Goal: Task Accomplishment & Management: Use online tool/utility

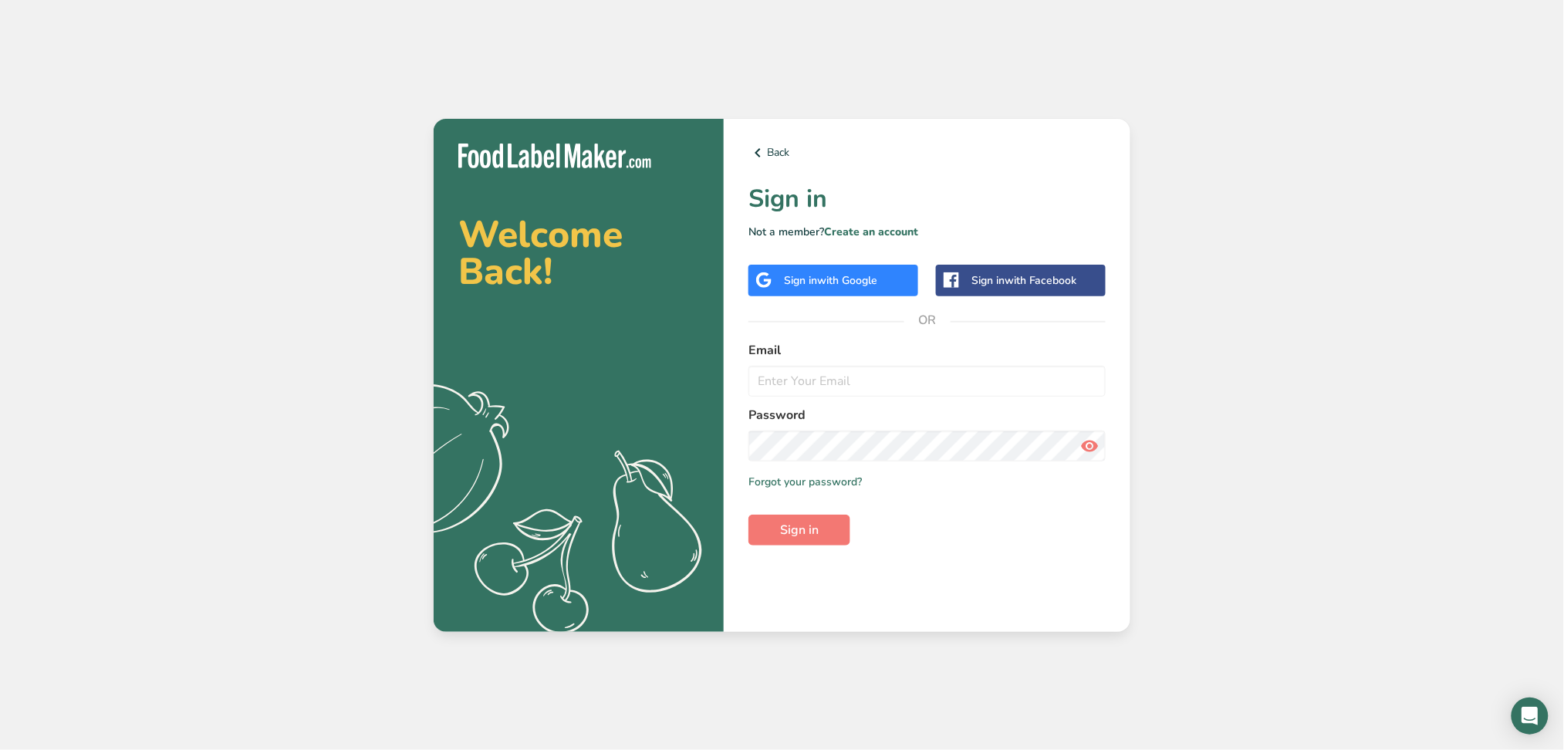
click at [837, 278] on span "with Google" at bounding box center [847, 280] width 60 height 15
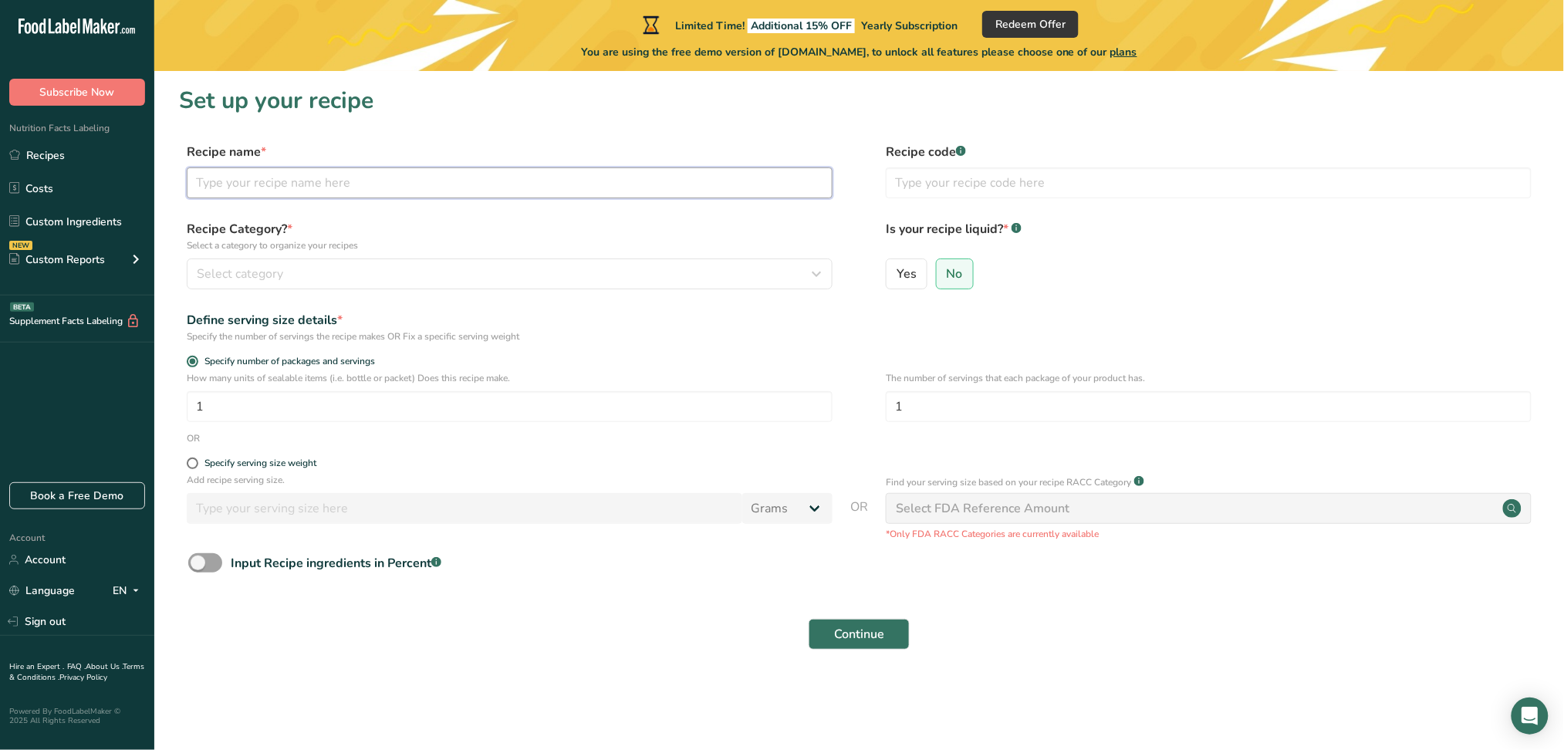
click at [290, 174] on input "text" at bounding box center [510, 182] width 646 height 31
type input "Dosa"
click at [1102, 174] on input "text" at bounding box center [1209, 182] width 646 height 31
type input "dosa1"
click at [424, 290] on div "Recipe Category? * Select a category to organize your recipes Select category S…" at bounding box center [859, 259] width 1361 height 79
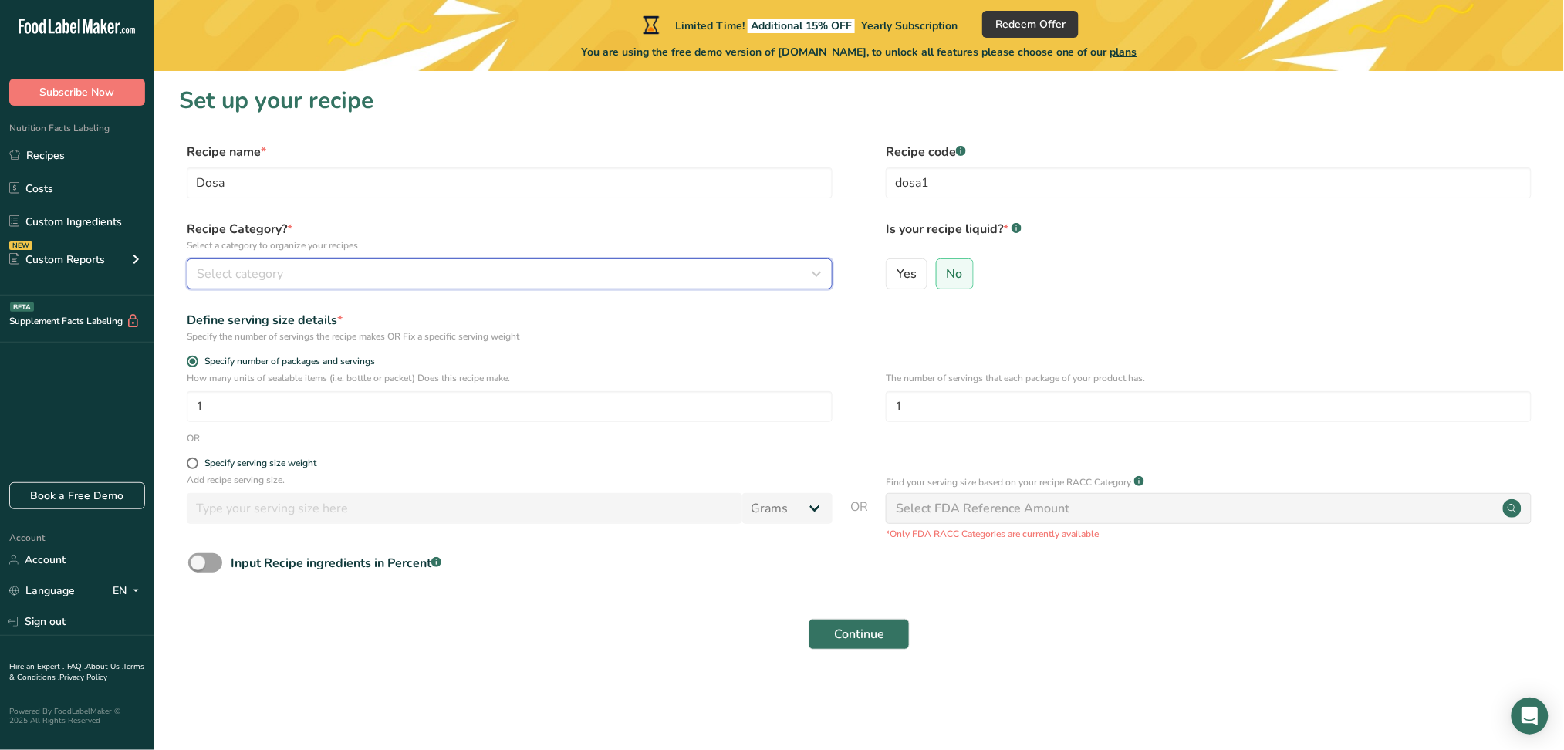
click at [424, 276] on div "Select category" at bounding box center [505, 274] width 617 height 19
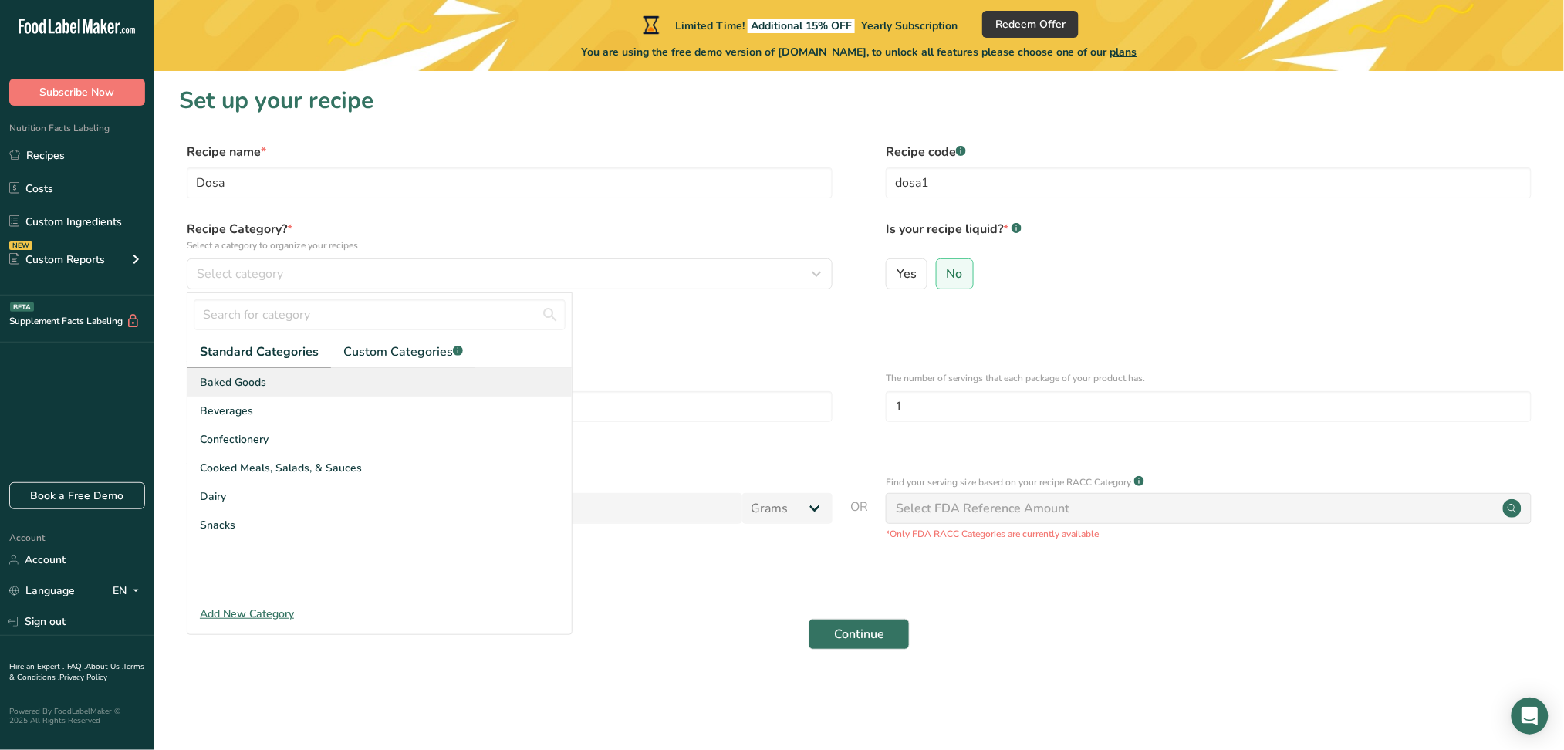
click at [277, 380] on div "Baked Goods" at bounding box center [380, 382] width 384 height 29
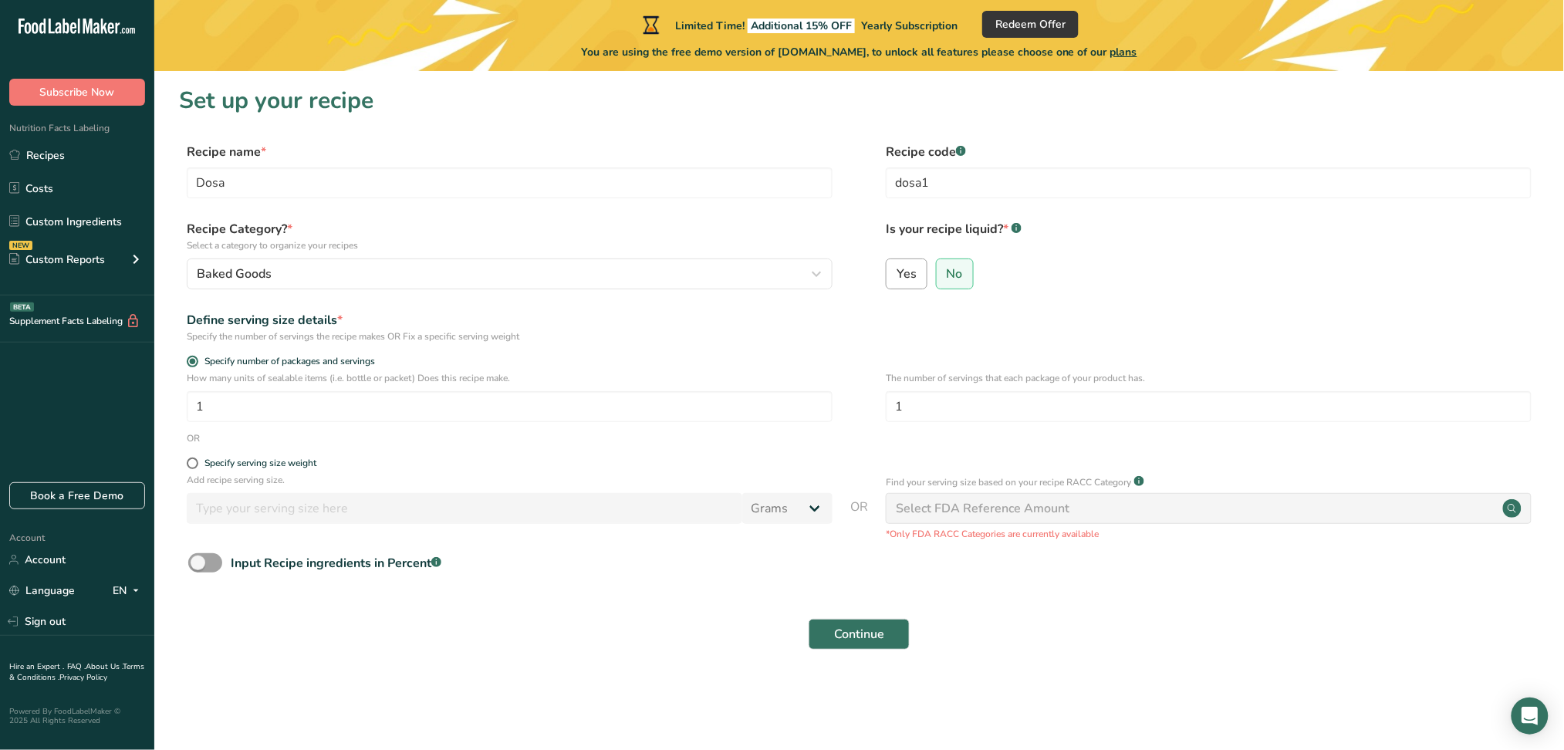
click at [915, 272] on span "Yes" at bounding box center [907, 273] width 20 height 15
click at [897, 272] on input "Yes" at bounding box center [892, 274] width 10 height 10
radio input "true"
radio input "false"
select select "22"
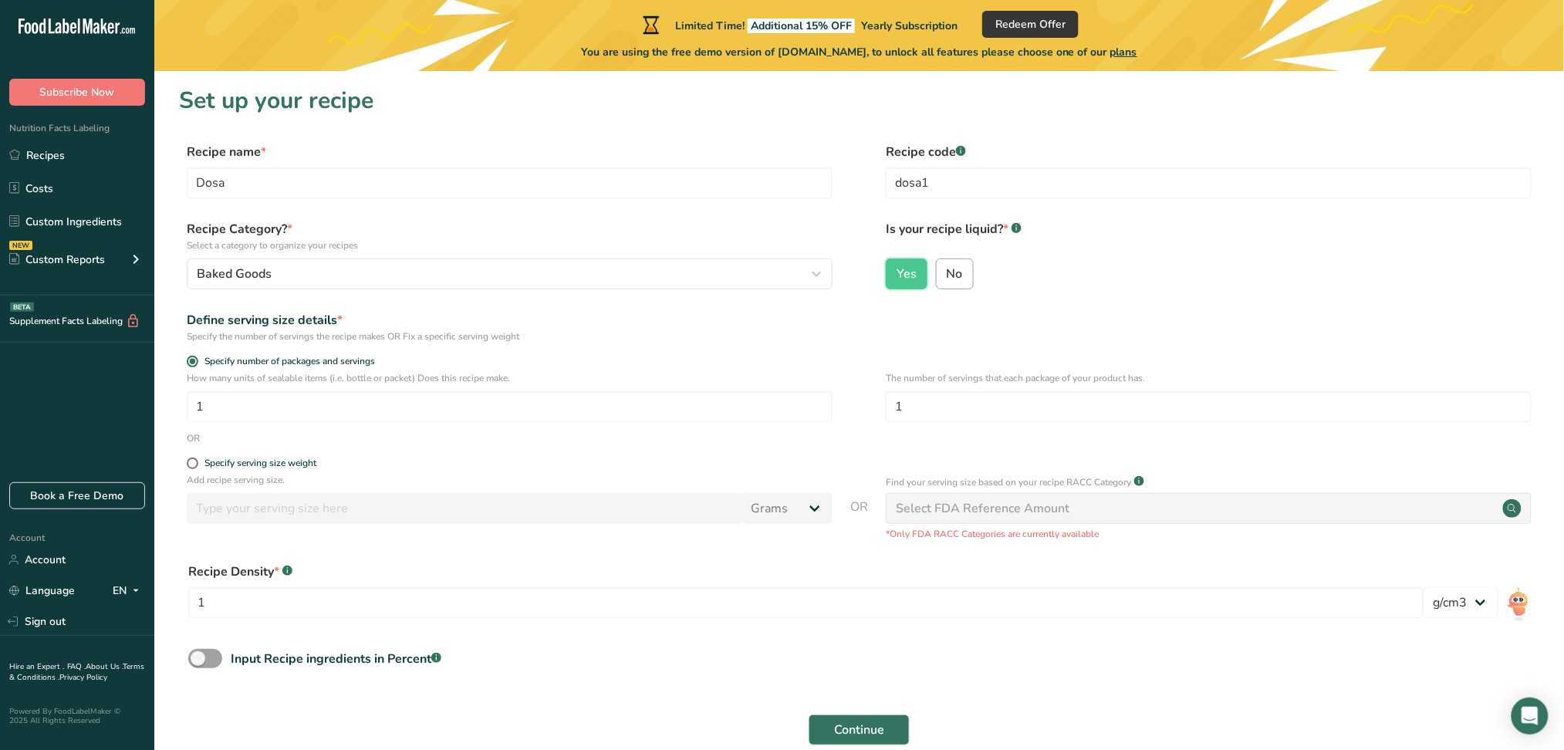
click at [965, 281] on label "No" at bounding box center [955, 274] width 38 height 31
click at [947, 279] on input "No" at bounding box center [942, 274] width 10 height 10
radio input "true"
radio input "false"
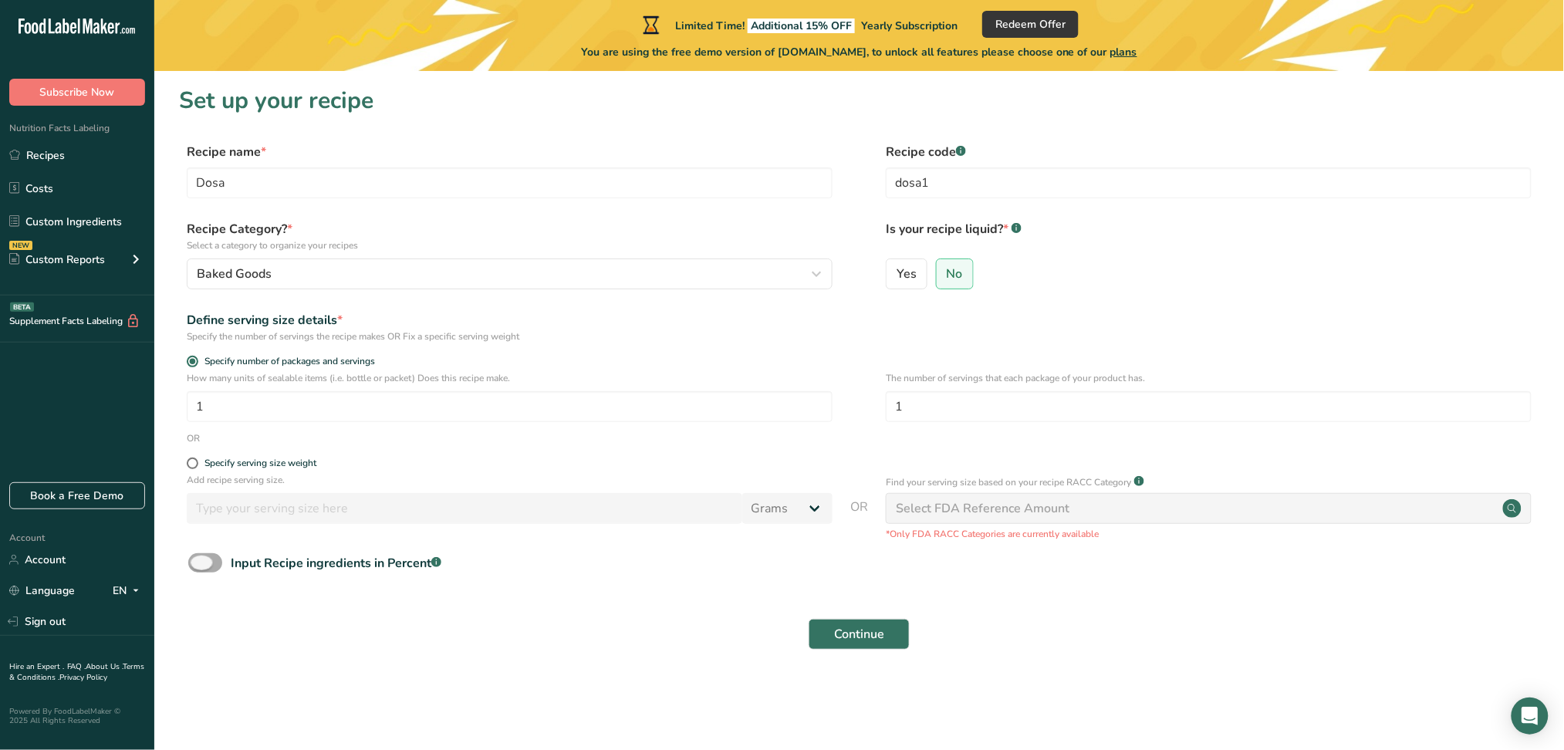
click at [206, 565] on span at bounding box center [205, 562] width 34 height 19
click at [198, 565] on input "Input Recipe ingredients in Percent .a-a{fill:#347362;}.b-a{fill:#fff;}" at bounding box center [193, 563] width 10 height 10
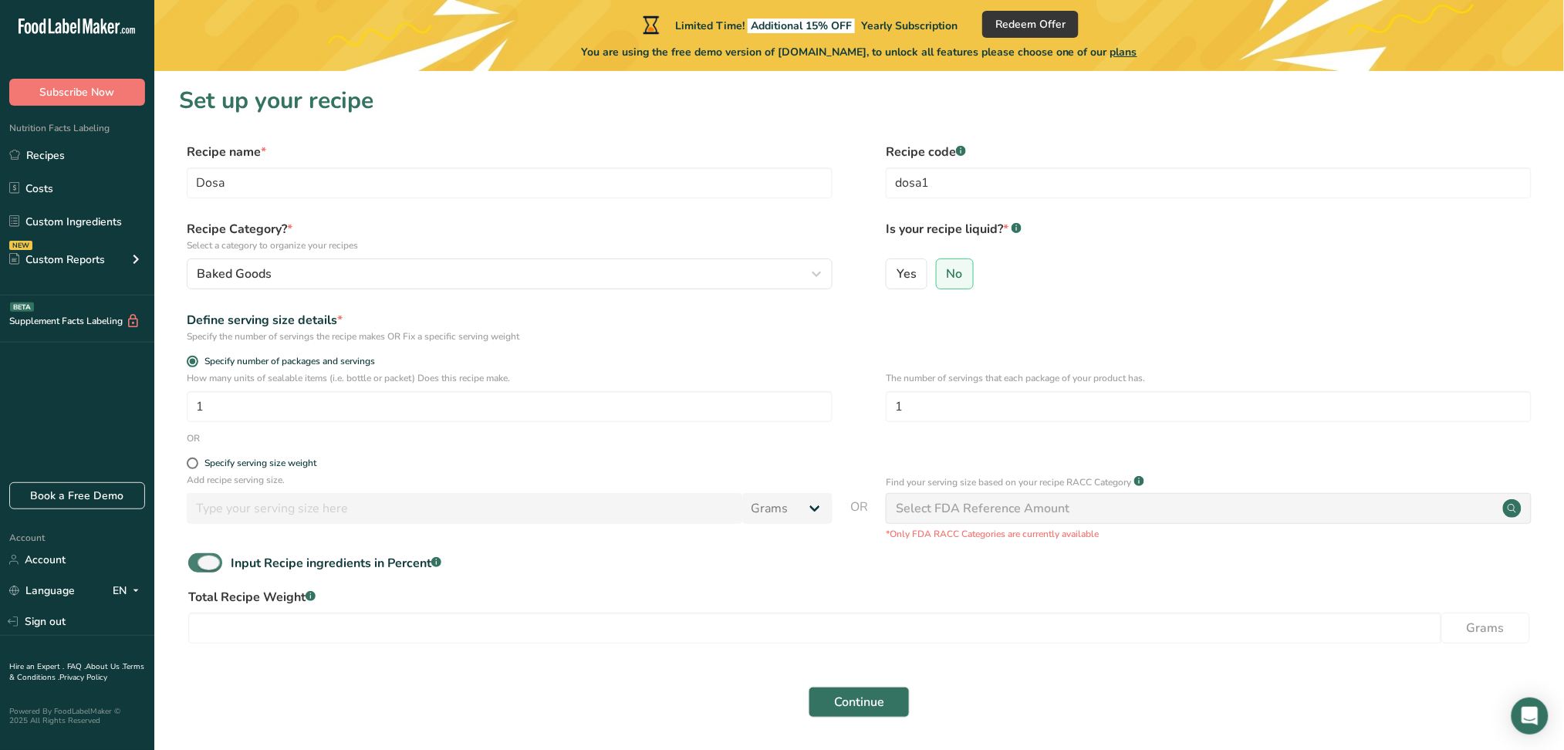
click at [210, 562] on span at bounding box center [205, 562] width 34 height 19
click at [198, 562] on input "Input Recipe ingredients in Percent .a-a{fill:#347362;}.b-a{fill:#fff;}" at bounding box center [193, 563] width 10 height 10
checkbox input "false"
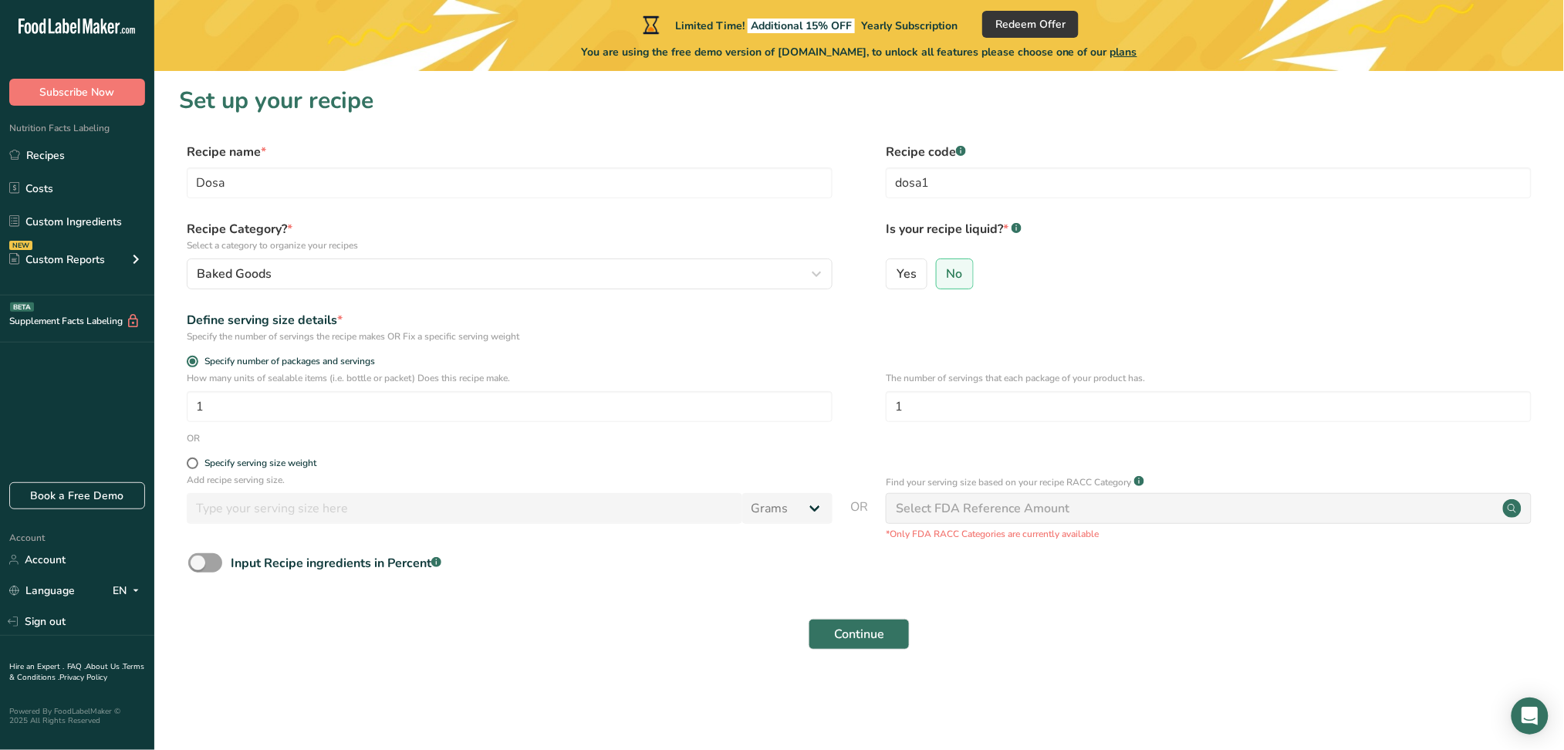
click at [921, 506] on div "Select FDA Reference Amount" at bounding box center [983, 508] width 174 height 19
click at [252, 462] on div "Specify serving size weight" at bounding box center [261, 464] width 112 height 12
click at [197, 462] on input "Specify serving size weight" at bounding box center [192, 463] width 10 height 10
radio input "true"
radio input "false"
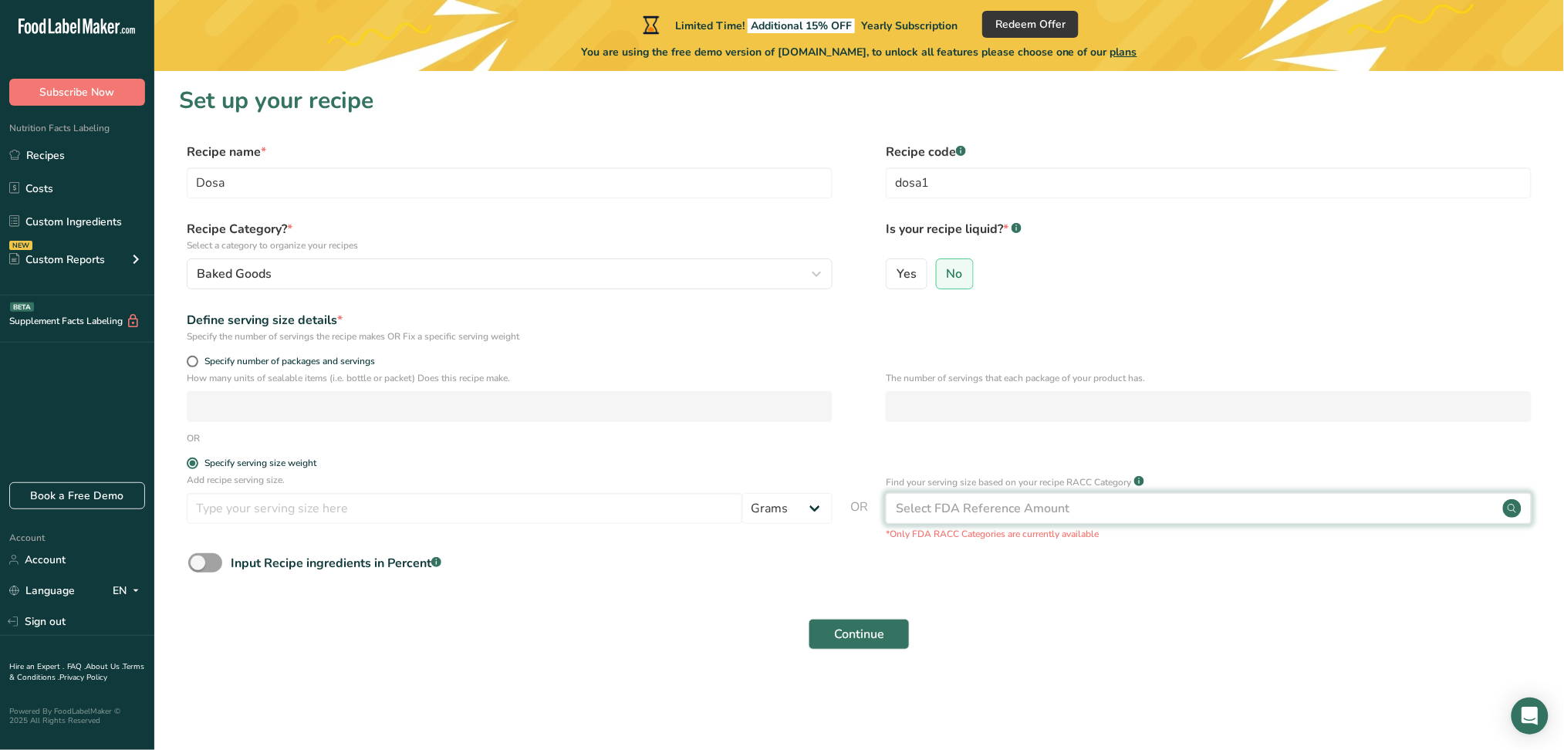
click at [984, 517] on div "Select FDA Reference Amount" at bounding box center [983, 508] width 174 height 19
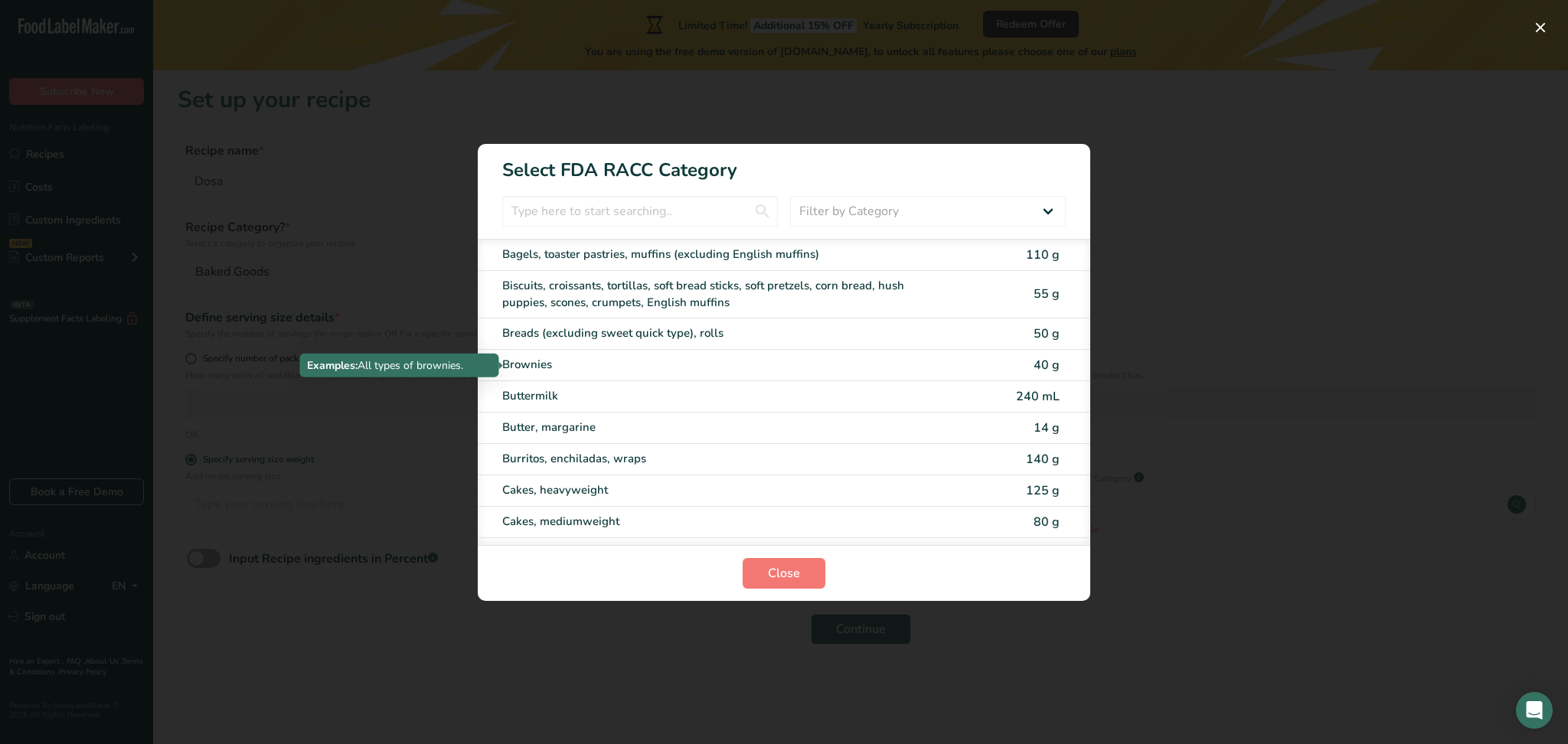
click at [684, 358] on div "Brownies" at bounding box center [719, 365] width 434 height 18
type input "40"
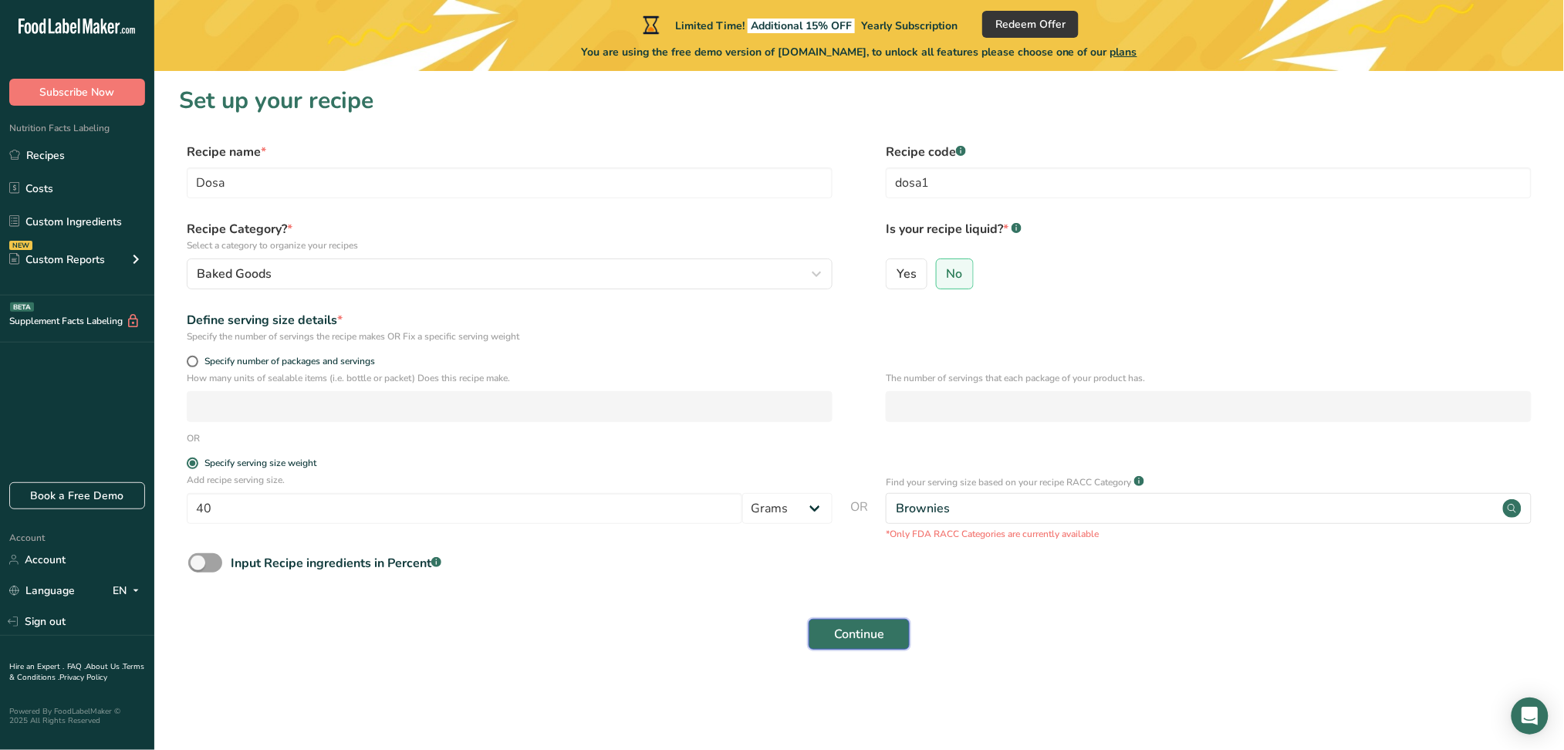
click at [868, 640] on span "Continue" at bounding box center [859, 634] width 50 height 19
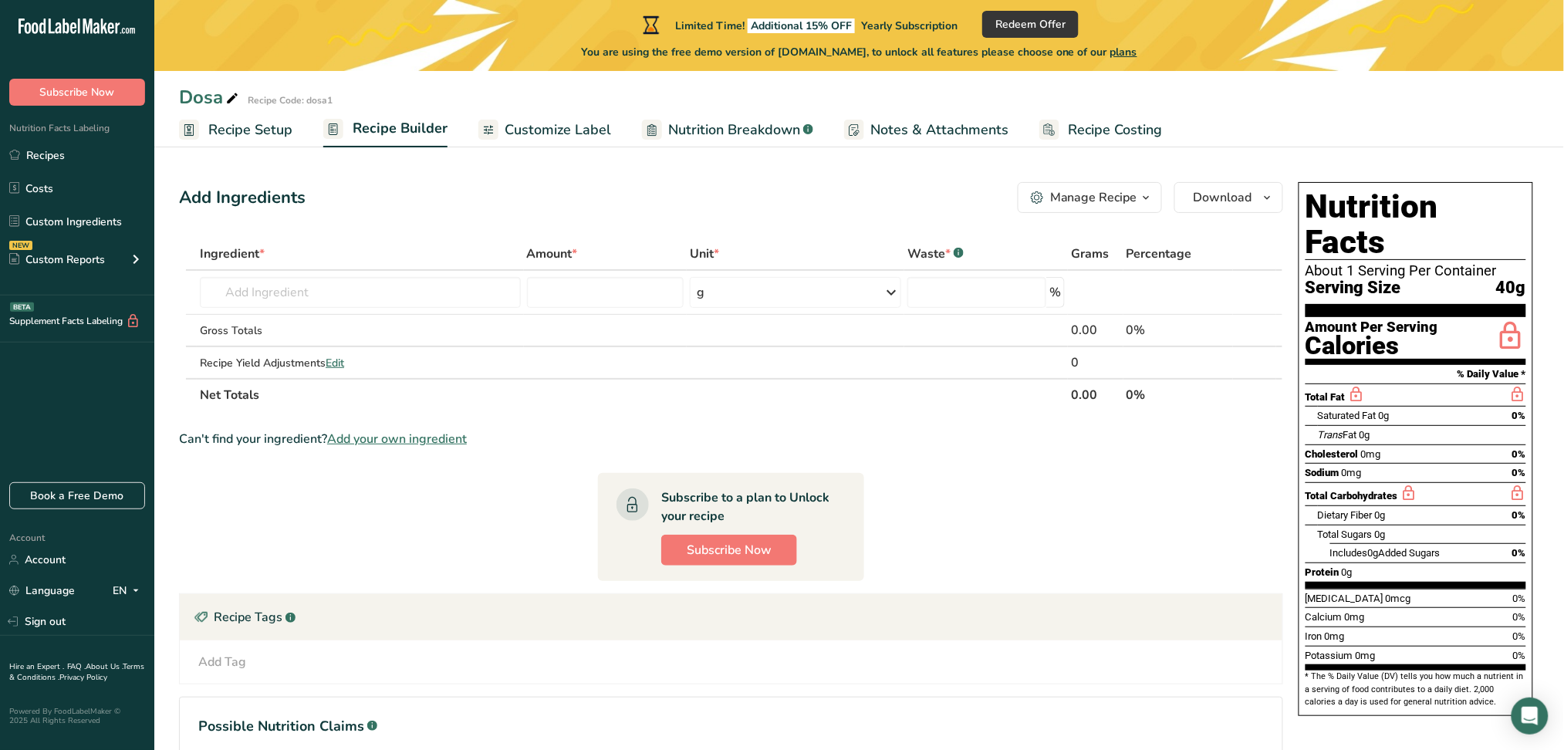
click at [1118, 134] on span "Recipe Costing" at bounding box center [1116, 130] width 94 height 21
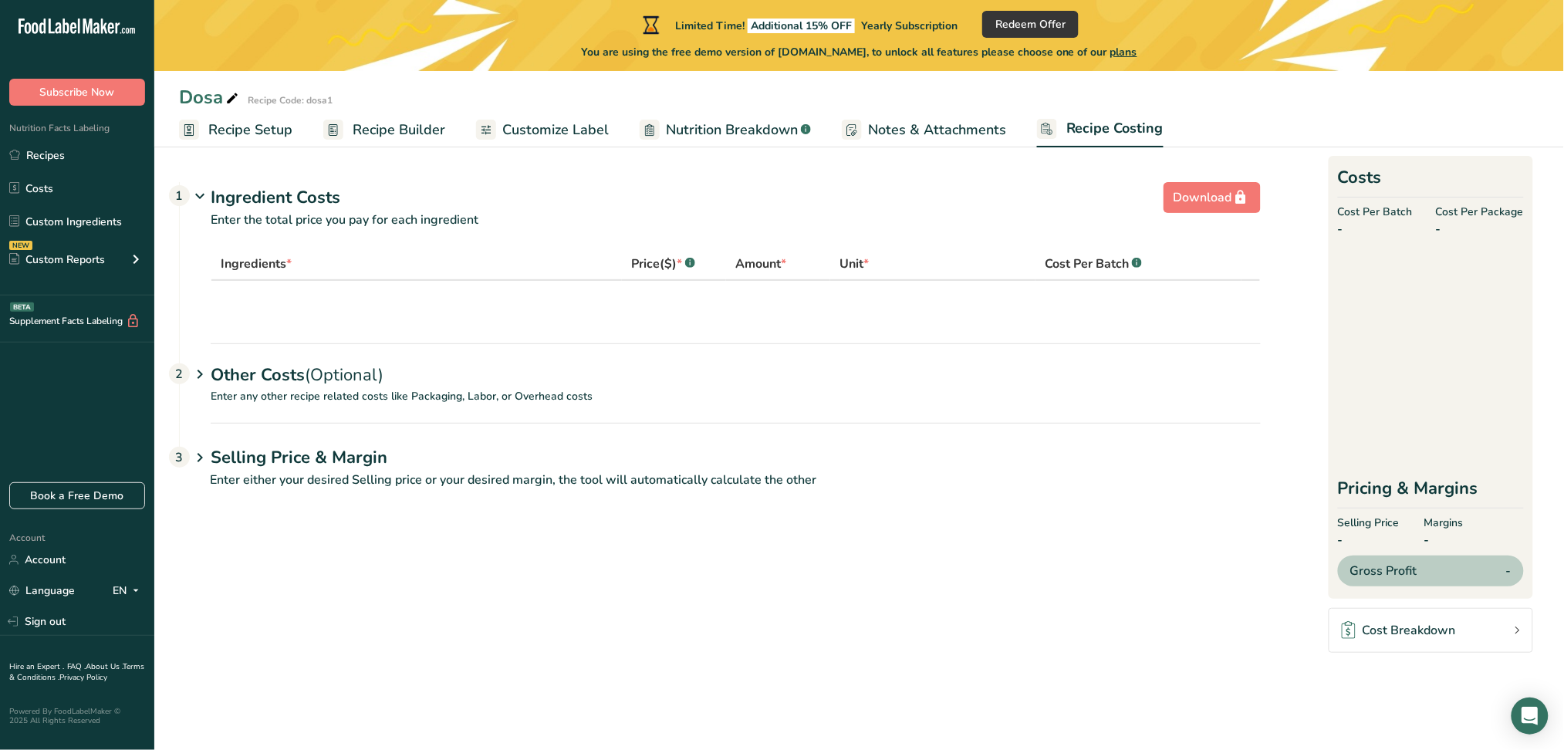
click at [668, 282] on td at bounding box center [735, 302] width 1049 height 43
drag, startPoint x: 675, startPoint y: 318, endPoint x: 568, endPoint y: 320, distance: 106.5
click at [673, 320] on td at bounding box center [735, 302] width 1049 height 43
click at [383, 313] on td at bounding box center [735, 302] width 1049 height 43
drag, startPoint x: 318, startPoint y: 260, endPoint x: 281, endPoint y: 265, distance: 37.4
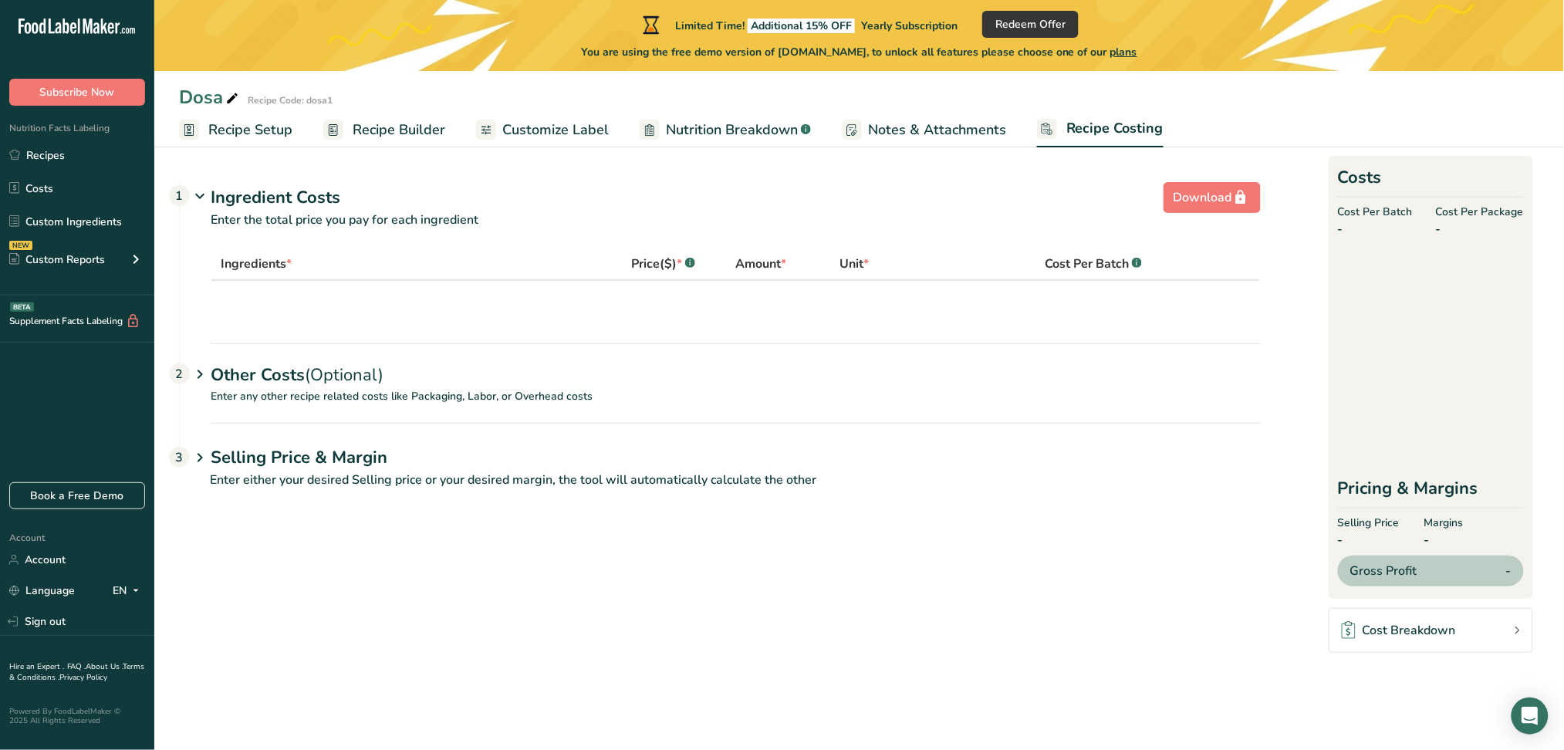
click at [313, 260] on div "Ingredients *" at bounding box center [417, 264] width 392 height 19
click at [243, 269] on span "Ingredients *" at bounding box center [256, 264] width 71 height 19
click at [205, 192] on icon at bounding box center [200, 196] width 19 height 29
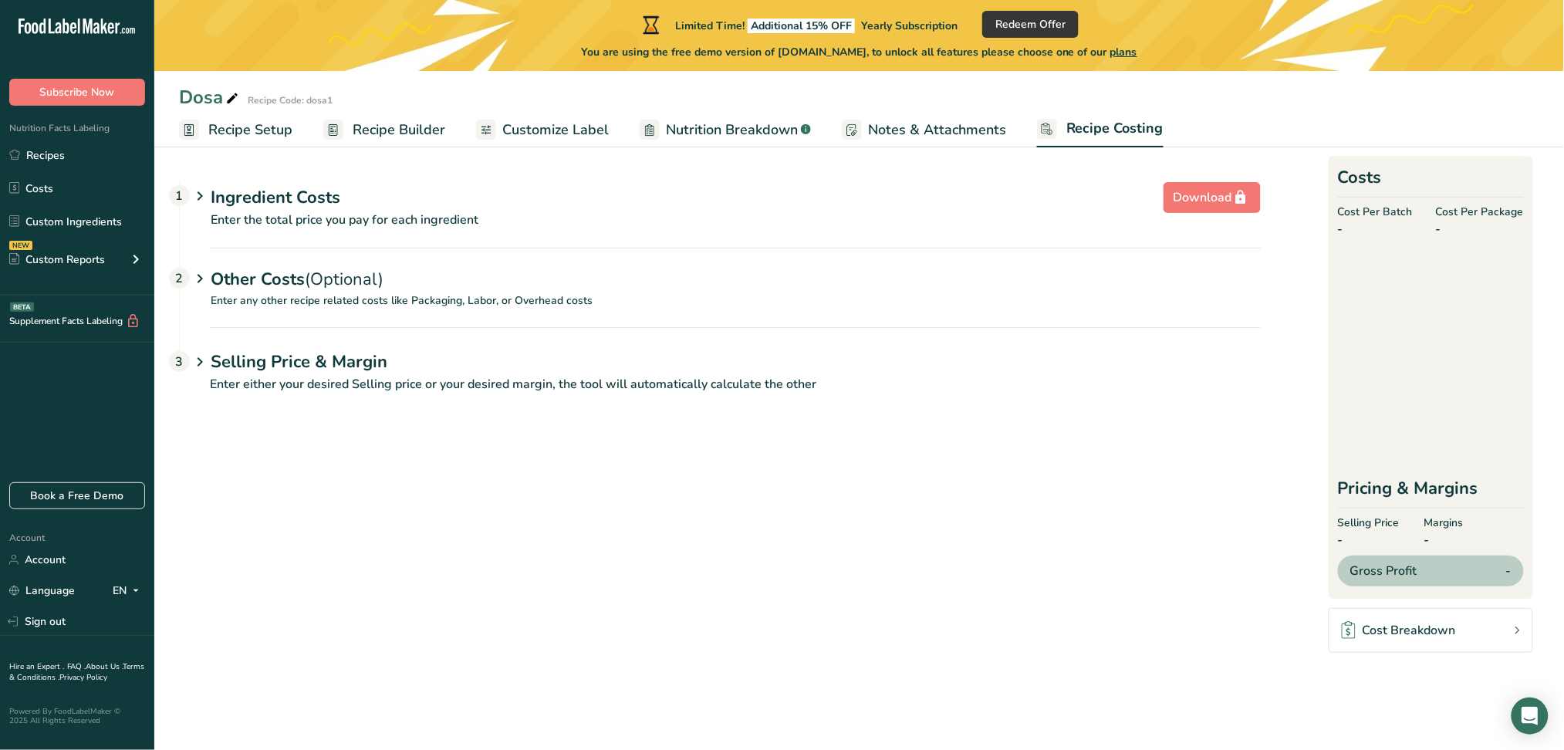
click at [205, 192] on icon at bounding box center [200, 196] width 19 height 29
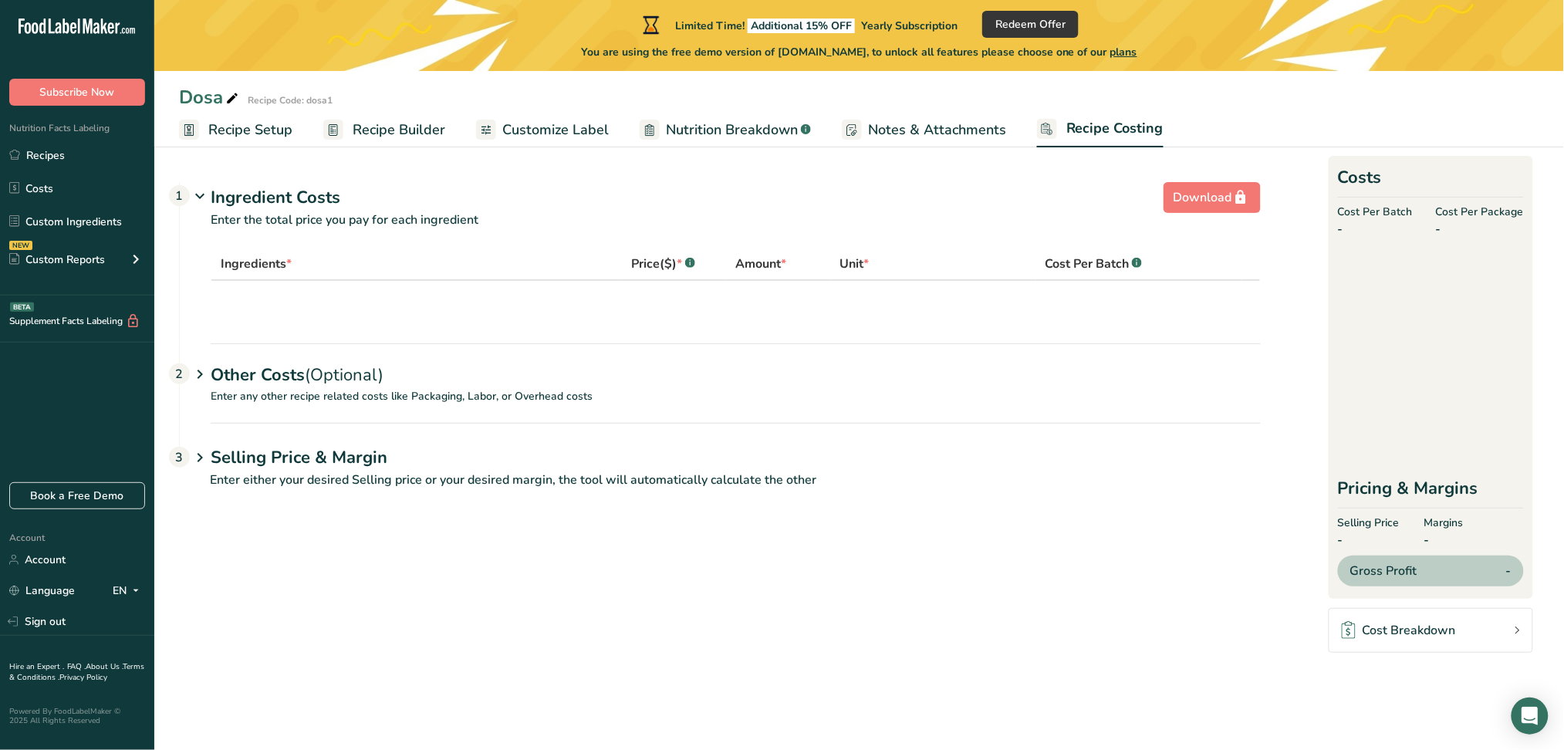
click at [461, 303] on td at bounding box center [735, 302] width 1049 height 43
click at [266, 261] on span "Ingredients *" at bounding box center [256, 264] width 71 height 19
click at [315, 261] on div "Ingredients *" at bounding box center [417, 264] width 392 height 19
click at [202, 368] on icon at bounding box center [200, 374] width 19 height 29
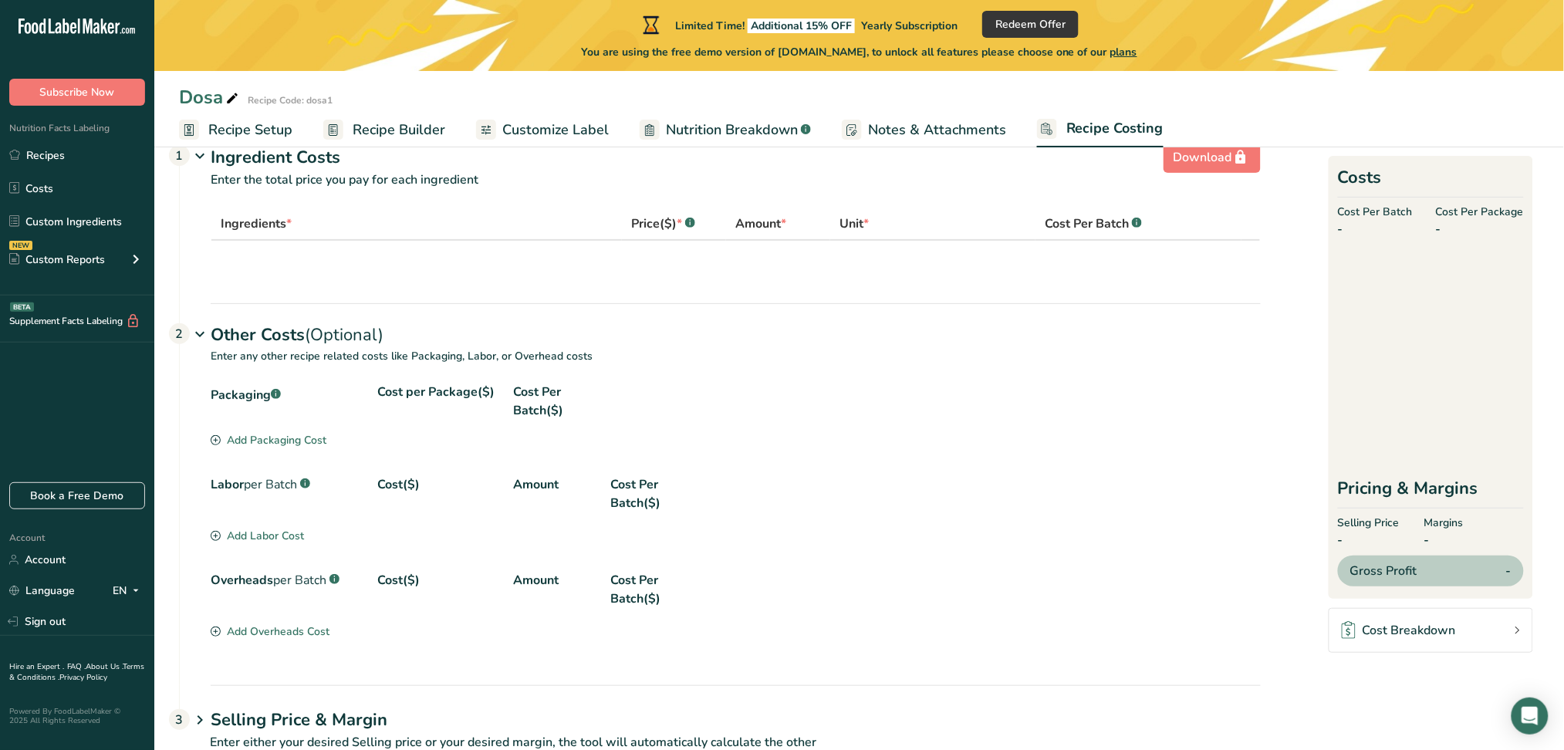
scroll to position [83, 0]
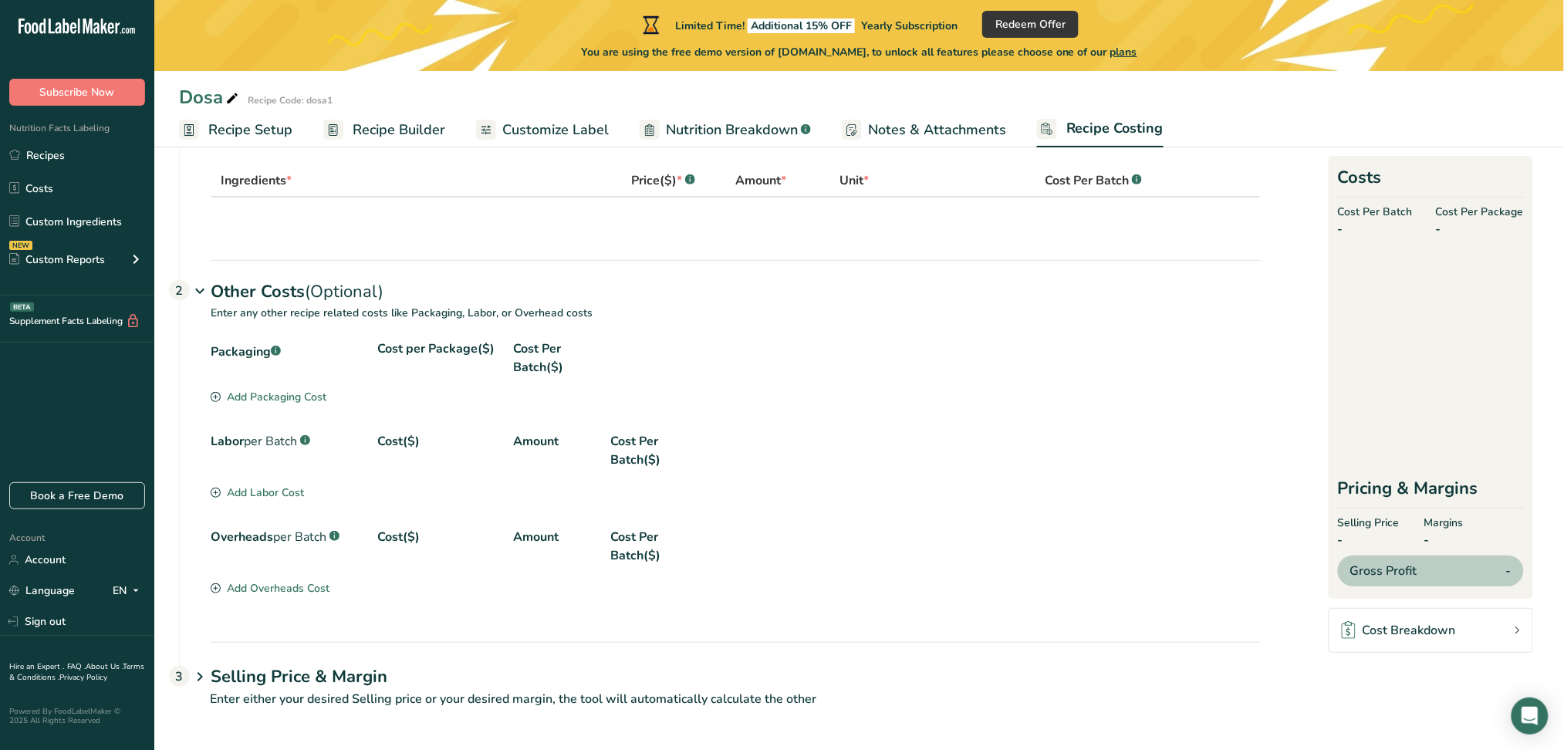
click at [203, 673] on icon at bounding box center [200, 677] width 19 height 29
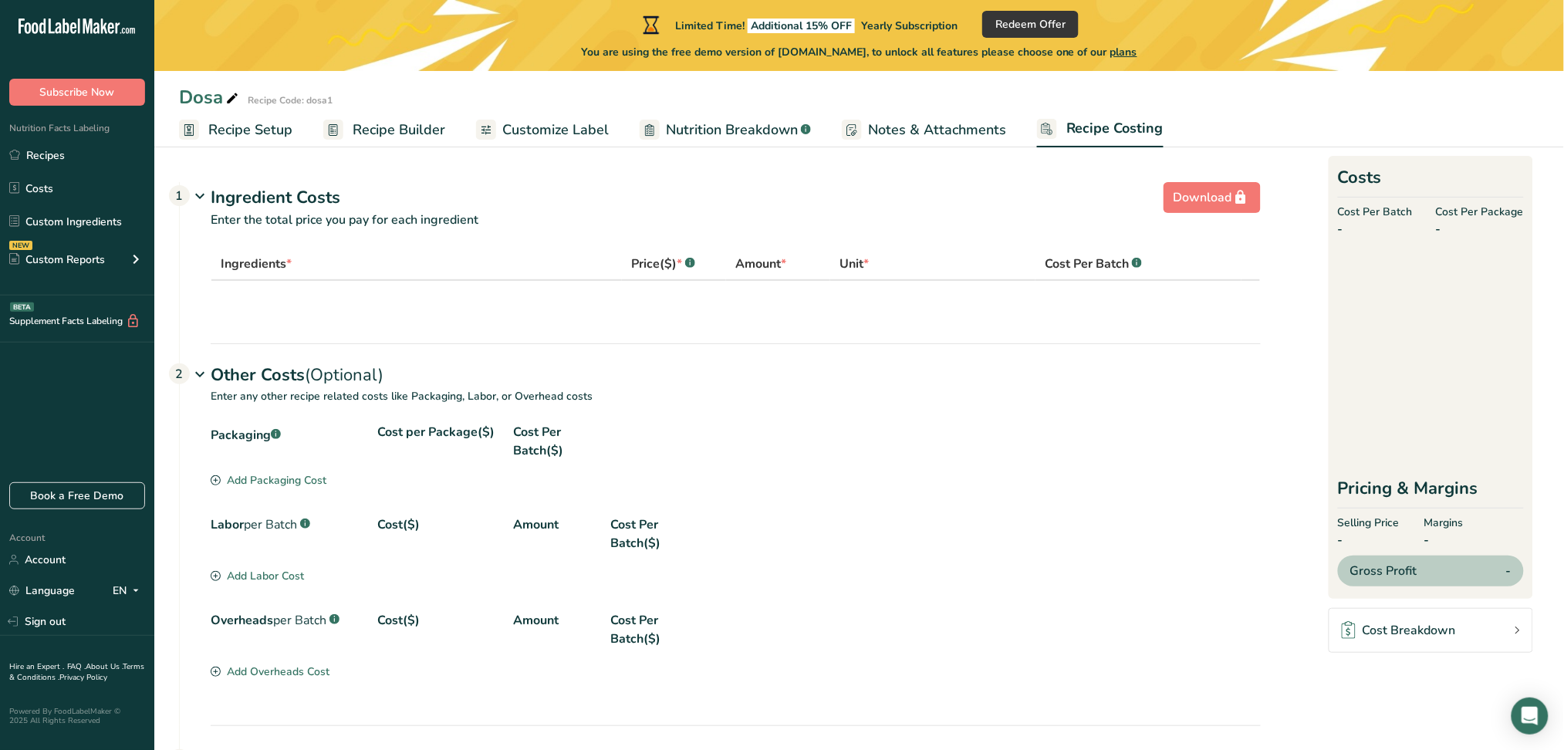
scroll to position [1, 0]
click at [201, 193] on icon at bounding box center [200, 195] width 19 height 29
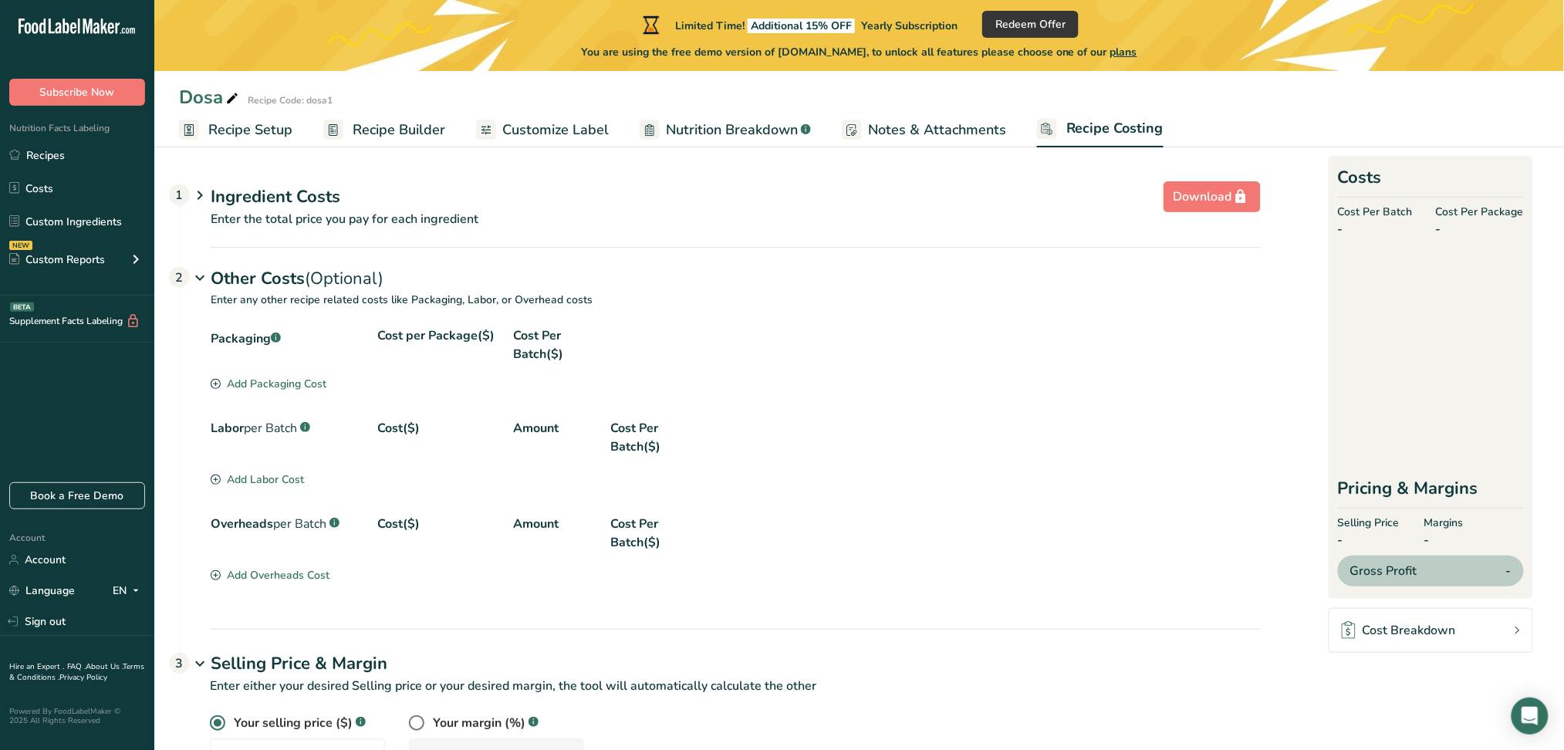
click at [203, 272] on icon at bounding box center [200, 278] width 19 height 29
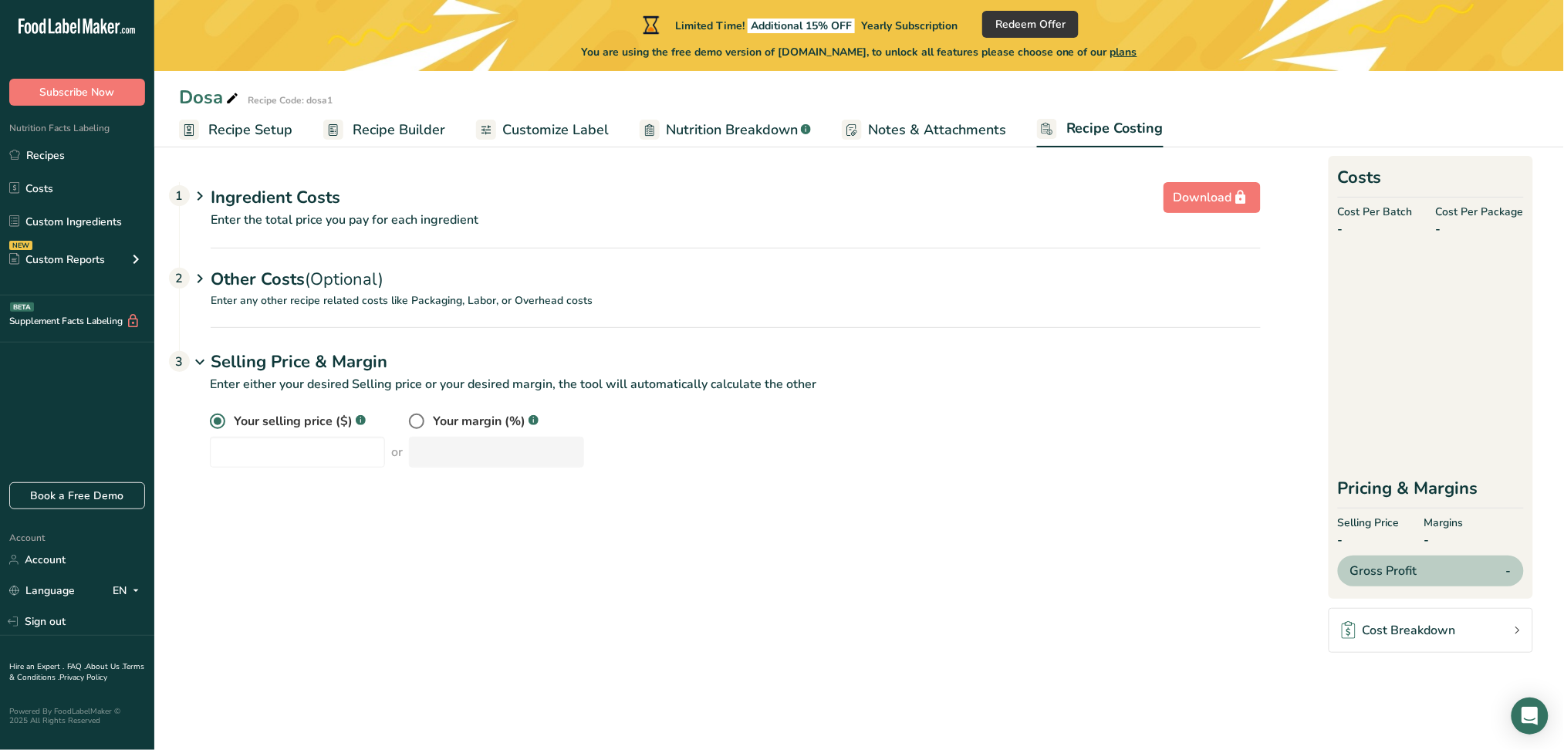
click at [201, 363] on icon at bounding box center [200, 362] width 19 height 29
click at [198, 195] on icon at bounding box center [200, 196] width 19 height 29
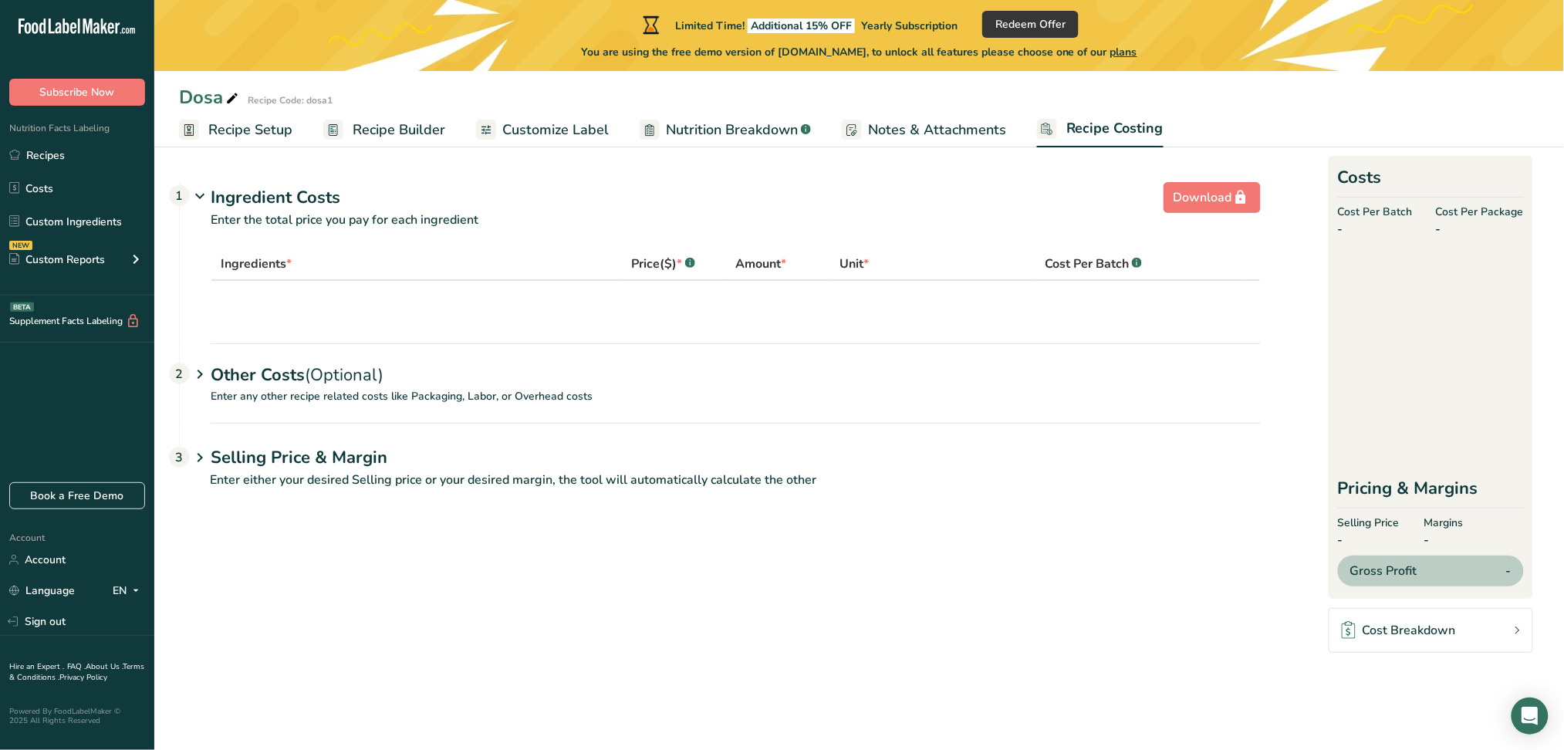
click at [210, 302] on div "Ingredients * Price($) * .a-a{fill:#347362;}.b-a{fill:#fff;} Amount * Unit * Co…" at bounding box center [720, 296] width 1081 height 96
click at [201, 193] on icon at bounding box center [200, 196] width 19 height 29
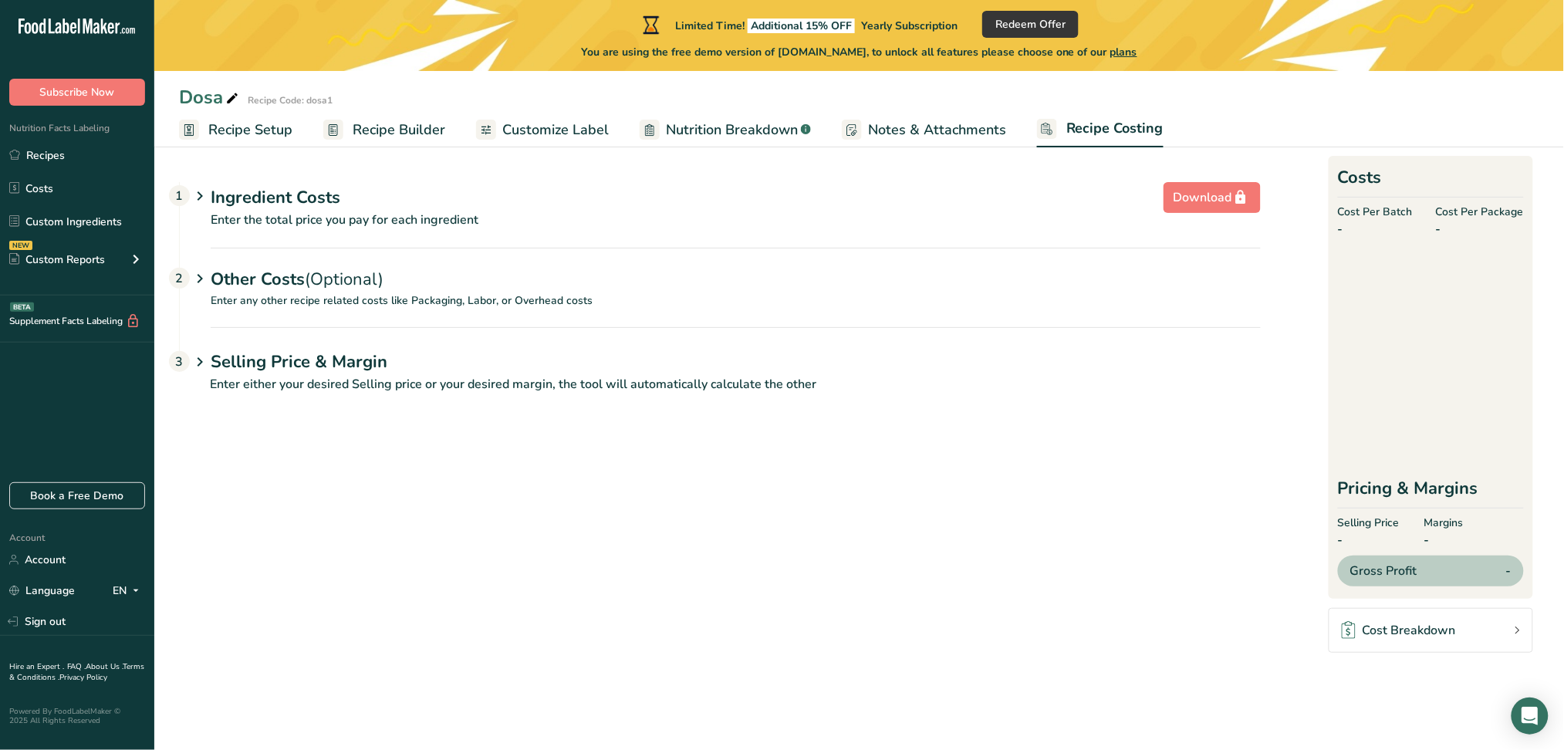
click at [201, 193] on icon at bounding box center [200, 196] width 19 height 29
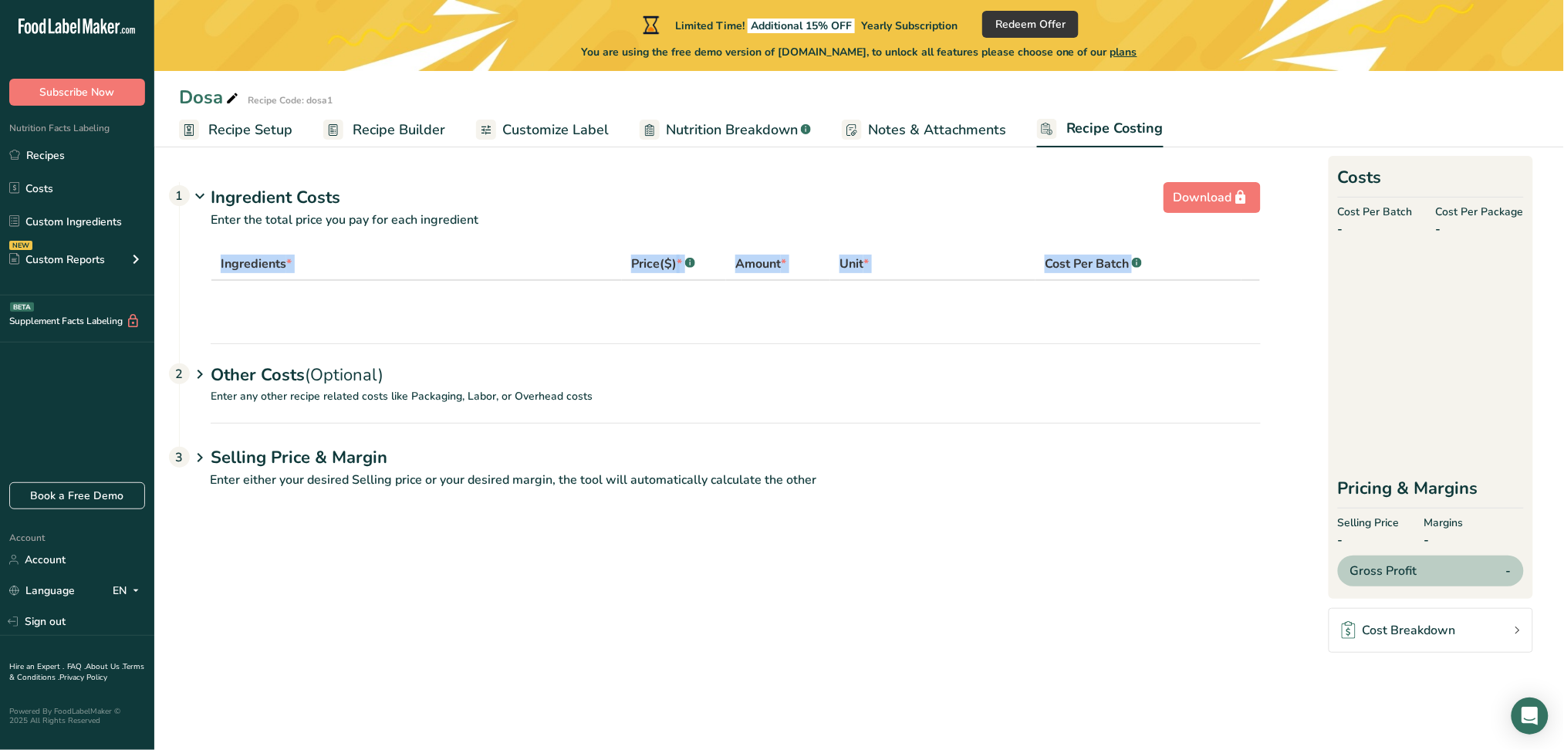
click at [316, 287] on td at bounding box center [735, 302] width 1049 height 43
click at [202, 374] on icon at bounding box center [200, 374] width 19 height 29
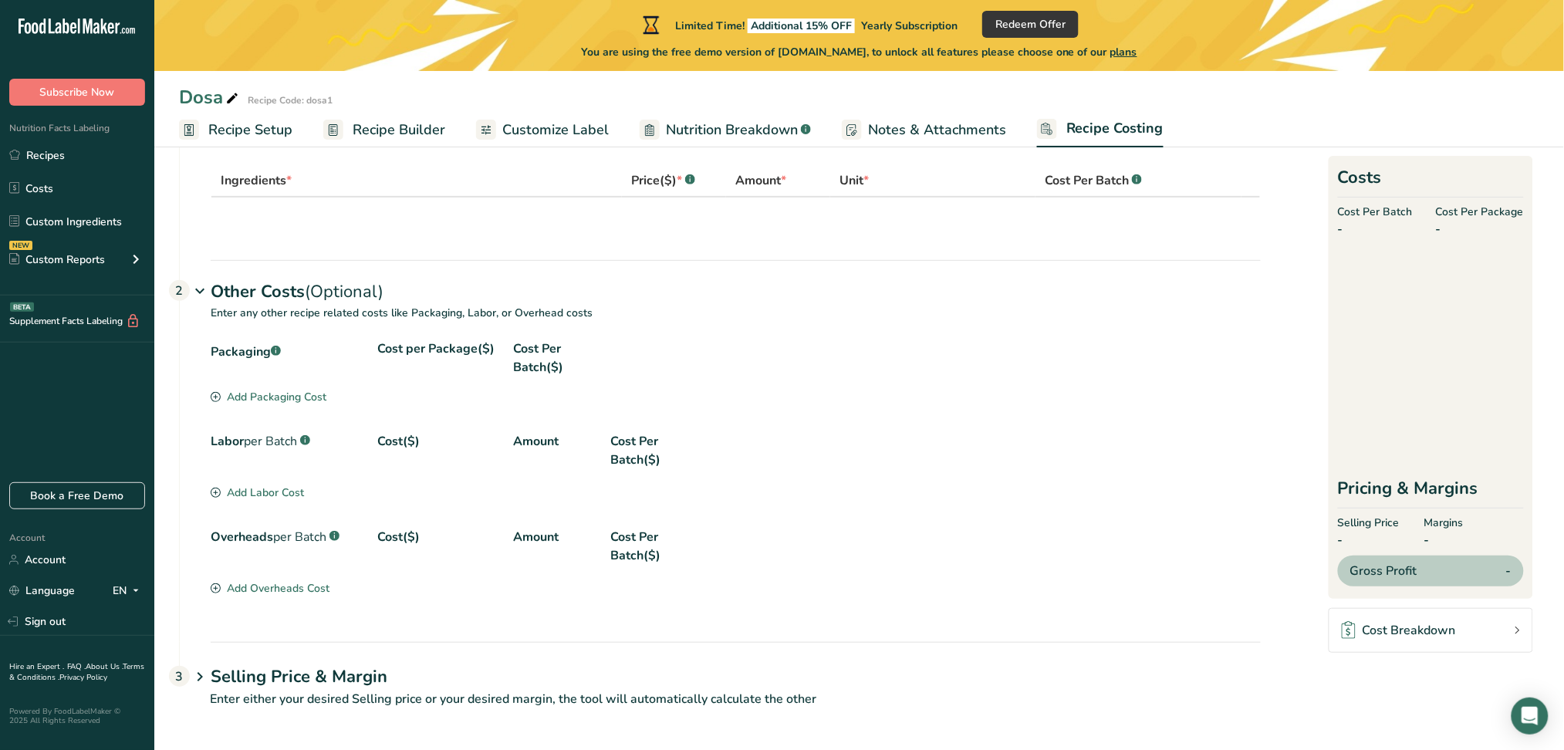
scroll to position [83, 0]
click at [304, 391] on div "Add Packaging Cost" at bounding box center [269, 398] width 116 height 16
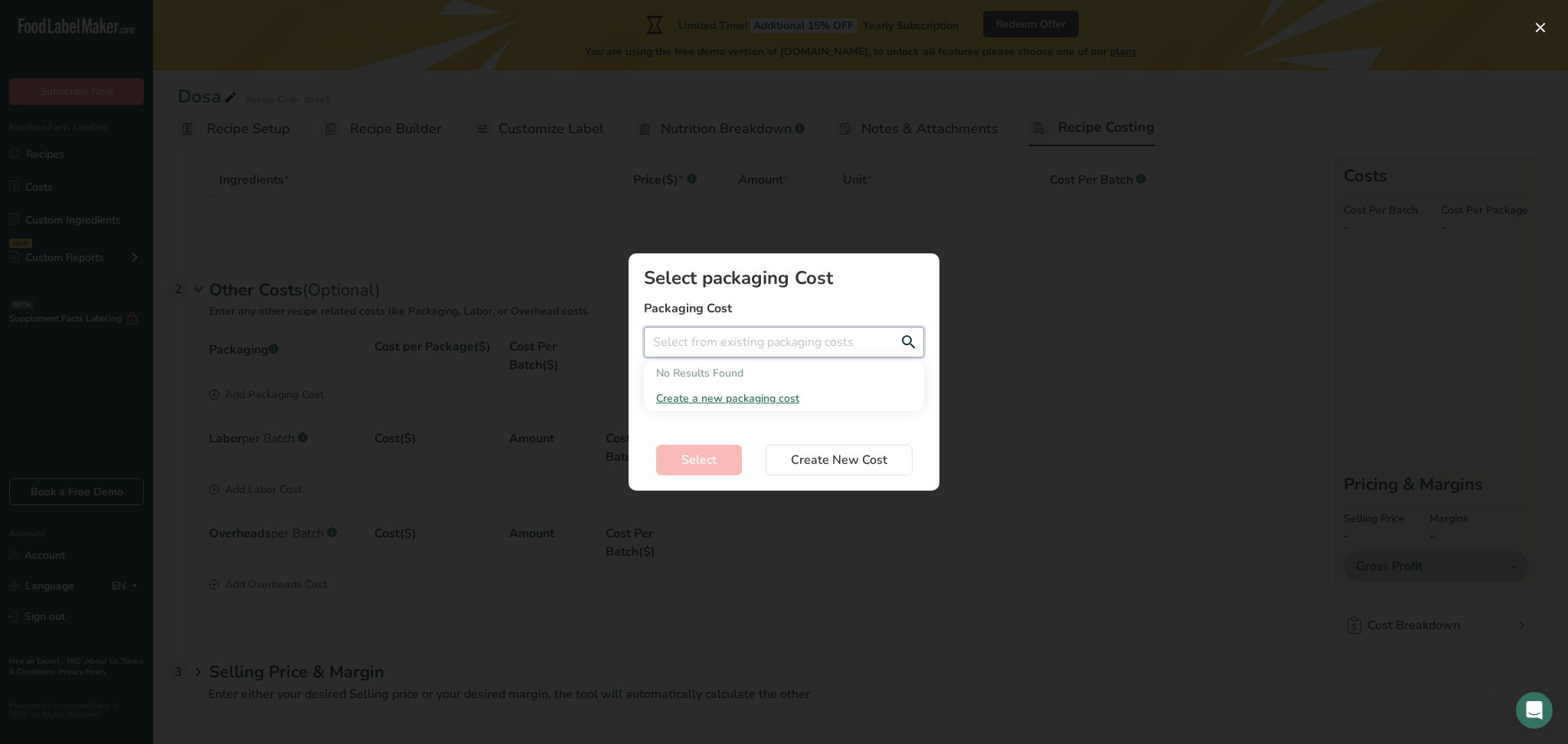
click at [739, 335] on input "Add New Recipe Cost Modal" at bounding box center [784, 342] width 280 height 31
click at [710, 369] on span "0.1$" at bounding box center [701, 373] width 21 height 15
type input "Wrap - 0.1$"
click at [696, 458] on span "Select" at bounding box center [699, 460] width 36 height 19
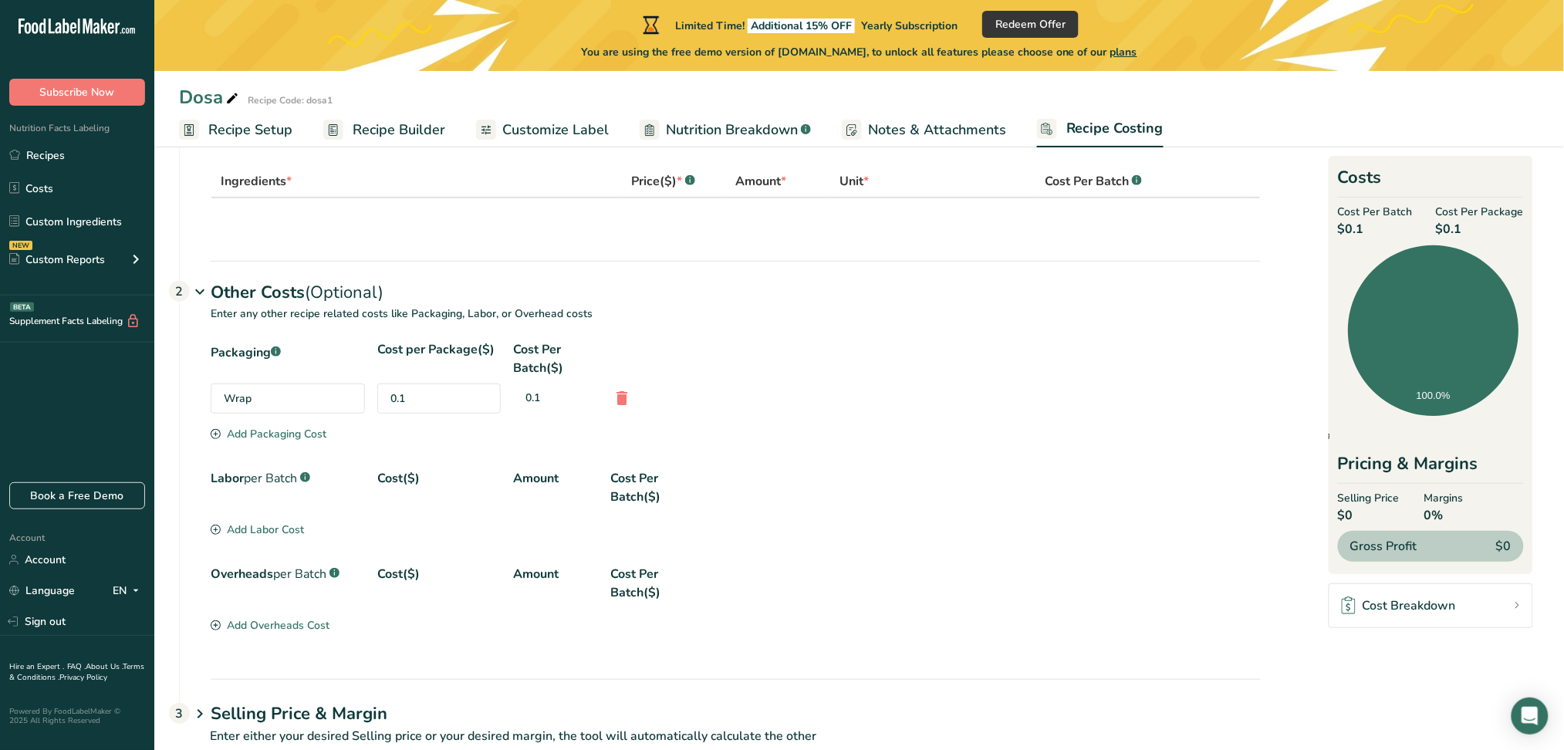
click at [252, 432] on div "Add Packaging Cost" at bounding box center [269, 434] width 116 height 16
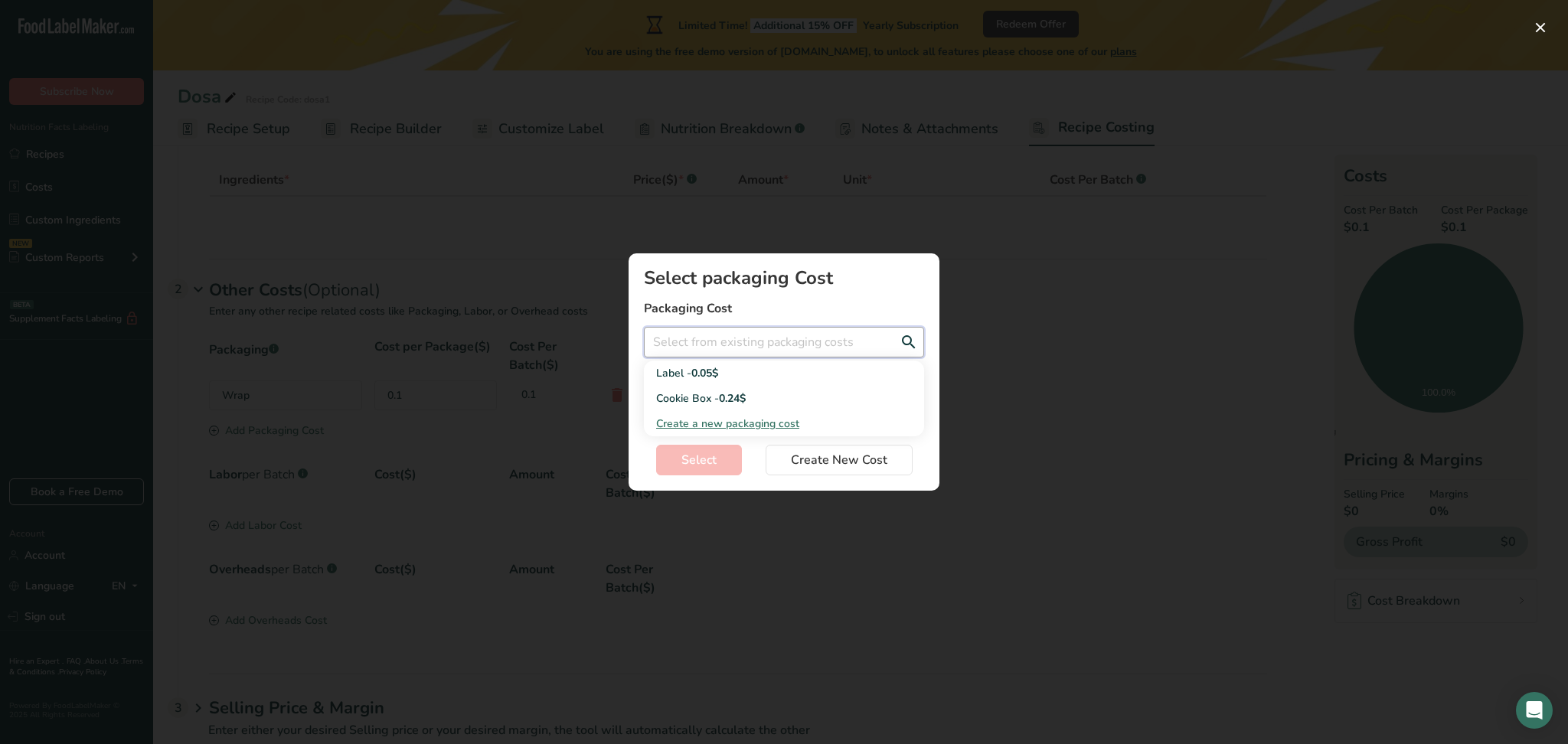
click at [708, 352] on input "Add New Recipe Cost Modal" at bounding box center [784, 342] width 280 height 31
click at [709, 394] on div "Cookie Box - 0.24$" at bounding box center [771, 399] width 231 height 16
type input "Cookie Box - 0.24$"
click at [710, 464] on span "Select" at bounding box center [699, 460] width 36 height 19
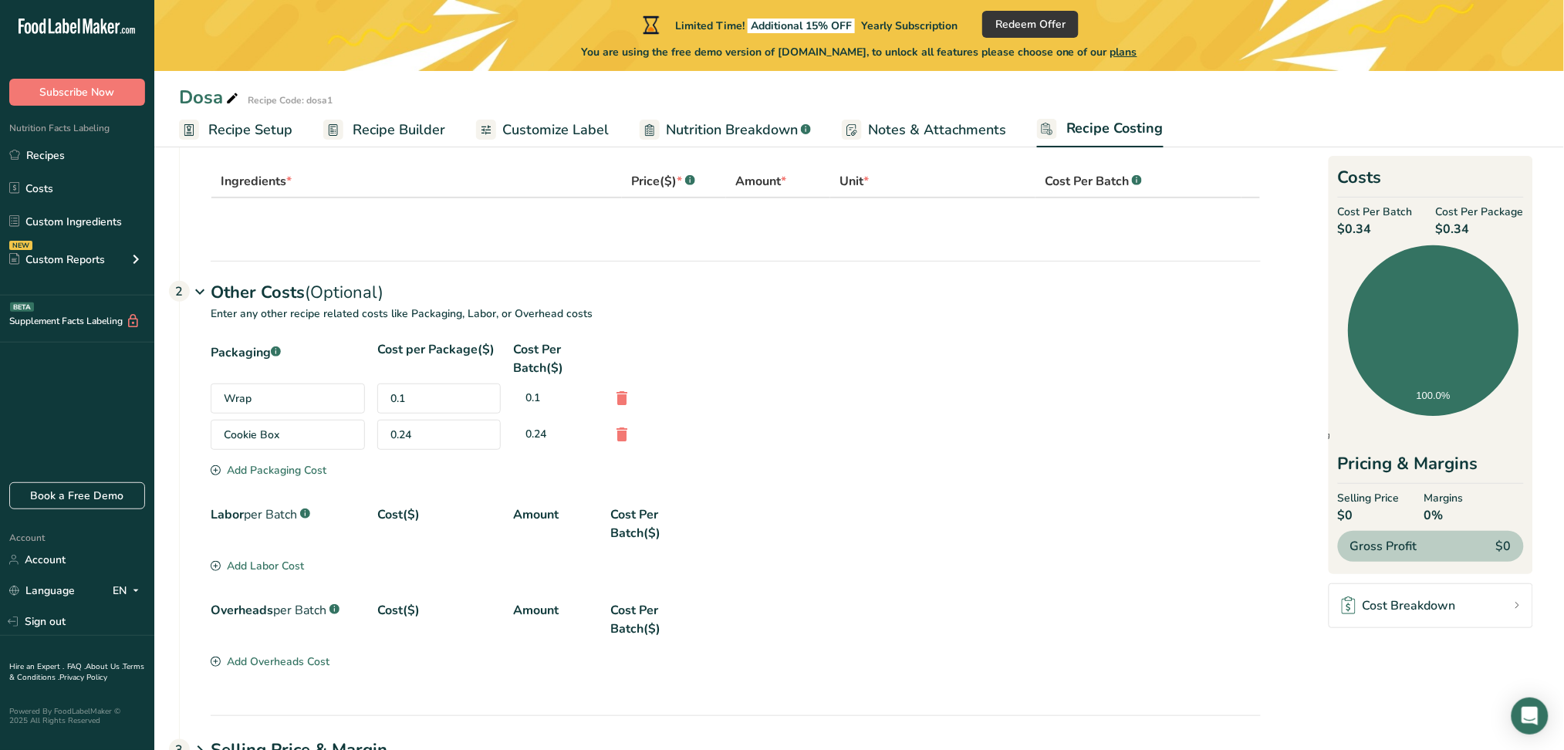
scroll to position [156, 0]
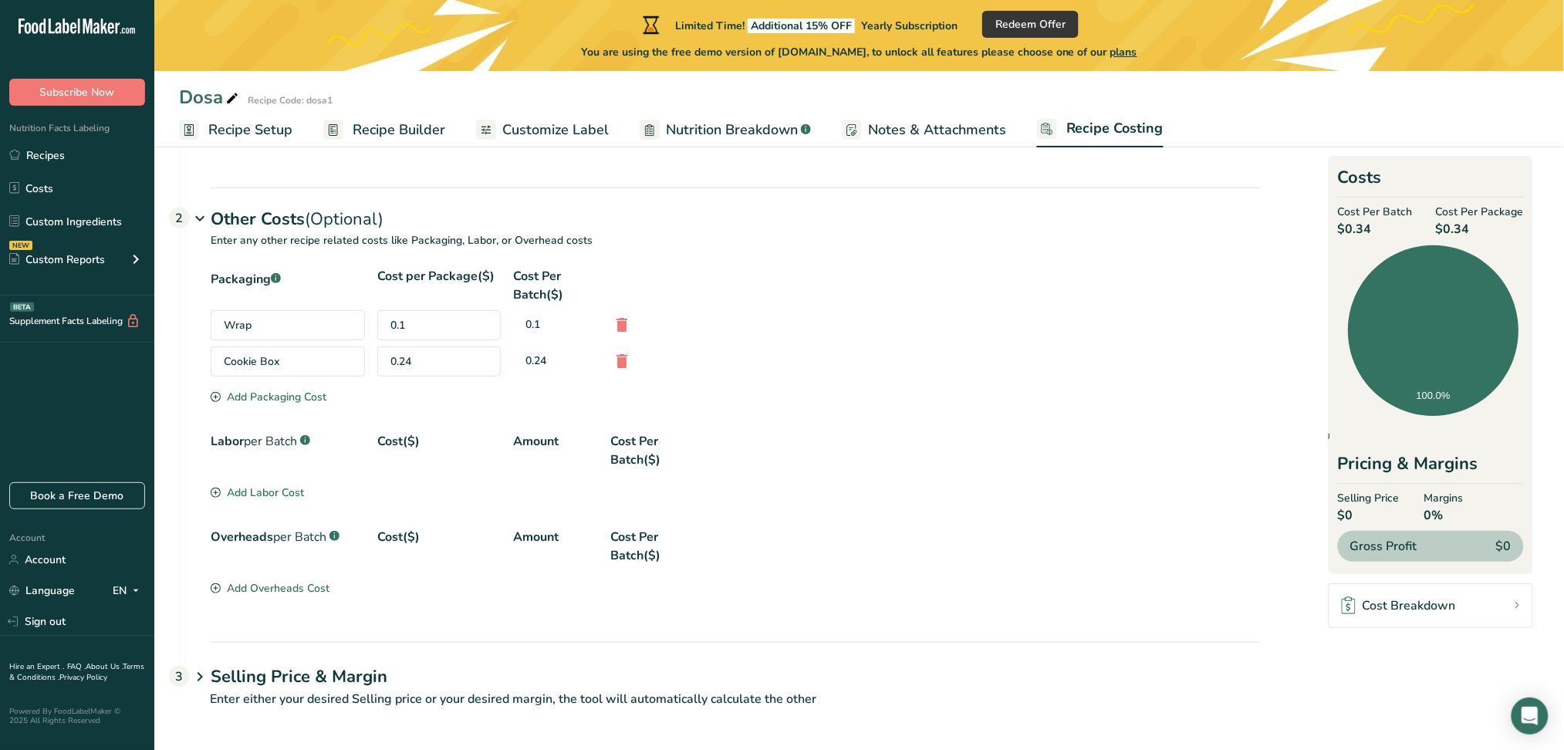
click at [198, 675] on icon at bounding box center [200, 677] width 19 height 29
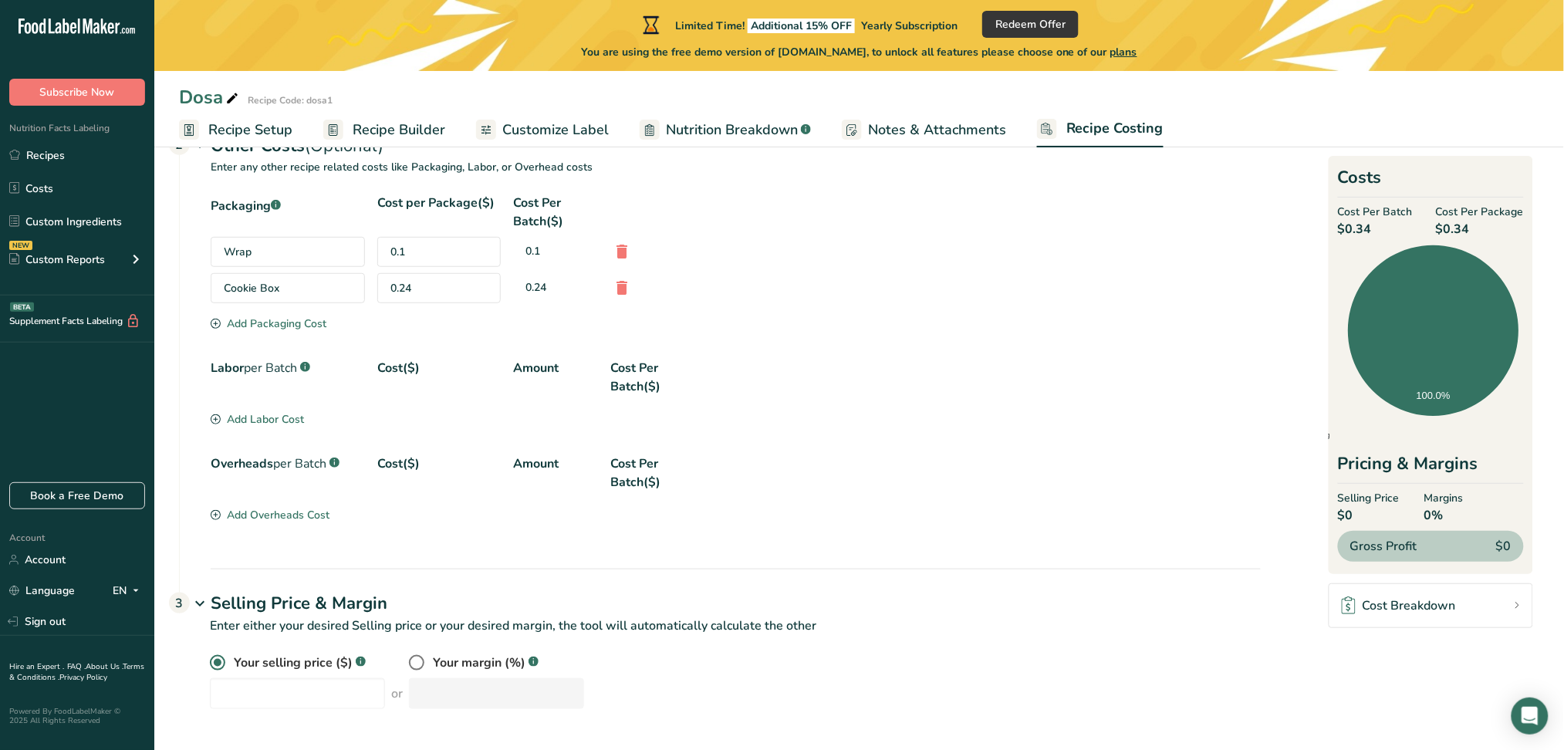
scroll to position [230, 0]
click at [306, 692] on input "number" at bounding box center [297, 693] width 175 height 31
type input "45"
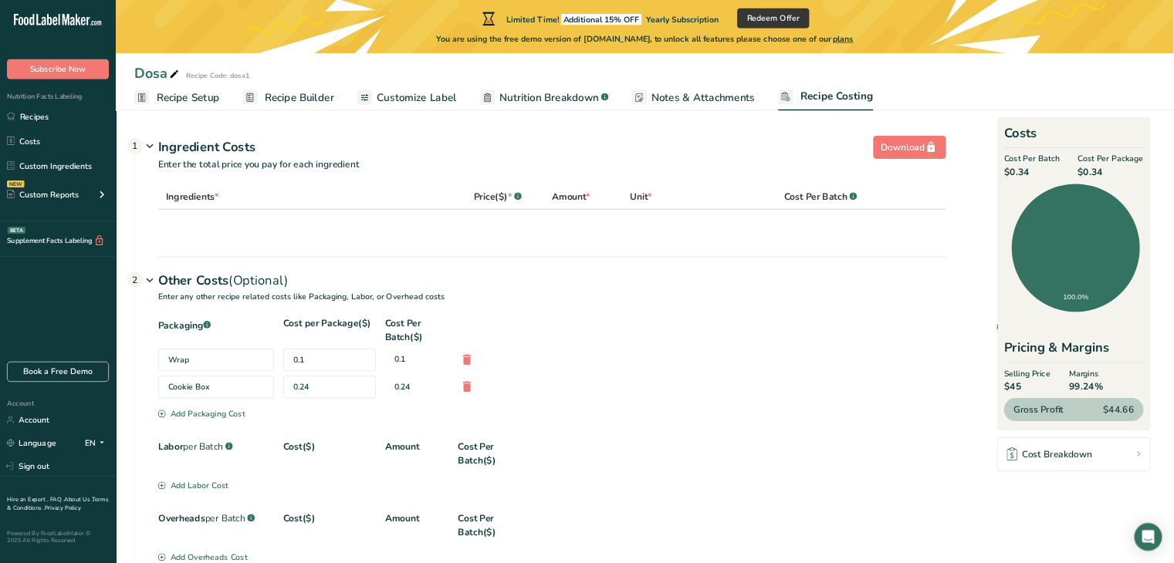
scroll to position [0, 0]
drag, startPoint x: 229, startPoint y: 270, endPoint x: 310, endPoint y: 273, distance: 81.1
click at [310, 273] on th "Ingredients *" at bounding box center [416, 265] width 411 height 32
drag, startPoint x: 628, startPoint y: 262, endPoint x: 702, endPoint y: 261, distance: 74.1
click at [702, 261] on th "Price($) * .a-a{fill:#347362;}.b-a{fill:#fff;}" at bounding box center [674, 265] width 104 height 32
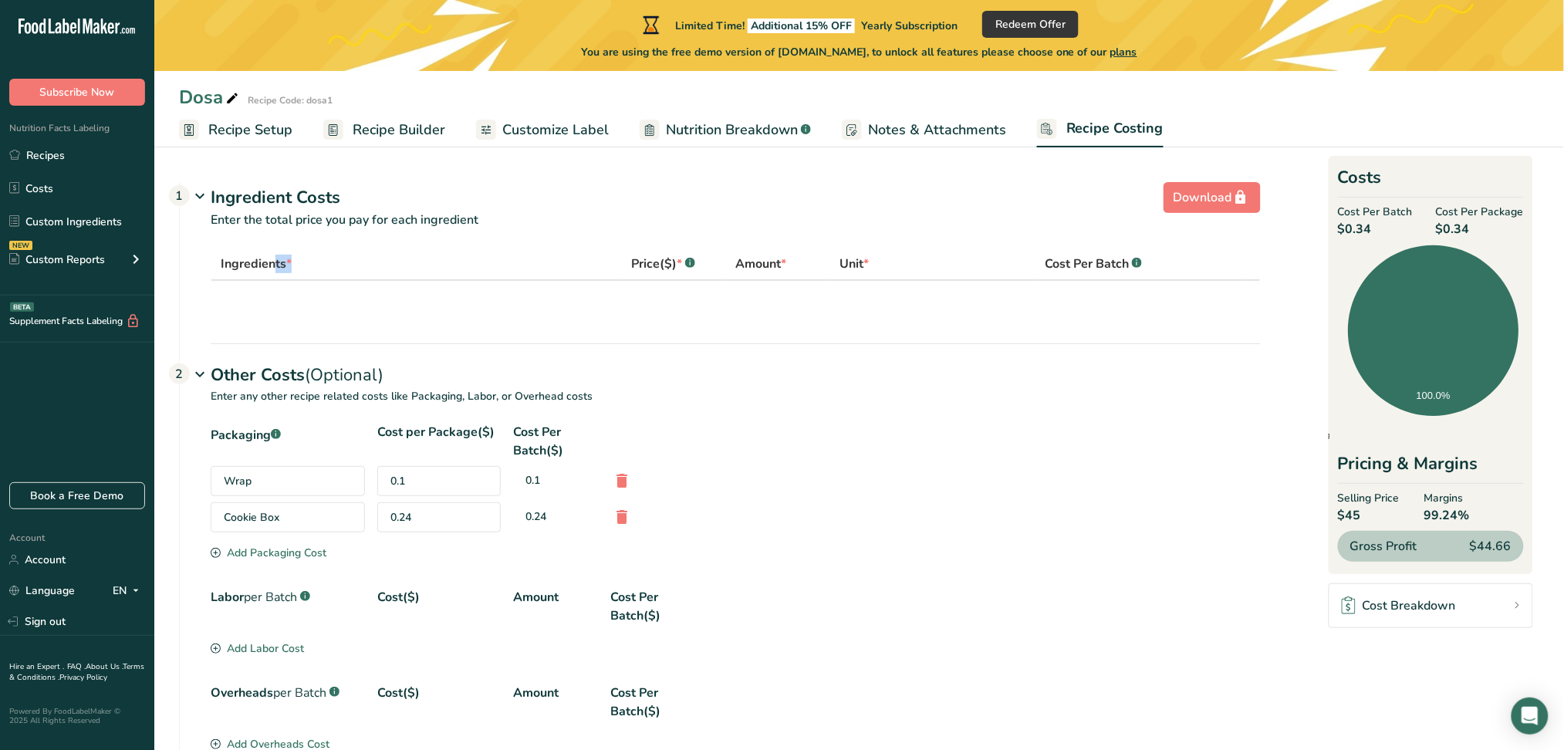
copy div "Price($) * .a-a{fill:#347362;}.b-a{fill:#fff;}"
click at [651, 267] on div "Price($) * .a-a{fill:#347362;}.b-a{fill:#fff;}" at bounding box center [663, 264] width 64 height 19
click at [672, 262] on div "Price($) * .a-a{fill:#347362;}.b-a{fill:#fff;}" at bounding box center [663, 264] width 64 height 19
click at [767, 256] on span "Amount *" at bounding box center [760, 264] width 51 height 19
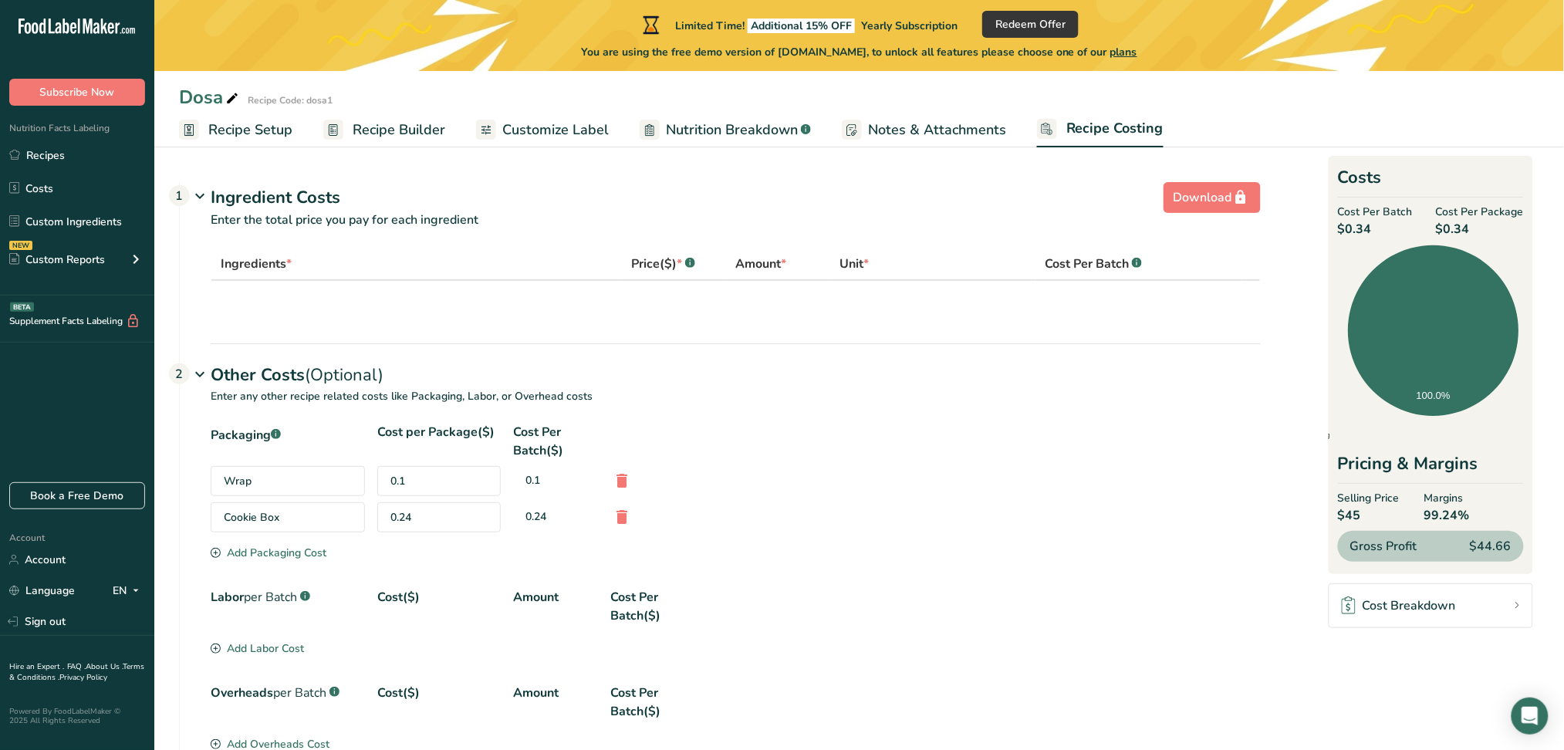
click at [767, 256] on span "Amount *" at bounding box center [760, 264] width 51 height 19
copy span "Amount"
click at [845, 264] on span "Unit *" at bounding box center [854, 264] width 29 height 19
click at [844, 264] on span "Unit *" at bounding box center [854, 264] width 29 height 19
copy span "Unit"
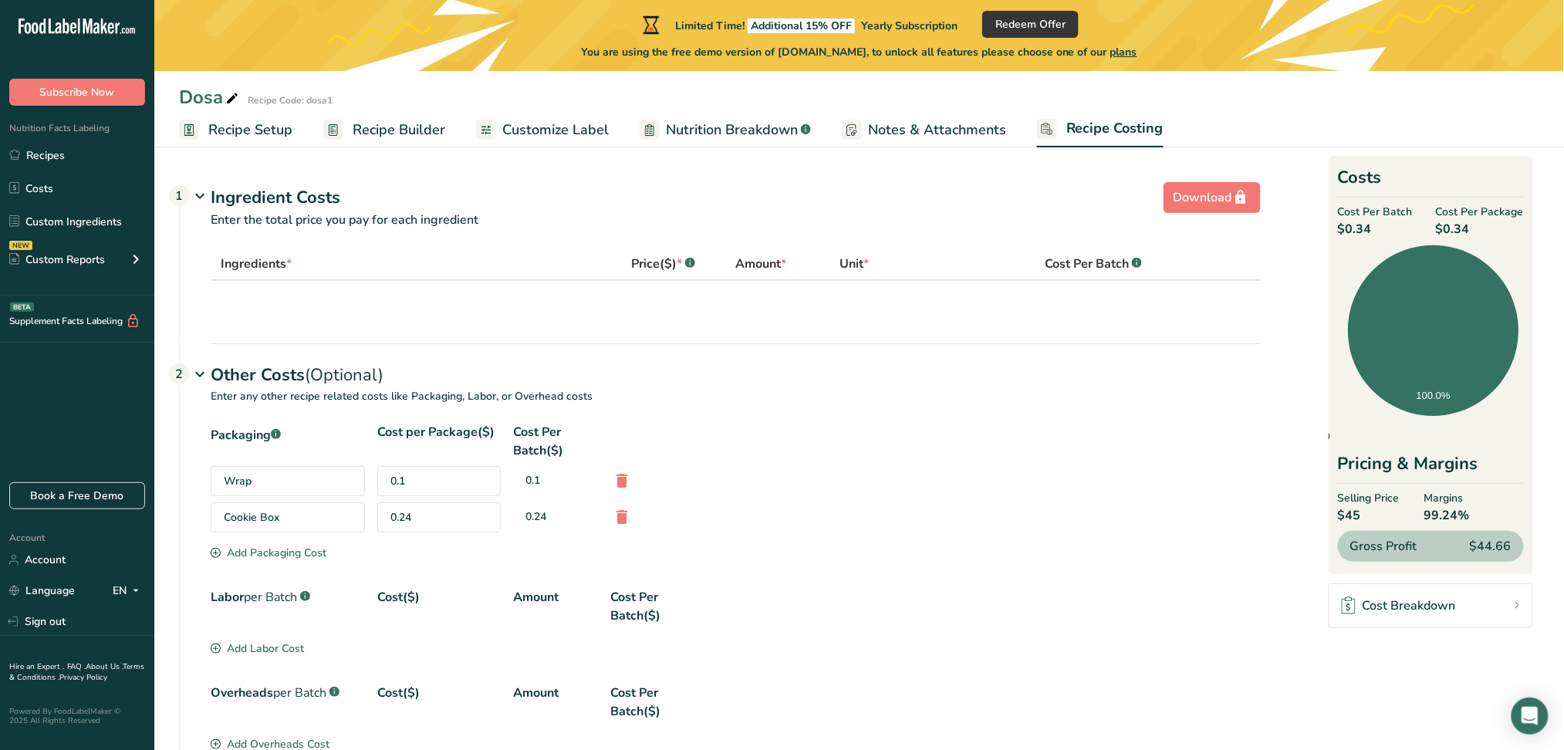
drag, startPoint x: 1041, startPoint y: 265, endPoint x: 1128, endPoint y: 269, distance: 86.5
click at [1128, 269] on th "Cost Per Batch .a-a{fill:#347362;}.b-a{fill:#fff;}" at bounding box center [1139, 265] width 206 height 32
copy span "Cost Per Batch"
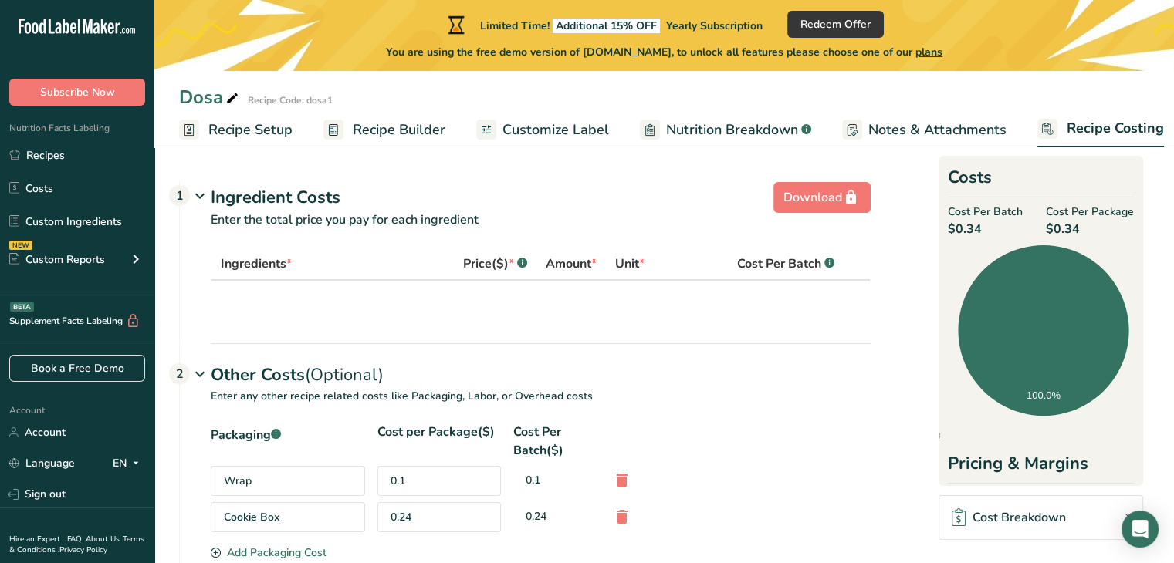
click at [255, 134] on span "Recipe Setup" at bounding box center [250, 130] width 84 height 21
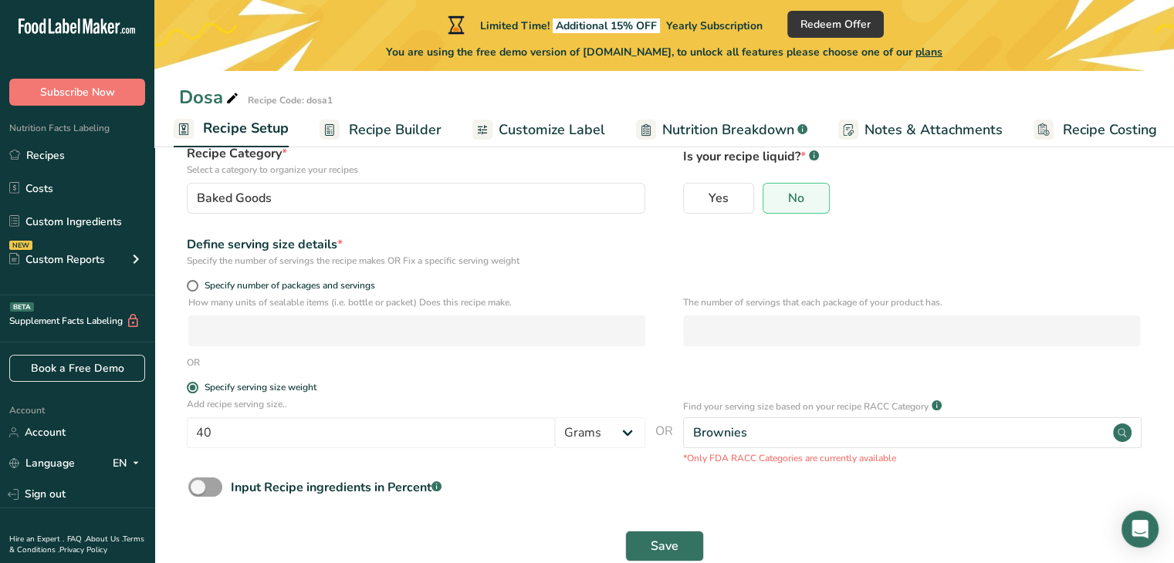
scroll to position [148, 0]
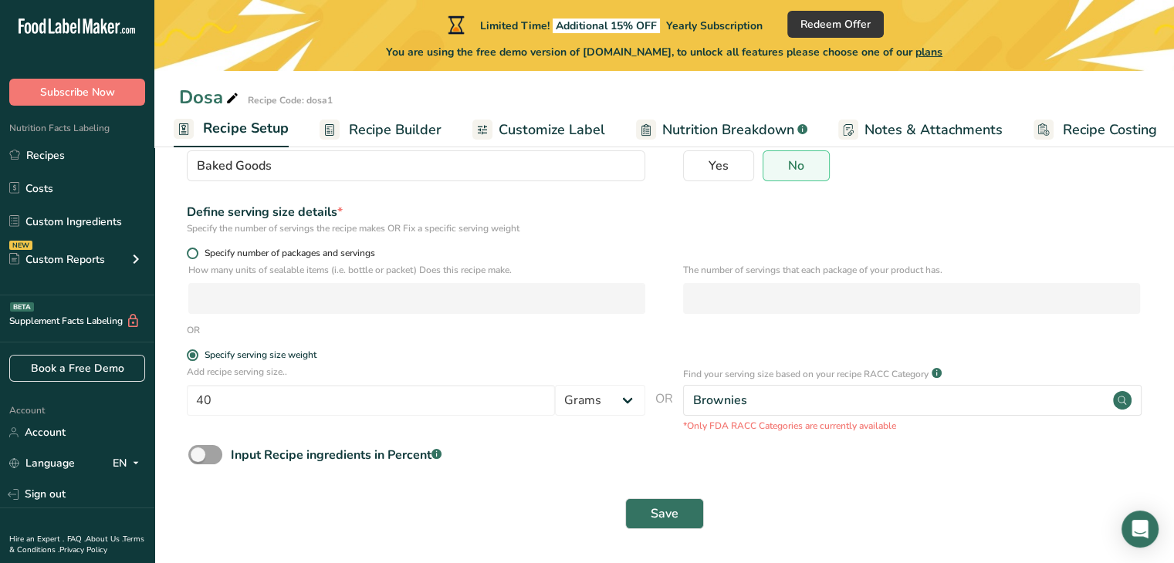
click at [333, 255] on span "Specify number of packages and servings" at bounding box center [286, 254] width 177 height 12
click at [197, 255] on input "Specify number of packages and servings" at bounding box center [192, 254] width 10 height 10
radio input "true"
radio input "false"
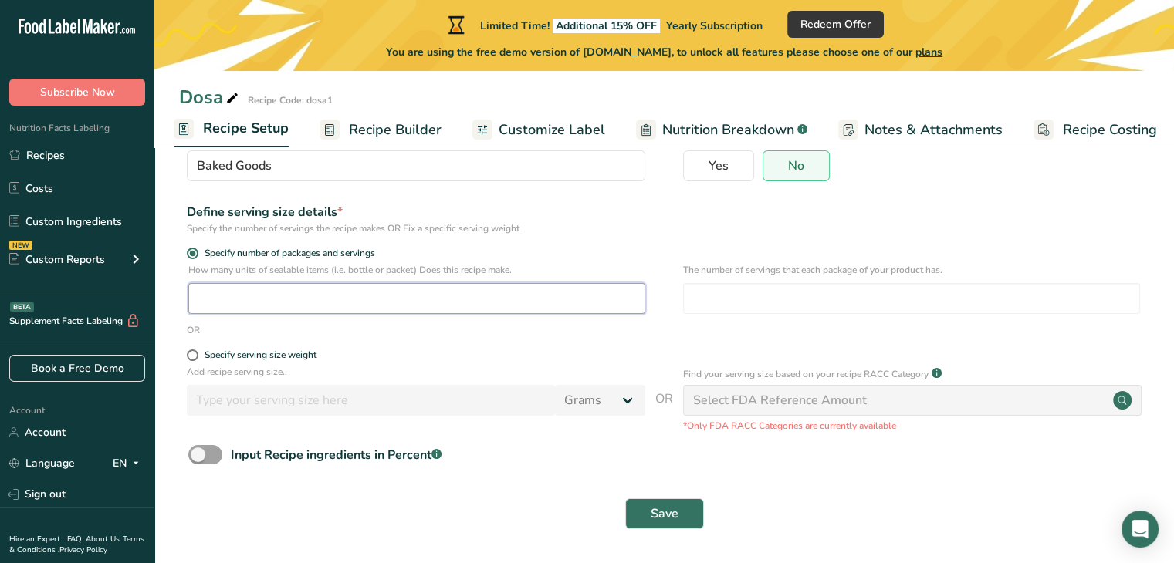
click at [318, 300] on input "number" at bounding box center [416, 298] width 457 height 31
type input "12"
click at [750, 294] on input "number" at bounding box center [911, 298] width 457 height 31
type input "12"
click at [247, 356] on div "Specify serving size weight" at bounding box center [261, 356] width 112 height 12
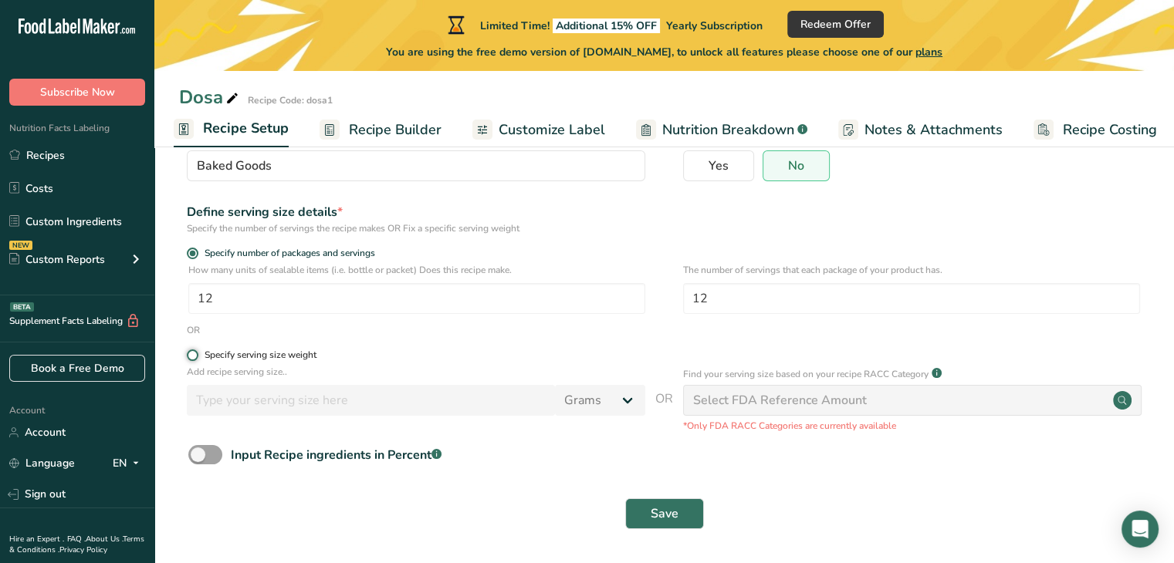
click at [197, 356] on input "Specify serving size weight" at bounding box center [192, 355] width 10 height 10
radio input "true"
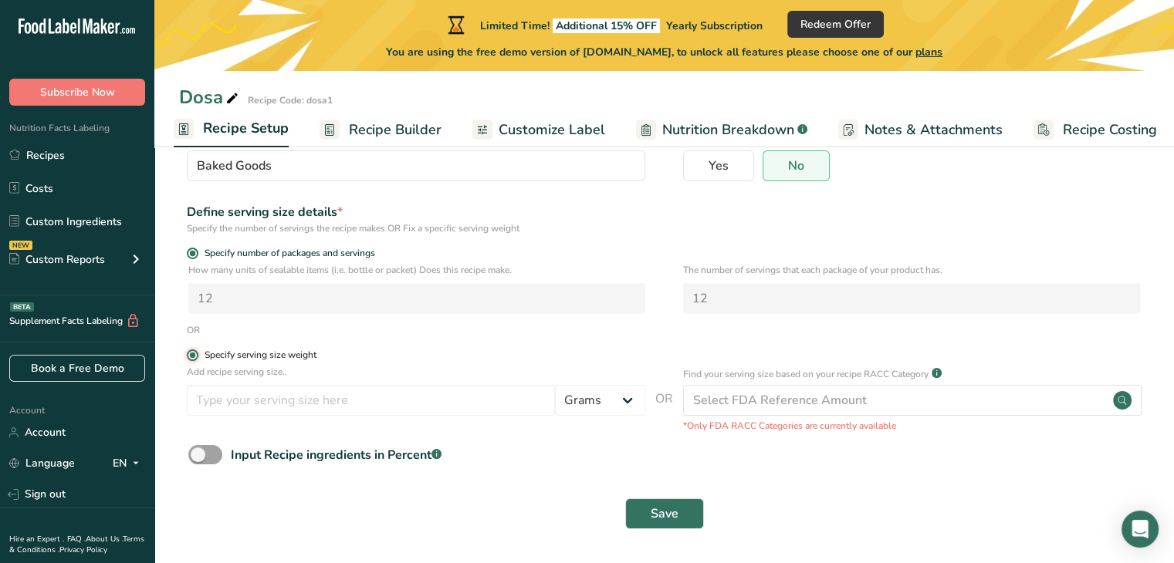
radio input "false"
click at [318, 397] on input "number" at bounding box center [371, 400] width 368 height 31
type input "100"
click at [210, 456] on span at bounding box center [205, 454] width 34 height 19
click at [198, 456] on input "Input Recipe ingredients in Percent .a-a{fill:#347362;}.b-a{fill:#fff;}" at bounding box center [193, 455] width 10 height 10
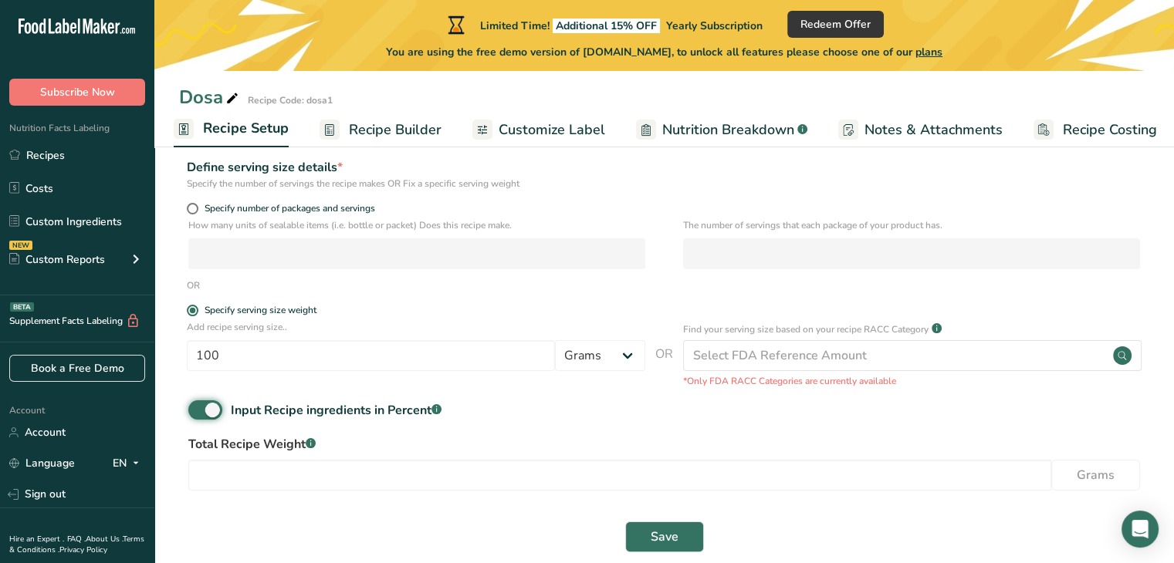
scroll to position [216, 0]
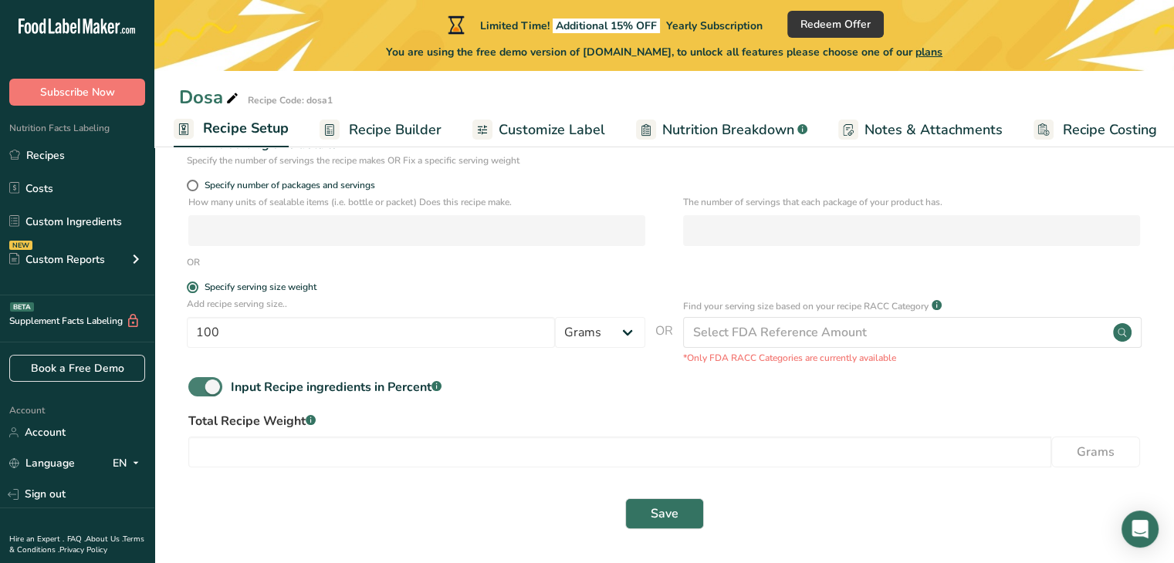
click at [208, 388] on span at bounding box center [205, 386] width 34 height 19
click at [198, 388] on input "Input Recipe ingredients in Percent .a-a{fill:#347362;}.b-a{fill:#fff;}" at bounding box center [193, 387] width 10 height 10
checkbox input "false"
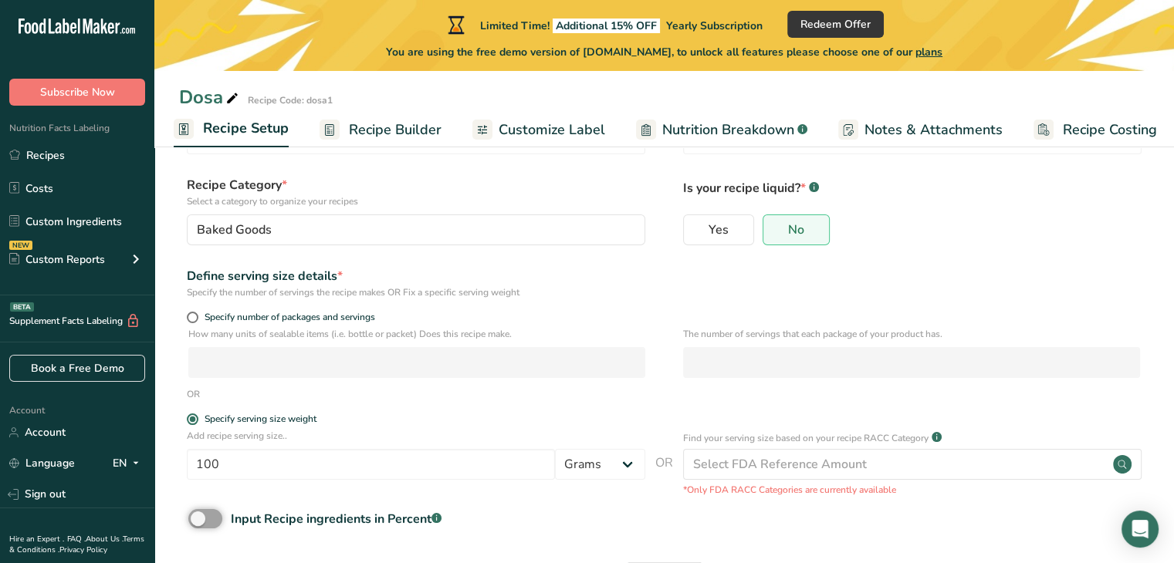
scroll to position [148, 0]
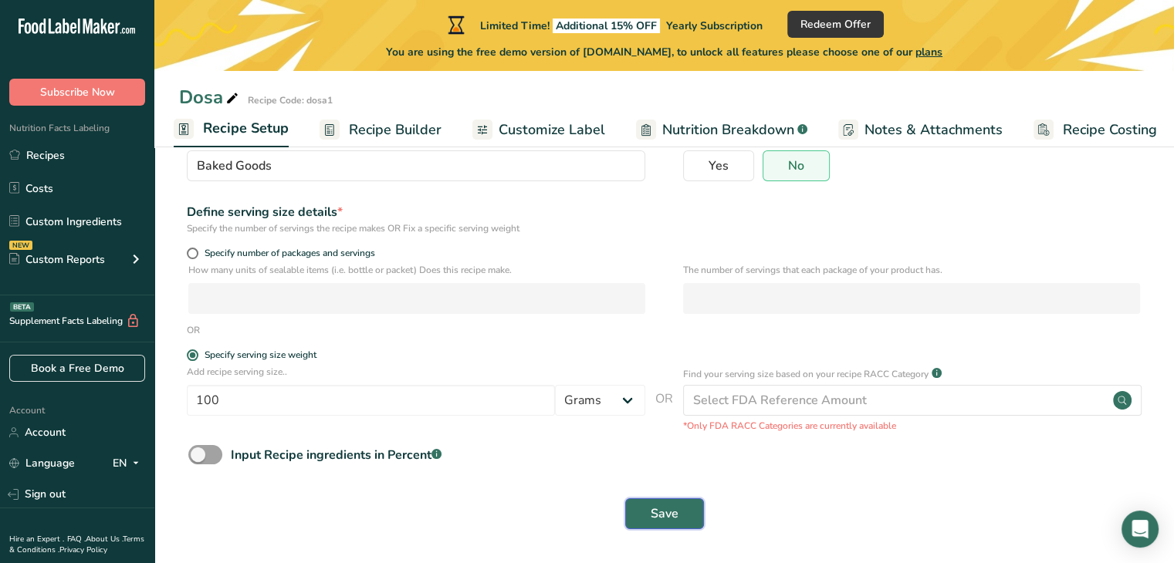
click at [651, 511] on span "Save" at bounding box center [665, 514] width 28 height 19
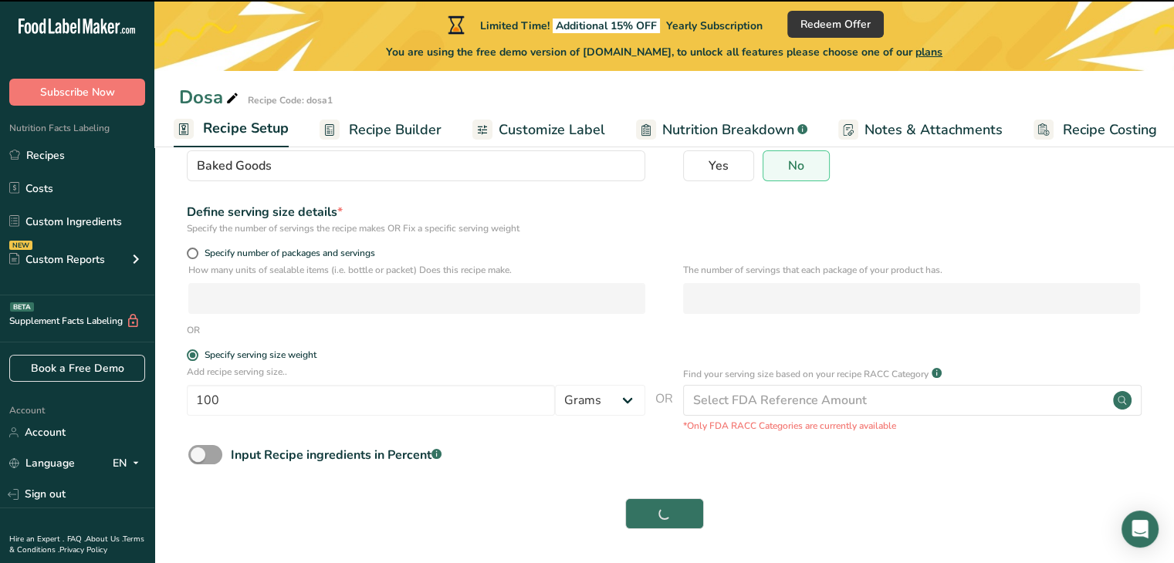
click at [388, 134] on span "Recipe Builder" at bounding box center [395, 130] width 93 height 21
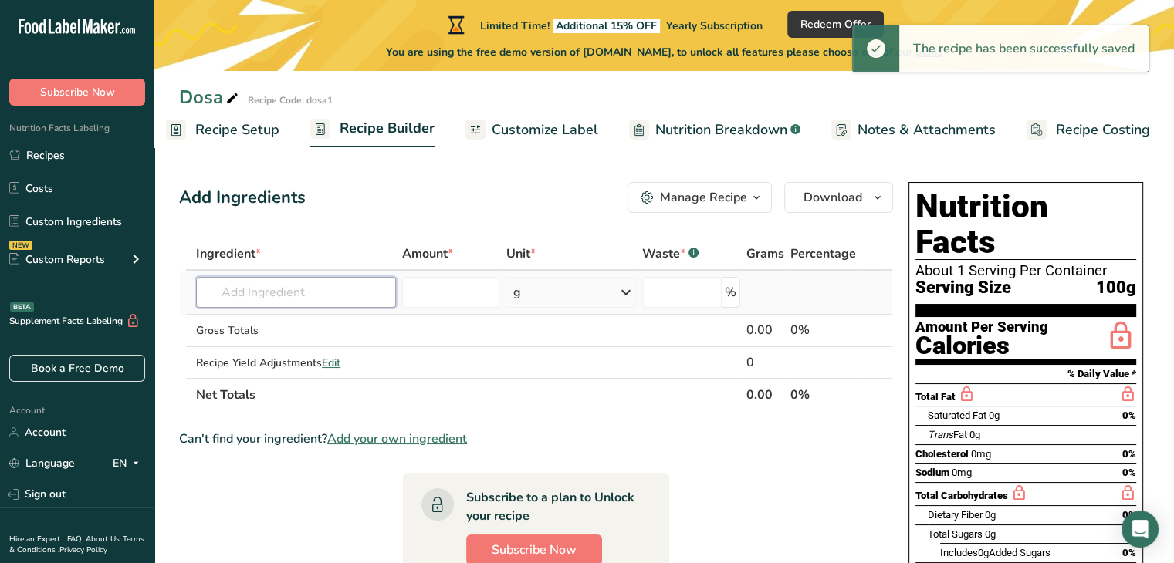
click at [276, 290] on input "text" at bounding box center [296, 292] width 200 height 31
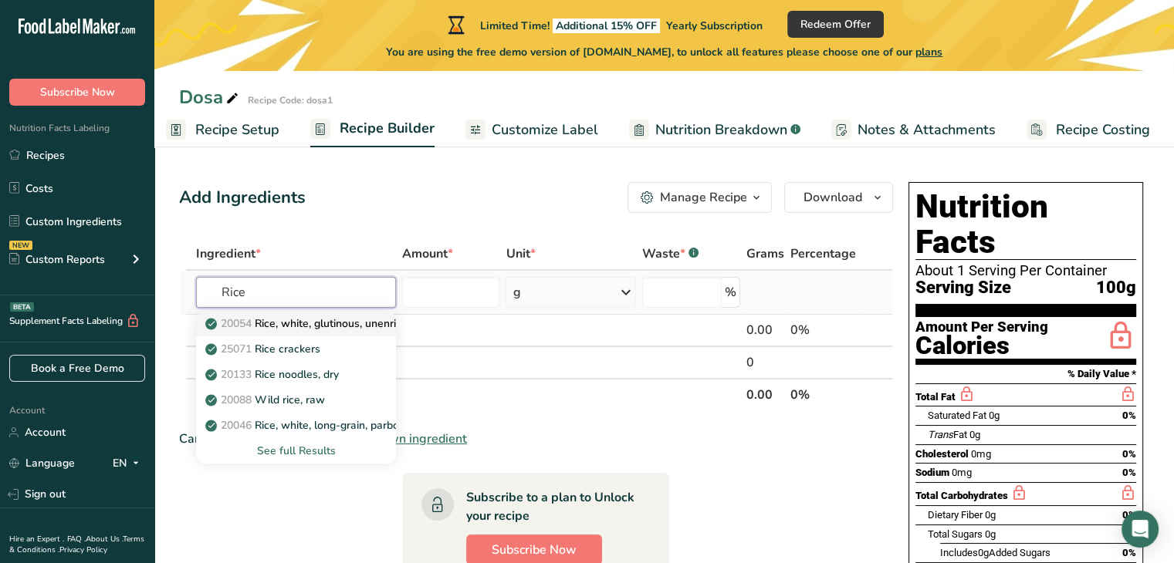
type input "Rice, white, glutinous, unenriched, uncooked"
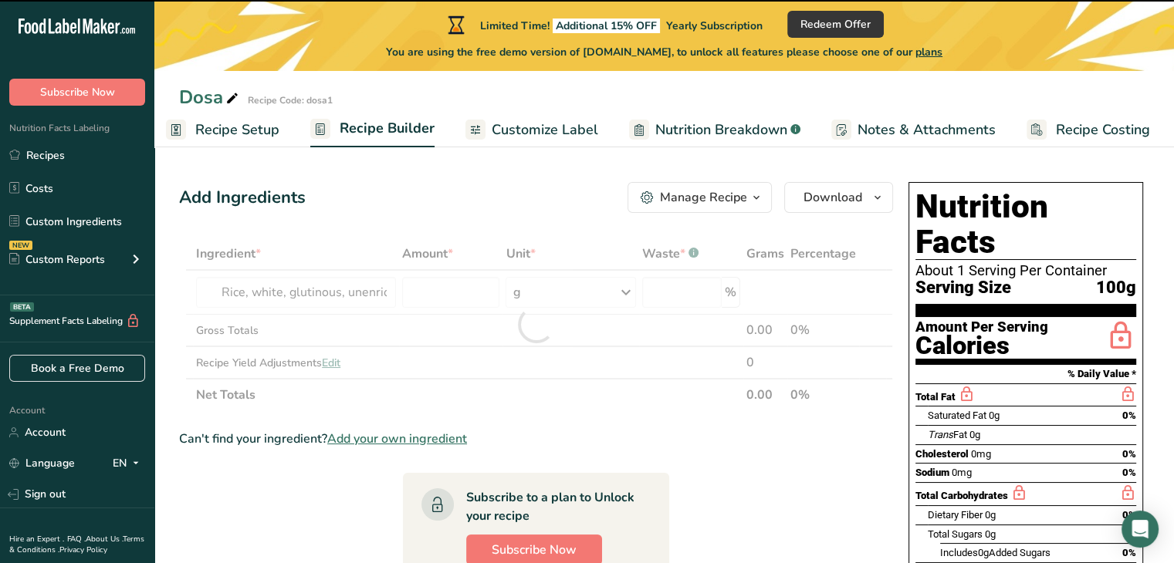
type input "0"
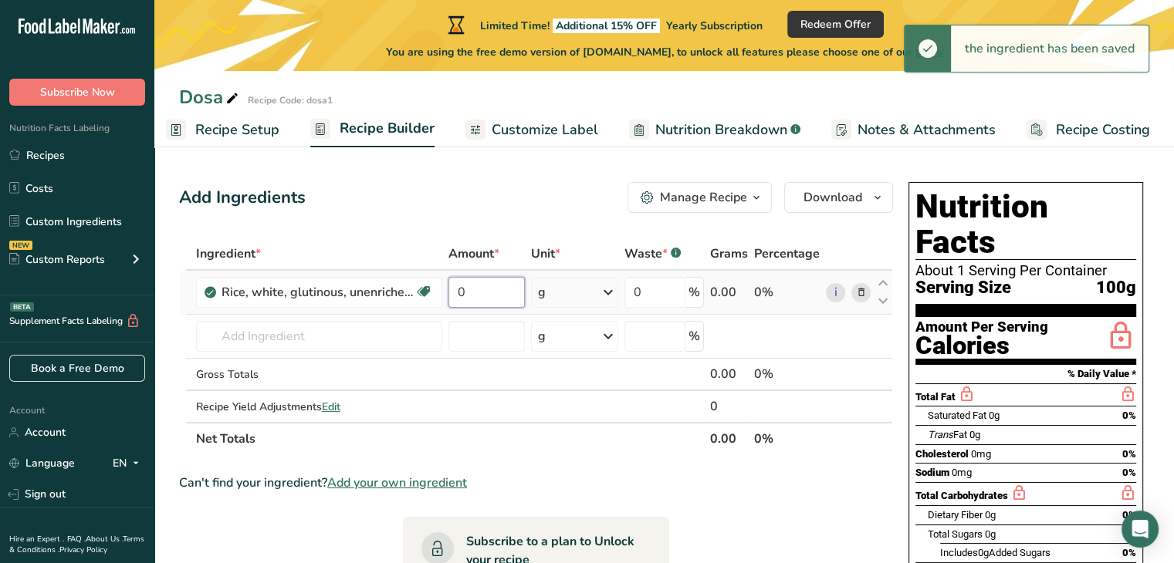
click at [469, 289] on input "0" at bounding box center [486, 292] width 77 height 31
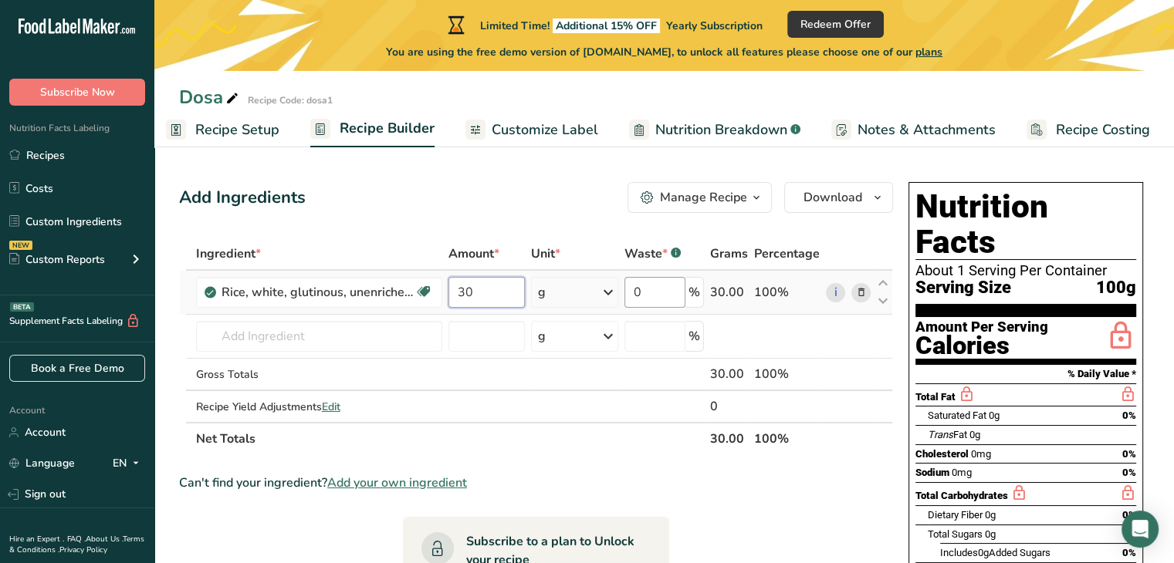
type input "30"
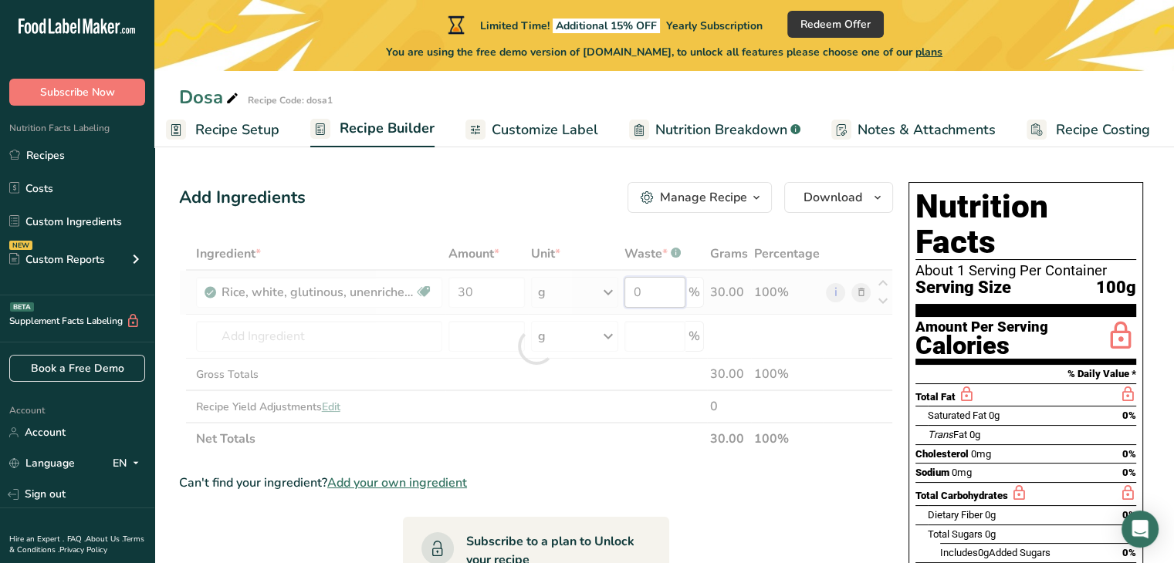
click at [661, 291] on div "Ingredient * Amount * Unit * Waste * .a-a{fill:#347362;}.b-a{fill:#fff;} Grams …" at bounding box center [536, 347] width 714 height 218
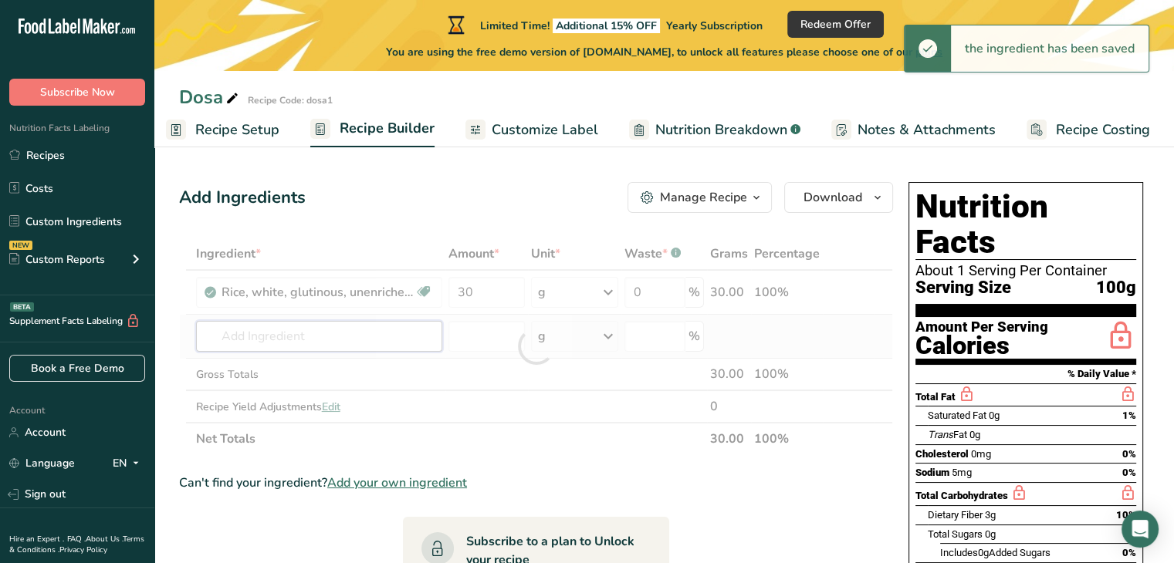
click at [316, 336] on div "Ingredient * Amount * Unit * Waste * .a-a{fill:#347362;}.b-a{fill:#fff;} Grams …" at bounding box center [536, 347] width 714 height 218
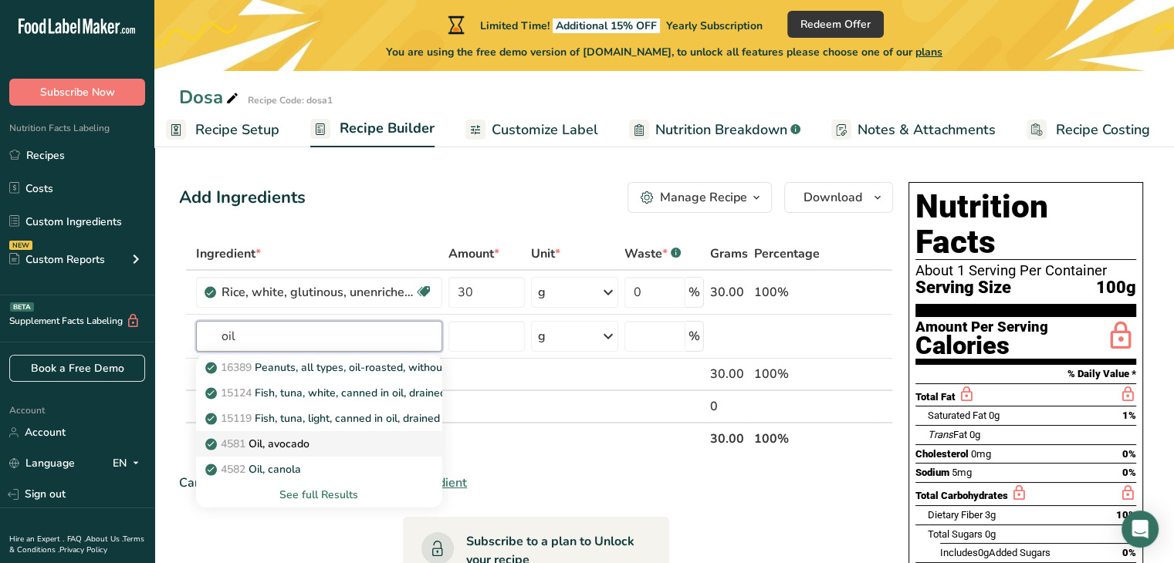
type input "Oil, avocado"
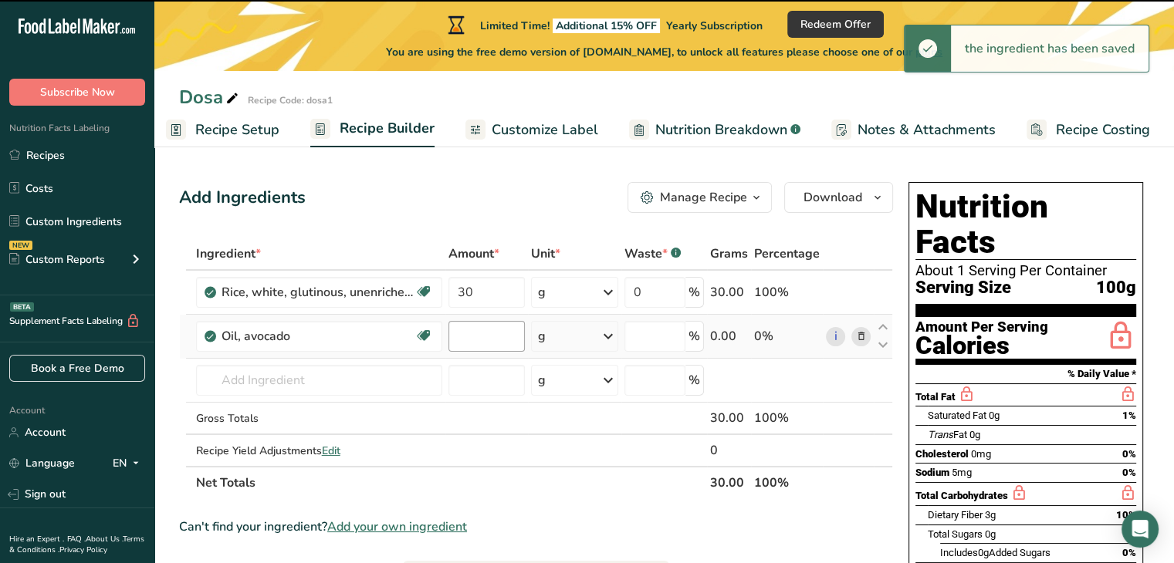
type input "0"
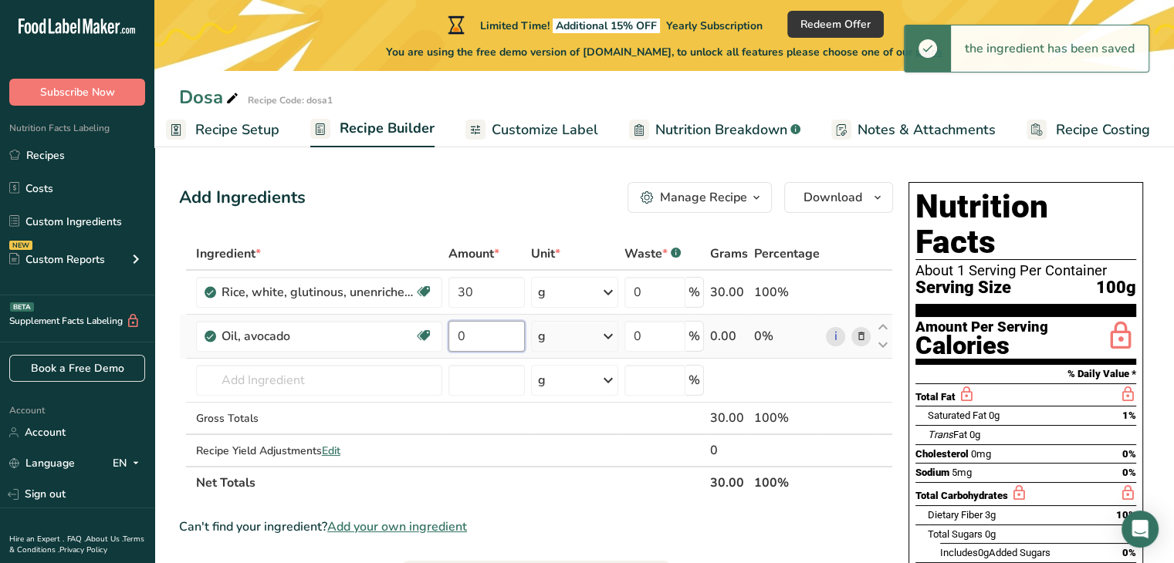
click at [478, 338] on input "0" at bounding box center [486, 336] width 77 height 31
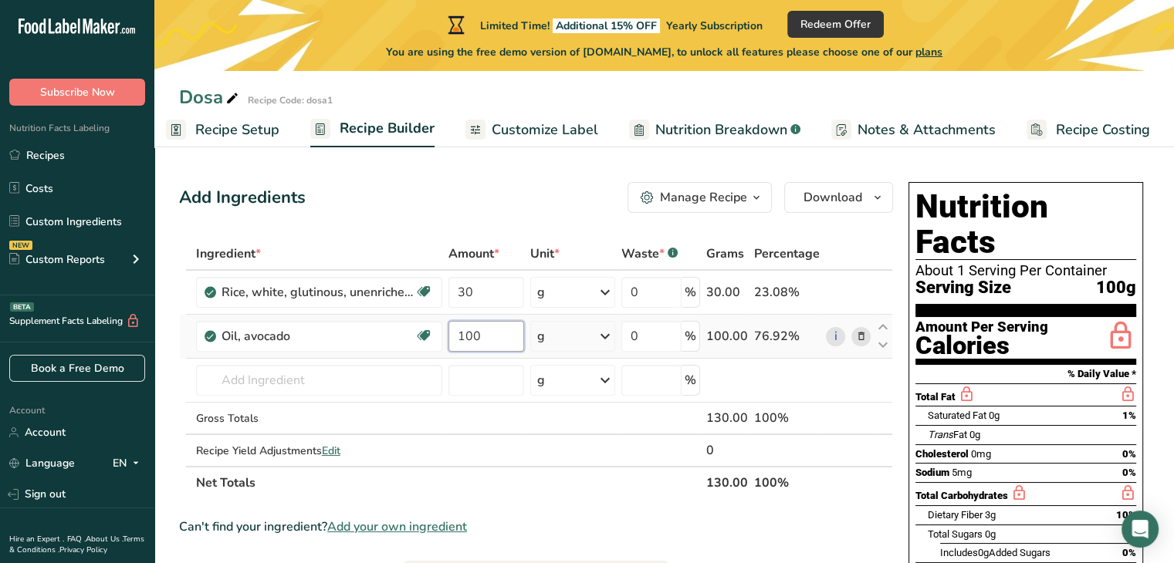
type input "100"
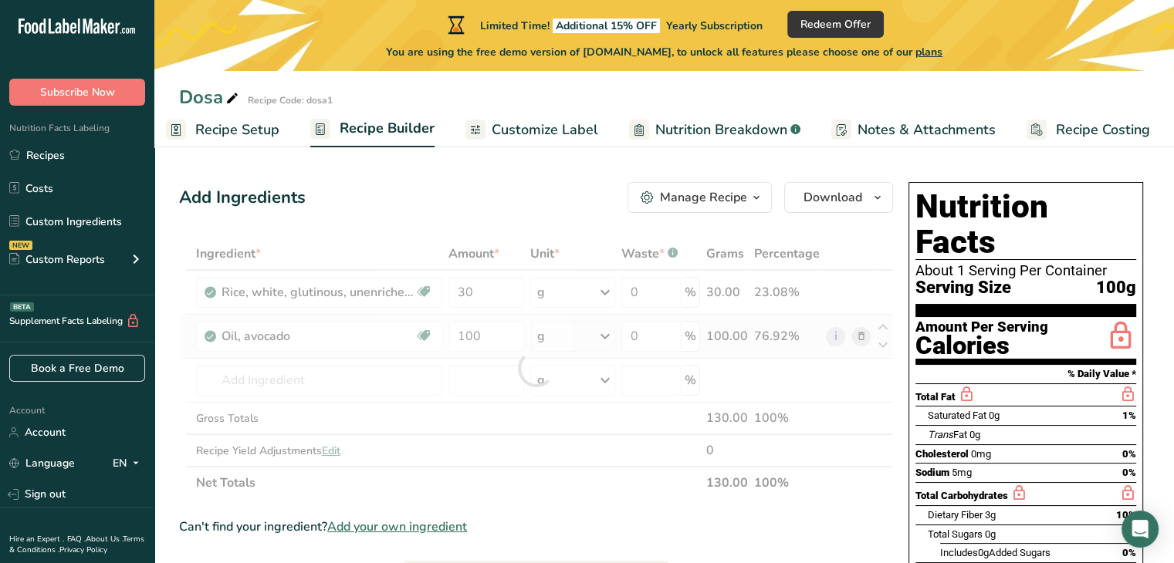
click at [556, 343] on div "Ingredient * Amount * Unit * Waste * .a-a{fill:#347362;}.b-a{fill:#fff;} Grams …" at bounding box center [536, 369] width 714 height 262
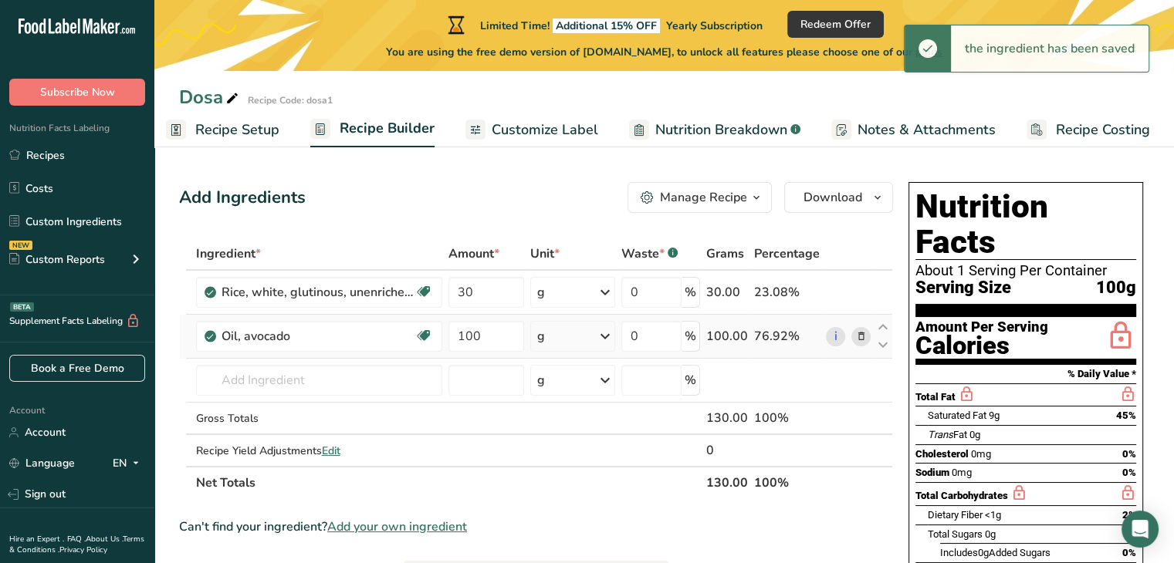
click at [593, 337] on div "g" at bounding box center [572, 336] width 85 height 31
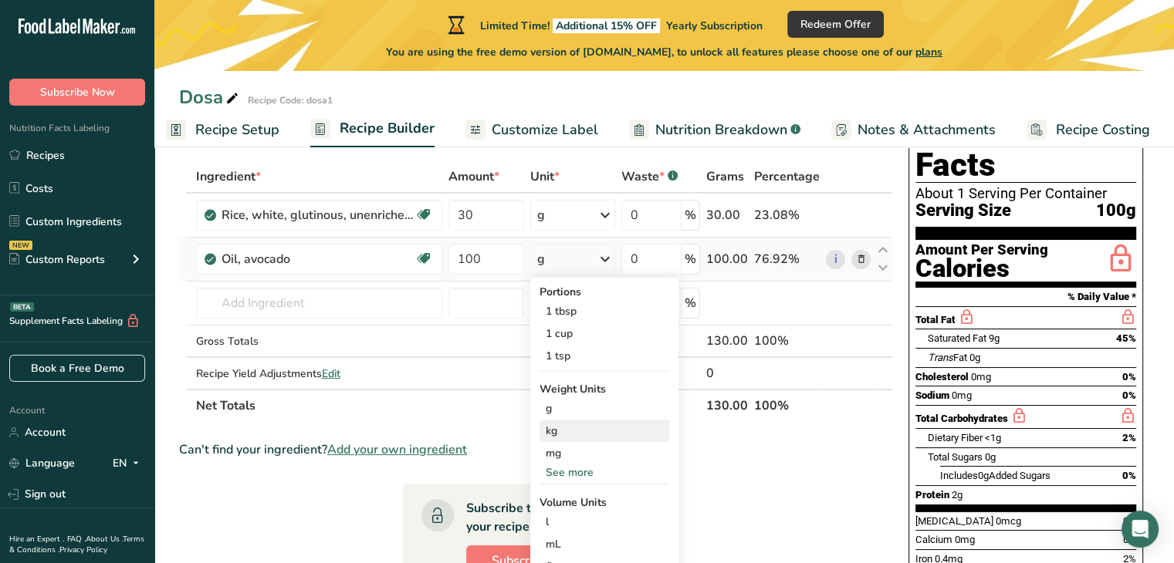
scroll to position [154, 0]
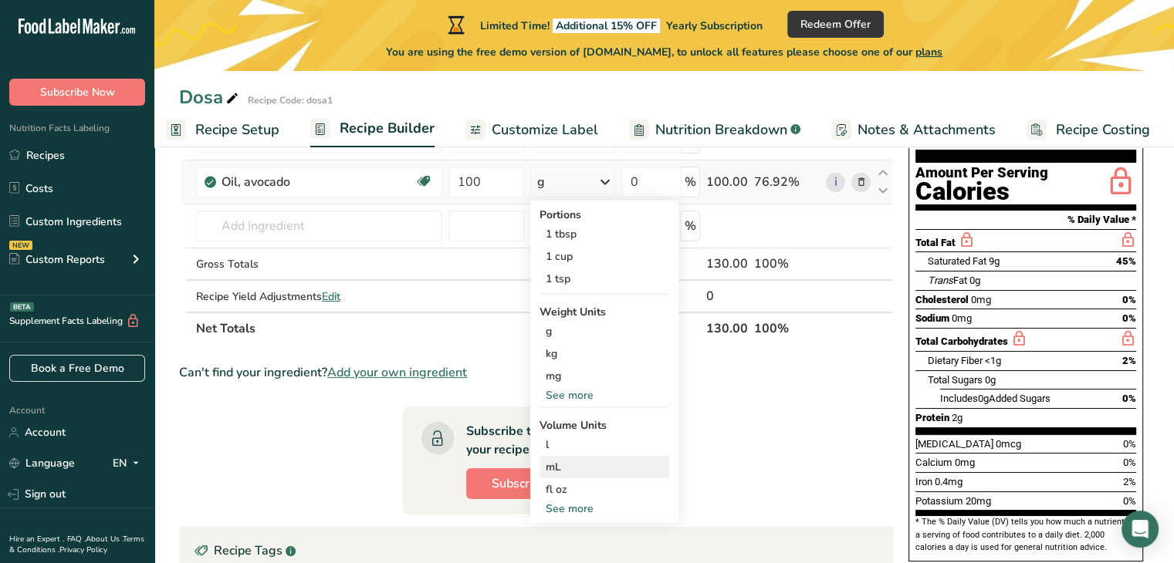
click at [569, 463] on div "mL" at bounding box center [604, 467] width 117 height 16
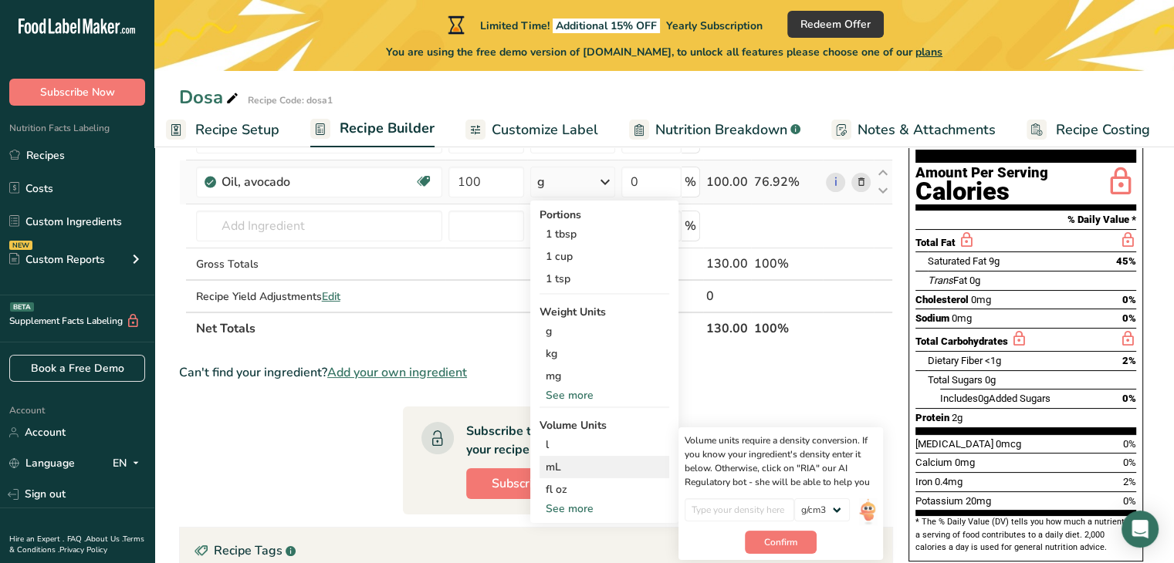
click at [554, 464] on div "mL" at bounding box center [604, 467] width 117 height 16
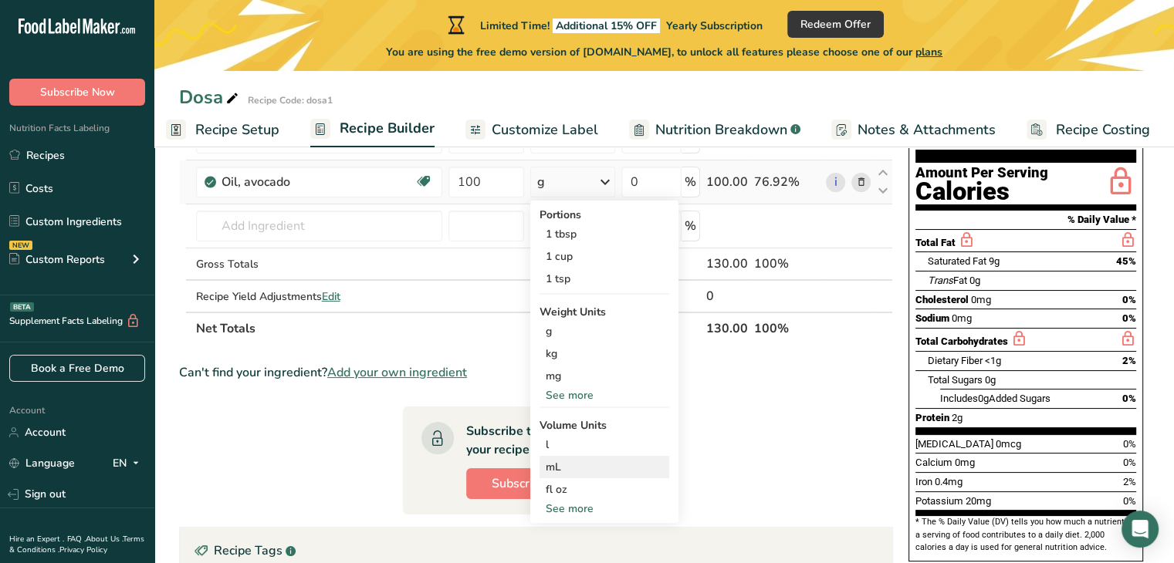
click at [543, 464] on div "mL Volume units require a density conversion. If you know your ingredient's den…" at bounding box center [604, 467] width 130 height 22
click at [559, 453] on div "l Volume units require a density conversion. If you know your ingredient's dens…" at bounding box center [604, 445] width 130 height 22
click at [551, 463] on div "mL" at bounding box center [604, 467] width 117 height 16
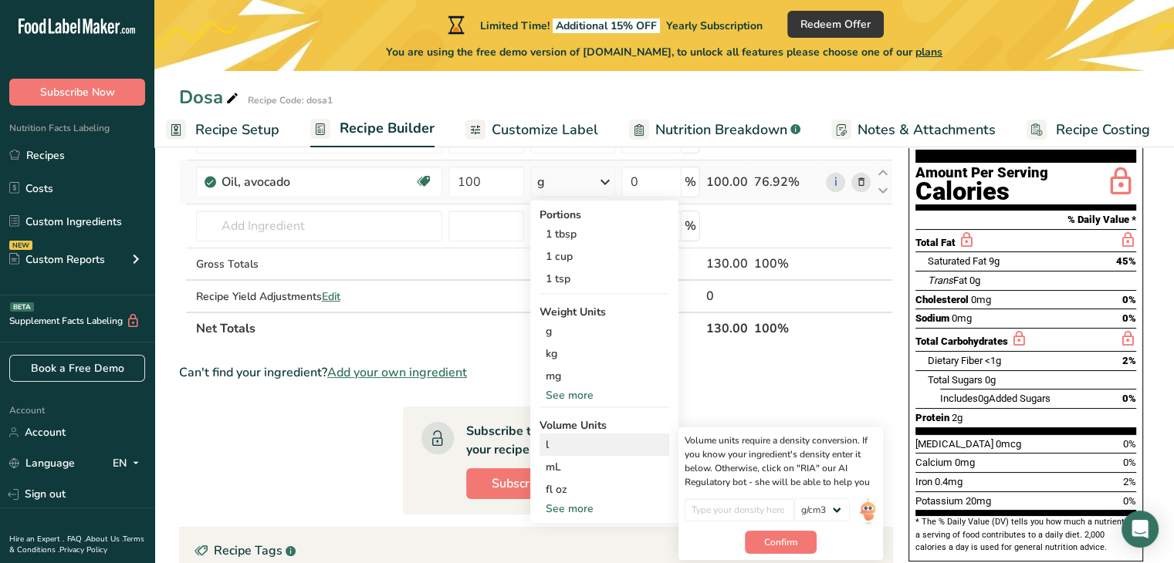
click at [550, 442] on div "l" at bounding box center [604, 445] width 117 height 16
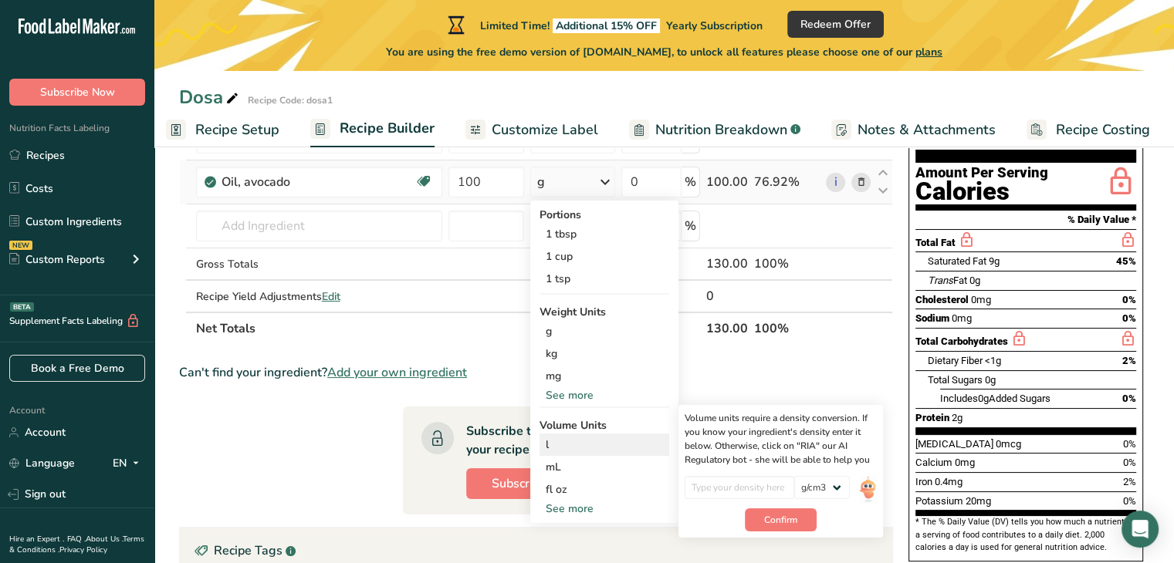
click at [550, 439] on div "l" at bounding box center [604, 445] width 117 height 16
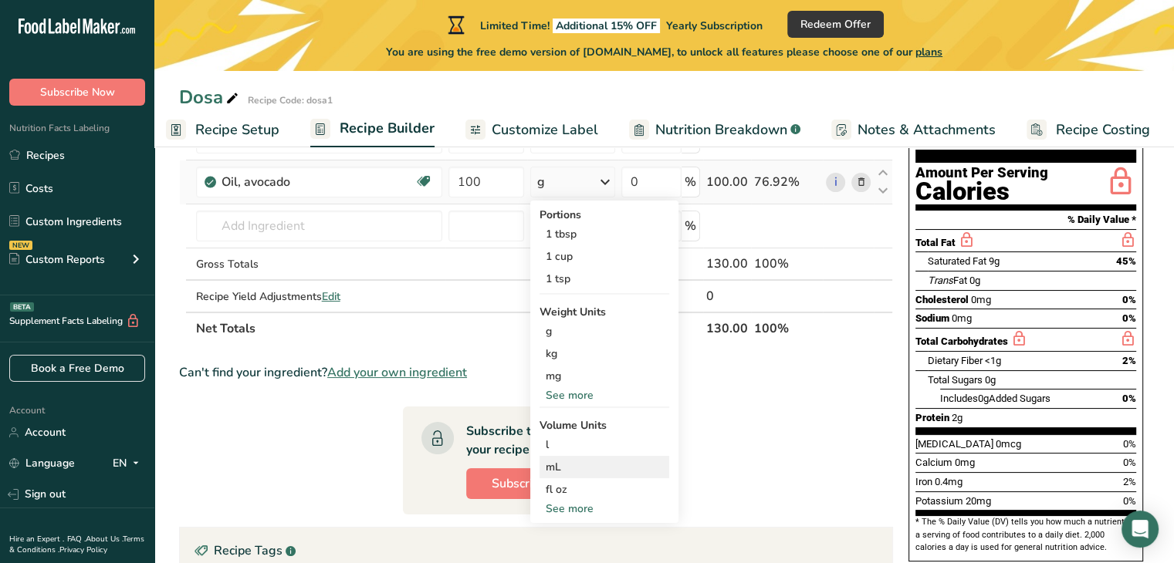
click at [590, 461] on div "mL" at bounding box center [604, 467] width 117 height 16
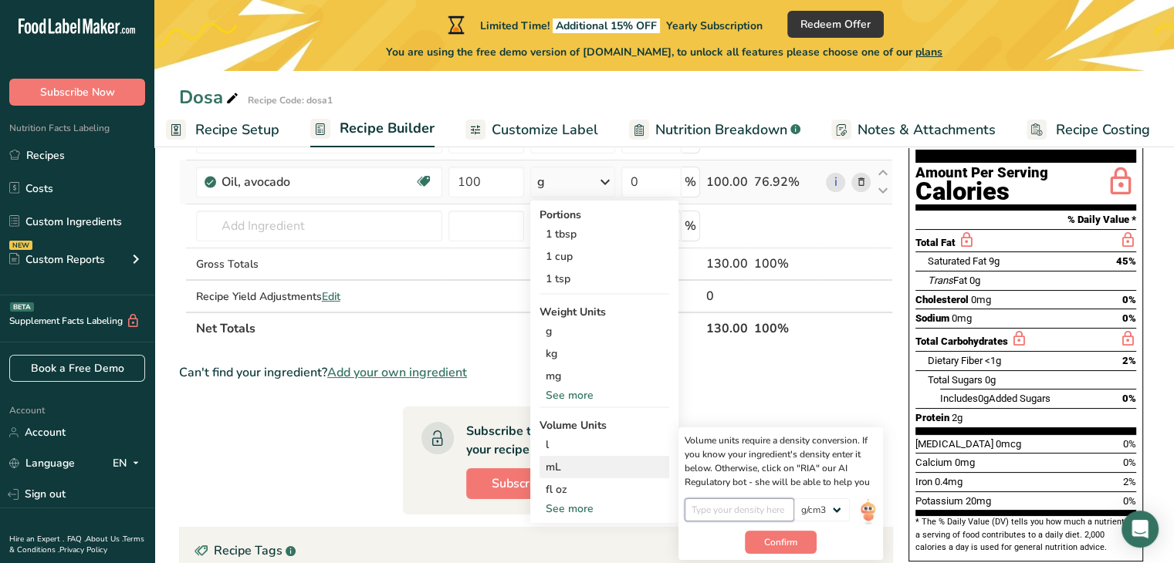
click at [741, 509] on input "number" at bounding box center [740, 510] width 110 height 23
type input "1000"
click at [754, 547] on button "Confirm" at bounding box center [781, 542] width 72 height 23
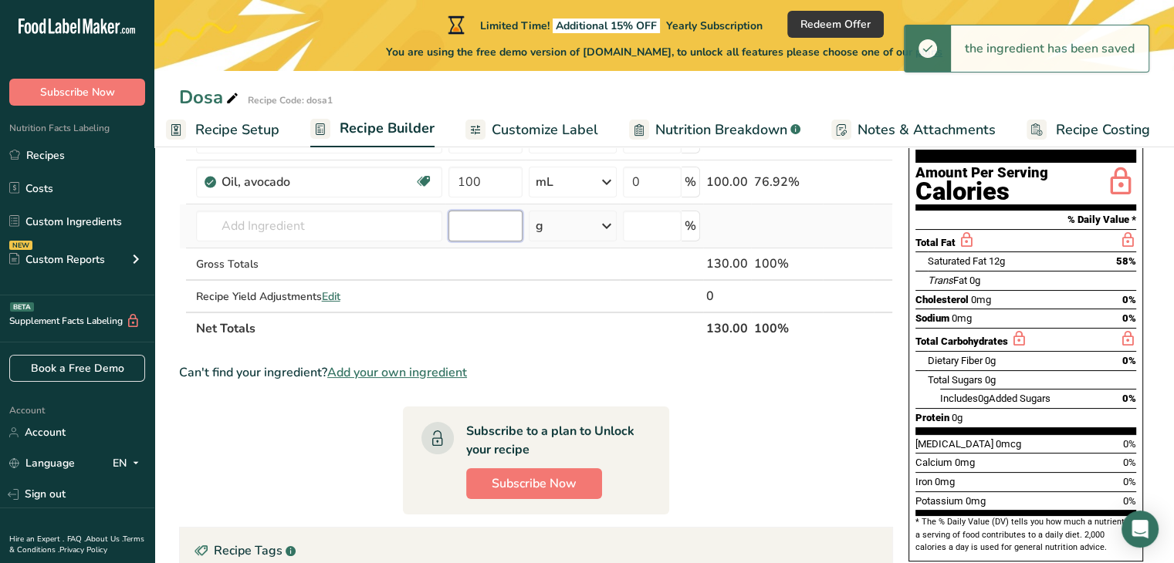
click at [472, 225] on input "number" at bounding box center [485, 226] width 75 height 31
click at [585, 219] on div "g" at bounding box center [573, 226] width 88 height 31
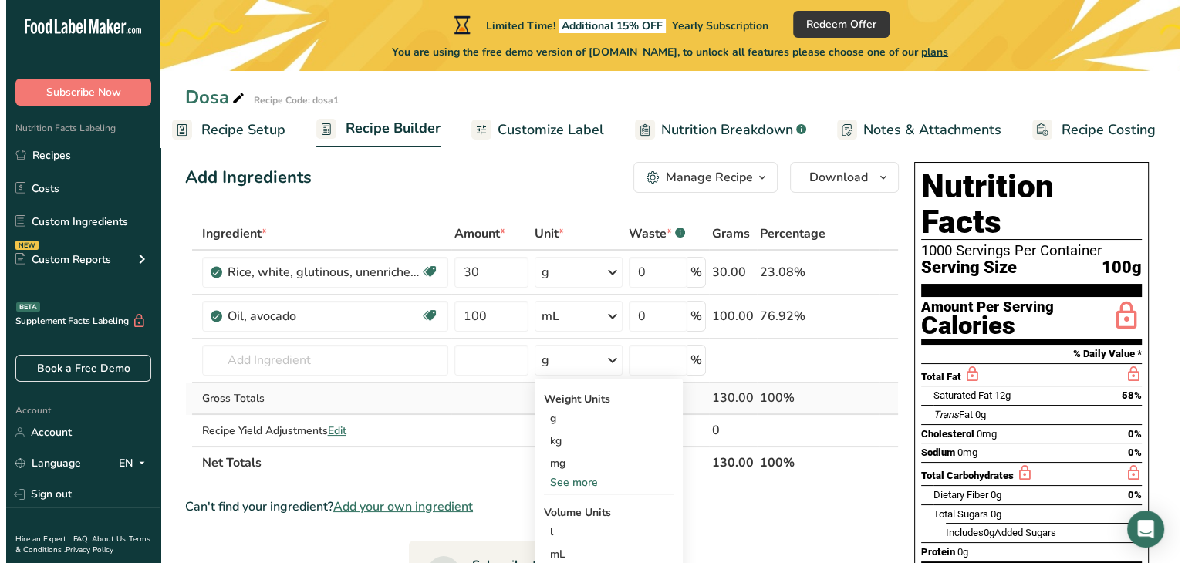
scroll to position [0, 0]
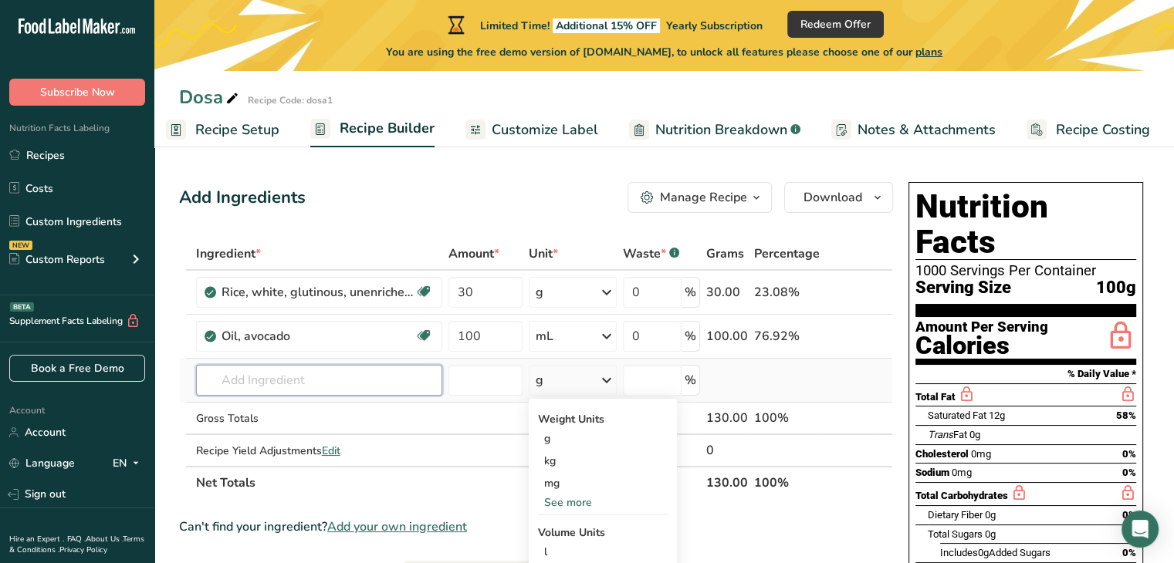
click at [266, 371] on input "text" at bounding box center [319, 380] width 246 height 31
type input "a"
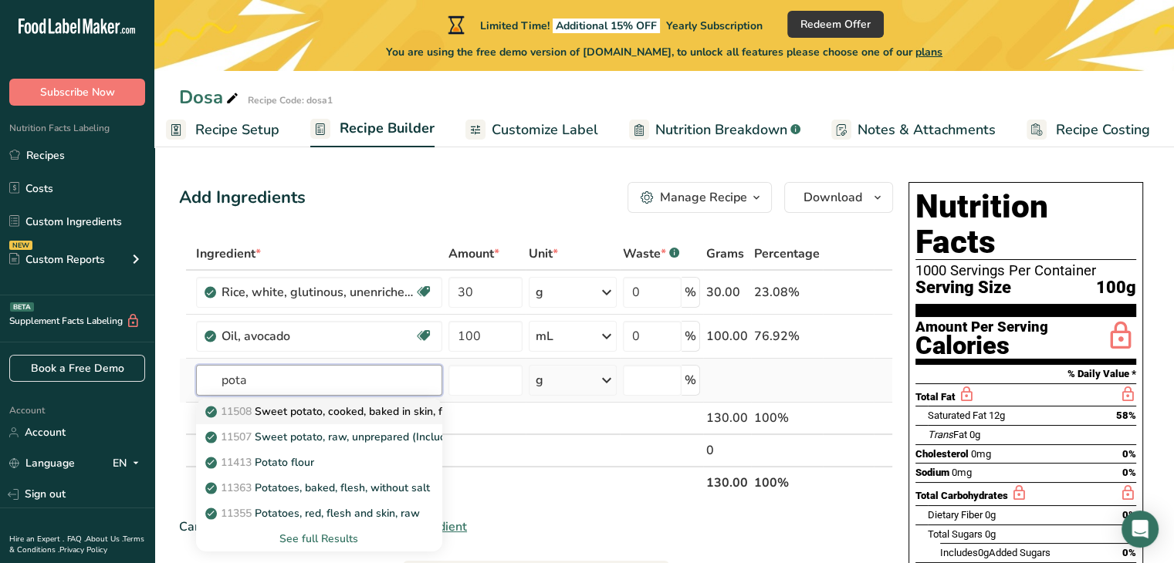
type input "pota"
click at [293, 414] on p "11508 Sweet potato, cooked, baked in skin, flesh, without salt" at bounding box center [368, 412] width 320 height 16
type input "Sweet potato, cooked, baked in skin, flesh, without salt"
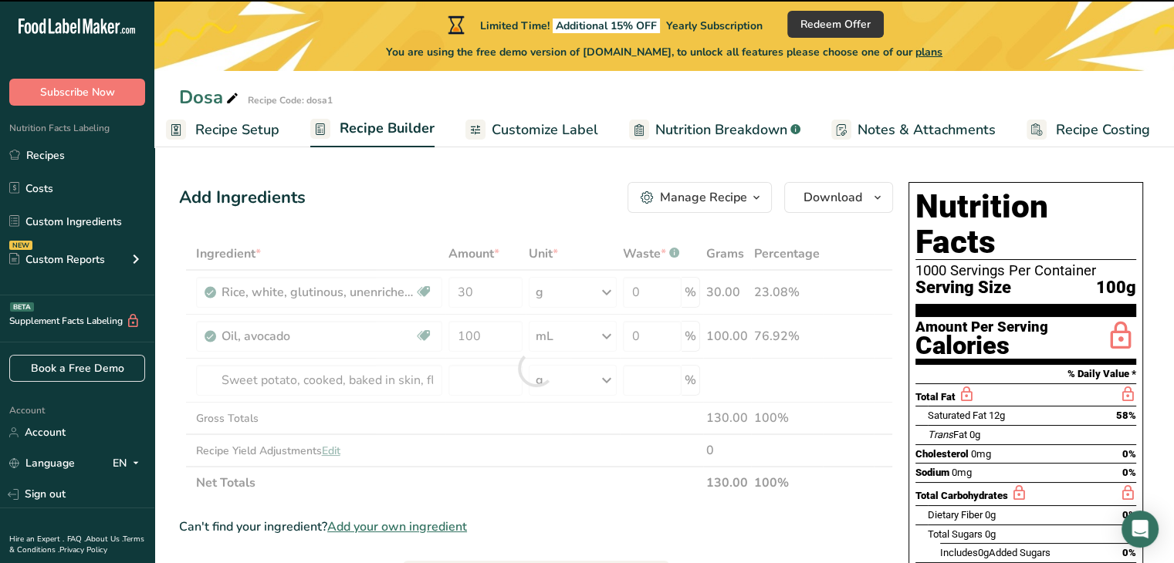
type input "0"
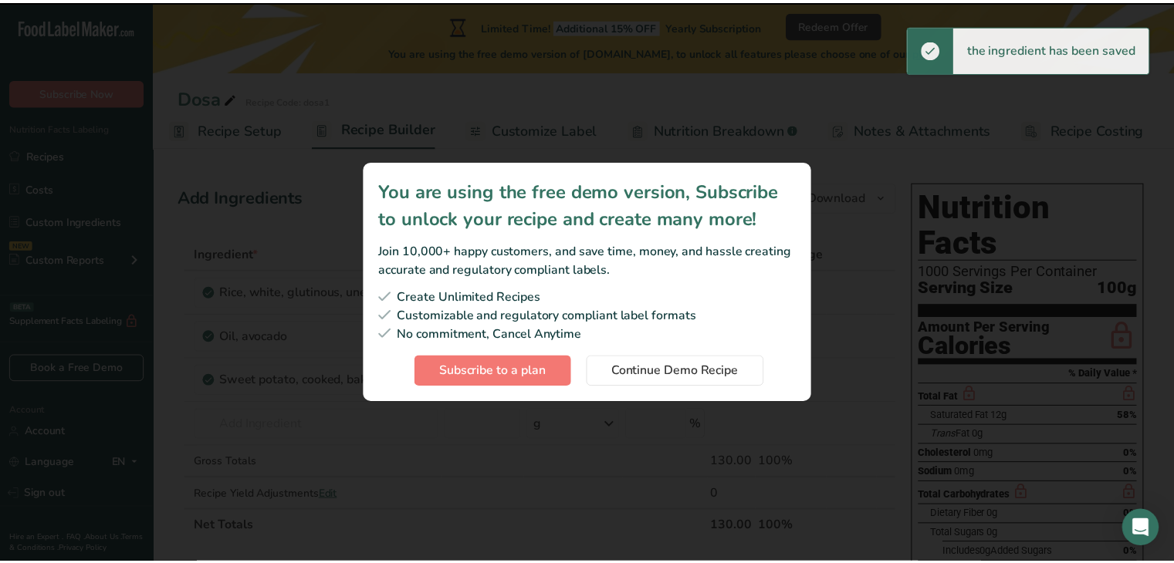
scroll to position [0, 2]
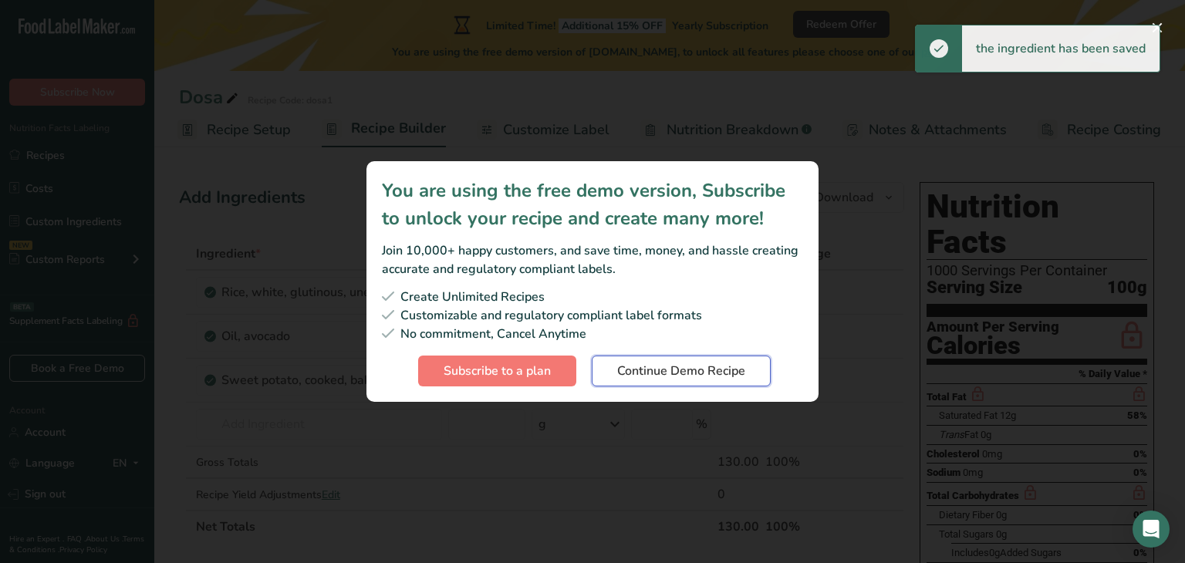
click at [688, 380] on span "Continue Demo Recipe" at bounding box center [681, 371] width 128 height 19
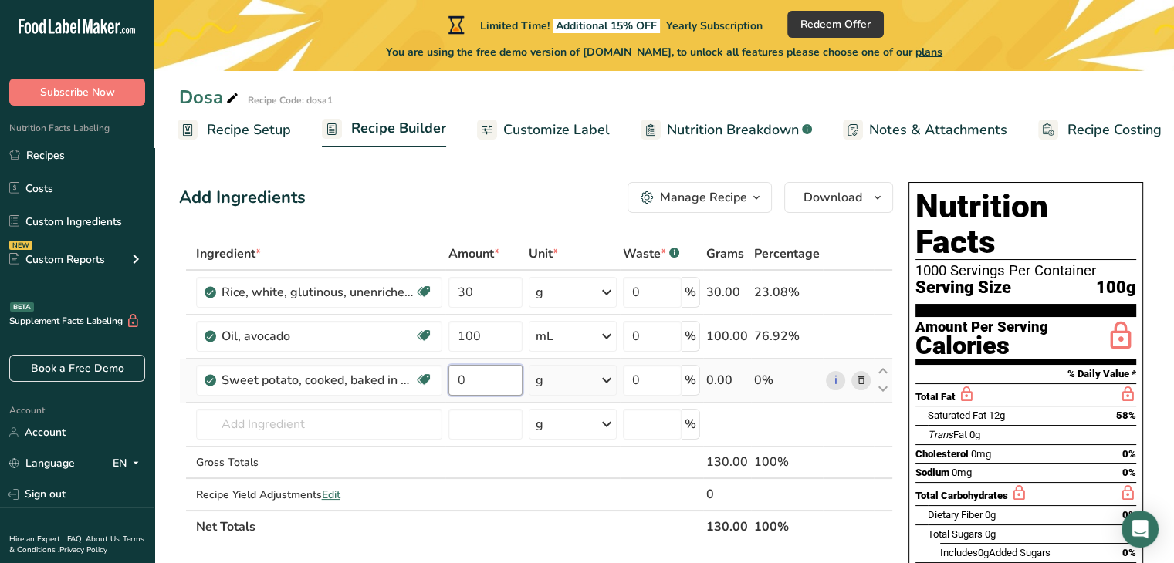
click at [495, 388] on input "0" at bounding box center [485, 380] width 75 height 31
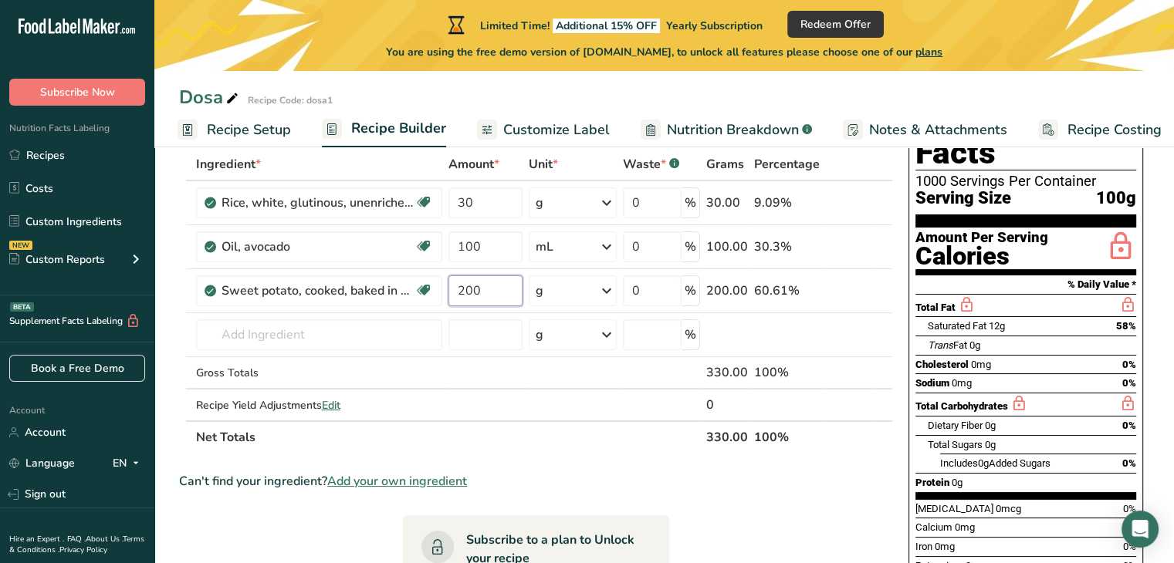
scroll to position [0, 0]
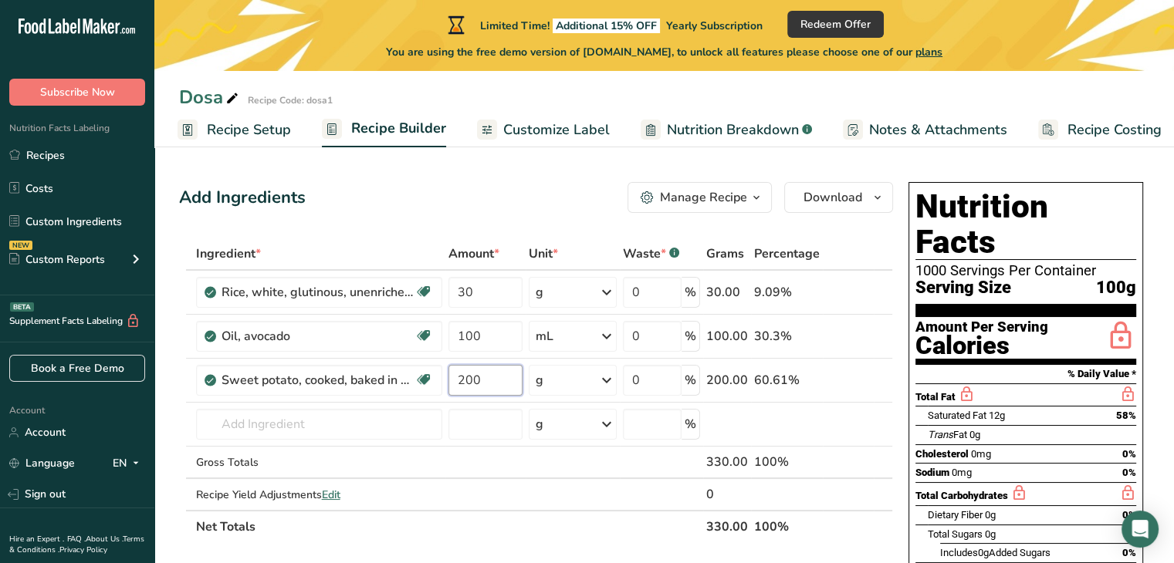
type input "200"
drag, startPoint x: 546, startPoint y: 129, endPoint x: 546, endPoint y: 139, distance: 10.1
click at [546, 129] on span "Customize Label" at bounding box center [556, 130] width 107 height 21
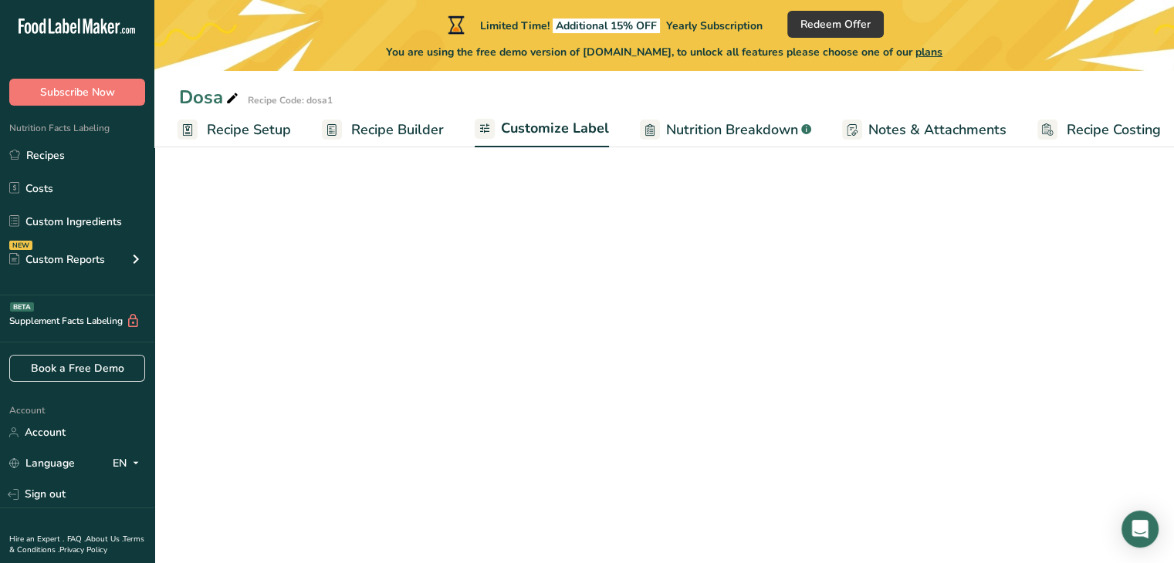
scroll to position [0, 13]
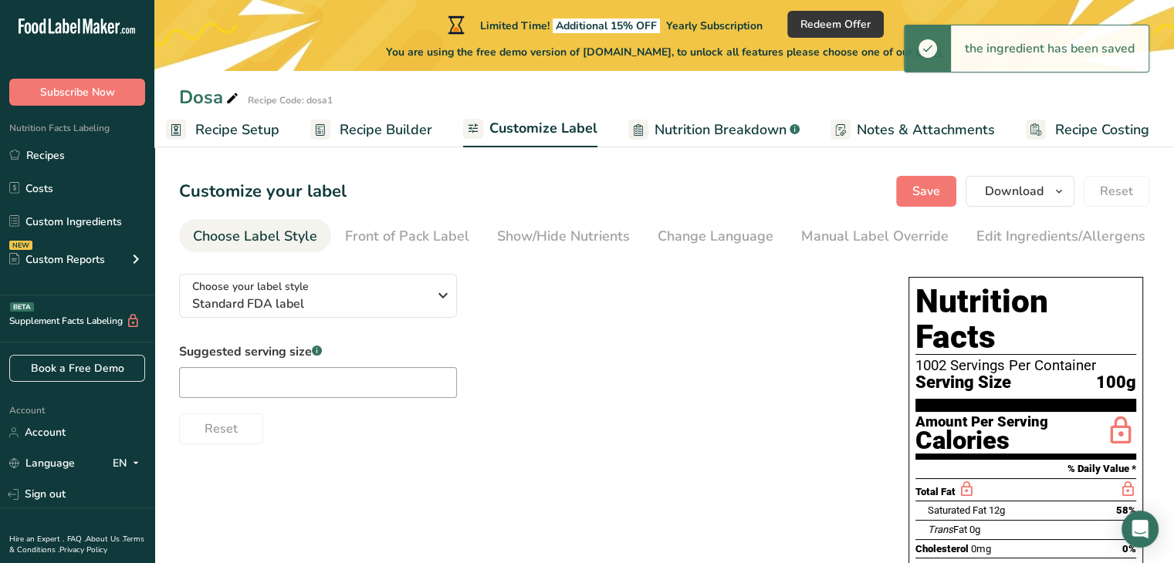
click at [714, 128] on span "Nutrition Breakdown" at bounding box center [720, 130] width 132 height 21
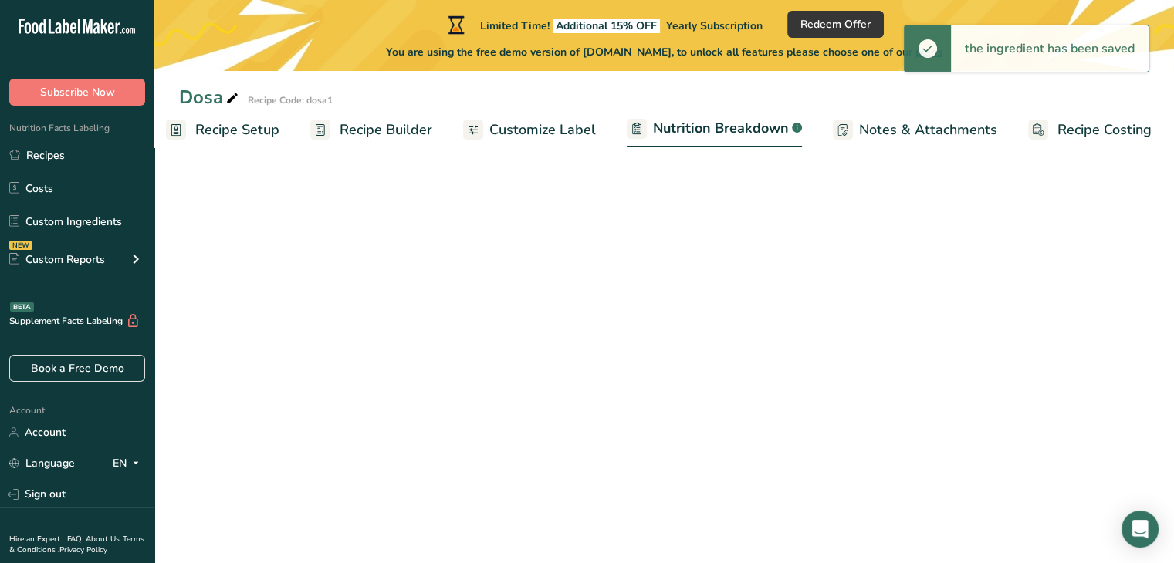
scroll to position [0, 15]
select select "Calories"
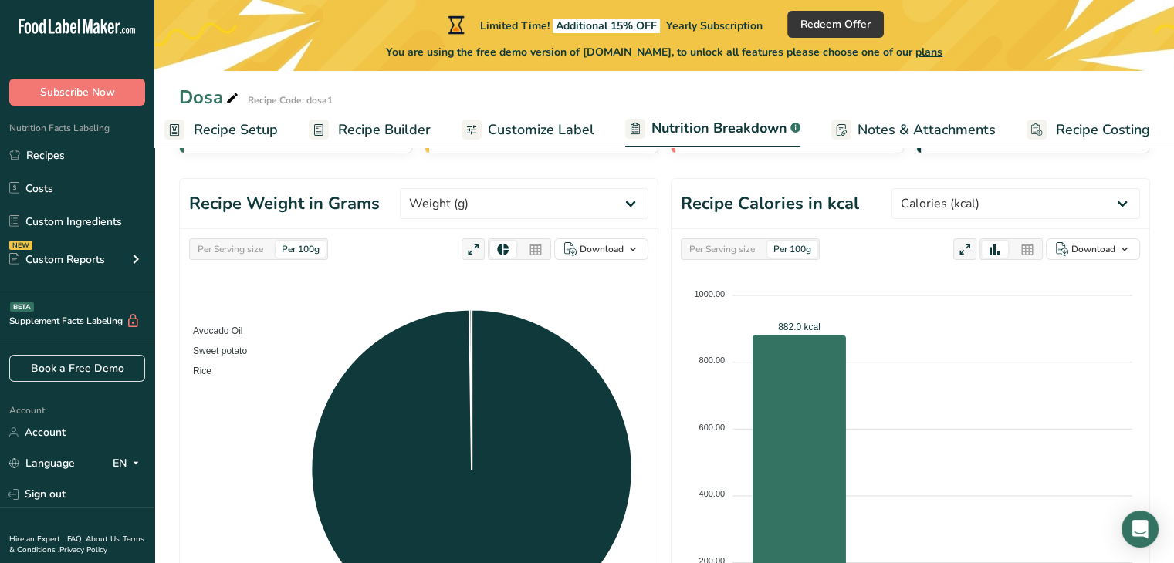
scroll to position [0, 0]
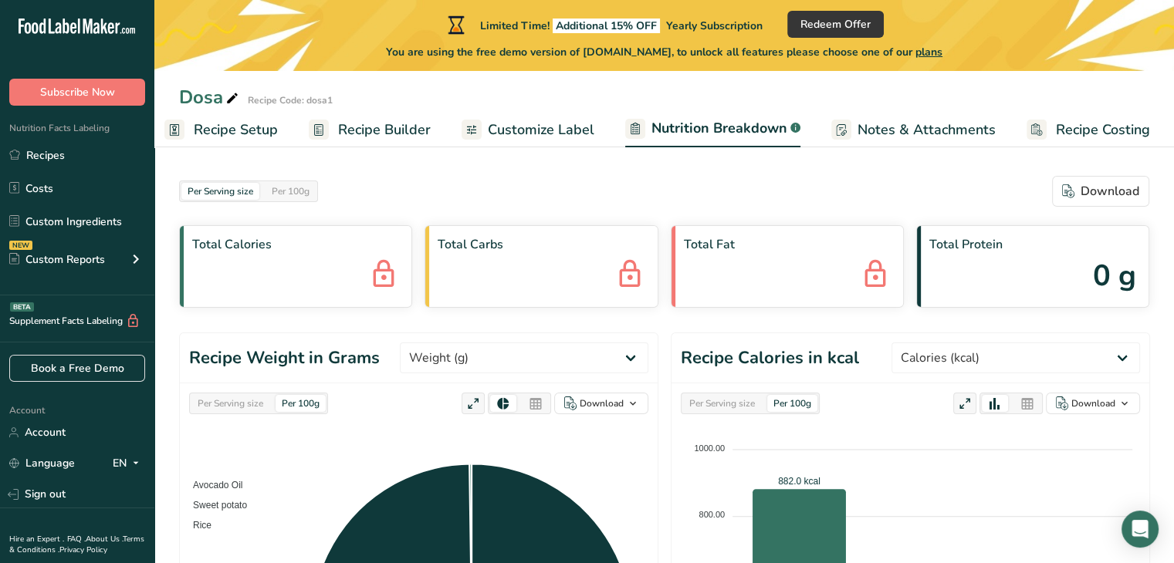
drag, startPoint x: 915, startPoint y: 129, endPoint x: 907, endPoint y: 131, distance: 8.8
click at [915, 129] on span "Notes & Attachments" at bounding box center [926, 130] width 138 height 21
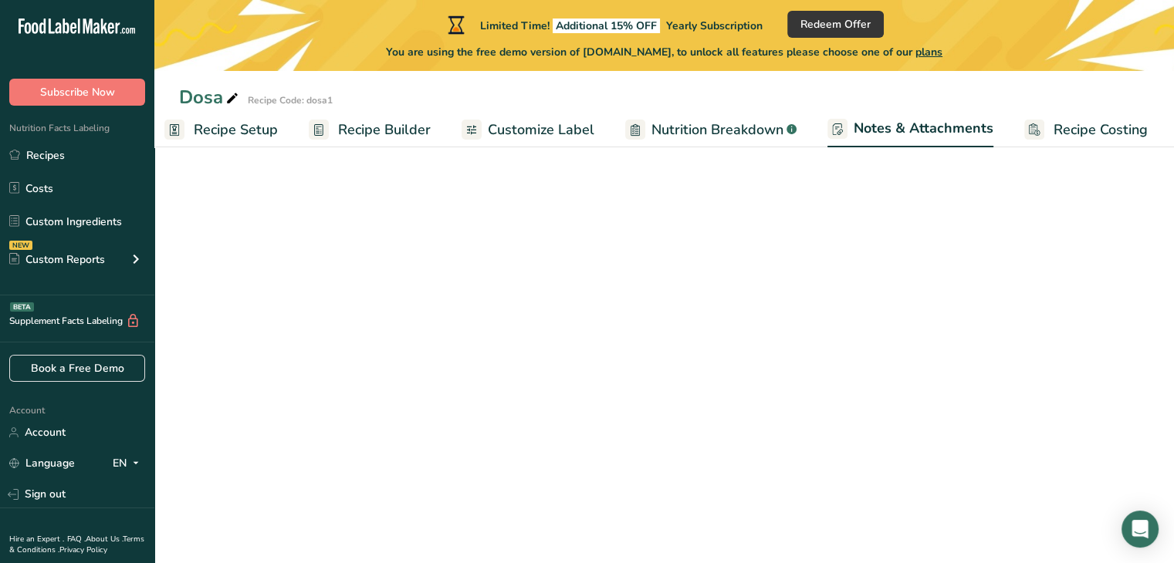
scroll to position [0, 14]
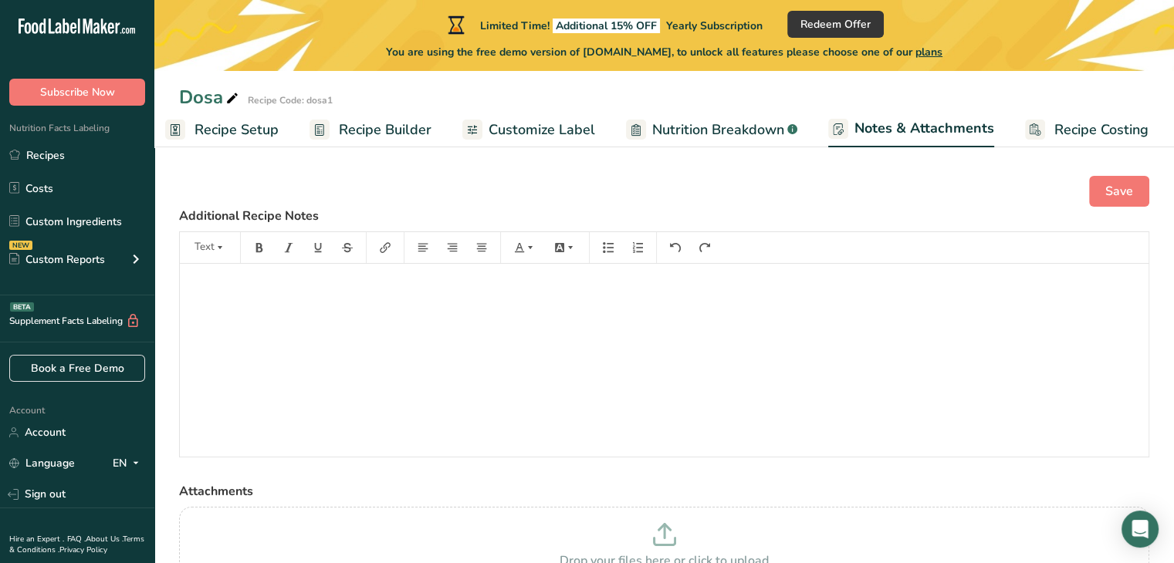
click at [1043, 126] on link "Recipe Costing" at bounding box center [1086, 130] width 123 height 35
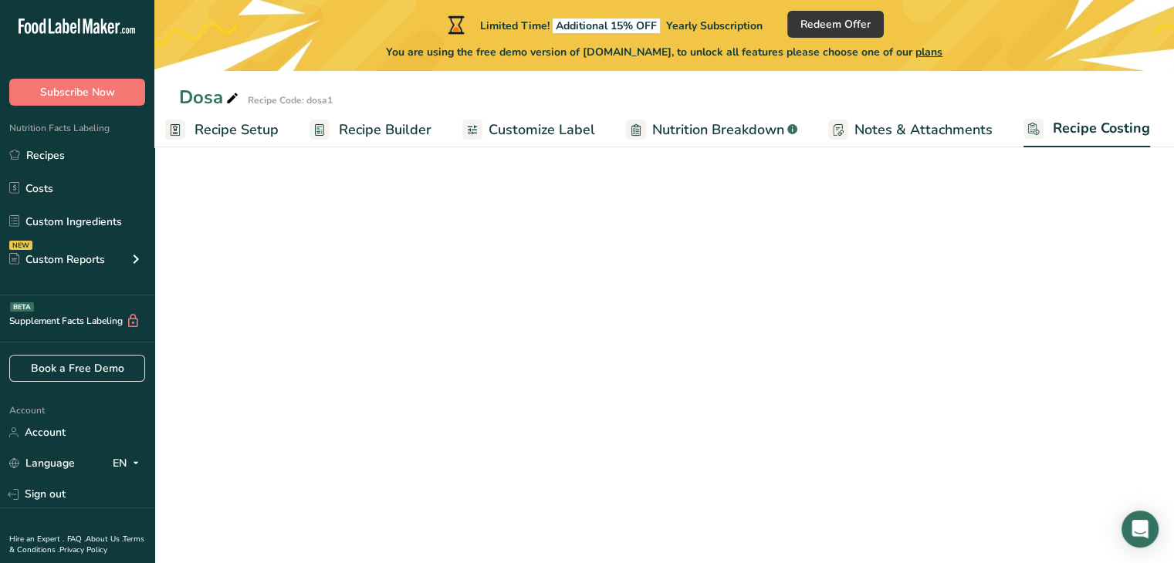
scroll to position [0, 13]
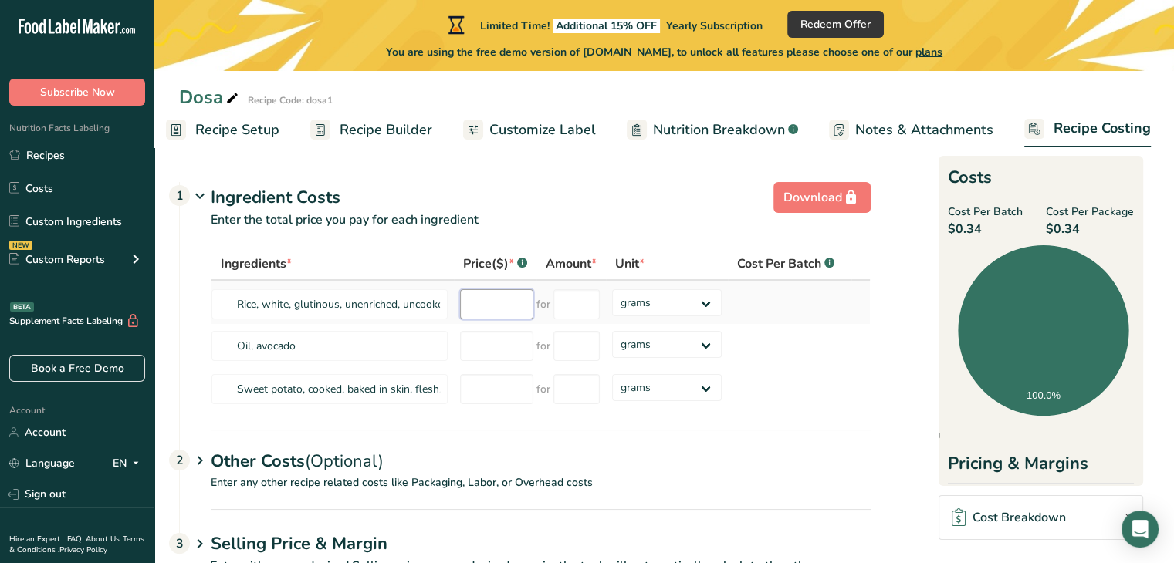
click at [483, 303] on input "number" at bounding box center [496, 304] width 73 height 30
type input "20"
click at [502, 332] on input "number" at bounding box center [496, 346] width 73 height 30
type input "50"
click at [491, 383] on input "number" at bounding box center [496, 389] width 73 height 30
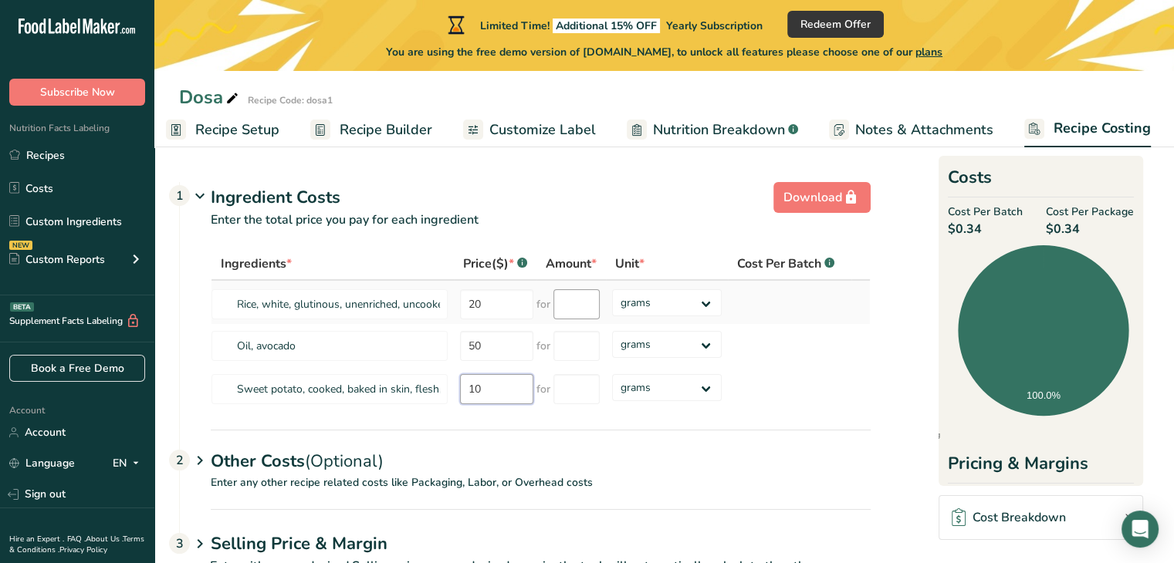
type input "10"
click at [570, 299] on input "number" at bounding box center [576, 304] width 46 height 30
type input "100"
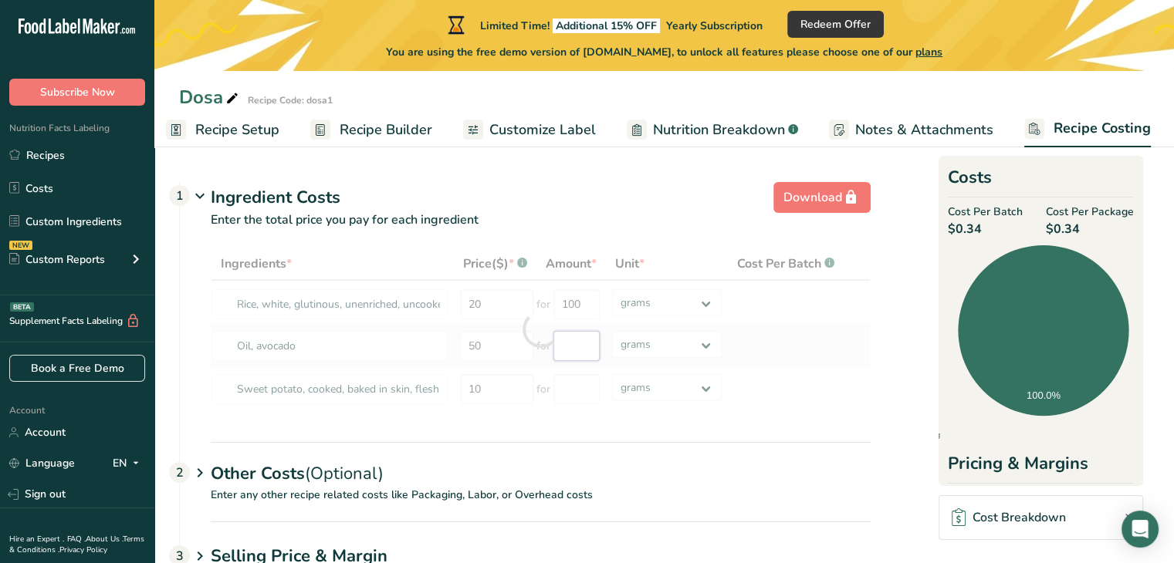
click at [590, 348] on div "Ingredients * Price($) * .a-a{fill:#347362;}.b-a{fill:#fff;} Amount * Unit * Co…" at bounding box center [541, 330] width 660 height 164
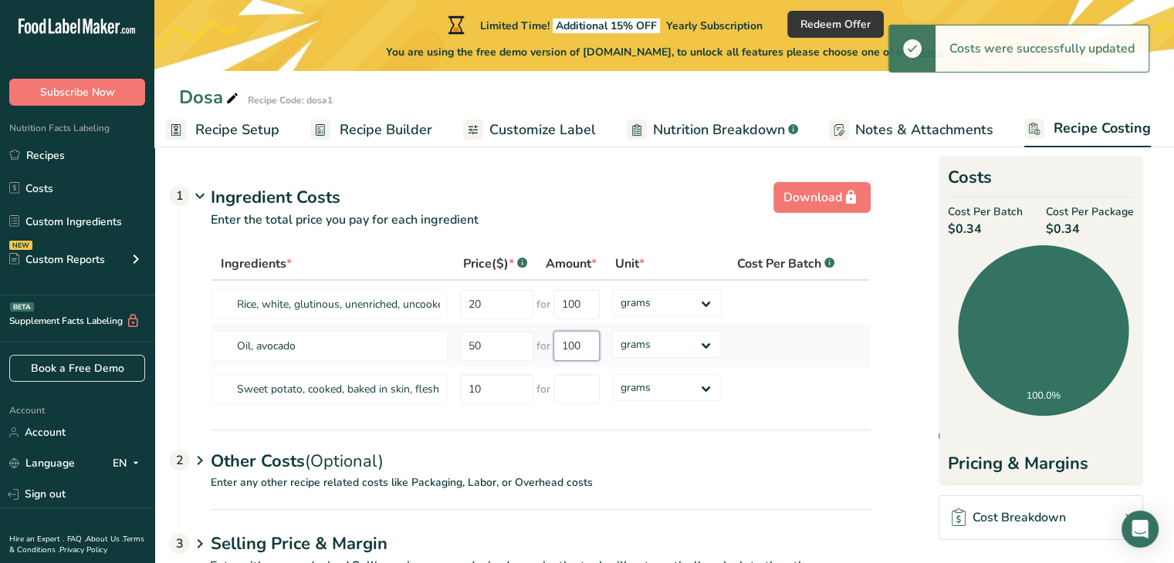
type input "1000"
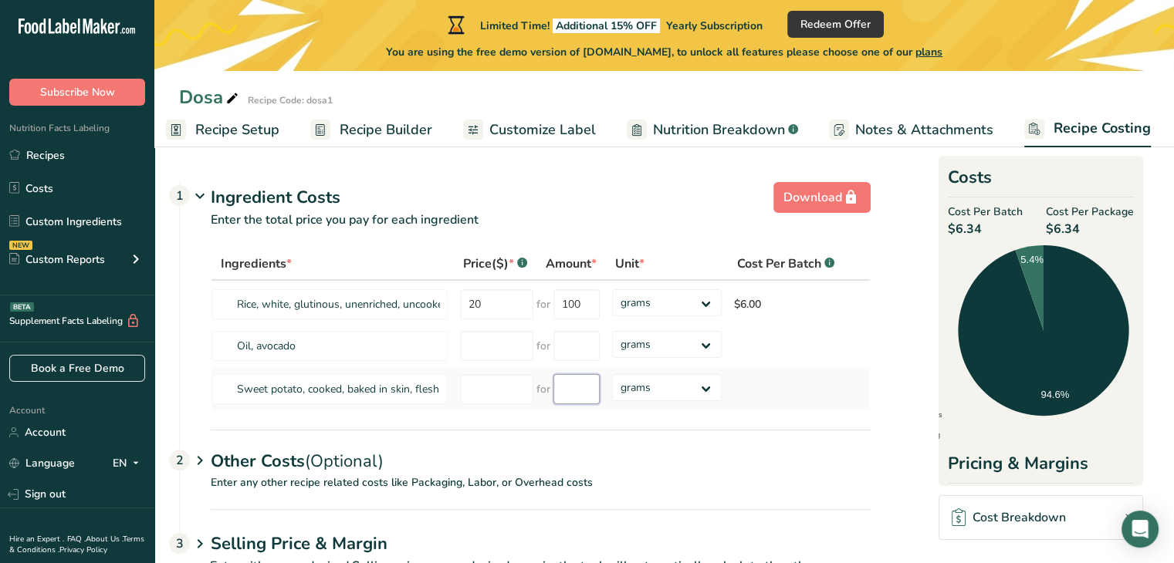
click at [579, 391] on input "number" at bounding box center [576, 389] width 46 height 30
click at [497, 342] on input "number" at bounding box center [496, 346] width 73 height 30
type input "100"
click at [590, 349] on input "number" at bounding box center [576, 346] width 46 height 30
type input "1"
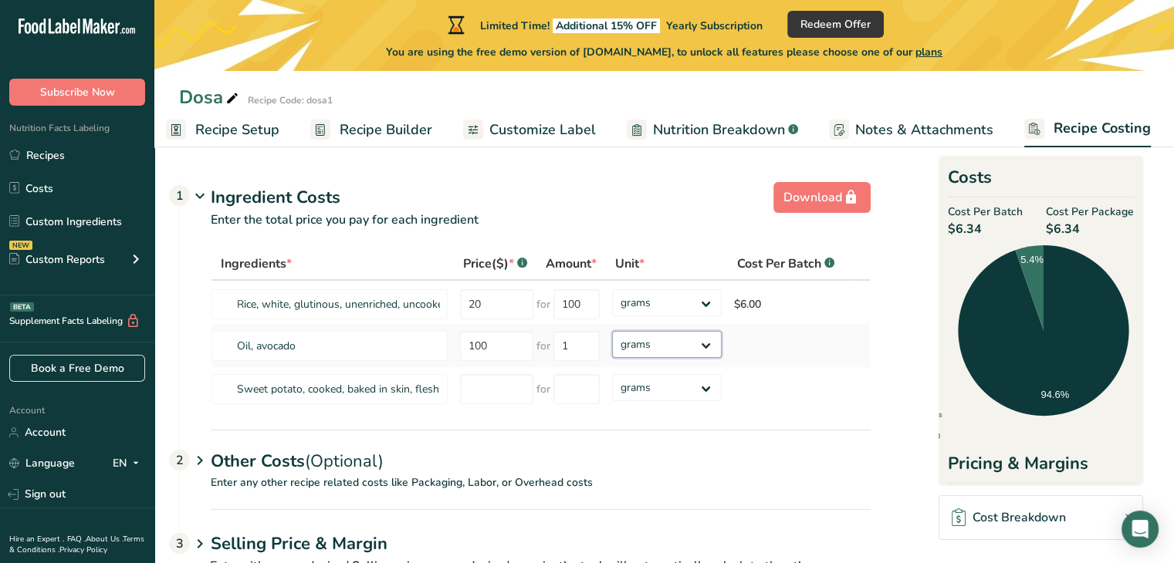
click at [661, 343] on div "Ingredients * Price($) * .a-a{fill:#347362;}.b-a{fill:#fff;} Amount * Unit * Co…" at bounding box center [541, 330] width 660 height 164
drag, startPoint x: 661, startPoint y: 343, endPoint x: 660, endPoint y: 355, distance: 11.7
click at [611, 331] on select "grams kg mg mcg lb oz" at bounding box center [665, 344] width 109 height 27
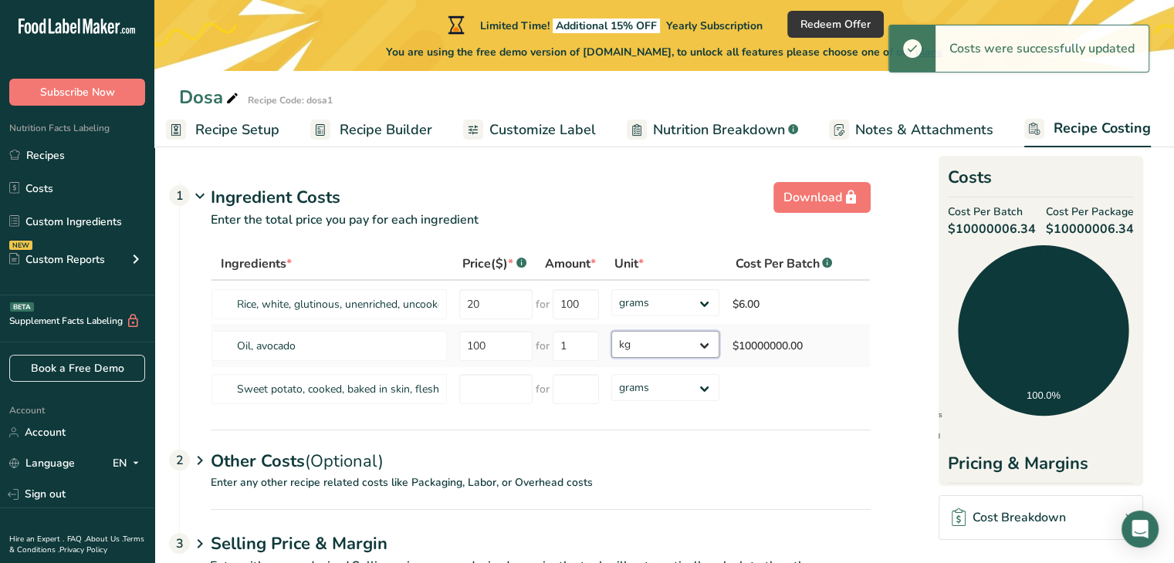
click at [645, 343] on select "grams kg mg mcg lb oz" at bounding box center [665, 344] width 109 height 27
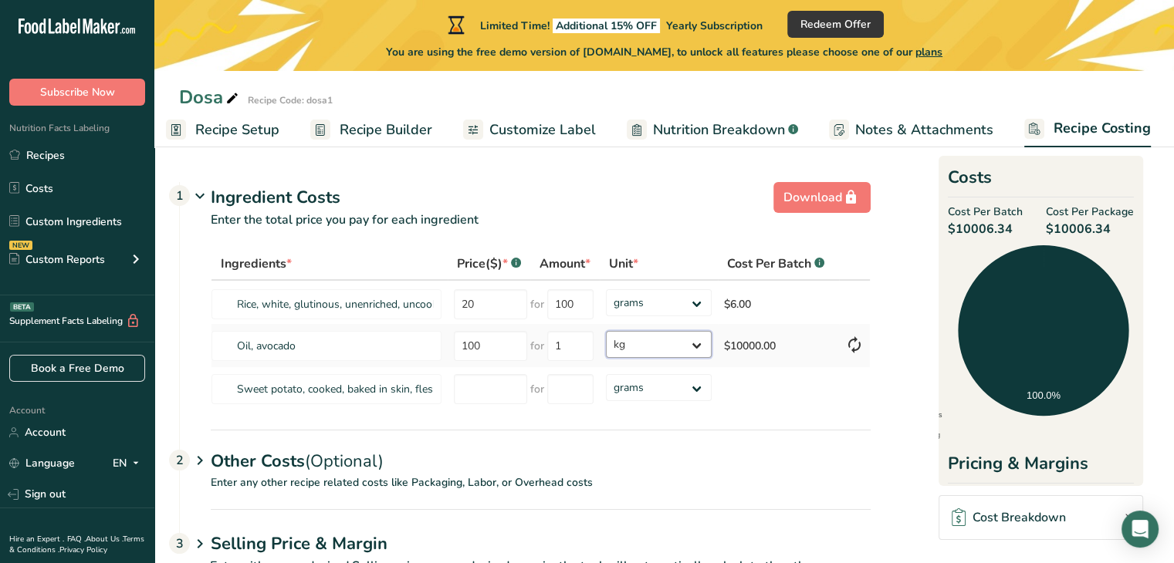
select select "3"
click at [606, 331] on select "grams kg mg mcg lb oz" at bounding box center [659, 344] width 107 height 27
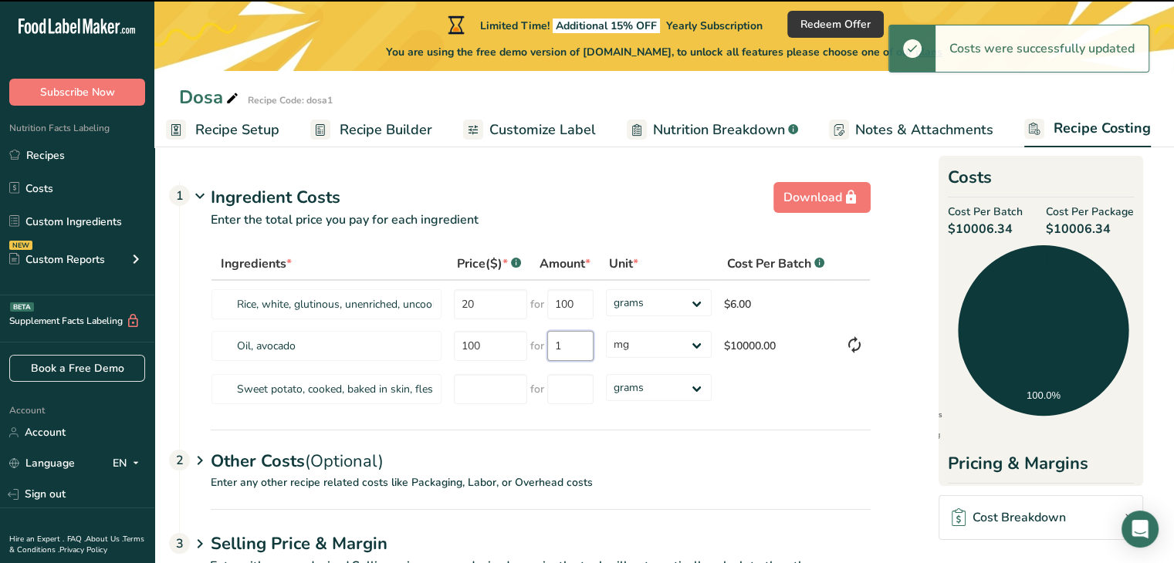
click at [570, 344] on input "1" at bounding box center [570, 346] width 46 height 30
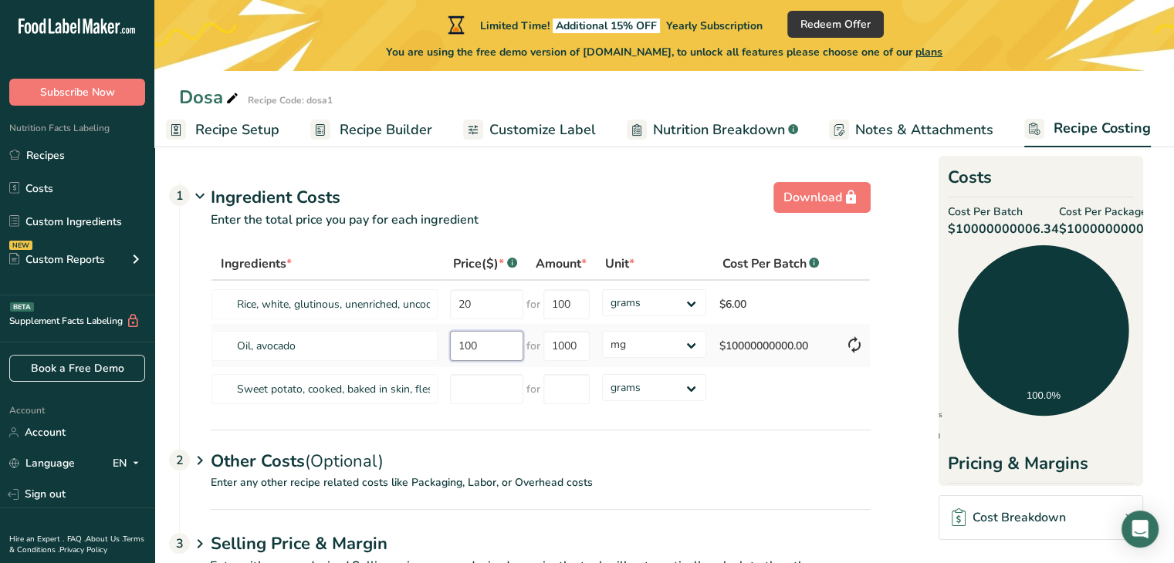
click at [490, 350] on div "Ingredients * Price($) * .a-a{fill:#347362;}.b-a{fill:#fff;} Amount * Unit * Co…" at bounding box center [541, 330] width 660 height 164
click at [582, 348] on input "1000" at bounding box center [569, 346] width 46 height 30
type input "1000"
click at [644, 336] on select "grams kg mg mcg lb oz" at bounding box center [657, 344] width 106 height 27
select select "1"
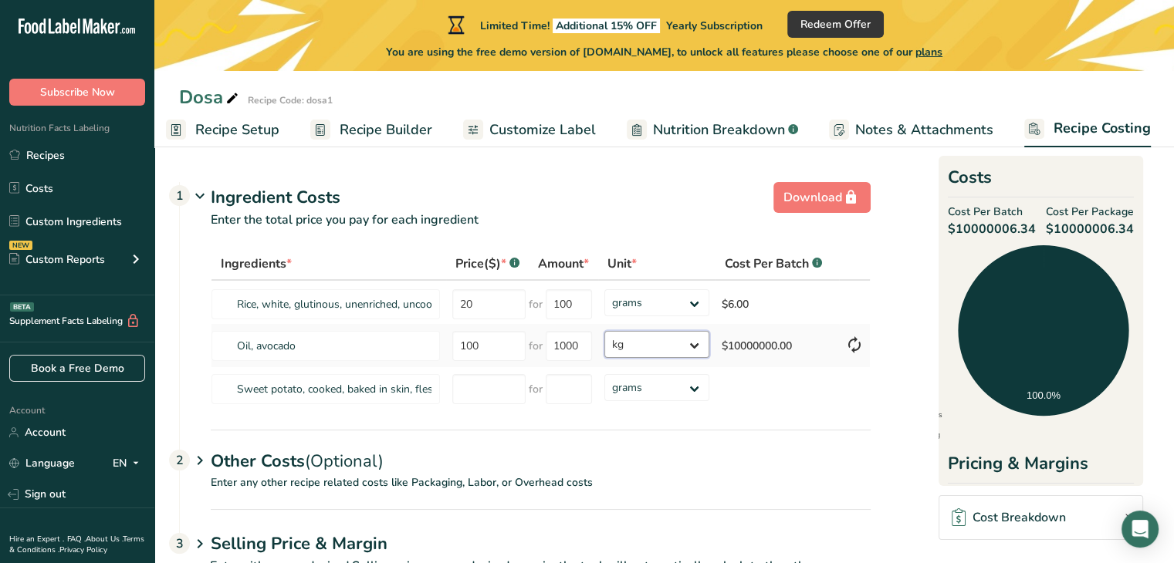
click at [604, 331] on select "grams kg mg mcg lb oz" at bounding box center [657, 344] width 106 height 27
click at [478, 392] on input "number" at bounding box center [490, 389] width 73 height 30
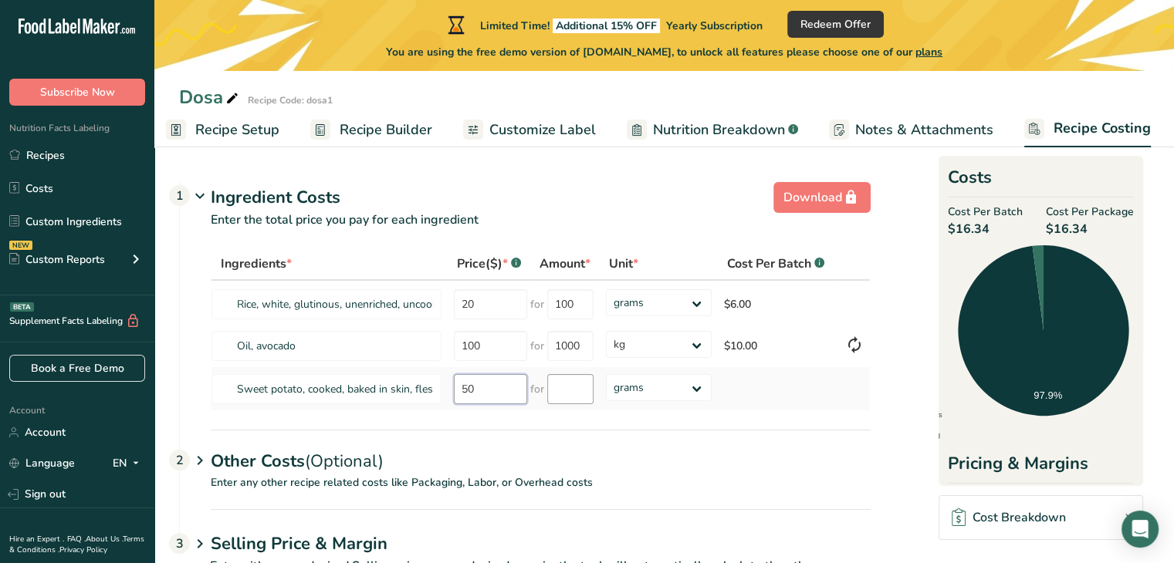
type input "50"
click at [550, 393] on input "number" at bounding box center [570, 389] width 46 height 30
type input "1"
click at [651, 387] on div "Ingredients * Price($) * .a-a{fill:#347362;}.b-a{fill:#fff;} Amount * Unit * Co…" at bounding box center [541, 330] width 660 height 164
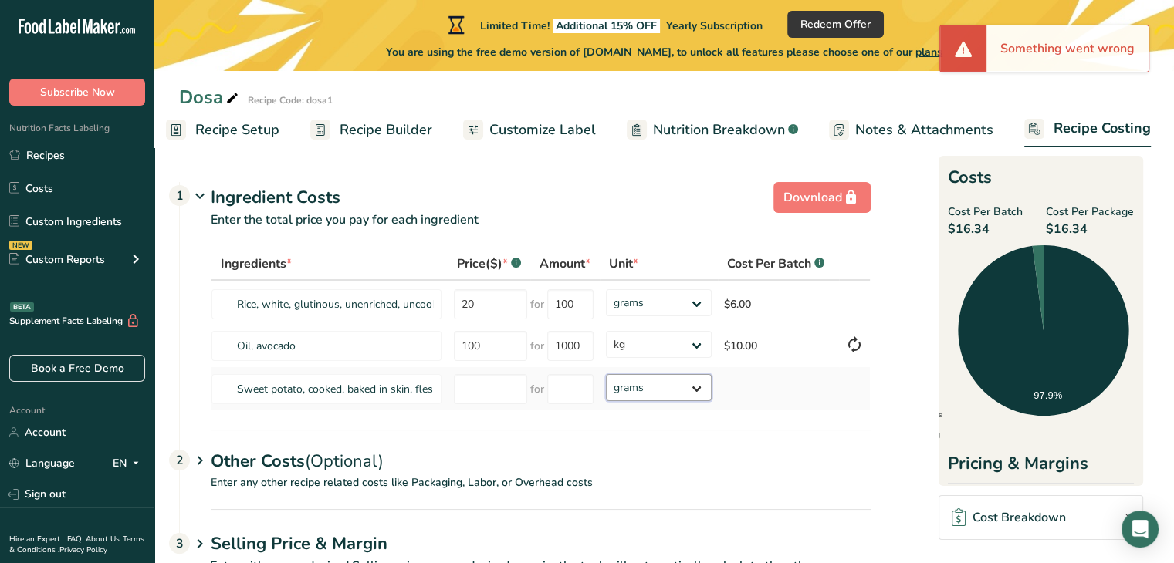
select select "1"
drag, startPoint x: 651, startPoint y: 387, endPoint x: 651, endPoint y: 398, distance: 10.8
click at [606, 374] on select "grams kg mg mcg lb oz" at bounding box center [659, 387] width 107 height 27
click at [506, 404] on td at bounding box center [489, 388] width 83 height 43
click at [508, 394] on input "number" at bounding box center [490, 389] width 73 height 30
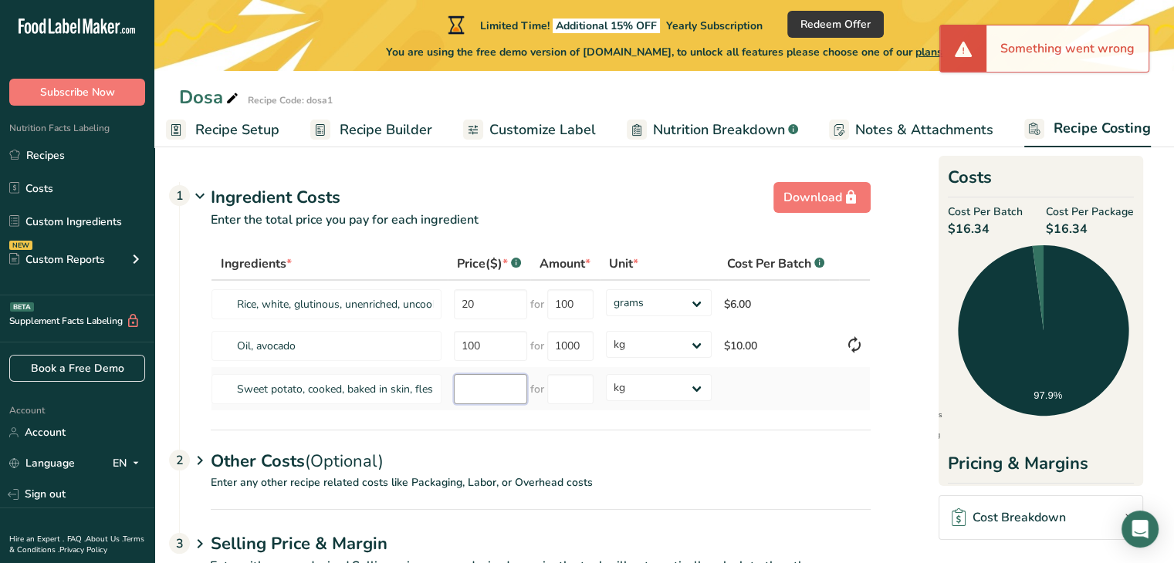
type input "1"
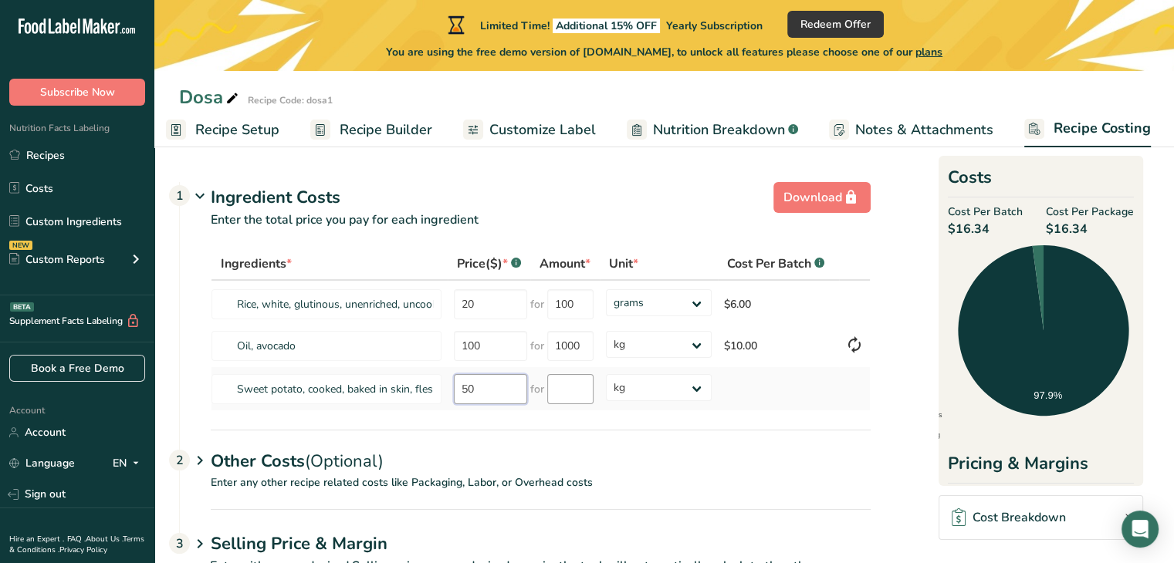
type input "50"
click at [559, 391] on input "number" at bounding box center [570, 389] width 46 height 30
type input "1"
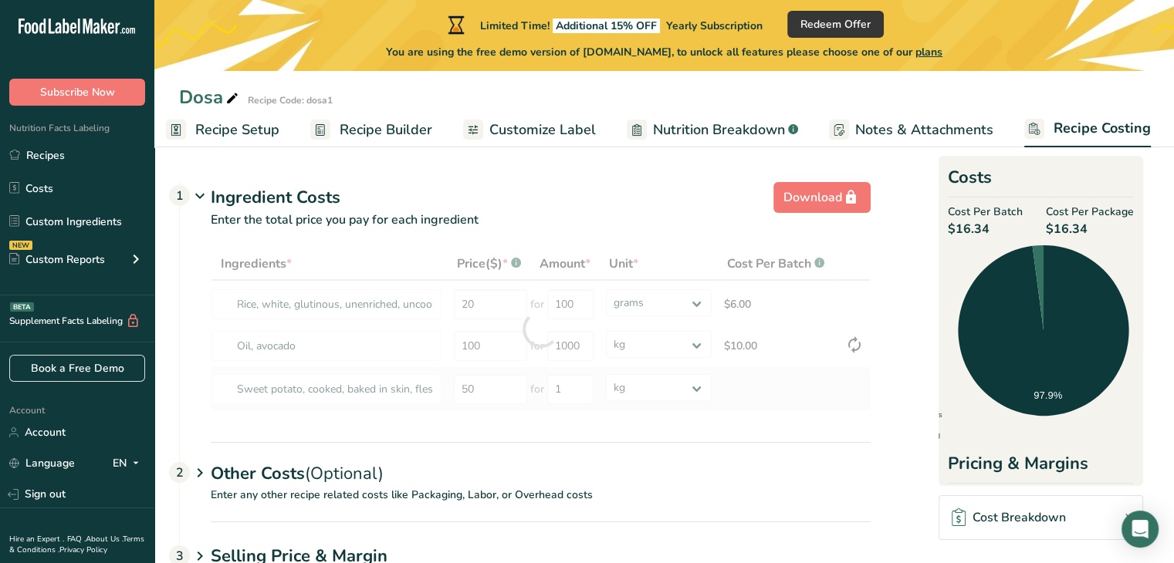
click at [654, 408] on div "Ingredients * Price($) * .a-a{fill:#347362;}.b-a{fill:#fff;} Amount * Unit * Co…" at bounding box center [541, 330] width 660 height 164
select select
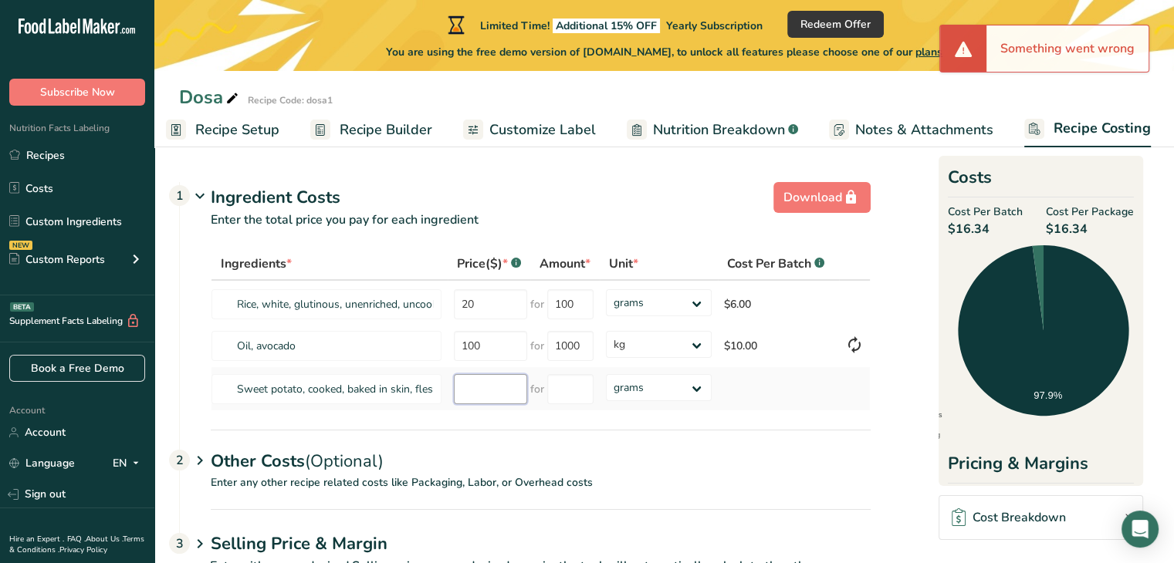
click at [470, 377] on input "number" at bounding box center [490, 389] width 73 height 30
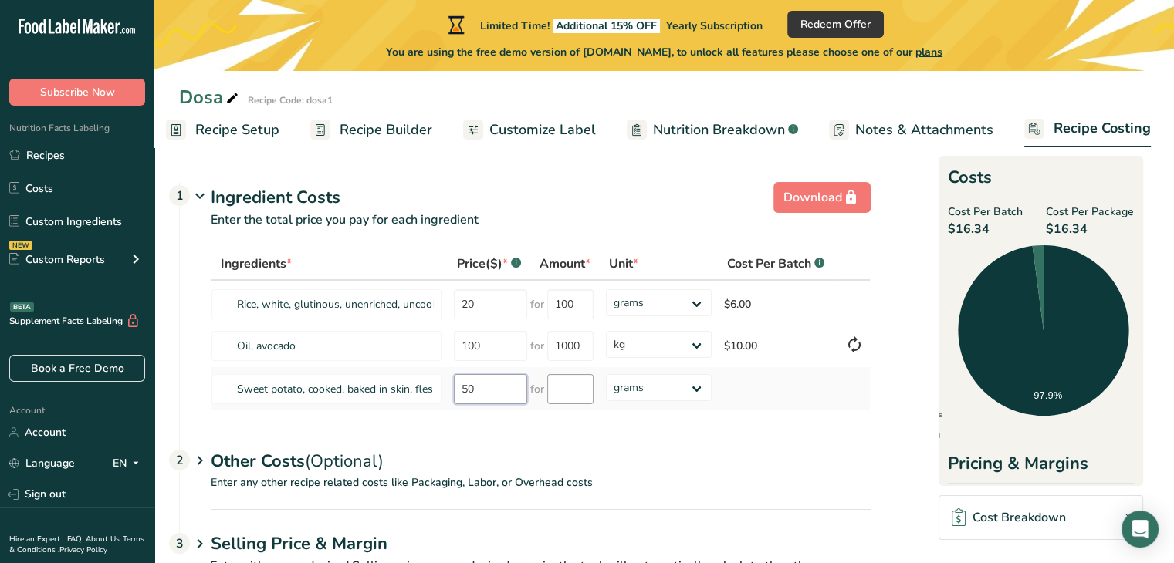
type input "50"
click at [562, 375] on input "number" at bounding box center [570, 389] width 46 height 30
type input "1"
click at [645, 395] on div "Ingredients * Price($) * .a-a{fill:#347362;}.b-a{fill:#fff;} Amount * Unit * Co…" at bounding box center [541, 330] width 660 height 164
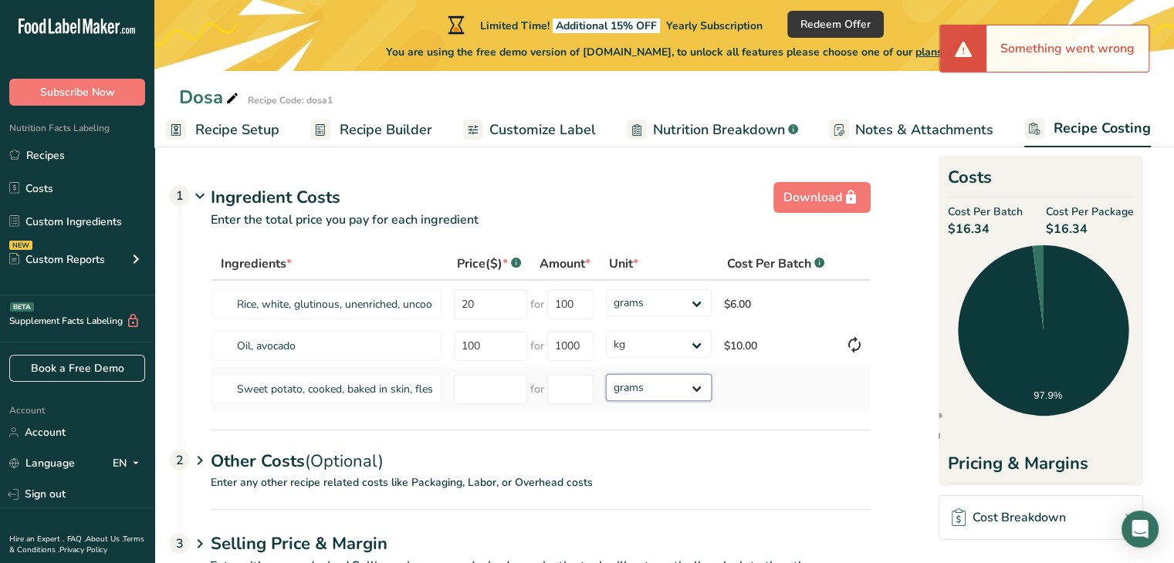
select select "1"
click at [606, 374] on select "grams kg mg mcg lb oz" at bounding box center [659, 387] width 107 height 27
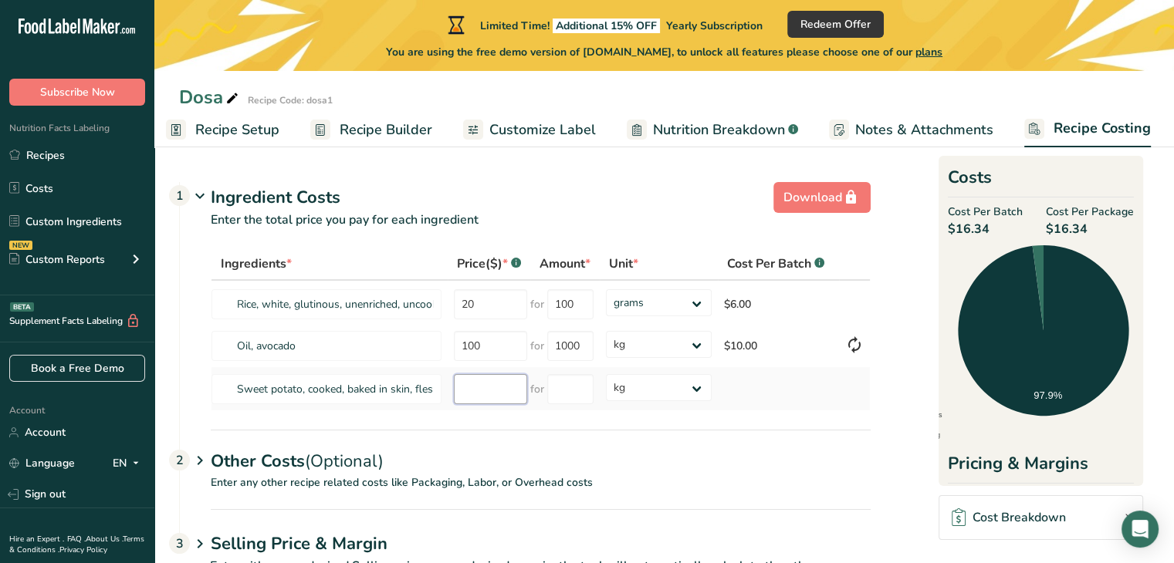
click at [485, 384] on input "number" at bounding box center [490, 389] width 73 height 30
type input "50"
click at [563, 384] on input "number" at bounding box center [570, 389] width 46 height 30
type input "1"
click at [639, 390] on div "Ingredients * Price($) * .a-a{fill:#347362;}.b-a{fill:#fff;} Amount * Unit * Co…" at bounding box center [541, 330] width 660 height 164
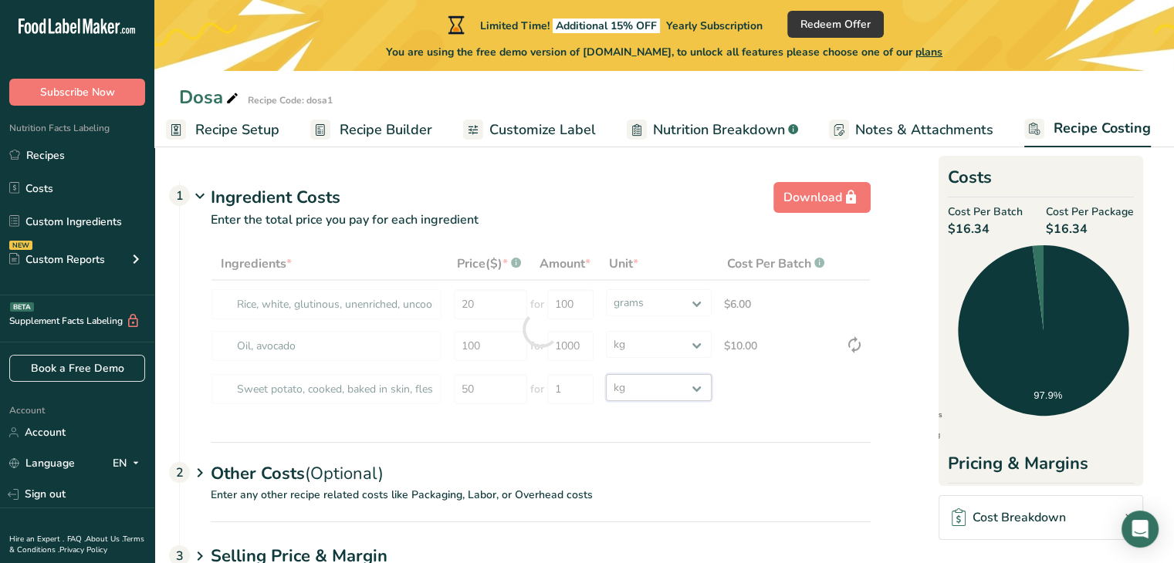
select select
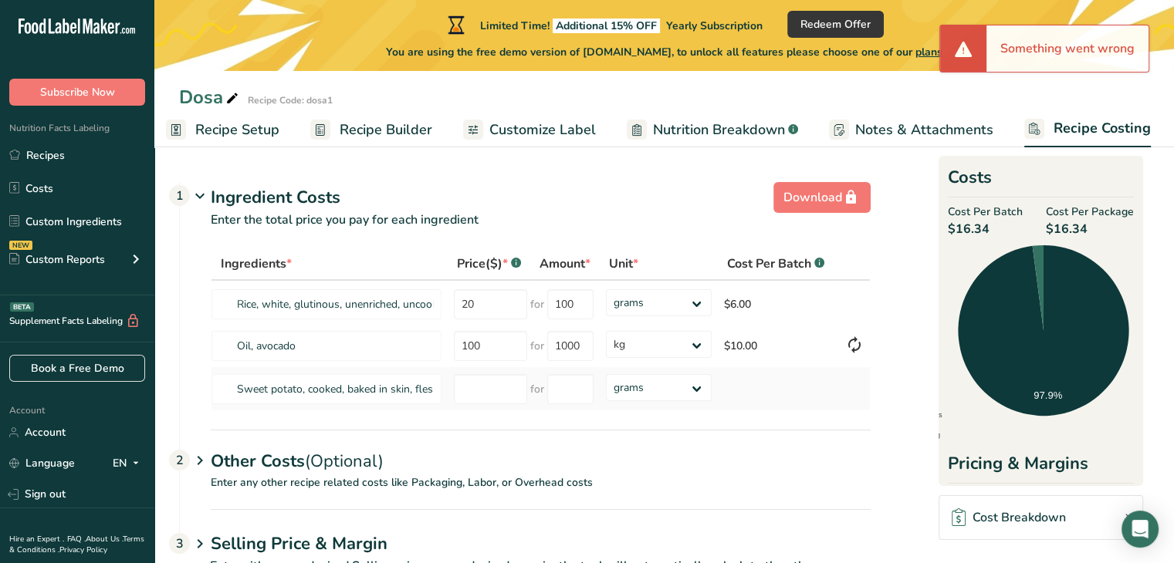
click at [787, 382] on td at bounding box center [778, 388] width 121 height 43
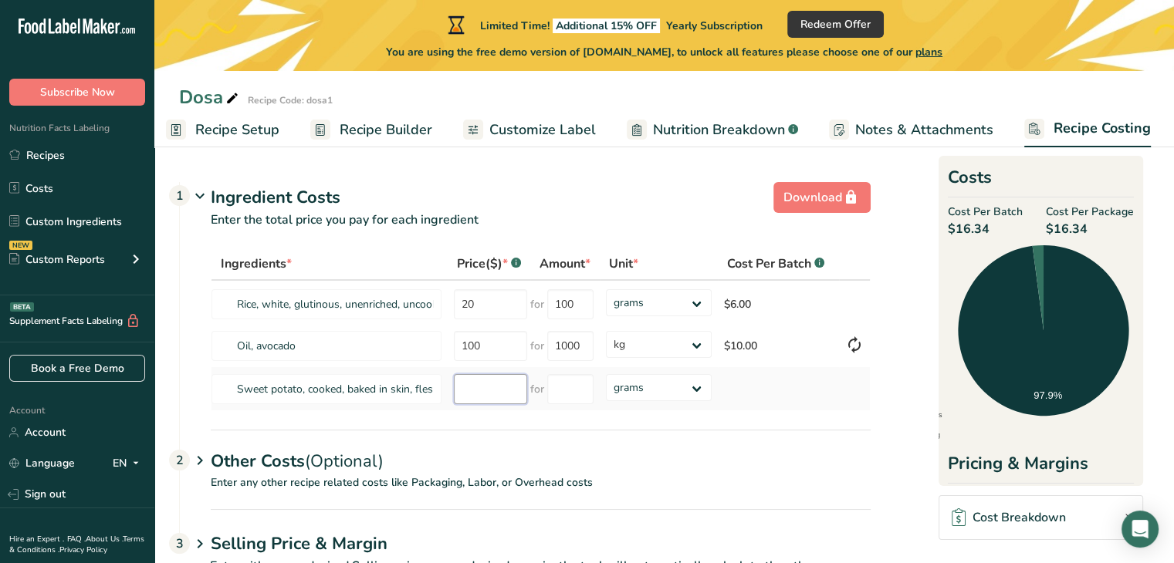
click at [495, 382] on input "number" at bounding box center [490, 389] width 73 height 30
click at [503, 414] on div "Ingredients * Price($) * .a-a{fill:#347362;}.b-a{fill:#fff;} Amount * Unit * Co…" at bounding box center [525, 339] width 691 height 182
click at [569, 385] on input "number" at bounding box center [570, 389] width 46 height 30
click at [492, 390] on input "50" at bounding box center [490, 389] width 73 height 30
type input "5"
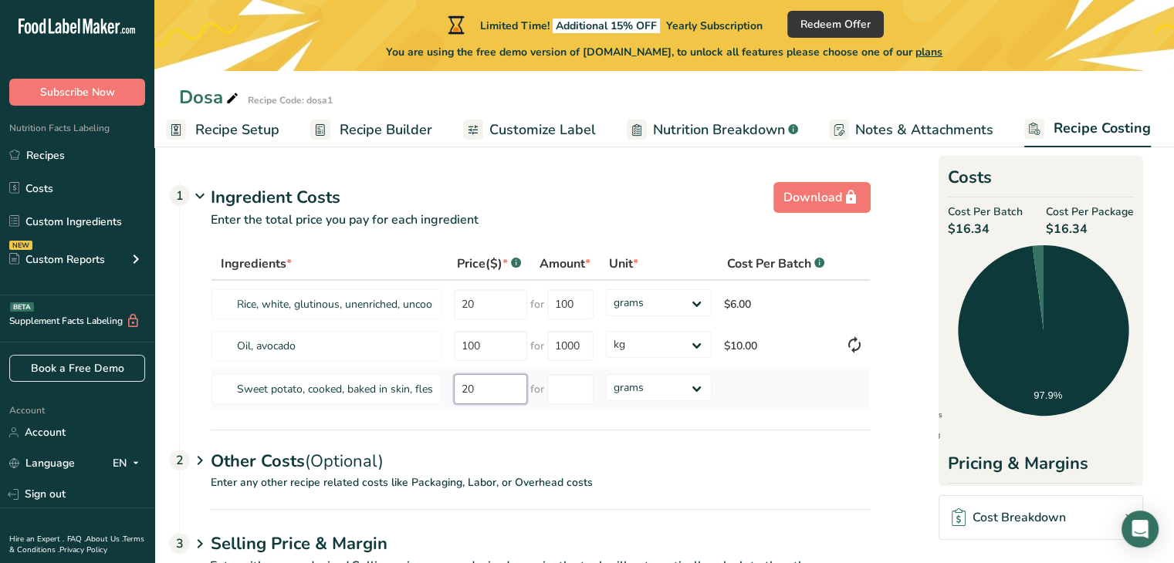
type input "2"
type input "100"
click at [587, 400] on input "number" at bounding box center [570, 389] width 46 height 30
type input "1"
click at [624, 390] on div "Ingredients * Price($) * .a-a{fill:#347362;}.b-a{fill:#fff;} Amount * Unit * Co…" at bounding box center [541, 330] width 660 height 164
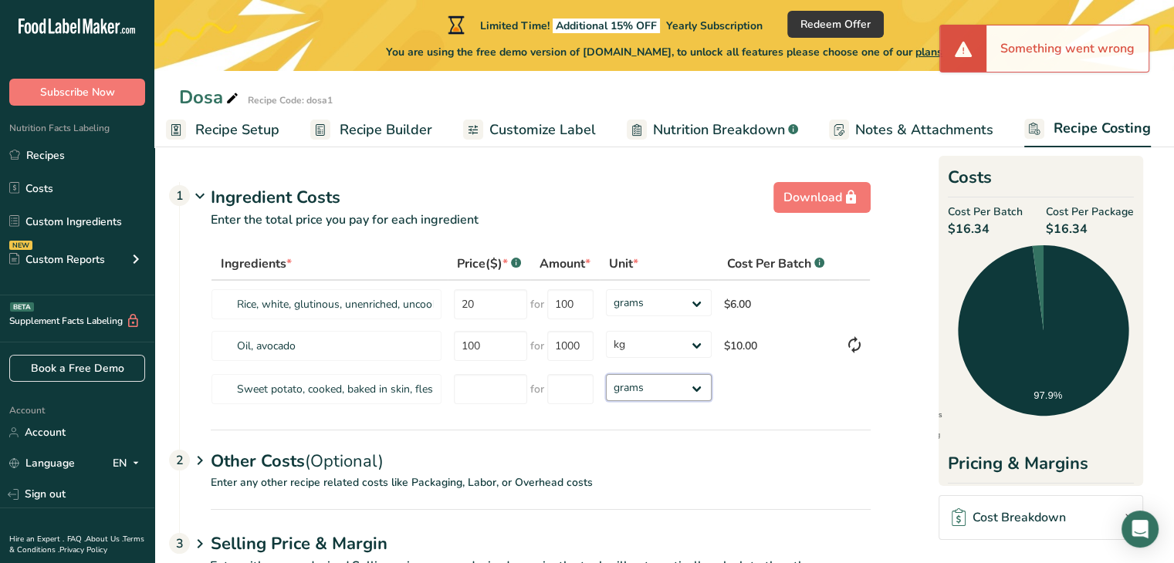
select select "1"
click at [606, 374] on select "grams kg mg mcg lb oz" at bounding box center [659, 387] width 107 height 27
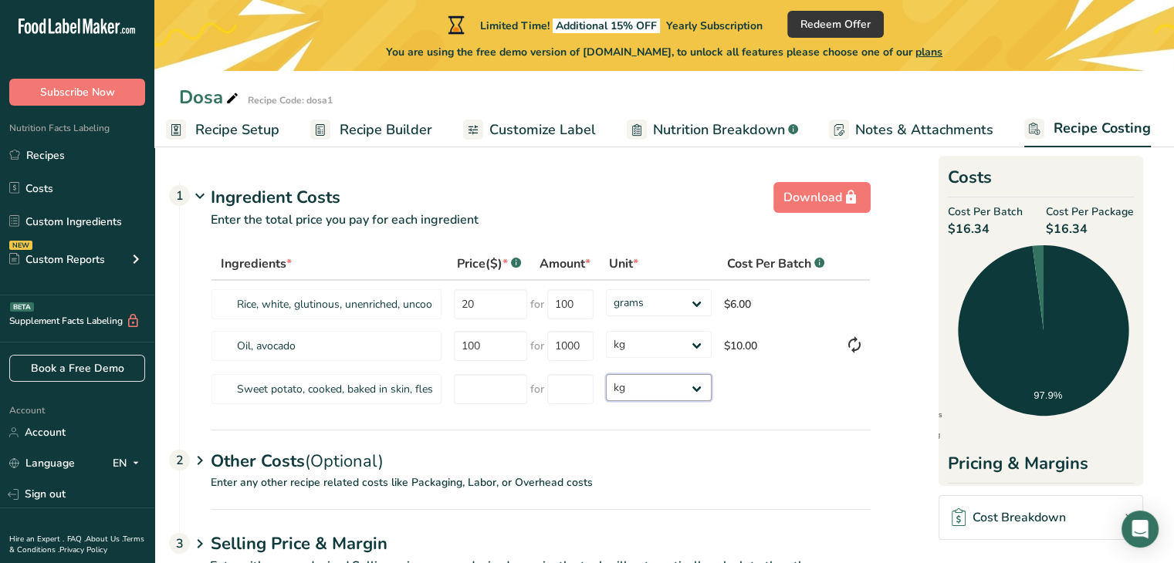
scroll to position [55, 0]
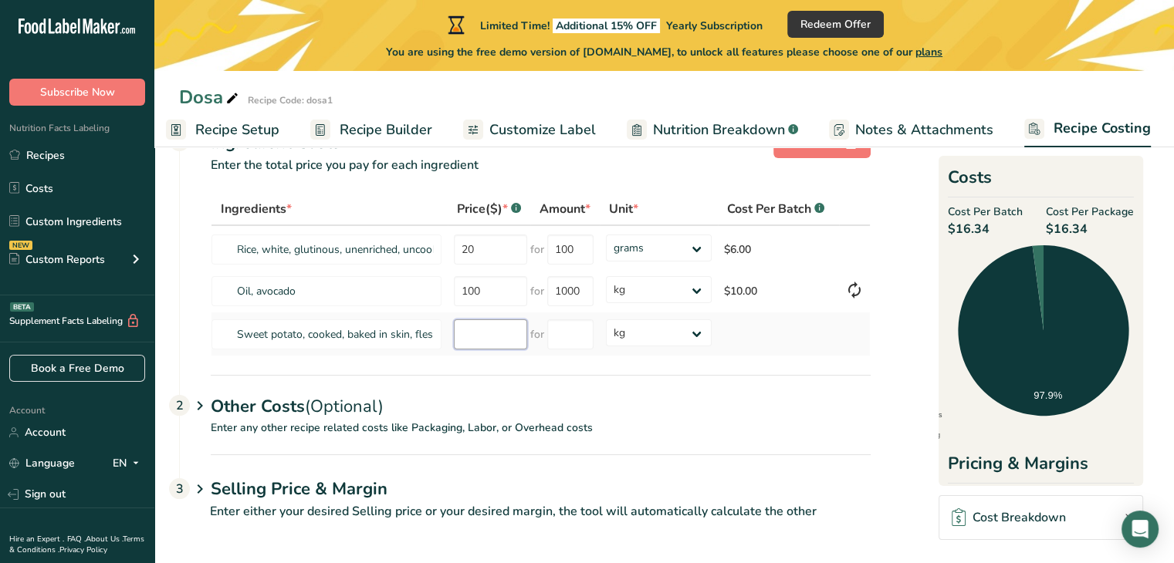
click at [502, 335] on input "number" at bounding box center [490, 335] width 73 height 30
click at [568, 334] on input "number" at bounding box center [570, 335] width 46 height 30
click at [664, 334] on select "grams kg mg mcg lb oz" at bounding box center [659, 333] width 107 height 27
click at [661, 337] on select "grams kg mg mcg lb oz" at bounding box center [659, 333] width 107 height 27
click at [640, 326] on select "grams kg mg mcg lb oz" at bounding box center [659, 333] width 107 height 27
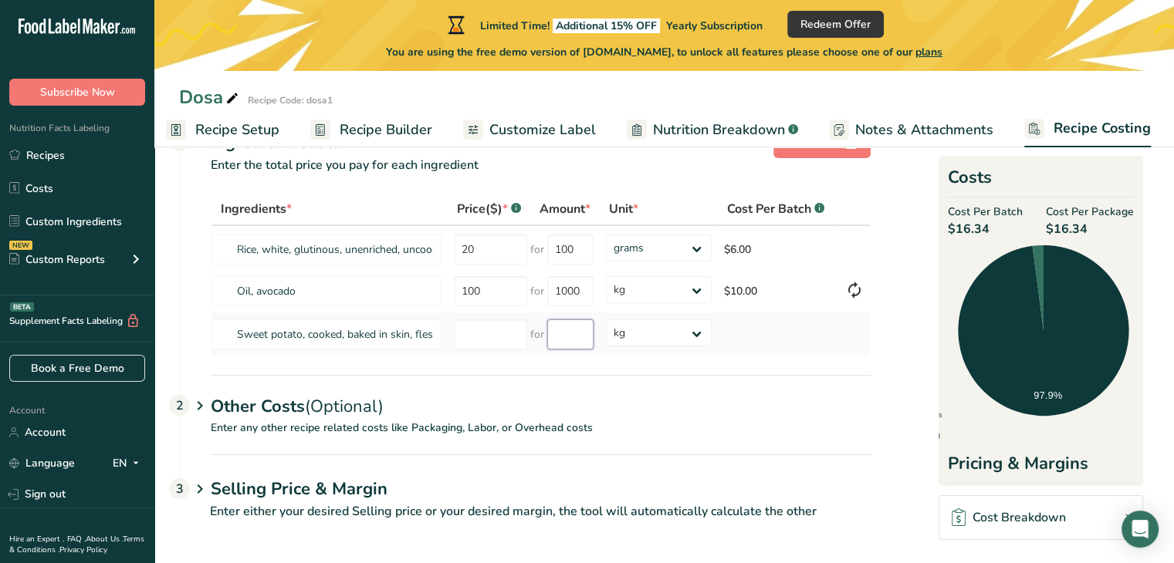
click at [562, 336] on input "number" at bounding box center [570, 335] width 46 height 30
type input "56"
click at [685, 290] on select "grams kg mg mcg lb oz" at bounding box center [659, 289] width 107 height 27
click at [204, 400] on icon at bounding box center [200, 406] width 19 height 29
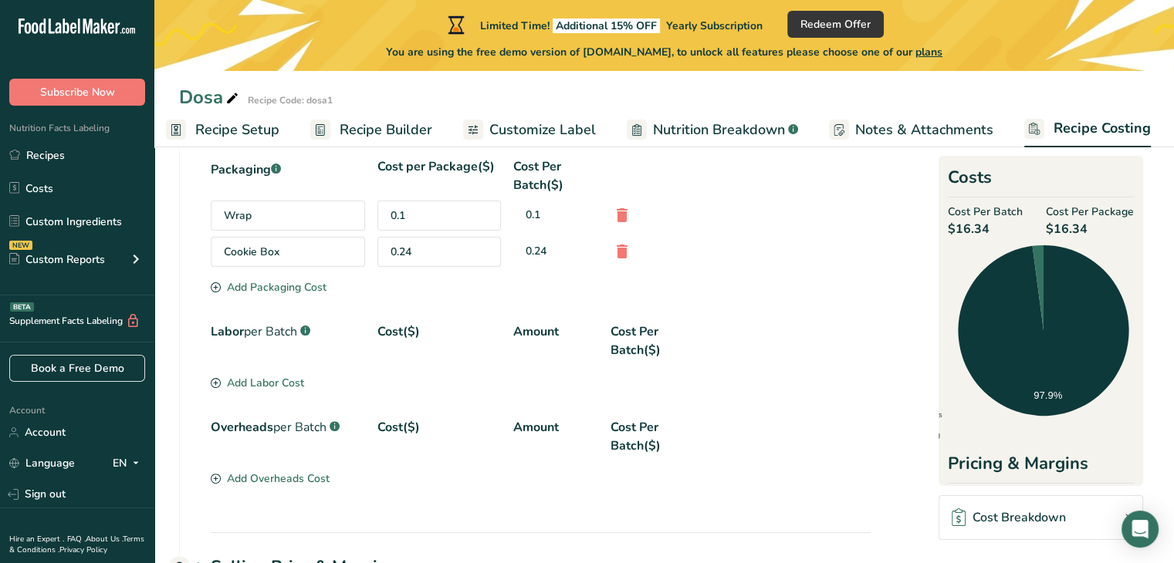
scroll to position [275, 0]
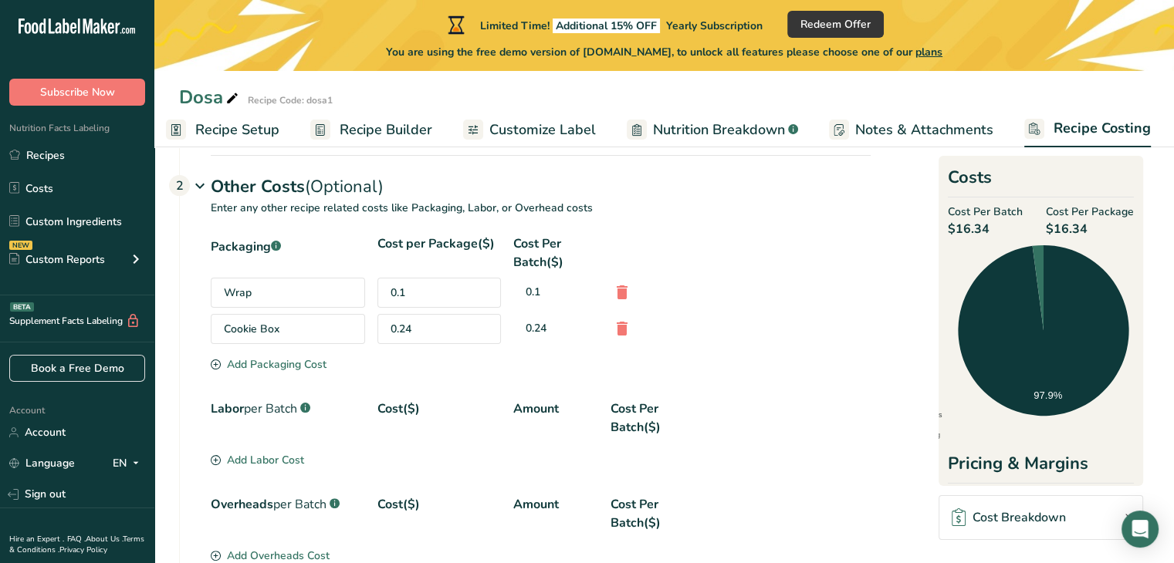
drag, startPoint x: 211, startPoint y: 206, endPoint x: 591, endPoint y: 208, distance: 380.5
click at [591, 208] on p "Enter any other recipe related costs like Packaging, Labor, or Overhead costs" at bounding box center [525, 217] width 691 height 35
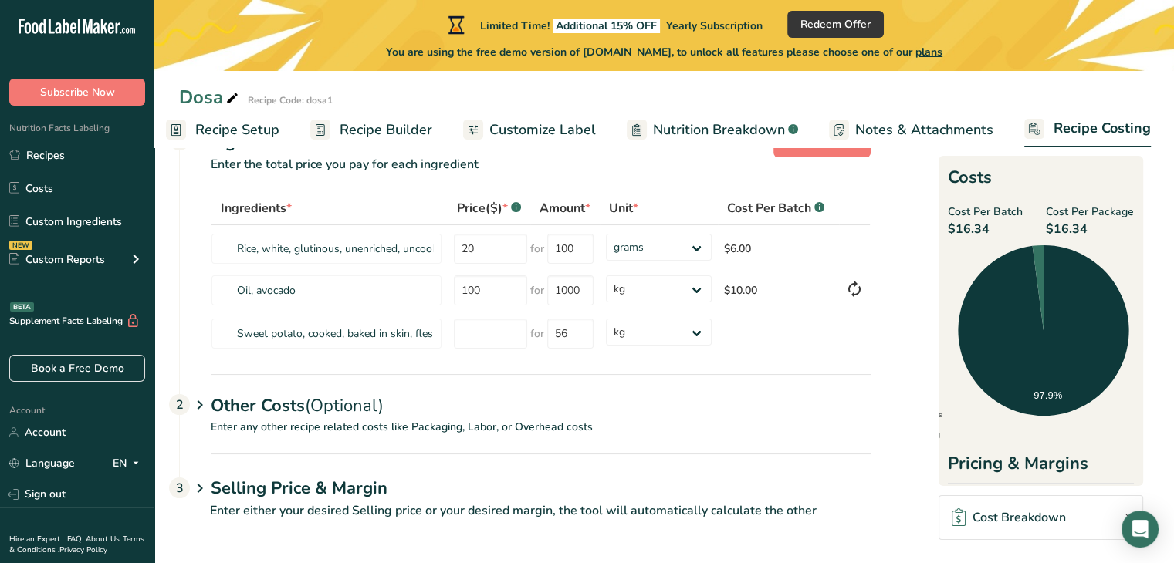
scroll to position [55, 0]
copy p "Enter any other recipe related costs like Packaging, Labor, or Overhead costs"
click at [198, 406] on icon at bounding box center [200, 406] width 19 height 29
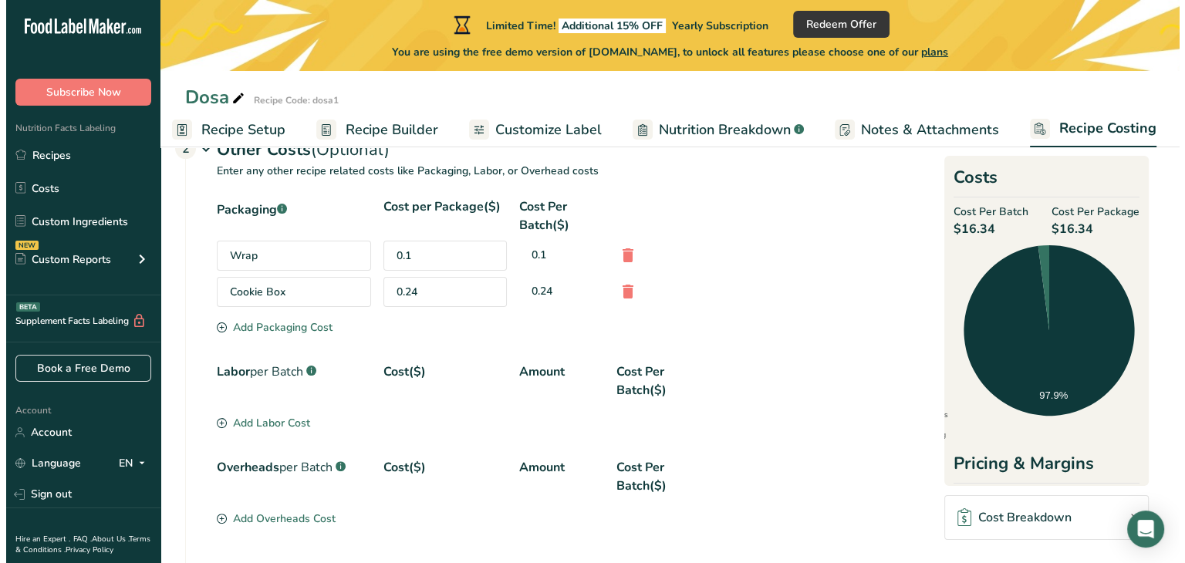
scroll to position [286, 0]
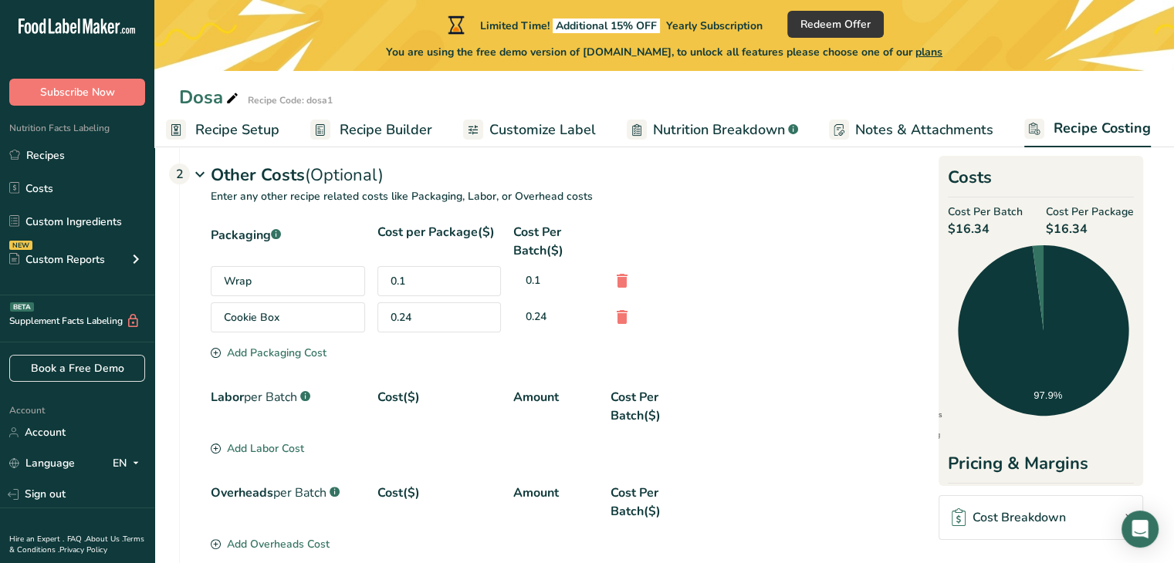
click at [449, 281] on div "0.1" at bounding box center [438, 281] width 123 height 30
click at [410, 276] on div "0.1" at bounding box center [438, 281] width 123 height 30
click at [614, 308] on icon at bounding box center [622, 317] width 19 height 28
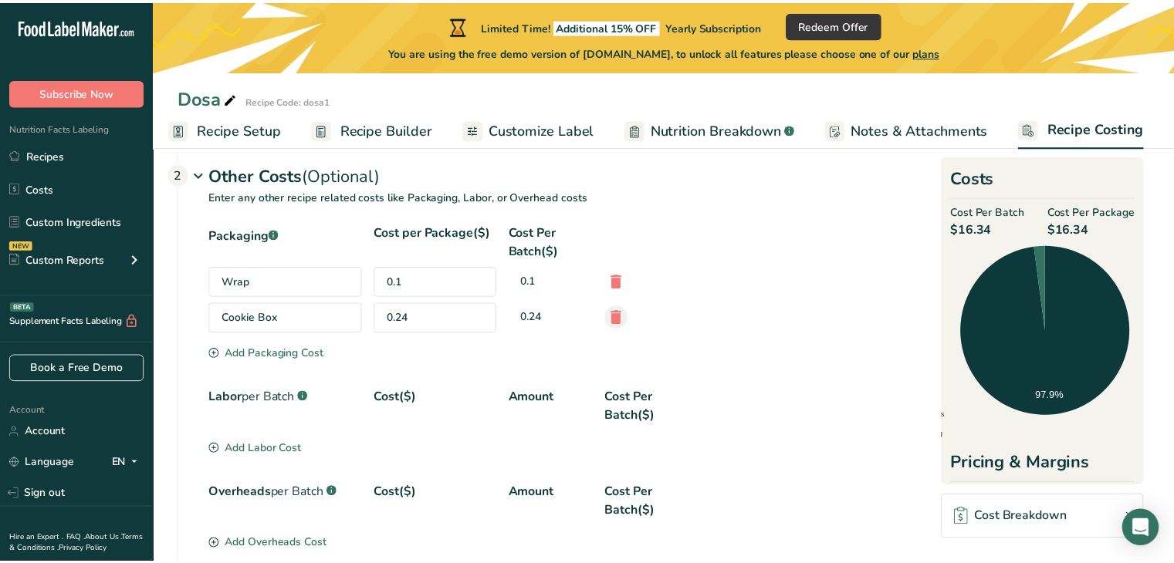
scroll to position [0, 2]
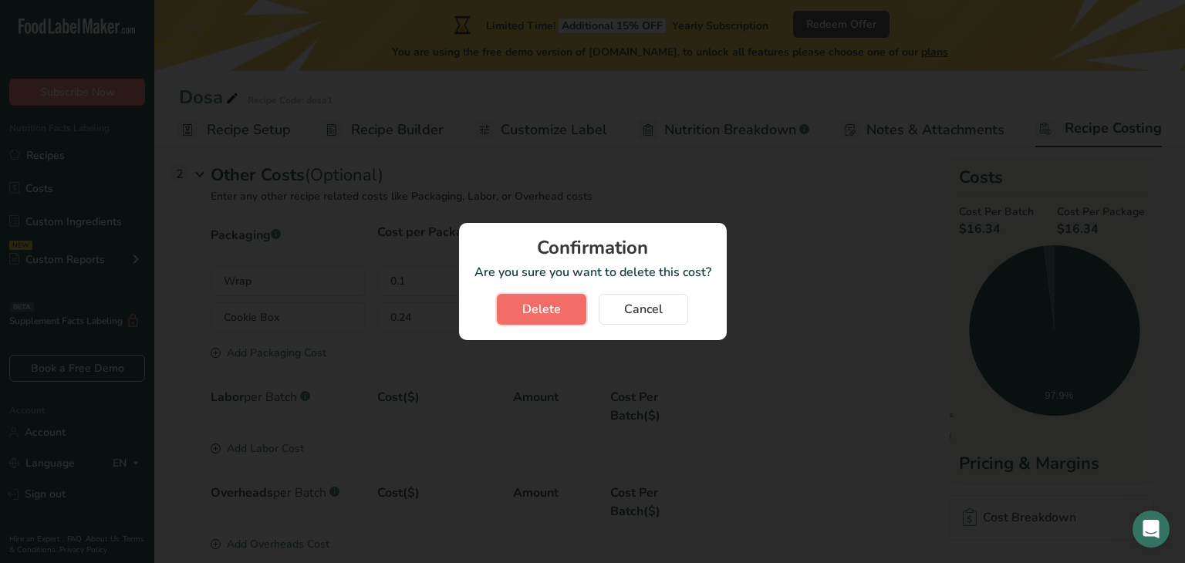
click at [563, 311] on button "Delete" at bounding box center [542, 309] width 90 height 31
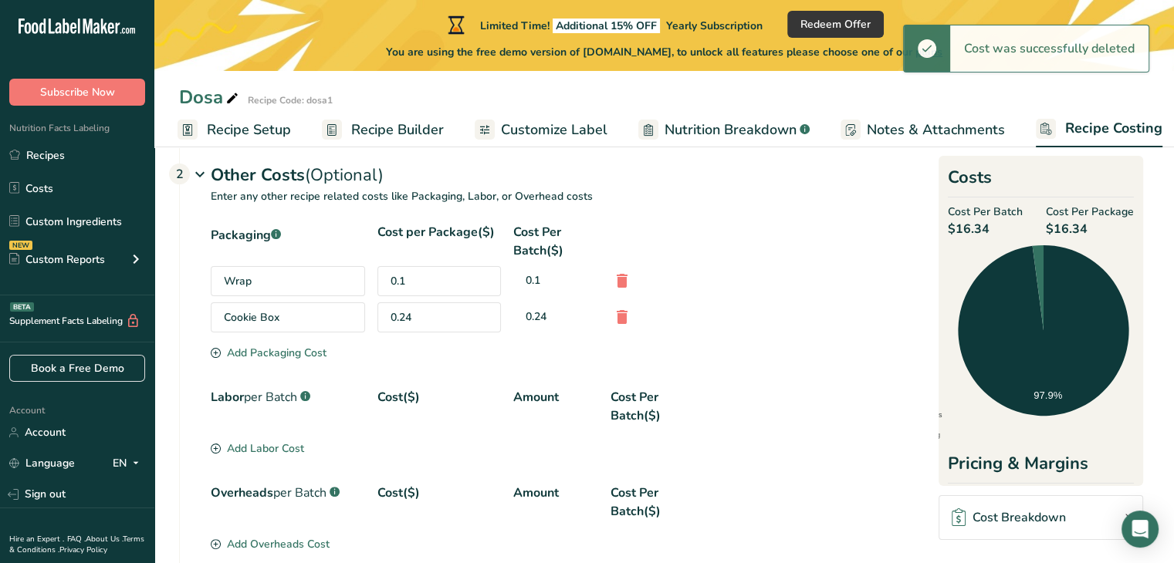
select select
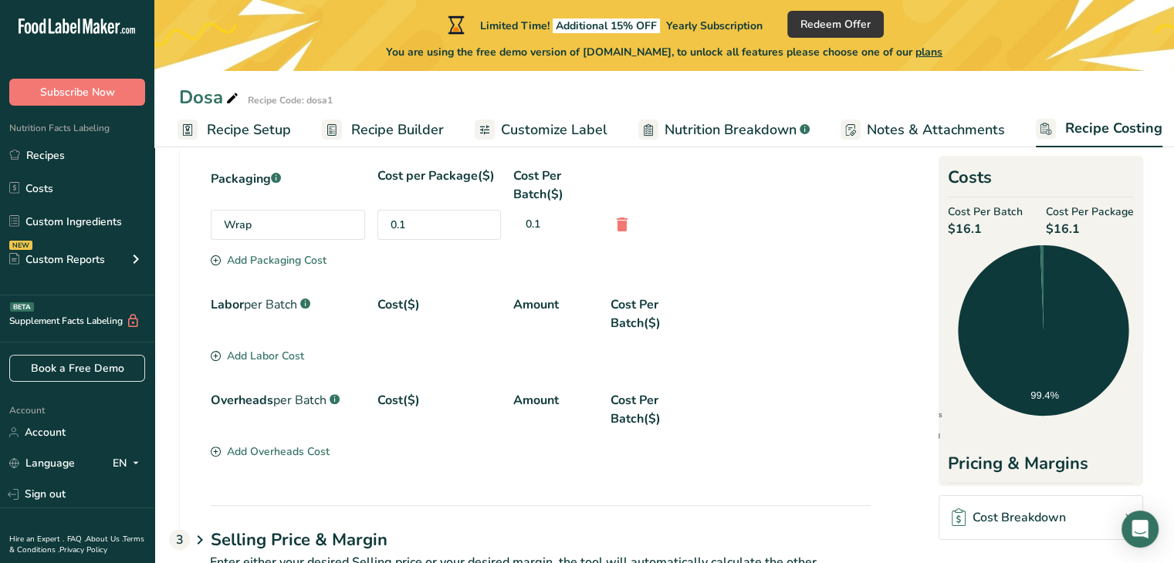
scroll to position [316, 0]
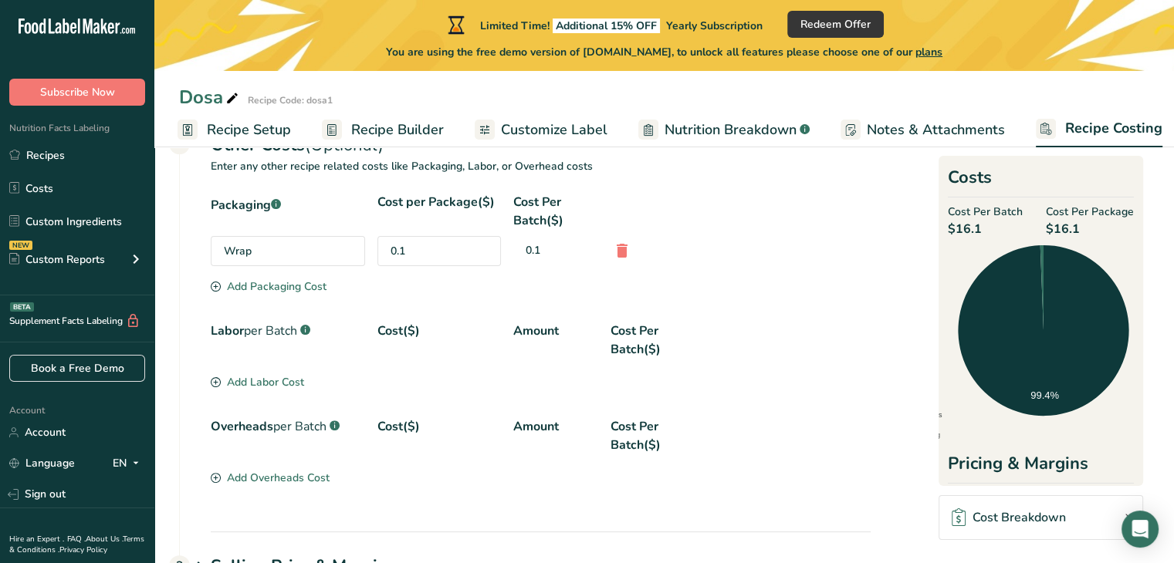
click at [287, 384] on div "Add Labor Cost" at bounding box center [257, 382] width 93 height 16
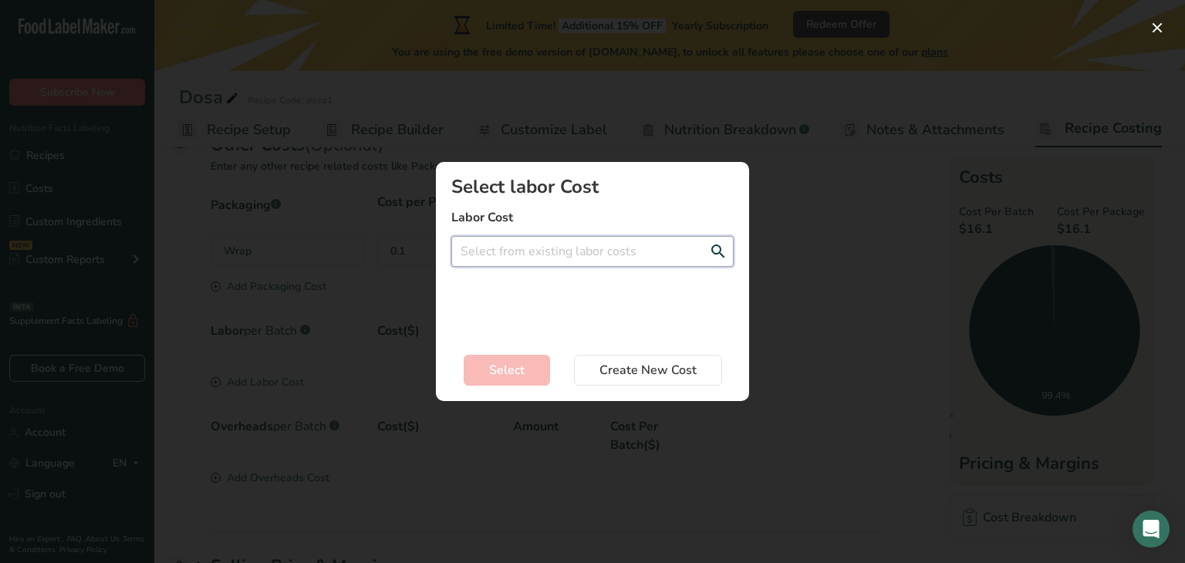
click at [532, 239] on input "Add New Recipe Cost Modal" at bounding box center [592, 251] width 282 height 31
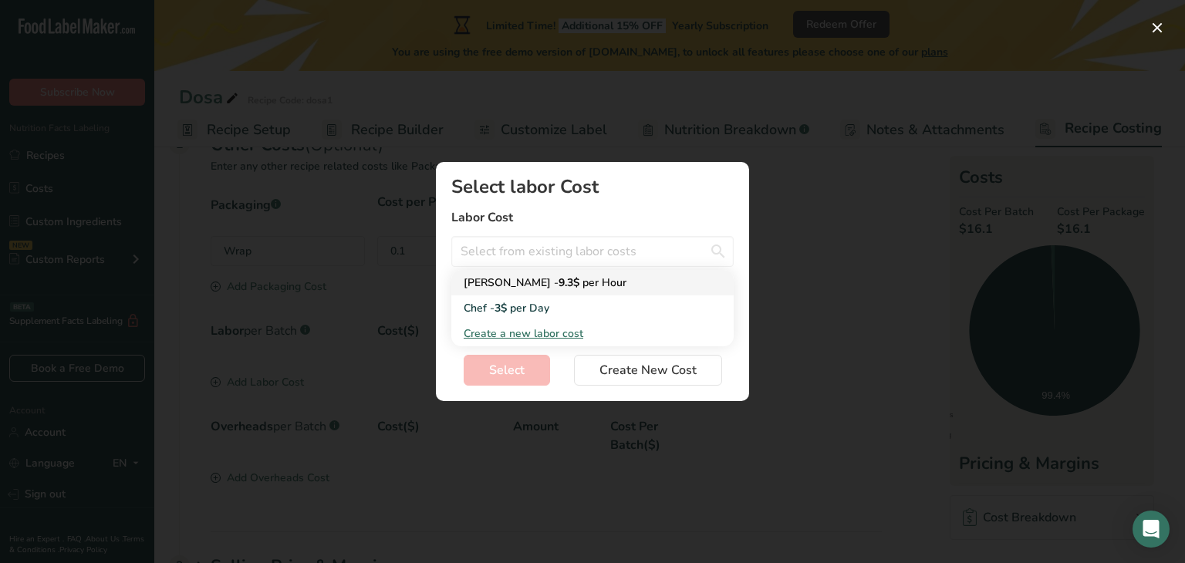
click at [583, 282] on span "per Hour" at bounding box center [605, 283] width 44 height 15
type input "[PERSON_NAME] - 9.3$ per Hour"
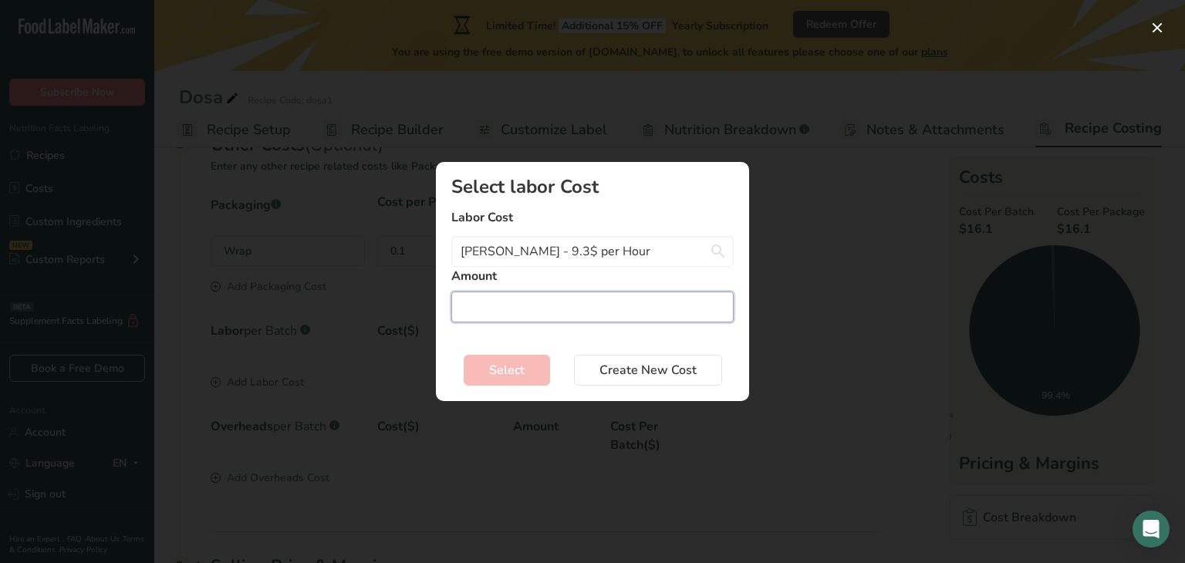
click at [507, 308] on input "Add New Recipe Cost Modal" at bounding box center [592, 307] width 282 height 31
type input "12"
click at [542, 361] on button "Select" at bounding box center [507, 370] width 86 height 31
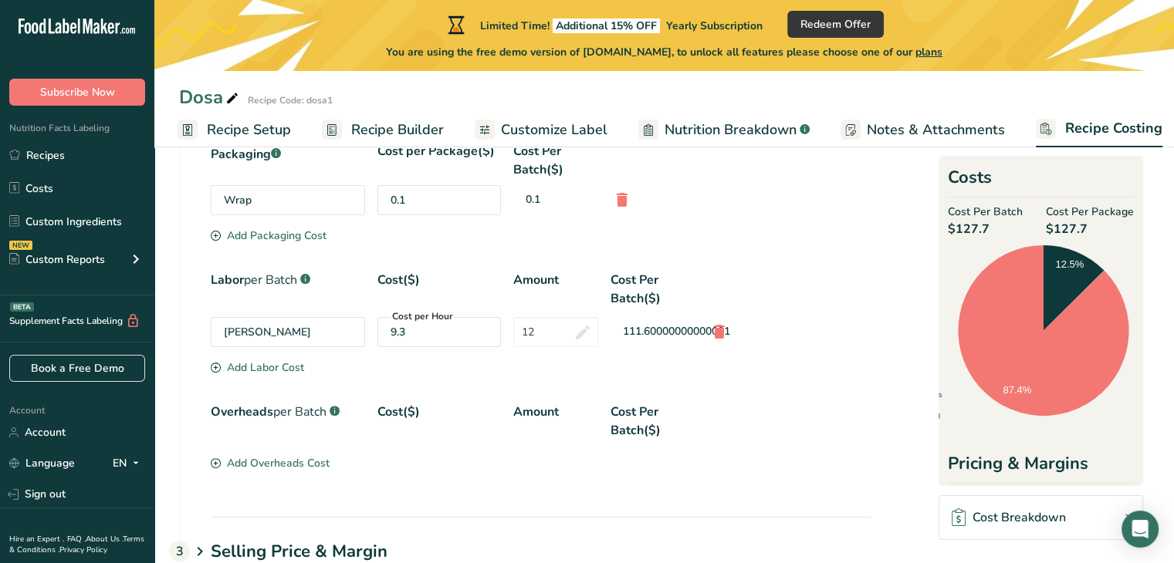
scroll to position [394, 0]
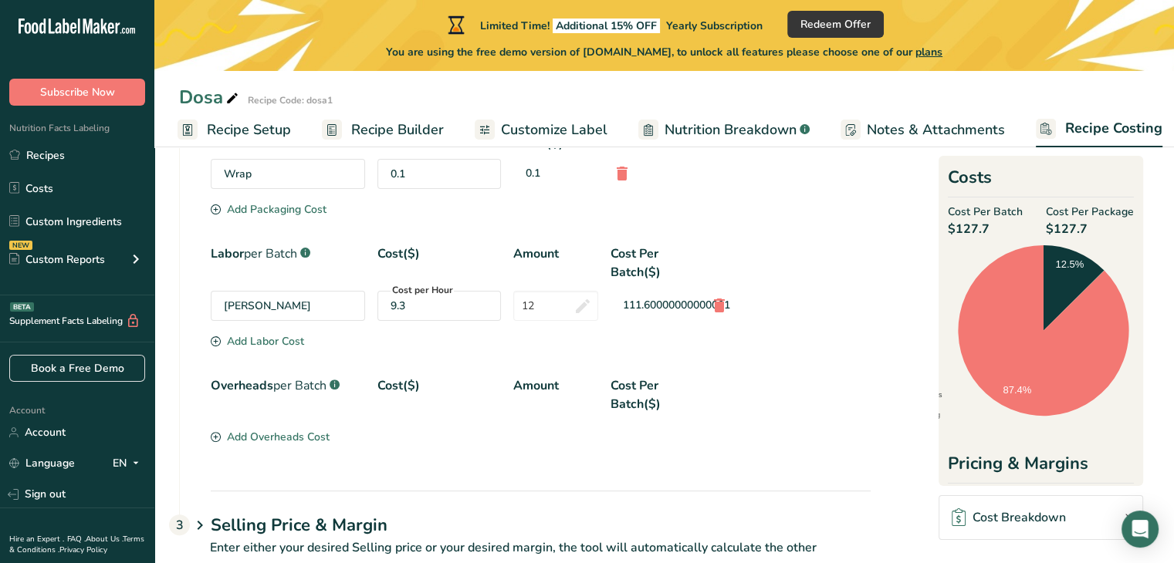
click at [247, 429] on div "Add Overheads Cost" at bounding box center [270, 437] width 119 height 16
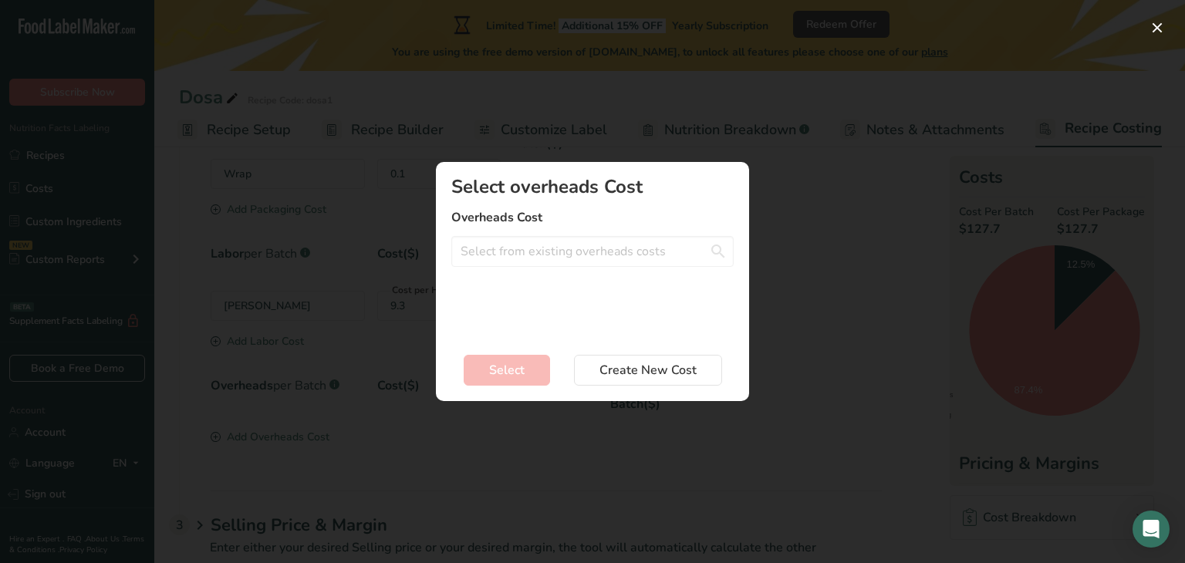
click at [495, 272] on div "Select overheads Cost Overheads Cost Electricity - 5$ per Hour Gas - 1$ per Hou…" at bounding box center [592, 257] width 282 height 159
click at [500, 251] on input "Add New Recipe Cost Modal" at bounding box center [592, 251] width 282 height 31
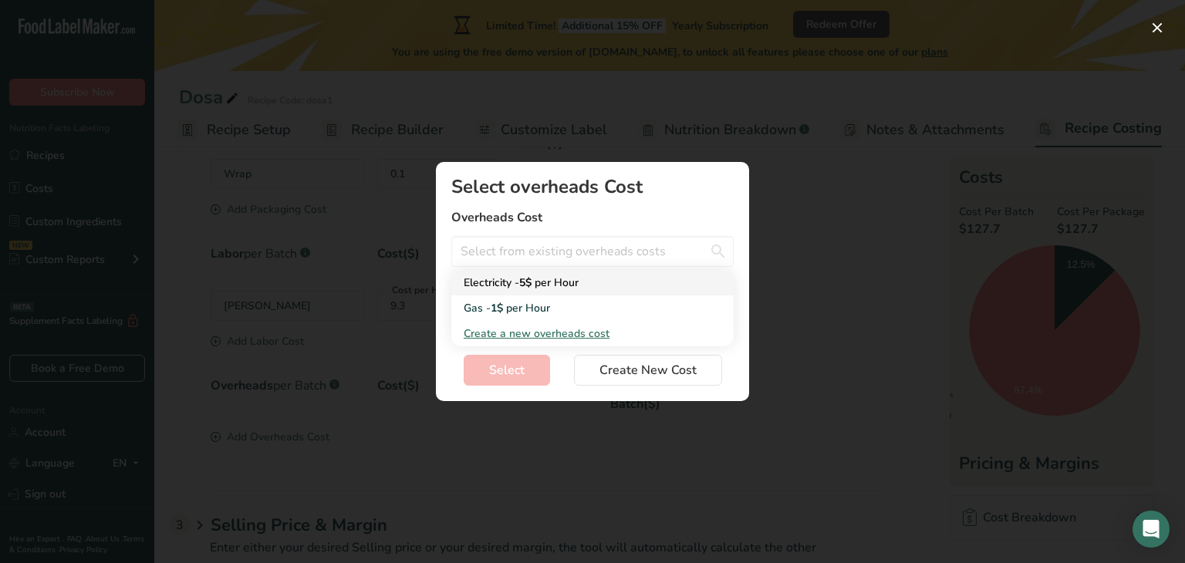
click at [506, 288] on div "Electricity - 5$ per Hour" at bounding box center [580, 283] width 233 height 16
type input "Electricity - 5$ per Hour"
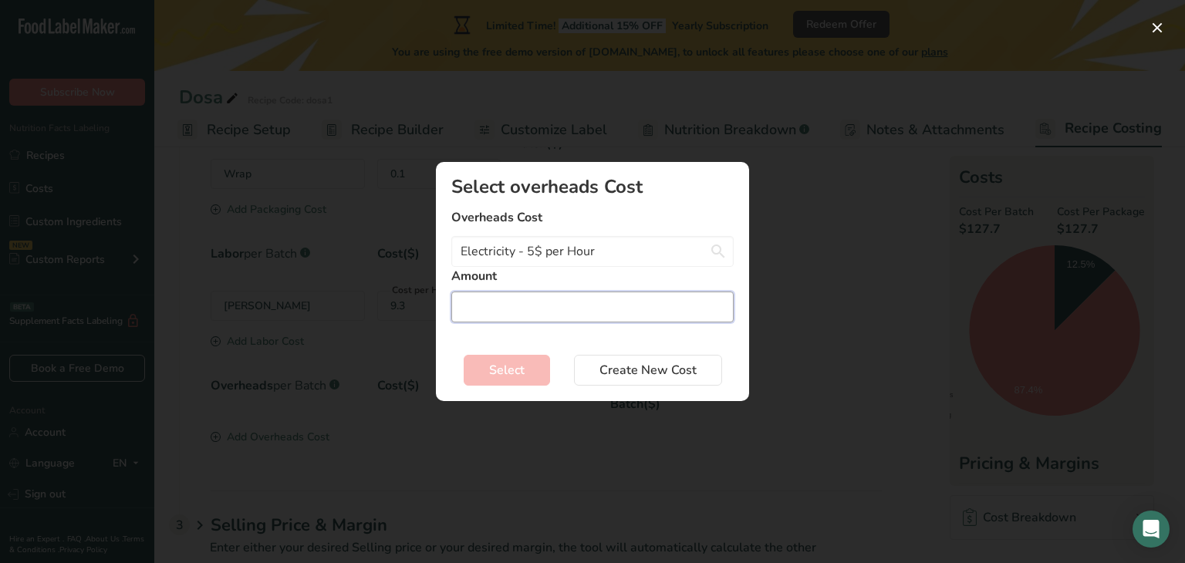
click at [489, 311] on input "Add New Recipe Cost Modal" at bounding box center [592, 307] width 282 height 31
type input "112"
click at [516, 365] on span "Select" at bounding box center [507, 370] width 36 height 19
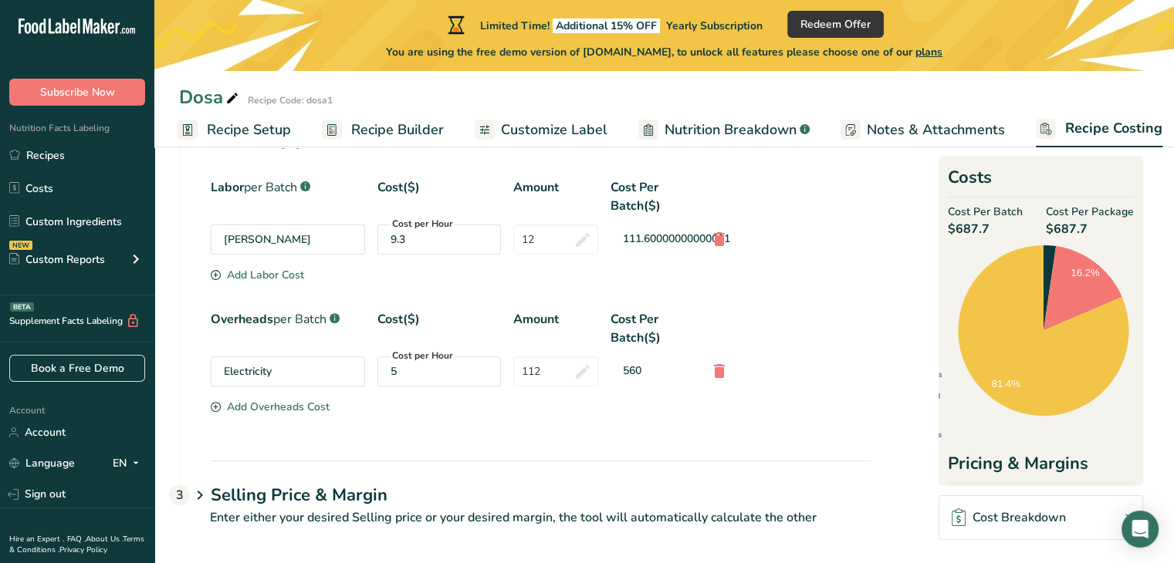
scroll to position [466, 0]
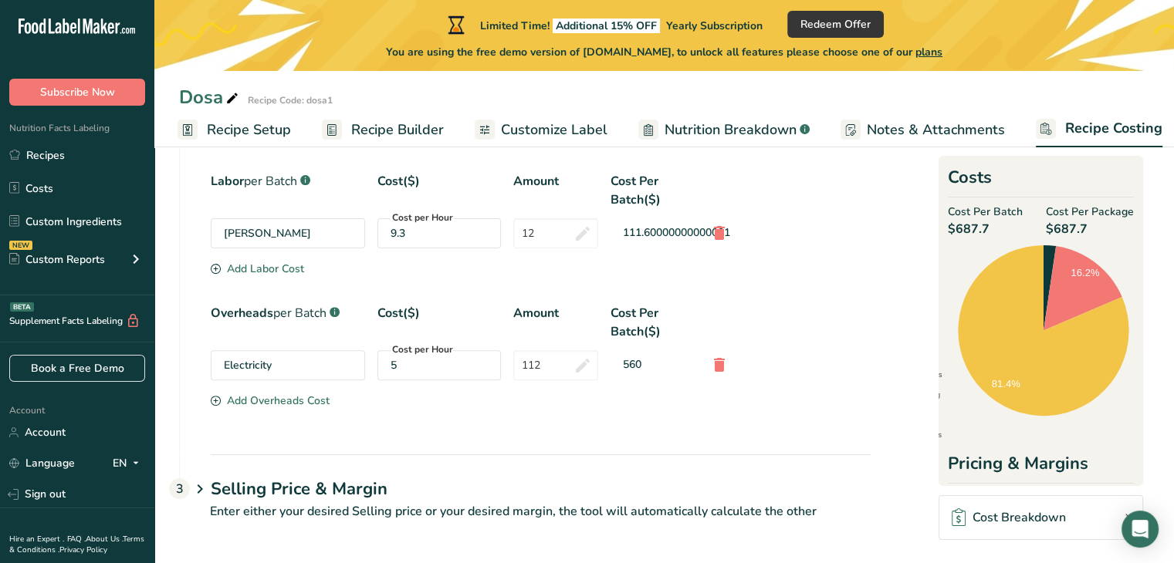
click at [194, 489] on icon at bounding box center [200, 489] width 19 height 29
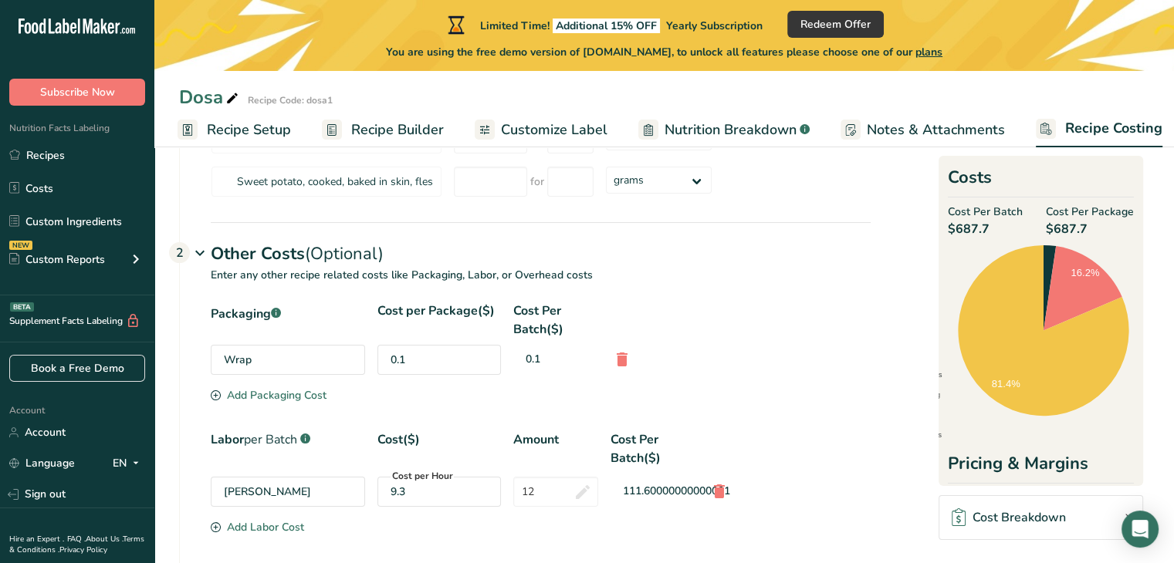
scroll to position [232, 0]
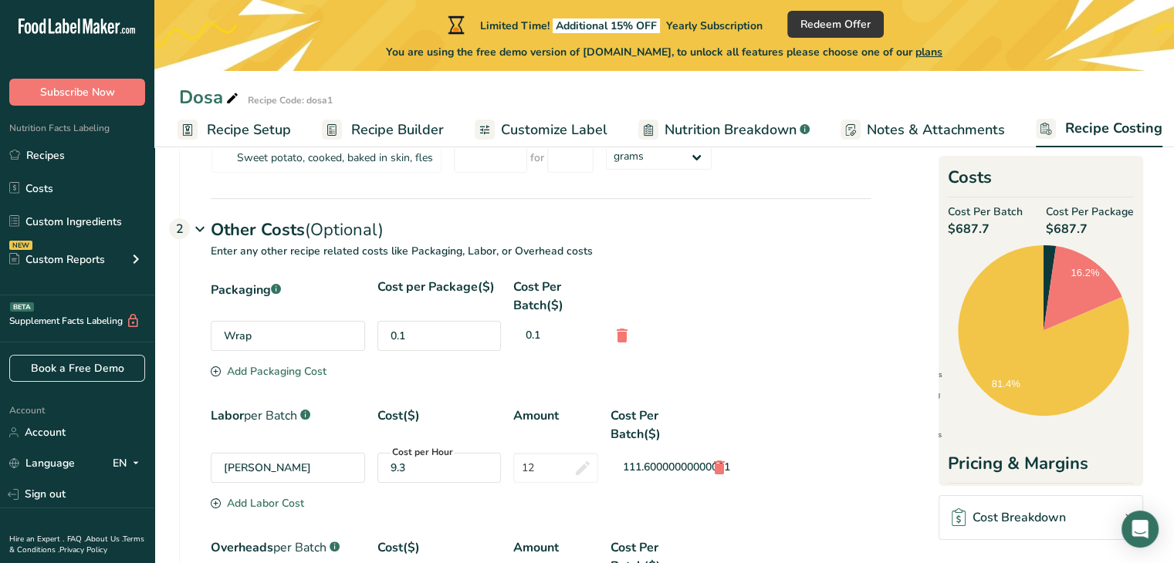
click at [228, 287] on div "Packaging .a-a{fill:#347362;}.b-a{fill:#fff;}" at bounding box center [288, 296] width 154 height 37
copy div "Packaging"
drag, startPoint x: 378, startPoint y: 282, endPoint x: 495, endPoint y: 279, distance: 116.6
click at [495, 279] on div "Cost per Package($)" at bounding box center [438, 296] width 123 height 37
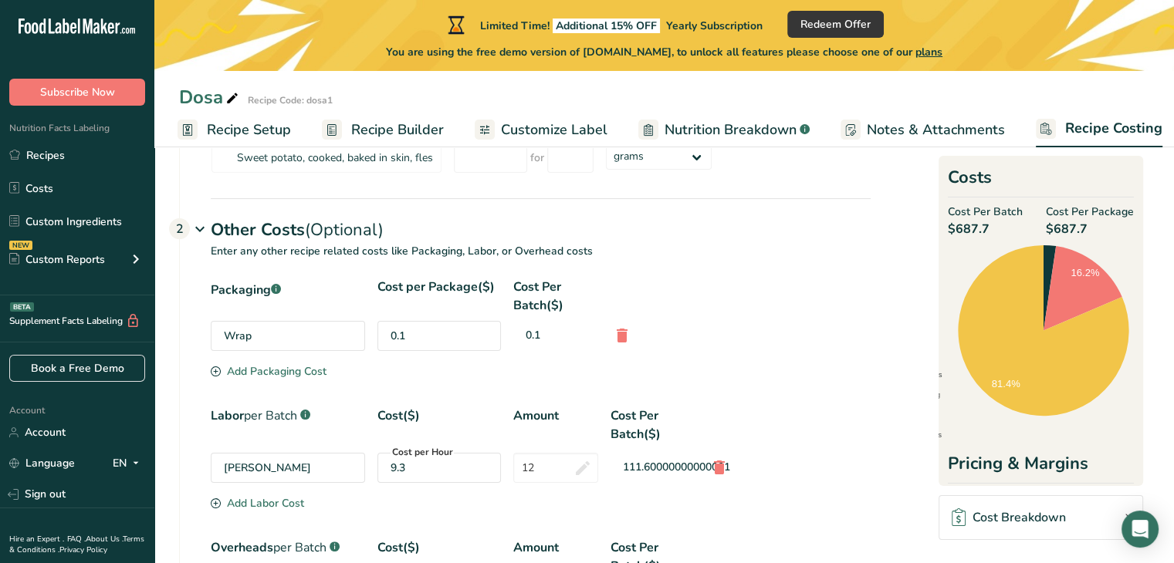
copy div "Cost per Package($)"
drag, startPoint x: 516, startPoint y: 282, endPoint x: 563, endPoint y: 300, distance: 50.6
click at [563, 300] on div "Cost Per Batch($)" at bounding box center [555, 296] width 85 height 37
copy div "Cost Per Batch($)"
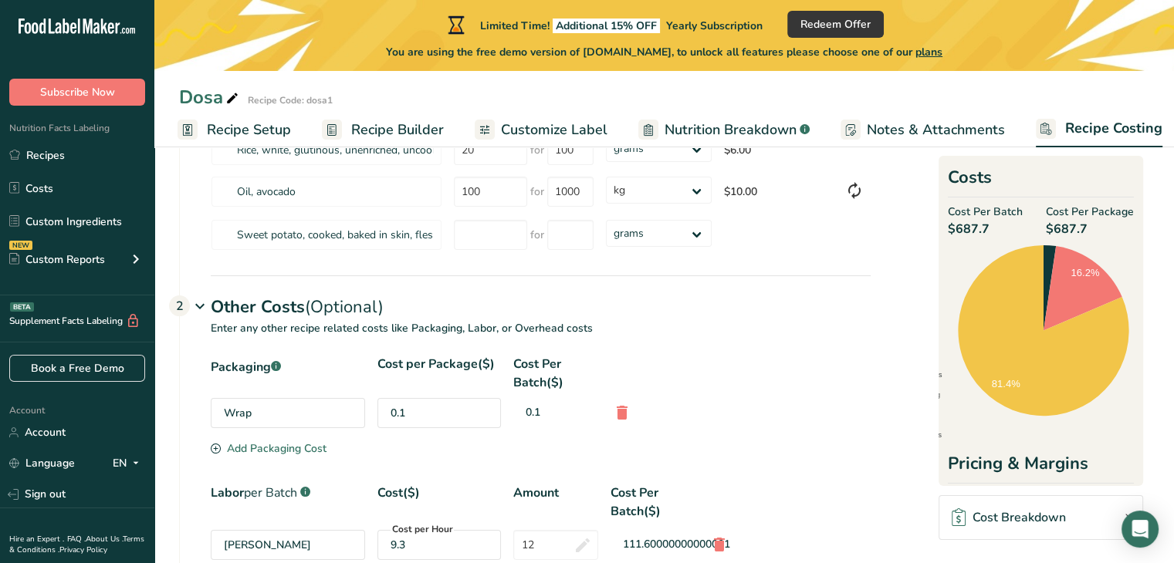
scroll to position [0, 0]
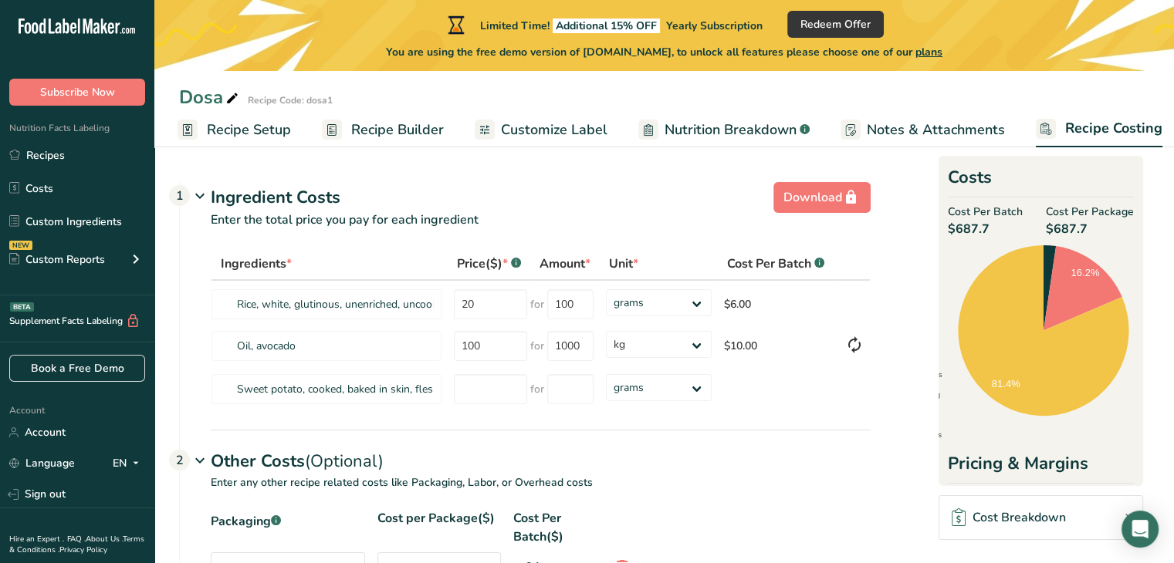
click at [201, 196] on icon at bounding box center [200, 196] width 19 height 29
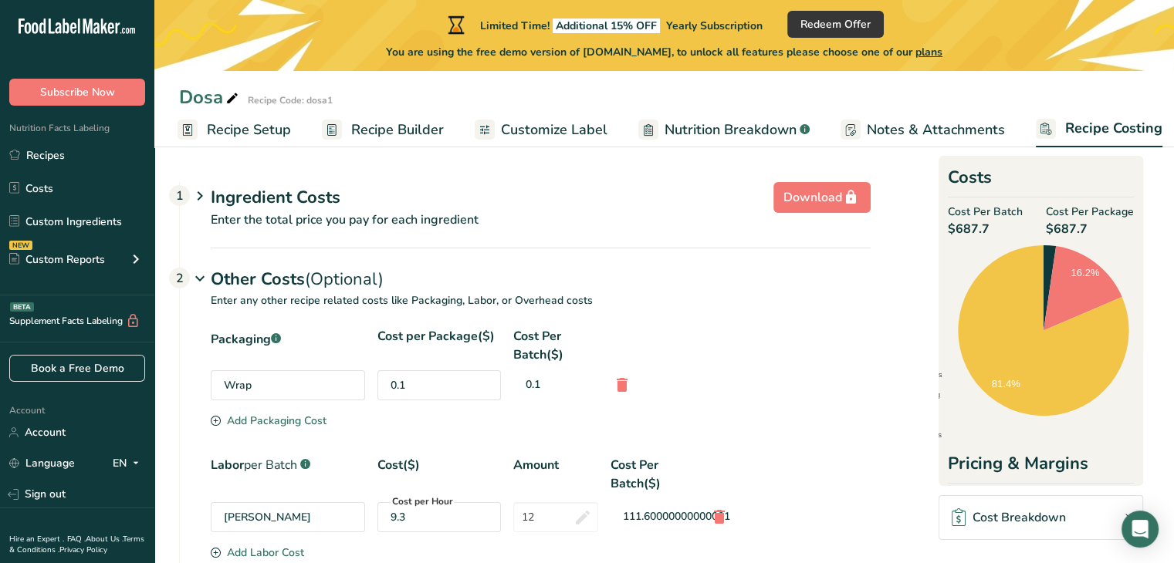
scroll to position [77, 0]
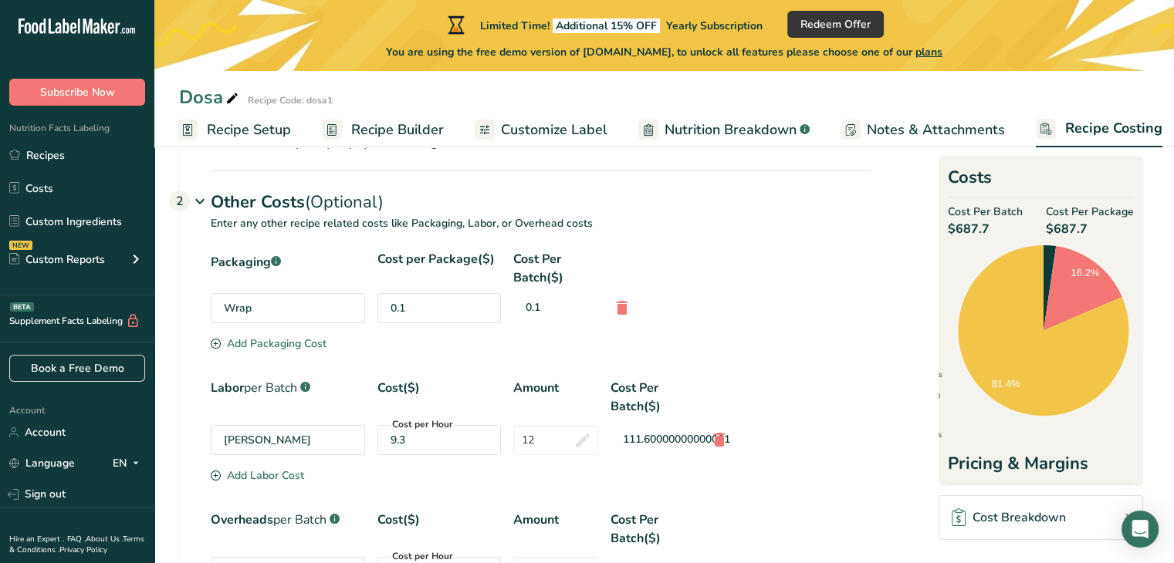
click at [546, 320] on div "0.1" at bounding box center [555, 307] width 85 height 29
click at [540, 310] on div "0.1" at bounding box center [555, 307] width 85 height 29
click at [539, 309] on div "0.1" at bounding box center [555, 307] width 85 height 29
click at [303, 314] on div "Wrap" at bounding box center [288, 308] width 154 height 30
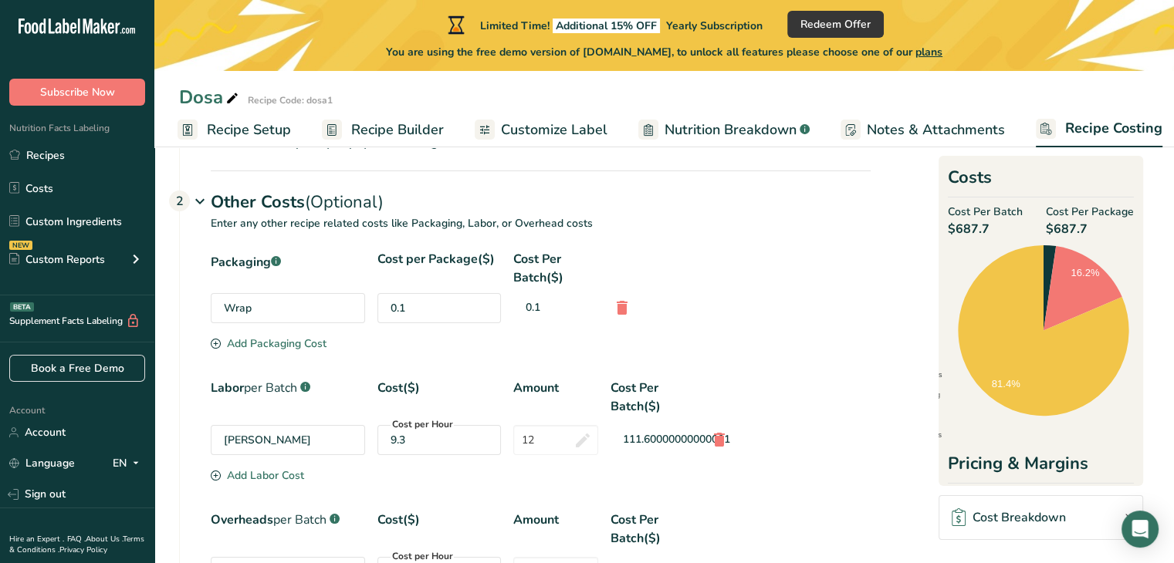
click at [269, 308] on div "Wrap" at bounding box center [288, 308] width 154 height 30
click at [536, 306] on div "0.1" at bounding box center [555, 307] width 85 height 29
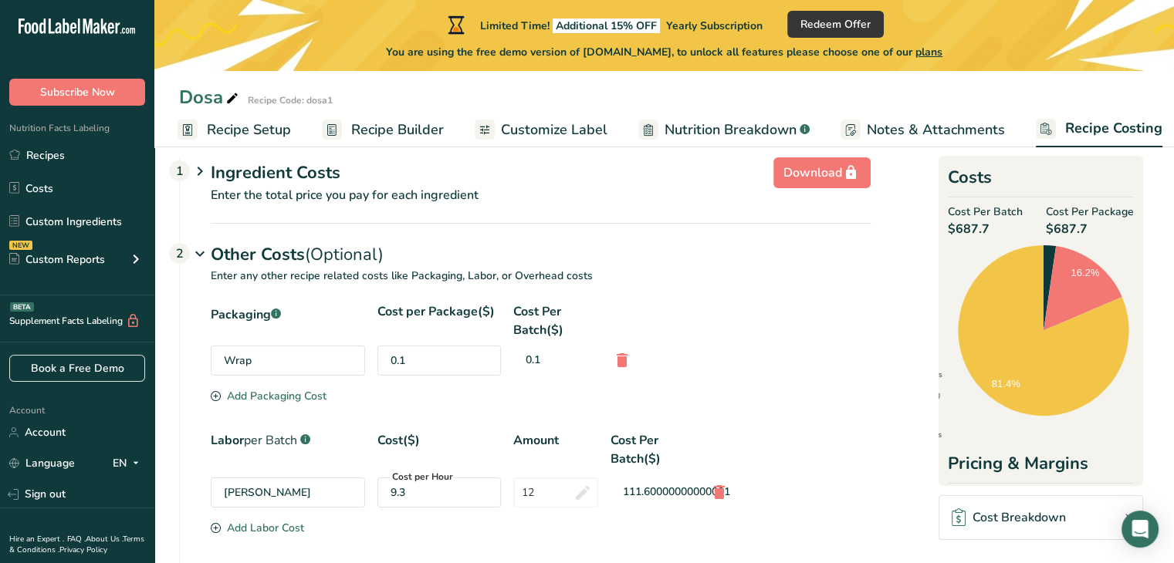
scroll to position [0, 0]
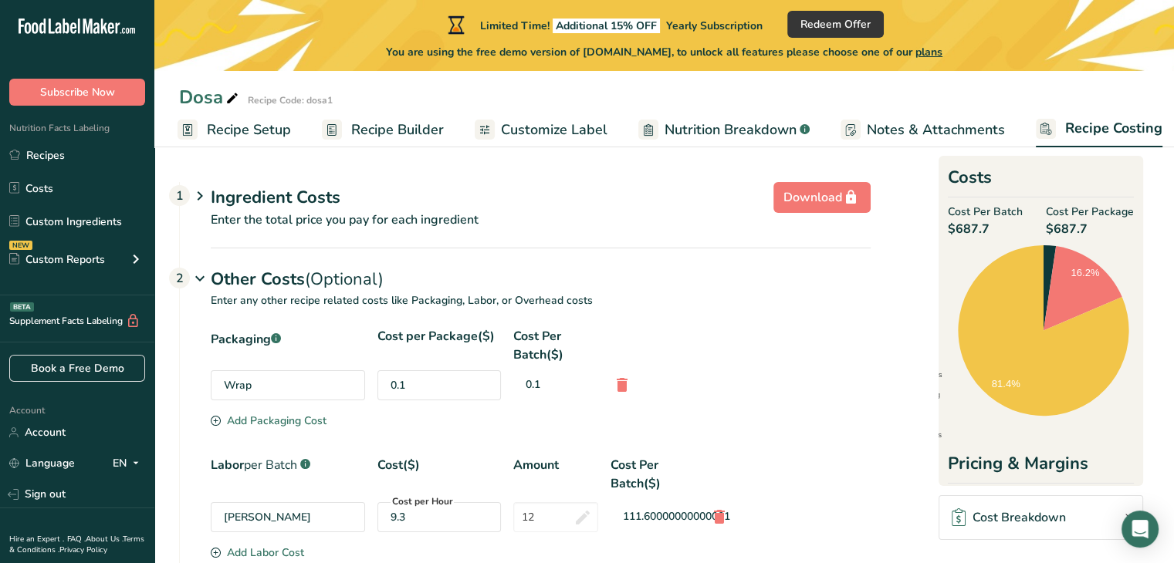
click at [198, 199] on icon at bounding box center [200, 196] width 19 height 29
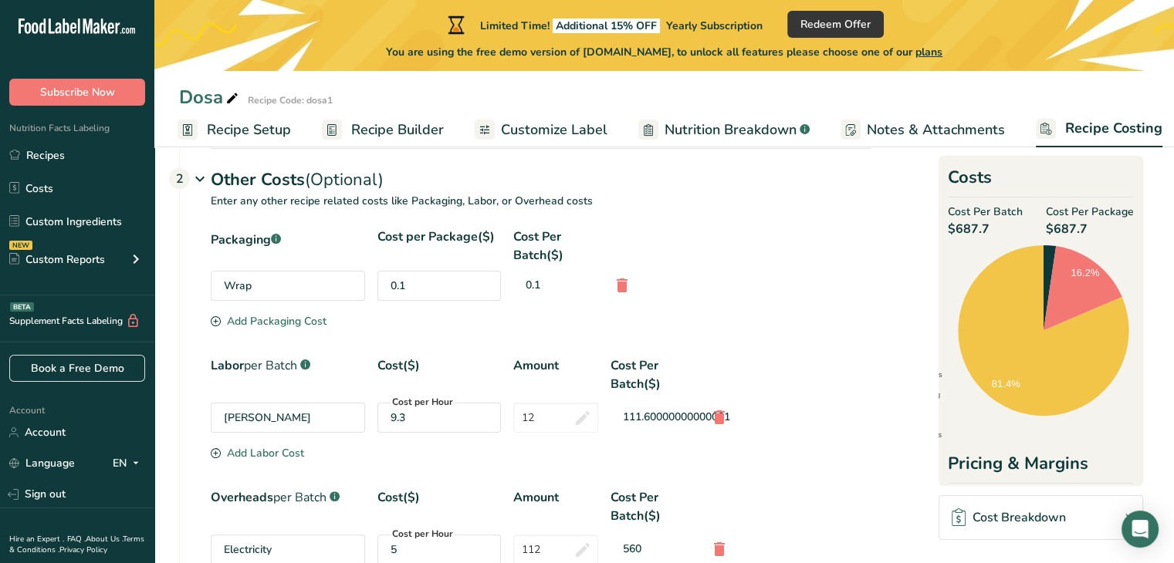
scroll to position [309, 0]
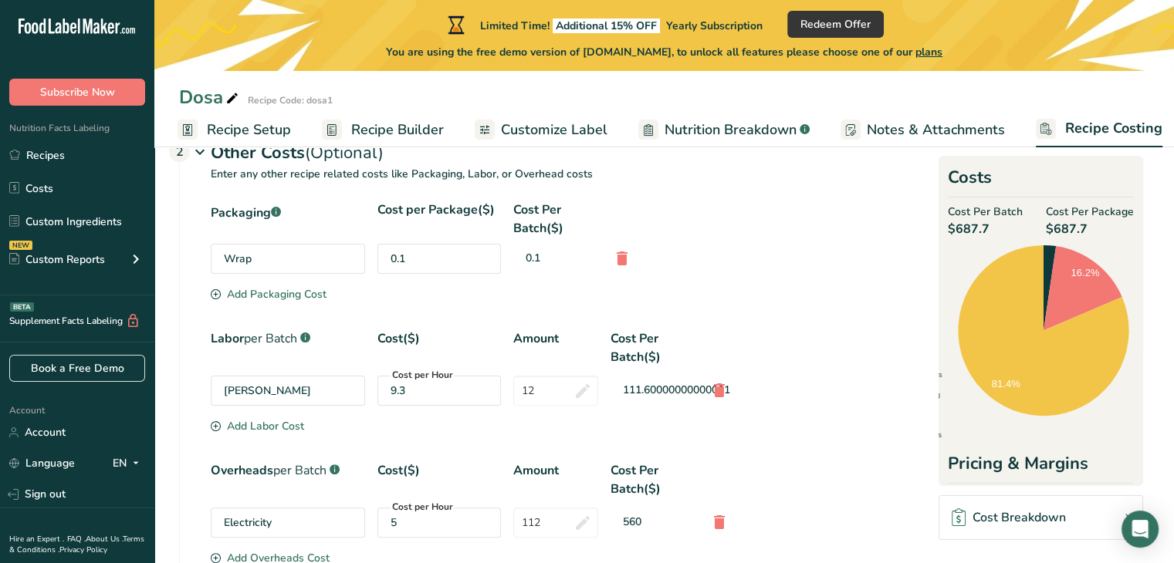
click at [317, 289] on div "Add Packaging Cost" at bounding box center [269, 294] width 116 height 16
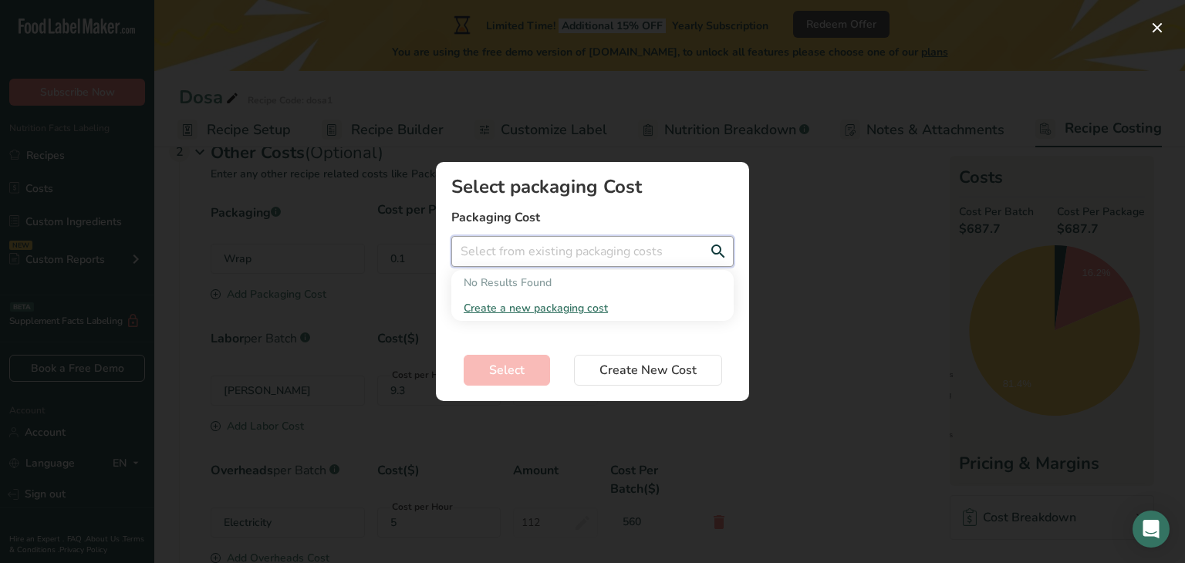
click at [529, 252] on input "Add New Recipe Cost Modal" at bounding box center [592, 251] width 282 height 31
click at [526, 288] on span "0.05$" at bounding box center [512, 283] width 27 height 15
type input "Label - 0.05$"
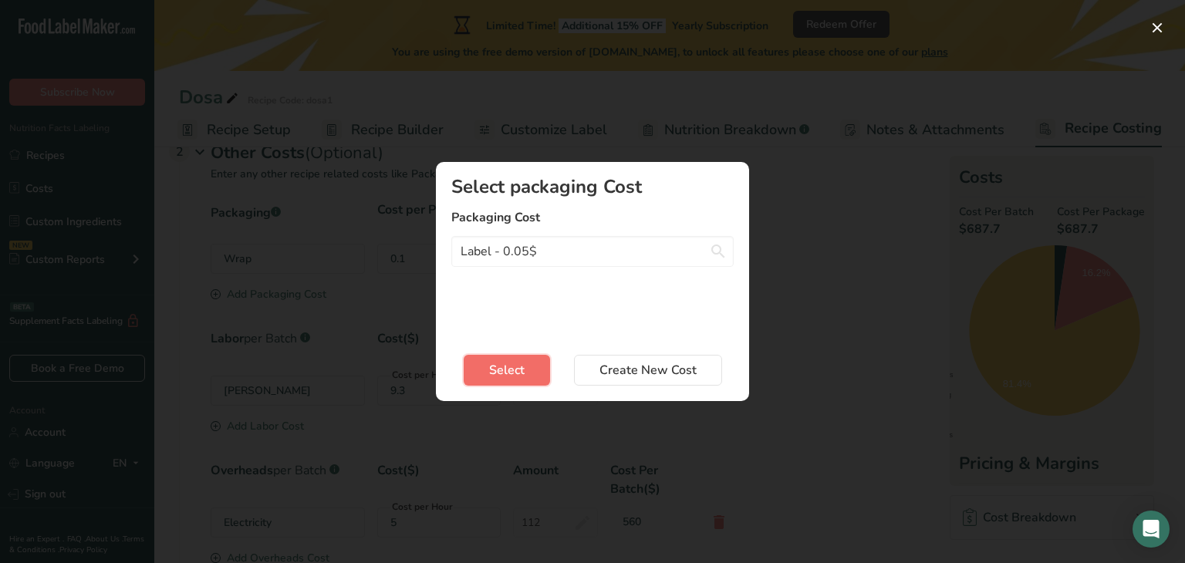
click at [529, 365] on button "Select" at bounding box center [507, 370] width 86 height 31
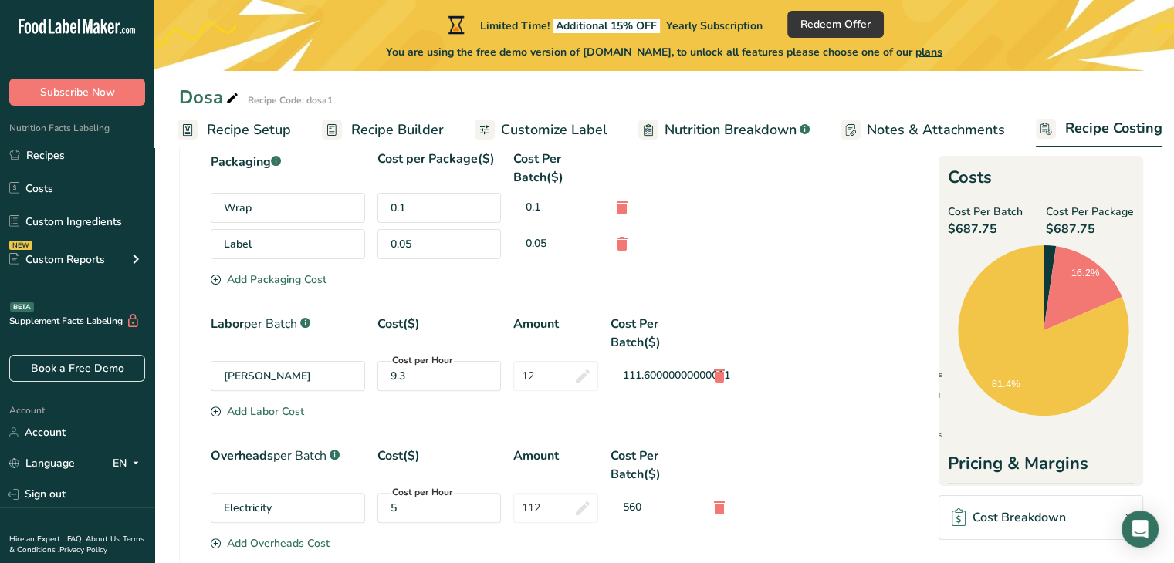
scroll to position [386, 0]
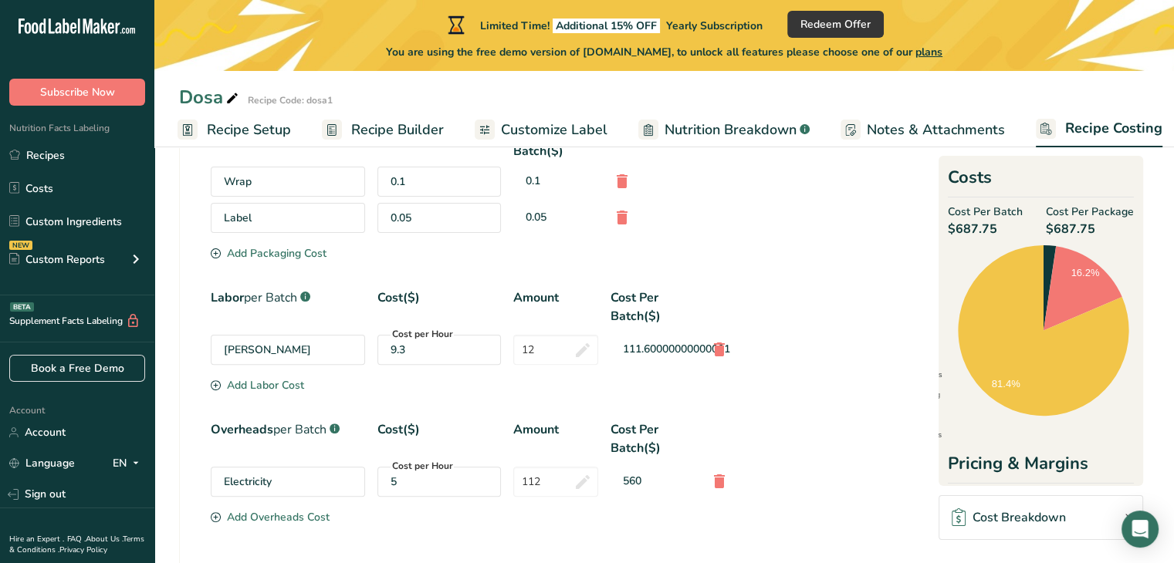
drag, startPoint x: 326, startPoint y: 254, endPoint x: 194, endPoint y: 250, distance: 132.0
click at [194, 250] on div "Packaging .a-a{fill:#347362;}.b-a{fill:#fff;} Cost per Package($) Cost Per Batc…" at bounding box center [525, 347] width 691 height 448
copy div "Add Packaging Cost"
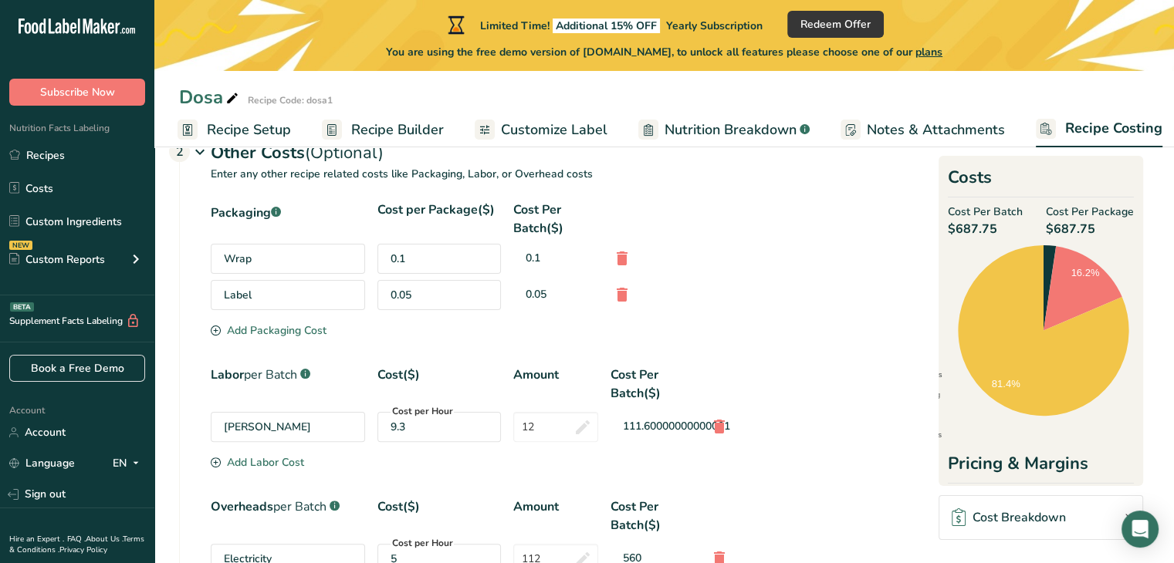
drag, startPoint x: 210, startPoint y: 371, endPoint x: 299, endPoint y: 370, distance: 89.5
click at [299, 370] on div "Labor per Batch .a-a{fill:#347362;}.b-a{fill:#fff;}" at bounding box center [288, 384] width 154 height 37
copy div "Labor per Batch"
drag, startPoint x: 378, startPoint y: 370, endPoint x: 419, endPoint y: 367, distance: 41.0
click at [419, 367] on div "Cost($)" at bounding box center [438, 384] width 123 height 37
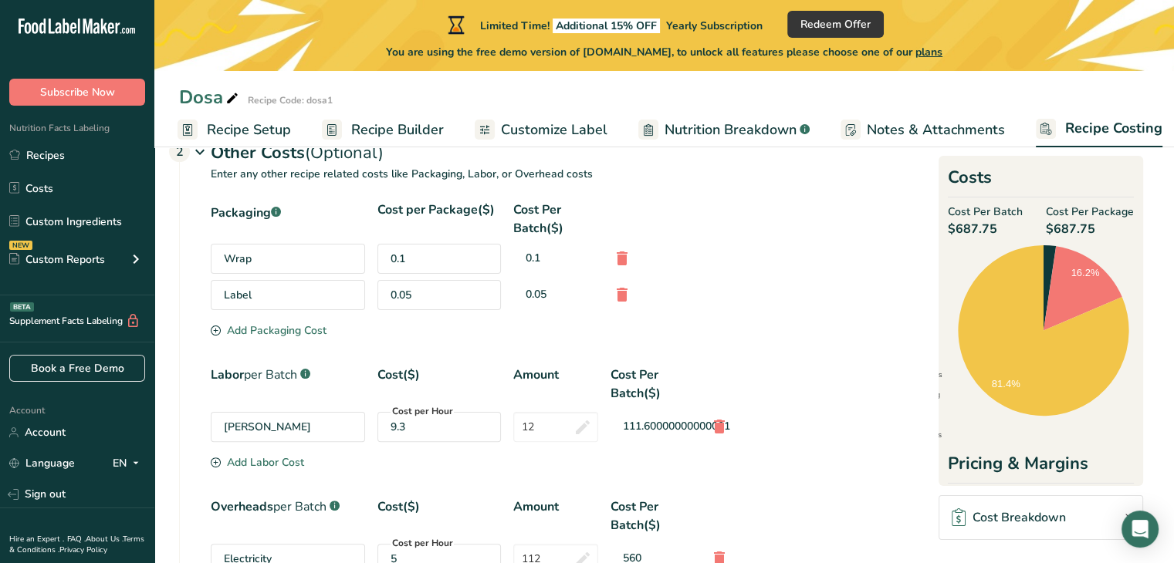
click at [524, 369] on div "Amount" at bounding box center [555, 384] width 85 height 37
drag, startPoint x: 610, startPoint y: 374, endPoint x: 658, endPoint y: 387, distance: 48.9
click at [658, 387] on div "Cost Per Batch($)" at bounding box center [652, 384] width 85 height 37
click at [553, 428] on input "12" at bounding box center [555, 427] width 85 height 30
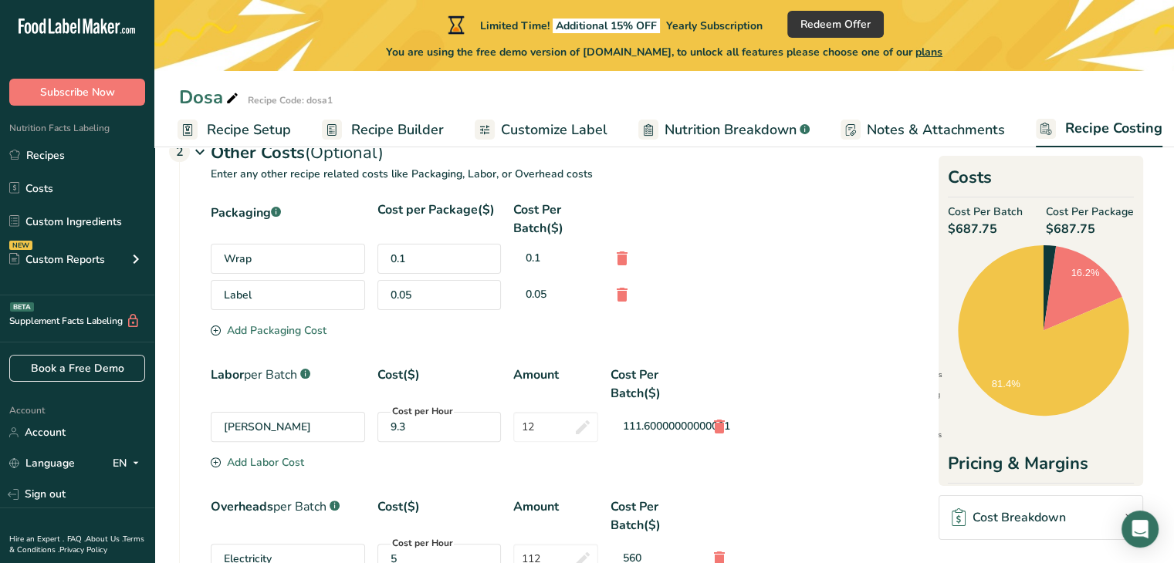
click at [394, 439] on div "Cost per Hour 9.3" at bounding box center [438, 427] width 123 height 30
click at [423, 297] on div "0.05" at bounding box center [438, 295] width 123 height 30
click at [426, 254] on div "0.1" at bounding box center [438, 259] width 123 height 30
click at [289, 257] on div "Wrap" at bounding box center [288, 259] width 154 height 30
click at [290, 300] on div "Label" at bounding box center [288, 295] width 154 height 30
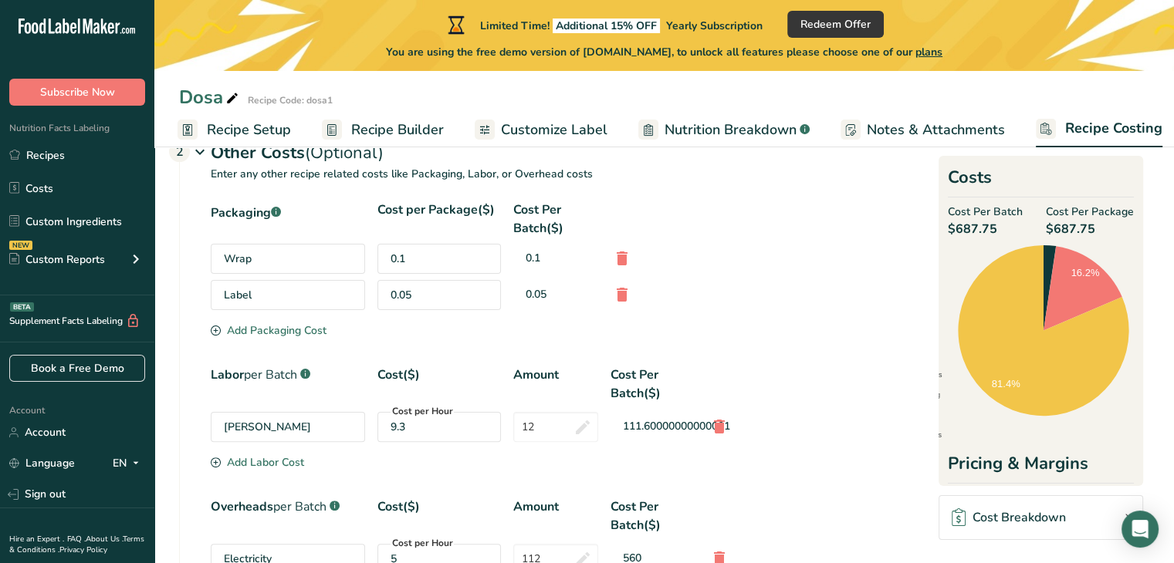
scroll to position [386, 0]
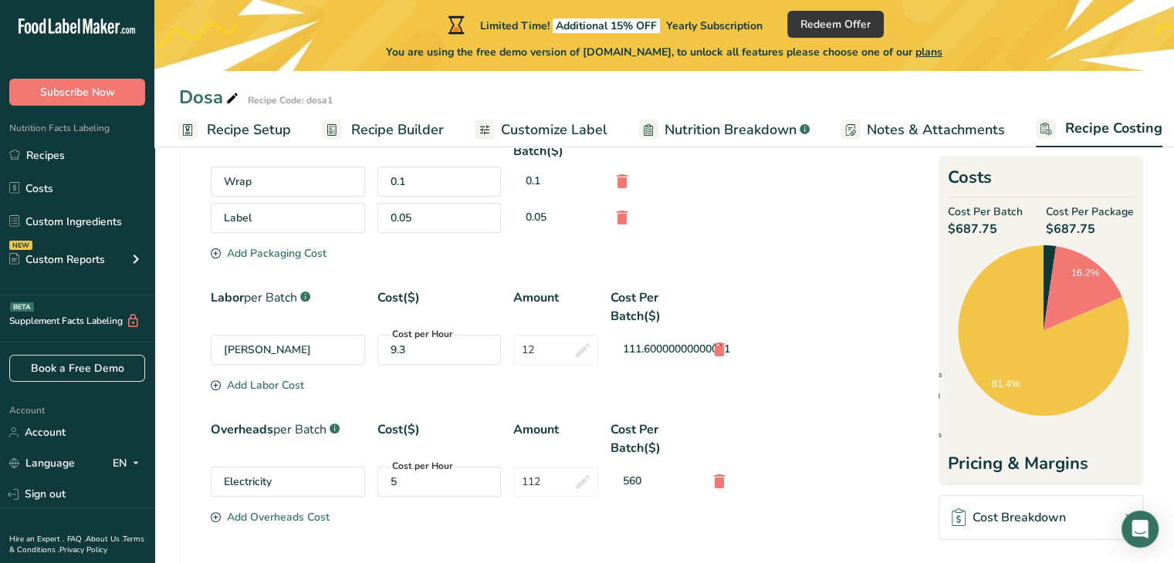
click at [286, 379] on div "Add Labor Cost" at bounding box center [257, 385] width 93 height 16
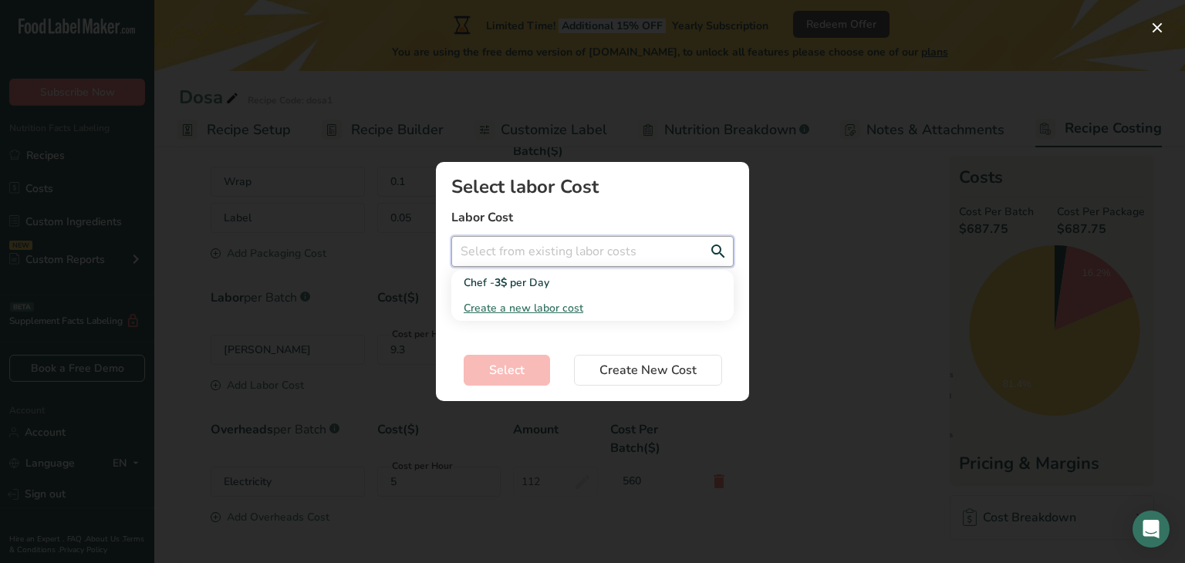
click at [501, 265] on input "Add New Recipe Cost Modal" at bounding box center [592, 251] width 282 height 31
click at [507, 276] on span "3$" at bounding box center [501, 283] width 12 height 15
type input "Chef - 3$ per Day"
click at [505, 309] on input "Add New Recipe Cost Modal" at bounding box center [592, 307] width 282 height 31
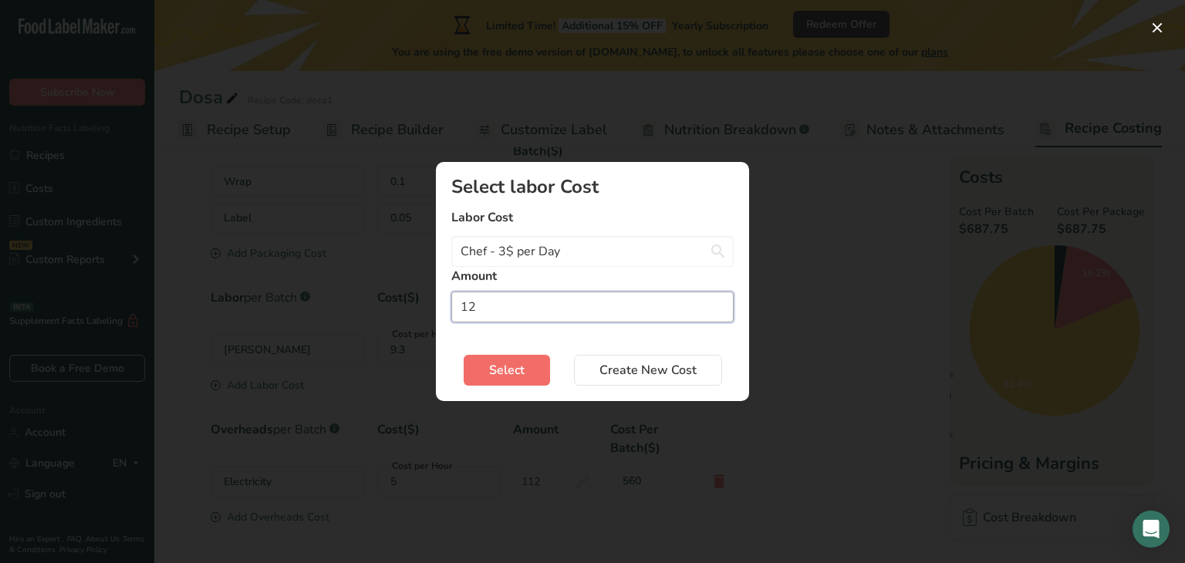
type input "12"
click at [495, 365] on span "Select" at bounding box center [507, 370] width 36 height 19
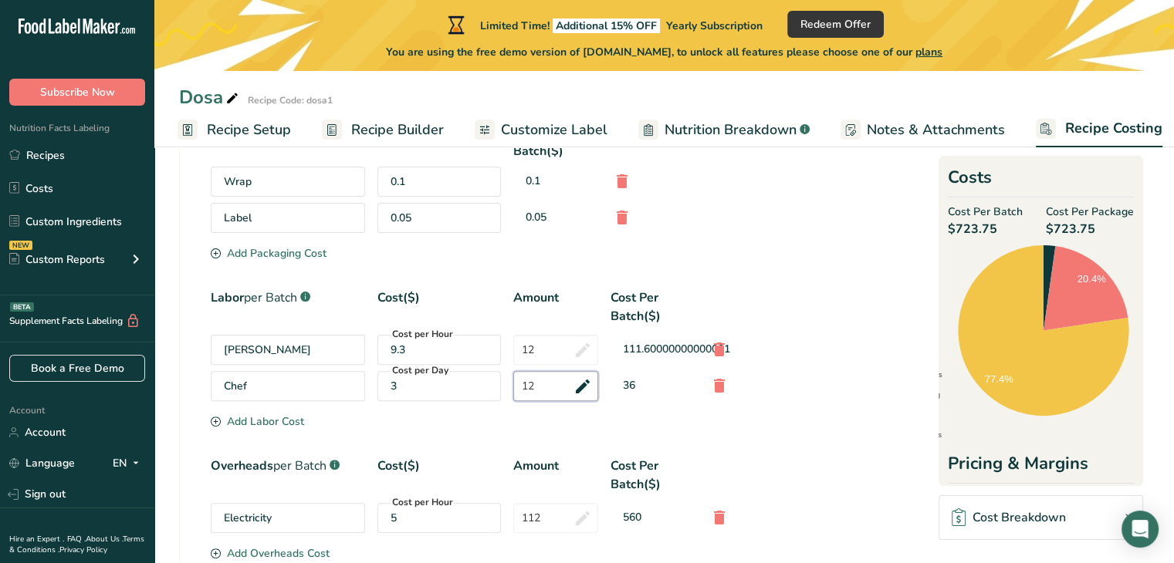
click at [560, 381] on input "12" at bounding box center [555, 386] width 85 height 30
click at [553, 353] on input "12" at bounding box center [555, 350] width 85 height 30
click at [554, 373] on input "12" at bounding box center [555, 386] width 85 height 30
click at [552, 347] on input "12" at bounding box center [555, 350] width 85 height 30
click at [548, 375] on input "12" at bounding box center [555, 386] width 85 height 30
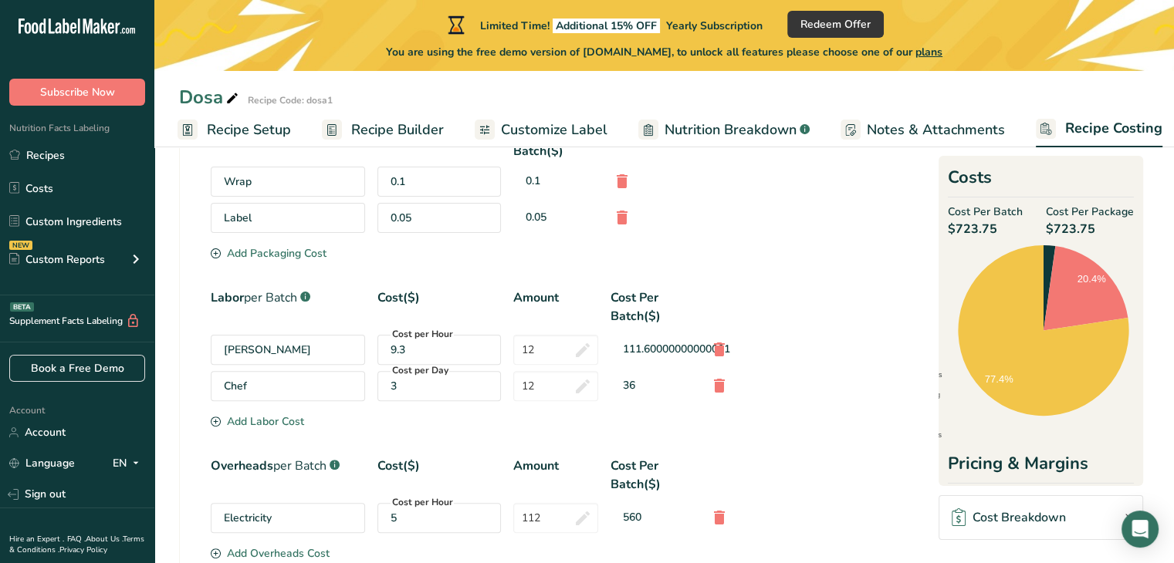
click at [452, 411] on div "Labor per Batch .a-a{fill:#347362;}.b-a{fill:#fff;} Cost($) Amount Cost Per Bat…" at bounding box center [541, 351] width 660 height 125
click at [468, 347] on div "9.3" at bounding box center [439, 350] width 97 height 16
click at [462, 306] on div "Cost($)" at bounding box center [438, 307] width 123 height 37
click at [420, 387] on div "3" at bounding box center [439, 386] width 97 height 16
click at [424, 348] on div "9.3" at bounding box center [439, 350] width 97 height 16
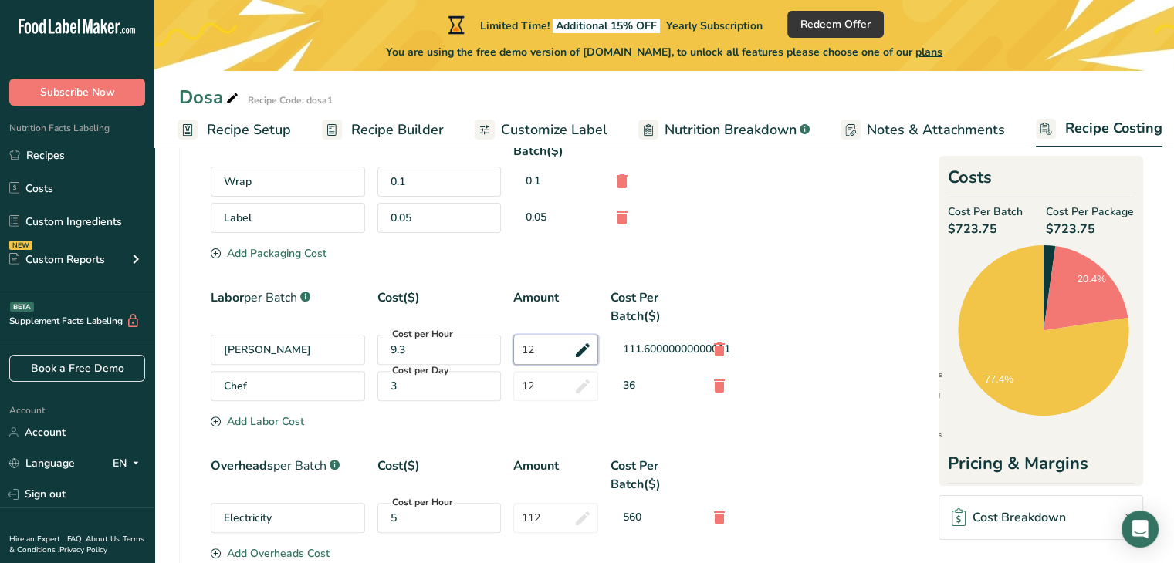
click at [531, 347] on input "12" at bounding box center [555, 350] width 85 height 30
type input "1"
drag, startPoint x: 227, startPoint y: 413, endPoint x: 331, endPoint y: 413, distance: 104.2
click at [331, 413] on section "Labor per Batch .a-a{fill:#347362;}.b-a{fill:#fff;} Cost($) Amount Cost Per Bat…" at bounding box center [541, 361] width 660 height 144
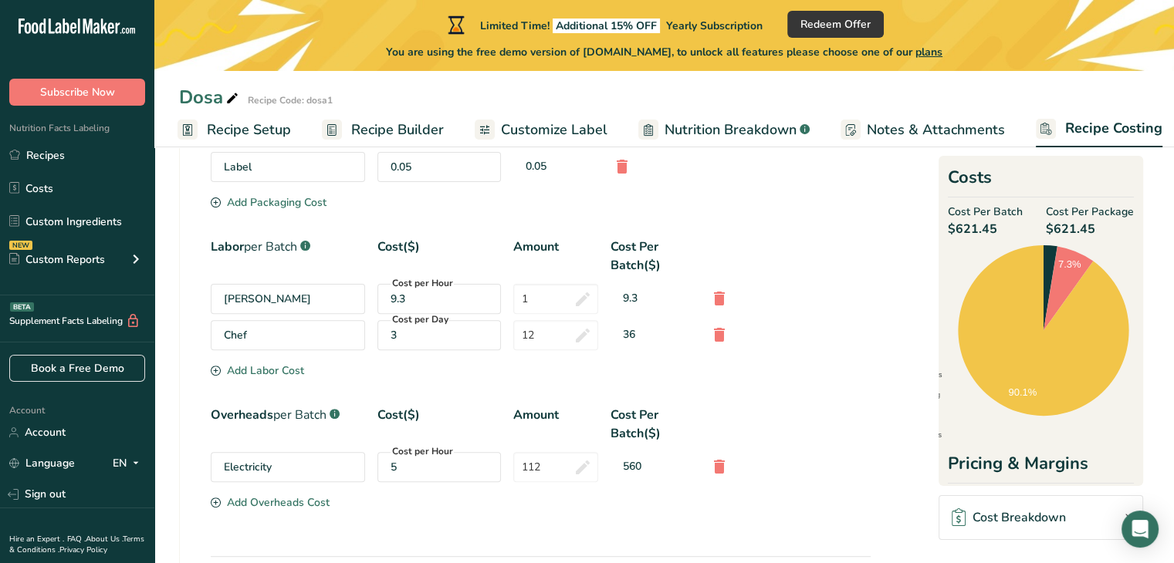
scroll to position [463, 0]
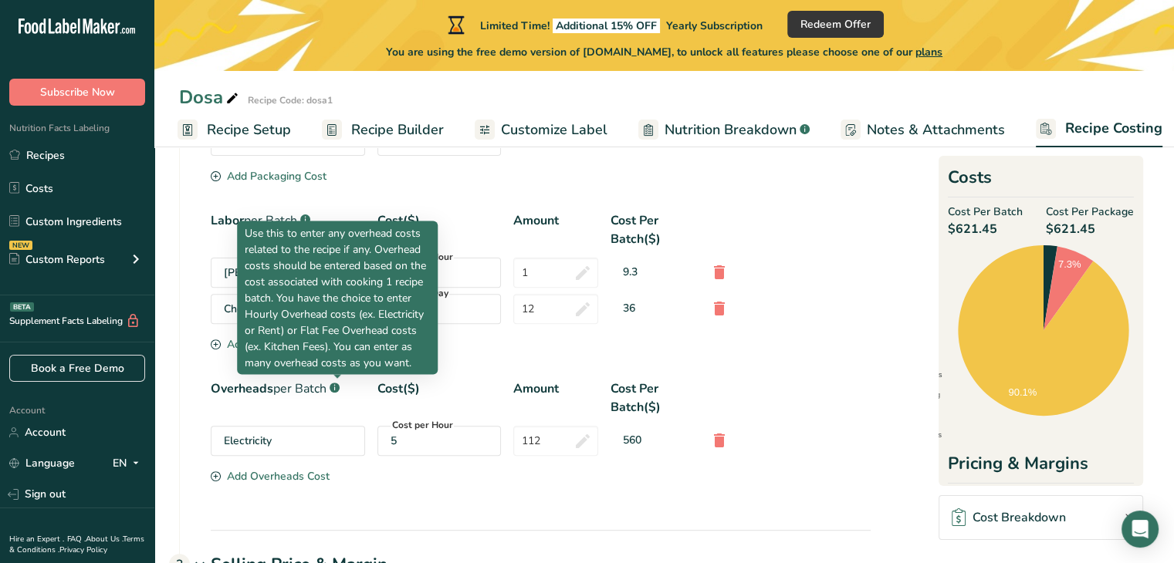
drag, startPoint x: 208, startPoint y: 384, endPoint x: 340, endPoint y: 388, distance: 131.3
click at [340, 388] on div "Packaging .a-a{fill:#347362;}.b-a{fill:#fff;} Cost per Package($) Cost Per Batc…" at bounding box center [525, 288] width 691 height 484
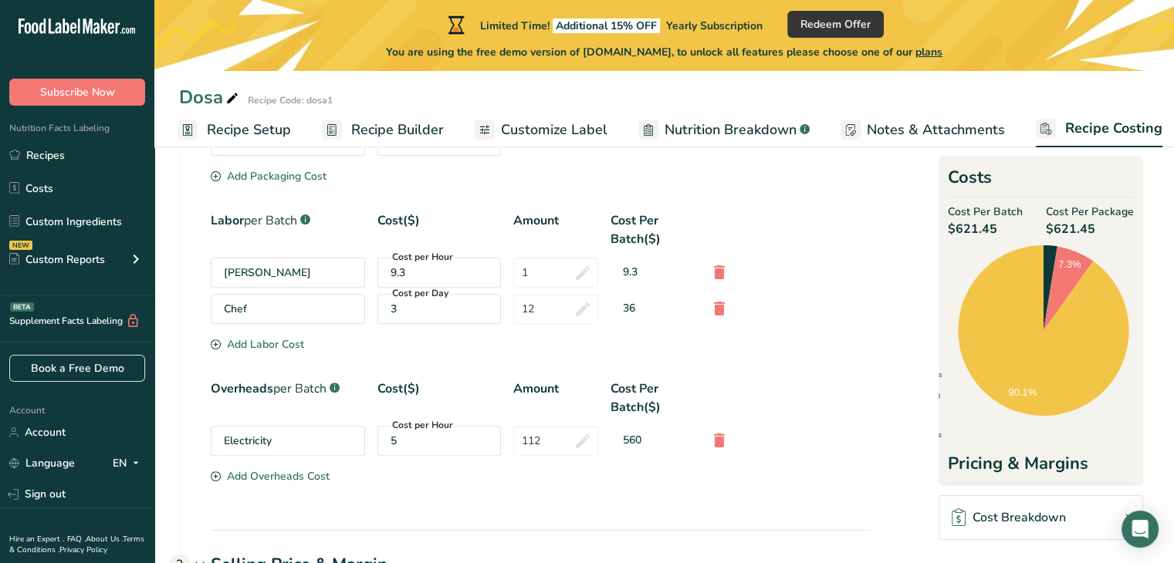
drag, startPoint x: 341, startPoint y: 475, endPoint x: 228, endPoint y: 475, distance: 113.4
click at [228, 475] on section "Overheads per Batch .a-a{fill:#347362;}.b-a{fill:#fff;} Cost($) Amount Cost Per…" at bounding box center [541, 433] width 660 height 107
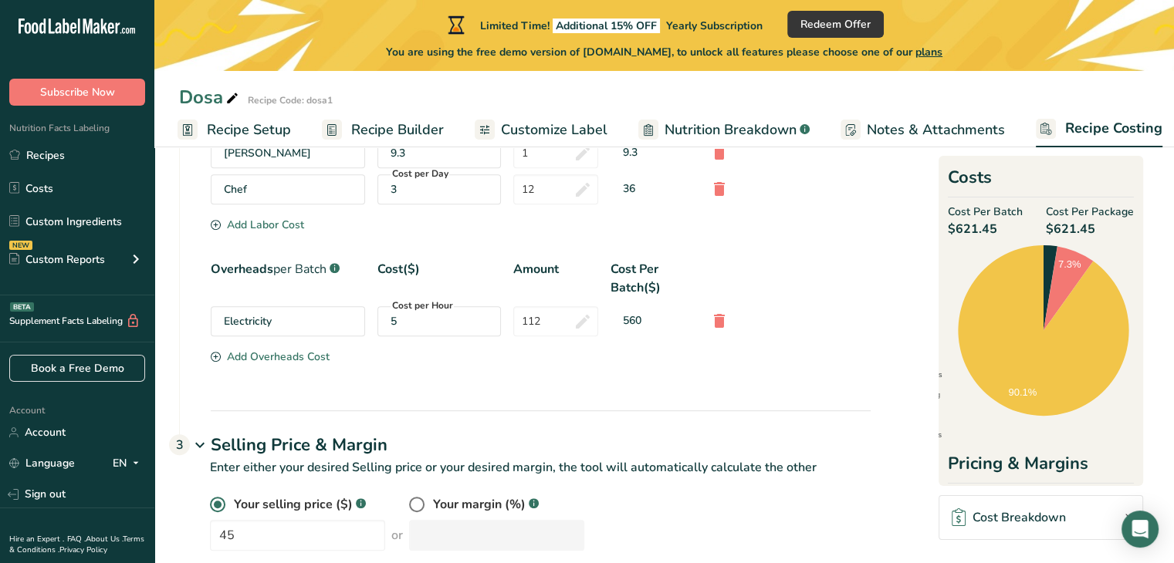
scroll to position [613, 0]
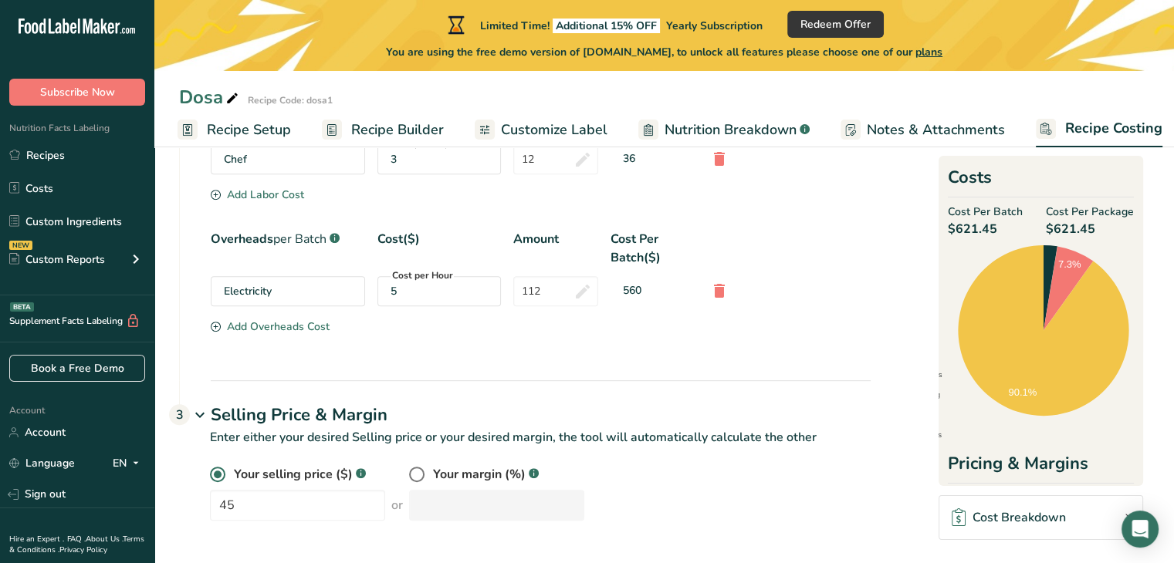
drag, startPoint x: 212, startPoint y: 412, endPoint x: 390, endPoint y: 418, distance: 177.6
click at [390, 418] on h1 "Selling Price & Margin" at bounding box center [541, 415] width 660 height 25
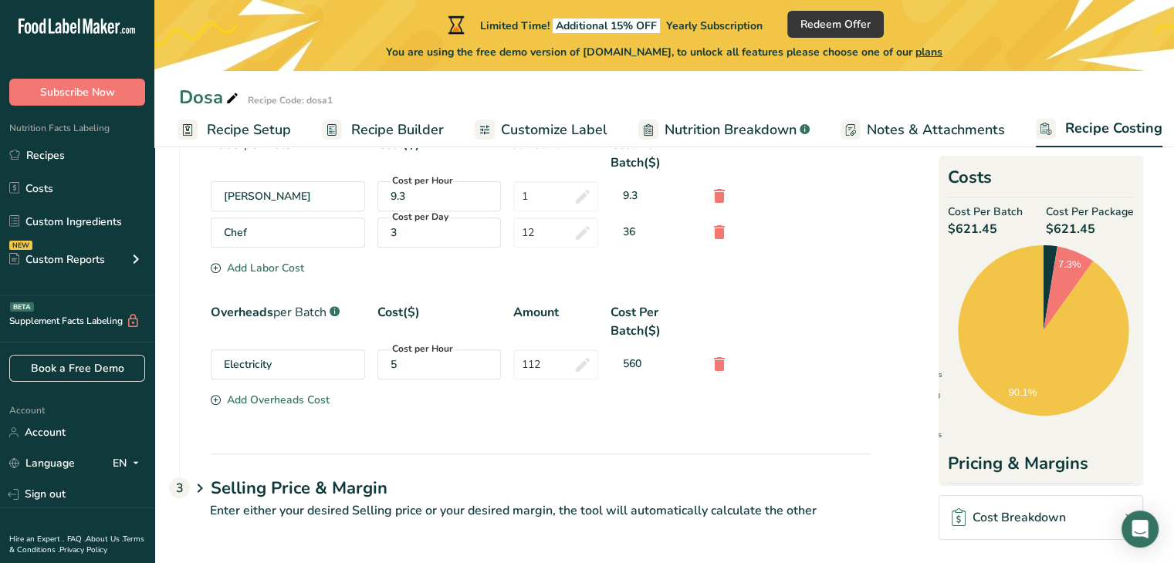
scroll to position [539, 0]
drag, startPoint x: 207, startPoint y: 509, endPoint x: 812, endPoint y: 512, distance: 605.1
click at [812, 512] on p "Enter either your desired Selling price or your desired margin, the tool will a…" at bounding box center [524, 520] width 691 height 37
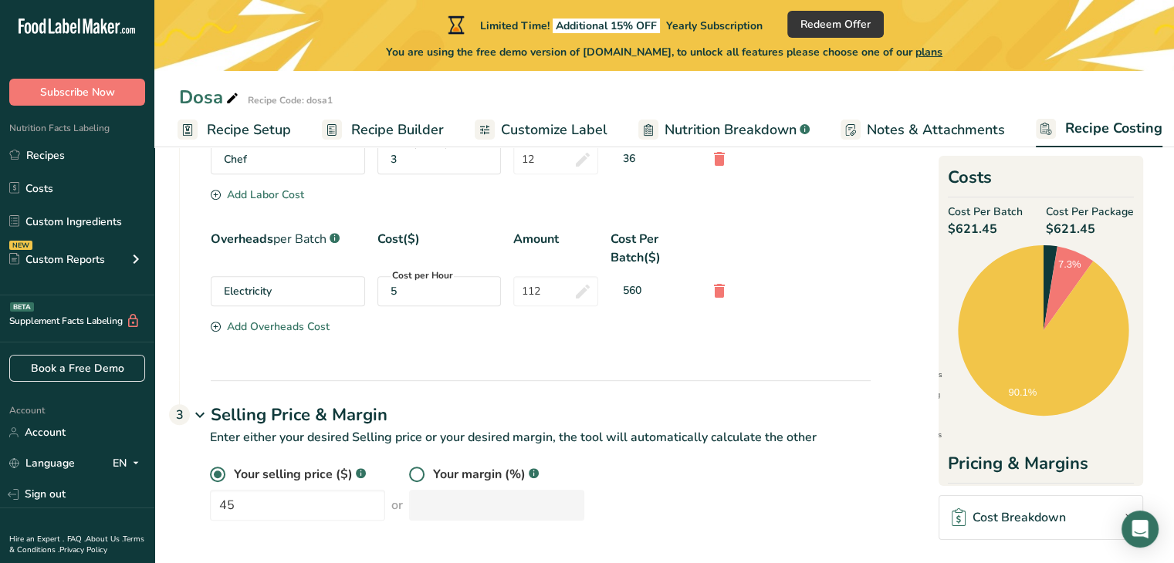
click at [409, 474] on span at bounding box center [416, 474] width 15 height 15
click at [409, 474] on input "radio" at bounding box center [414, 475] width 10 height 10
radio input "true"
radio input "false"
click at [214, 467] on span at bounding box center [217, 474] width 15 height 15
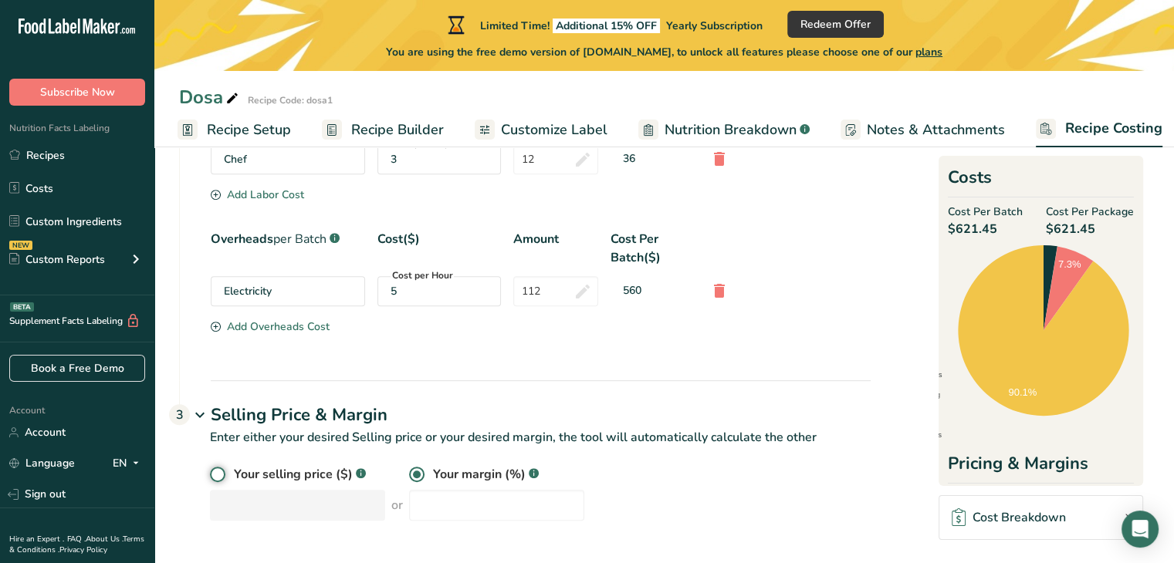
click at [214, 470] on input "radio" at bounding box center [215, 475] width 10 height 10
radio input "true"
radio input "false"
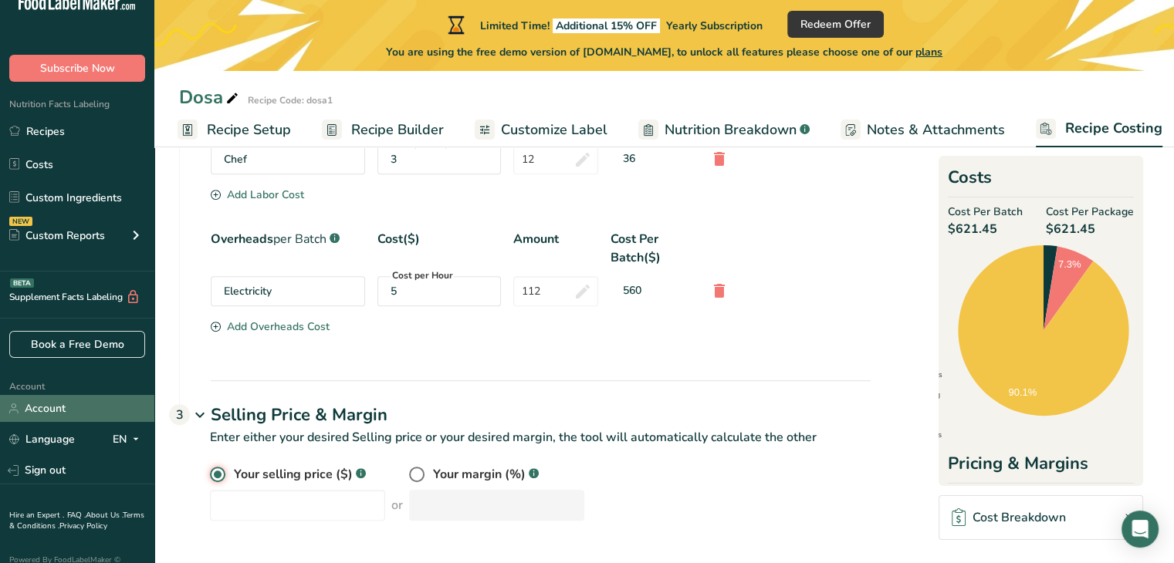
scroll to position [46, 0]
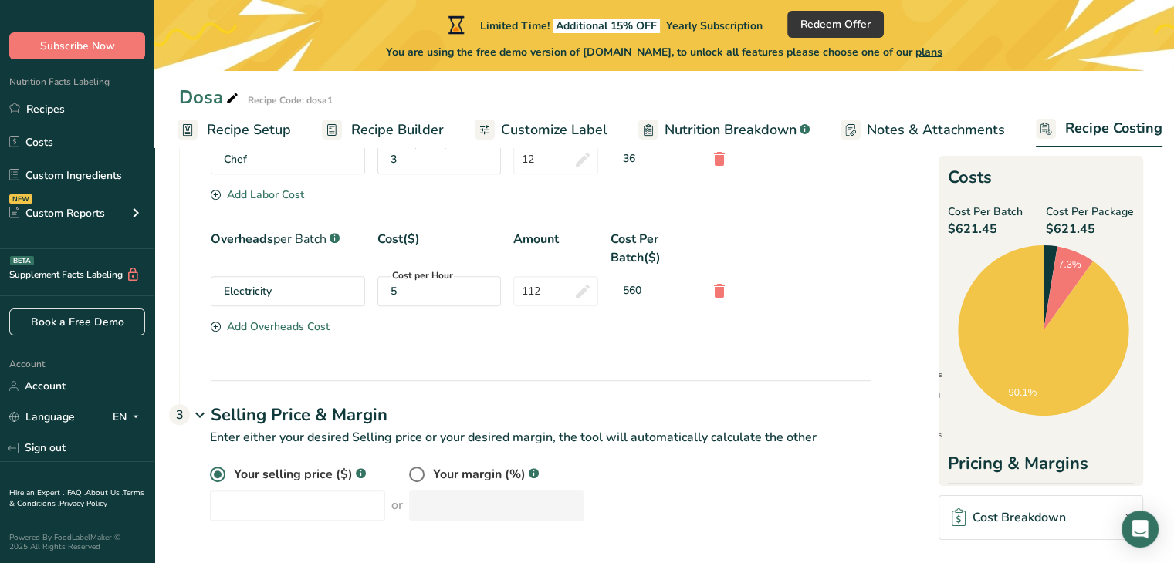
drag, startPoint x: 236, startPoint y: 470, endPoint x: 350, endPoint y: 473, distance: 114.3
click at [350, 473] on span "Your selling price ($)" at bounding box center [293, 474] width 119 height 19
drag, startPoint x: 426, startPoint y: 473, endPoint x: 533, endPoint y: 470, distance: 106.5
click at [533, 470] on div "Your margin (%) .a-a{fill:#347362;}.b-a{fill:#fff;}" at bounding box center [496, 474] width 175 height 19
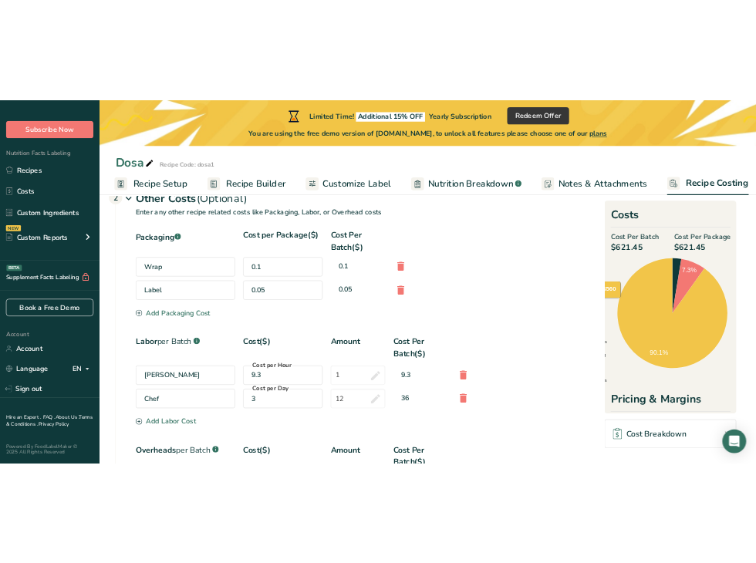
scroll to position [613, 0]
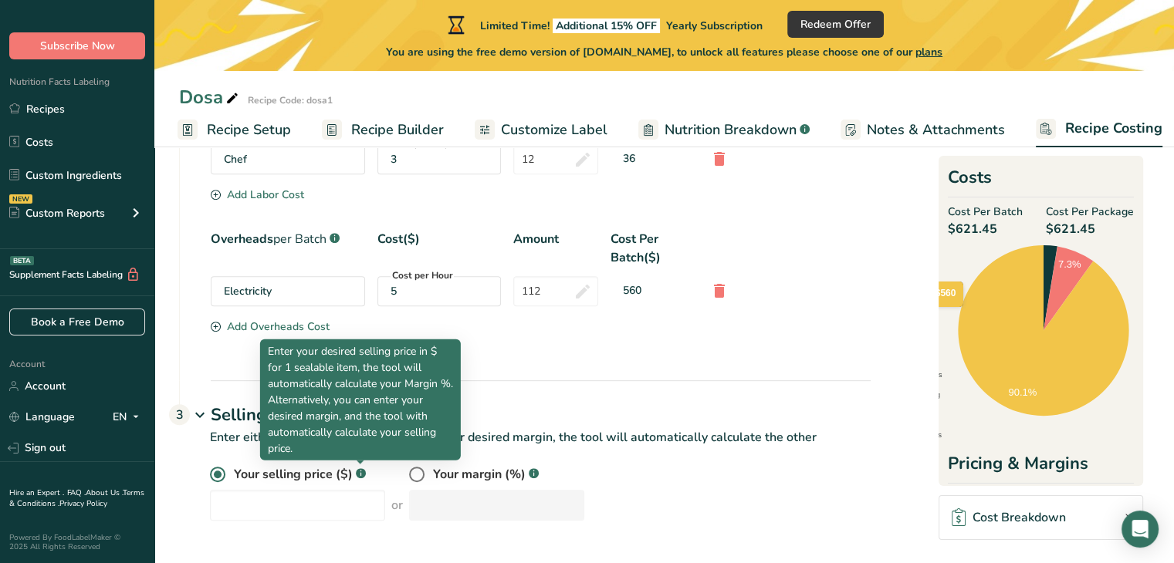
select select "1"
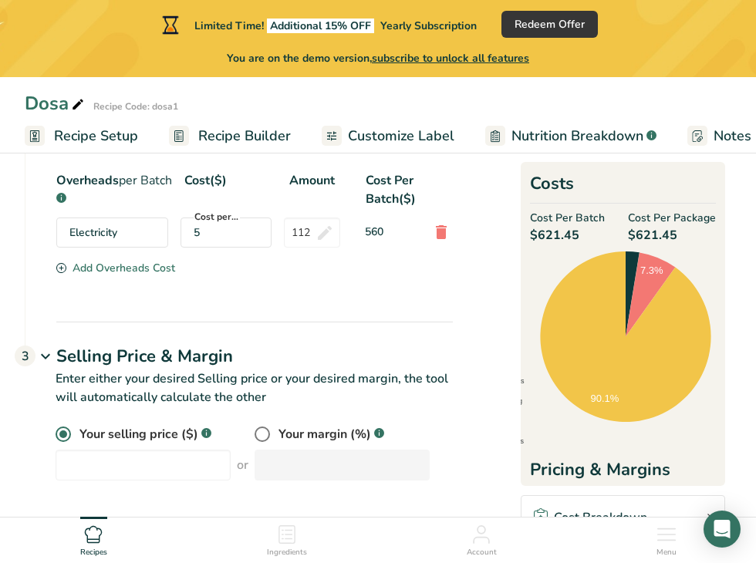
scroll to position [721, 0]
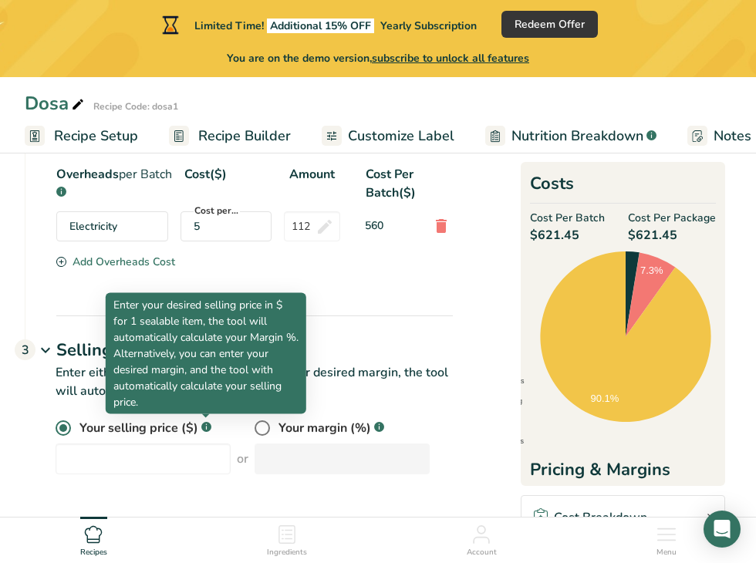
click at [207, 427] on rect at bounding box center [206, 427] width 10 height 10
click at [66, 427] on input "radio" at bounding box center [61, 429] width 10 height 10
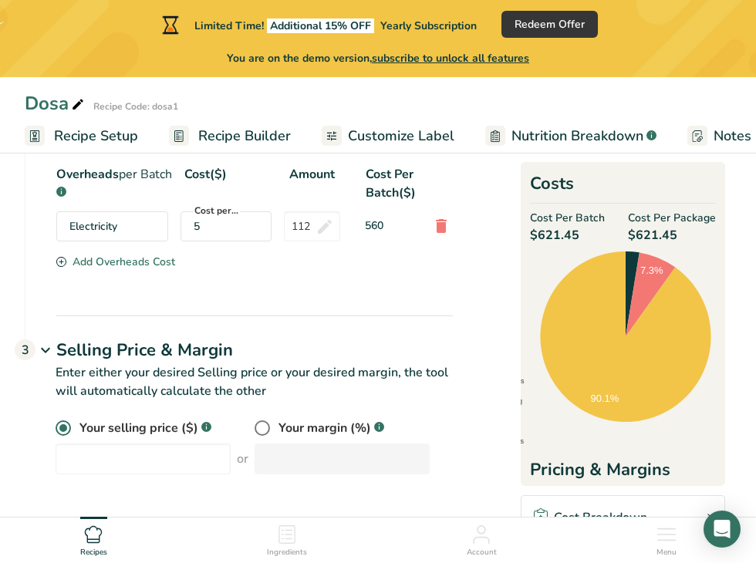
click at [109, 441] on div "Your selling price ($) .a-a{fill:#347362;}.b-a{fill:#fff;} or" at bounding box center [155, 447] width 199 height 56
click at [113, 452] on input "number" at bounding box center [143, 459] width 175 height 31
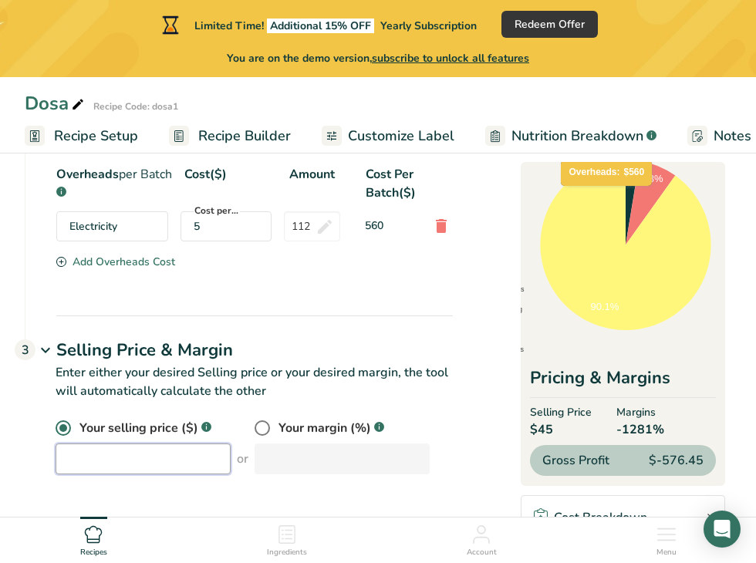
scroll to position [93, 0]
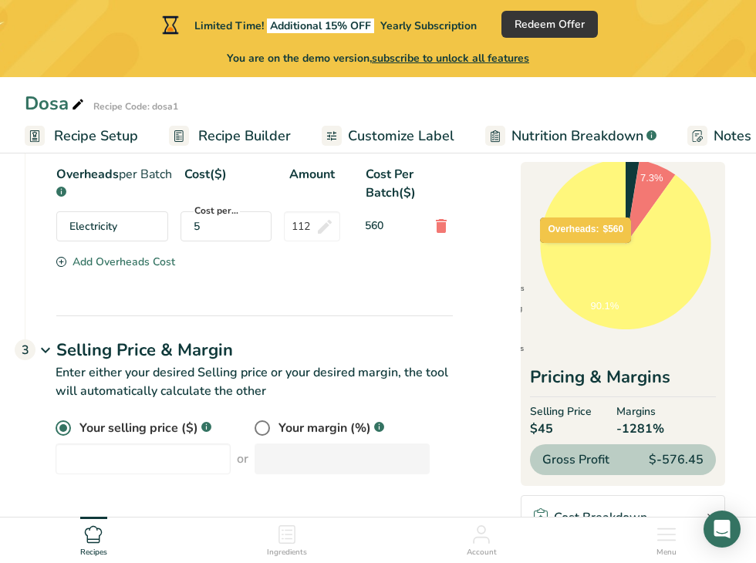
select select "1"
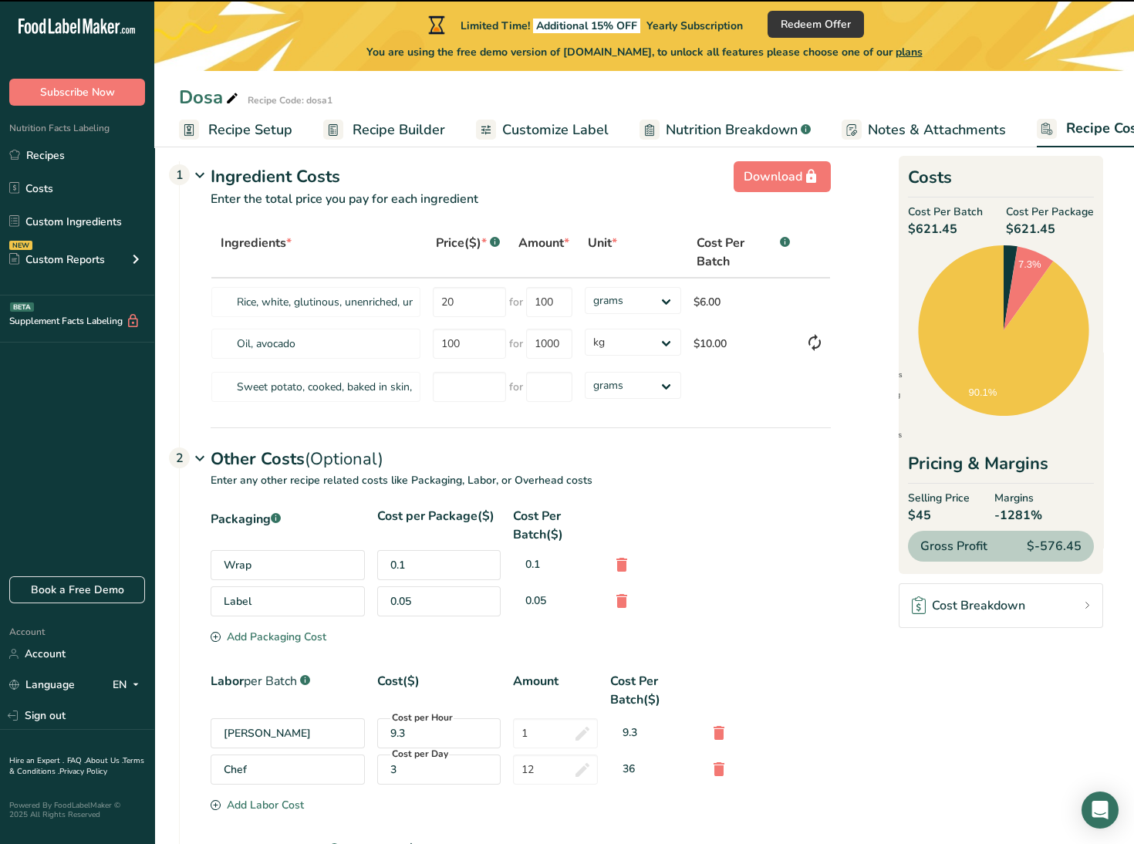
scroll to position [0, 0]
